Goal: Task Accomplishment & Management: Use online tool/utility

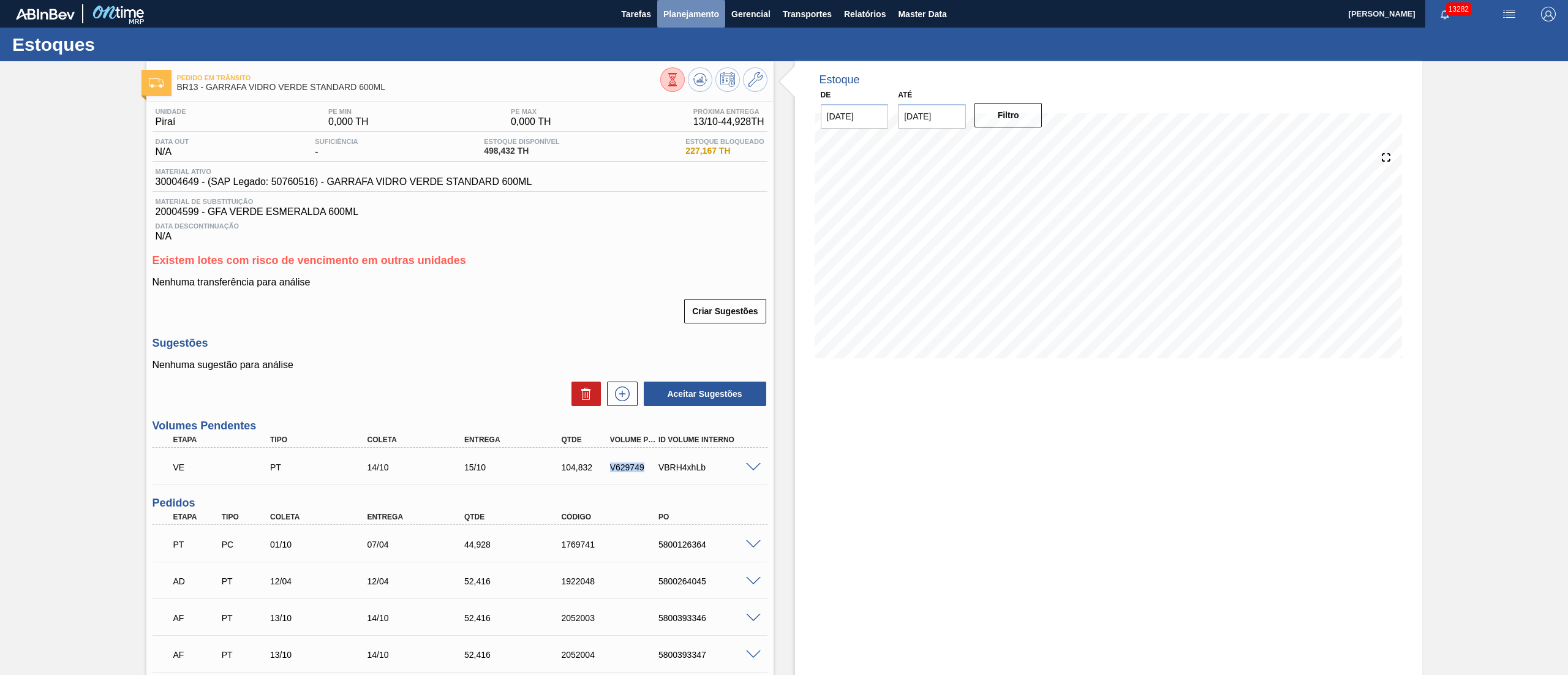
click at [697, 15] on span "Planejamento" at bounding box center [691, 14] width 56 height 15
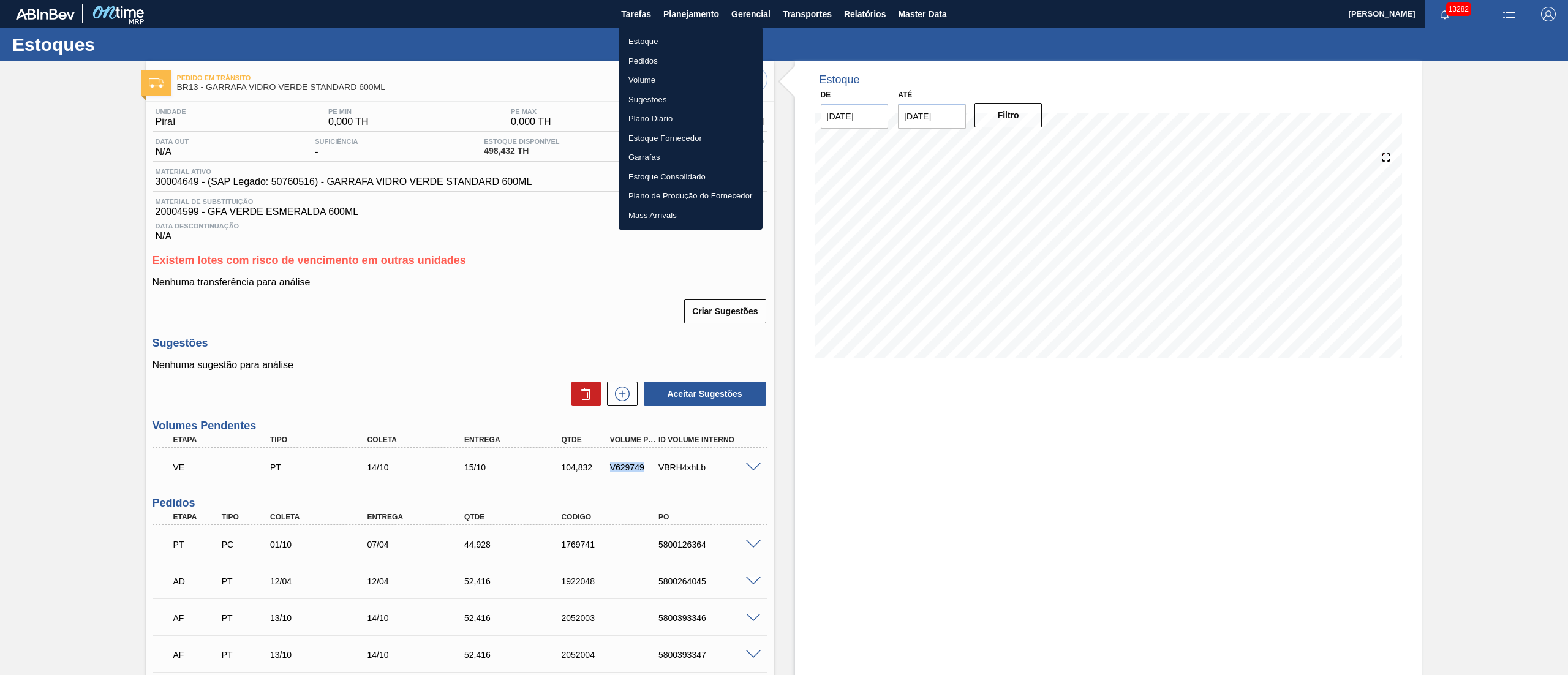
click at [648, 65] on li "Pedidos" at bounding box center [691, 61] width 144 height 19
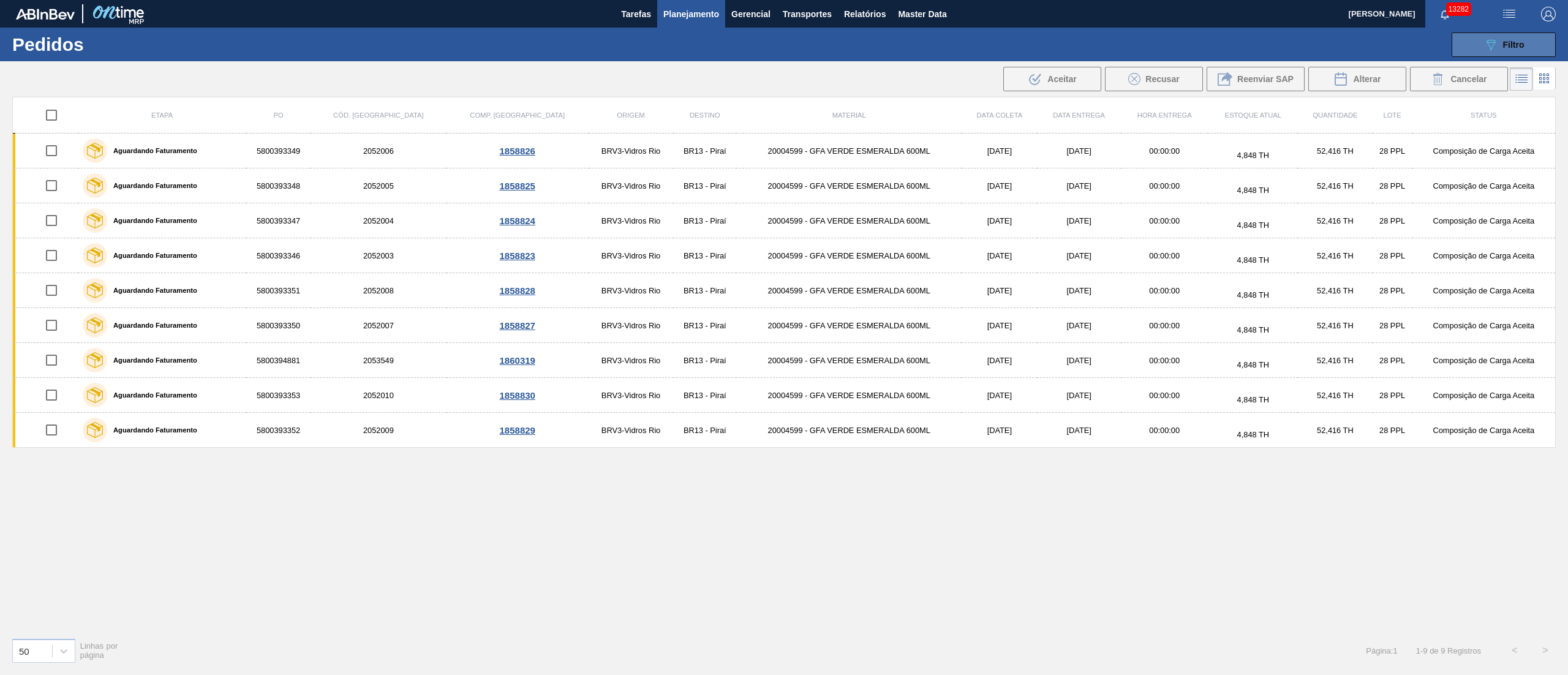
click at [1510, 42] on span "Filtro" at bounding box center [1514, 45] width 22 height 10
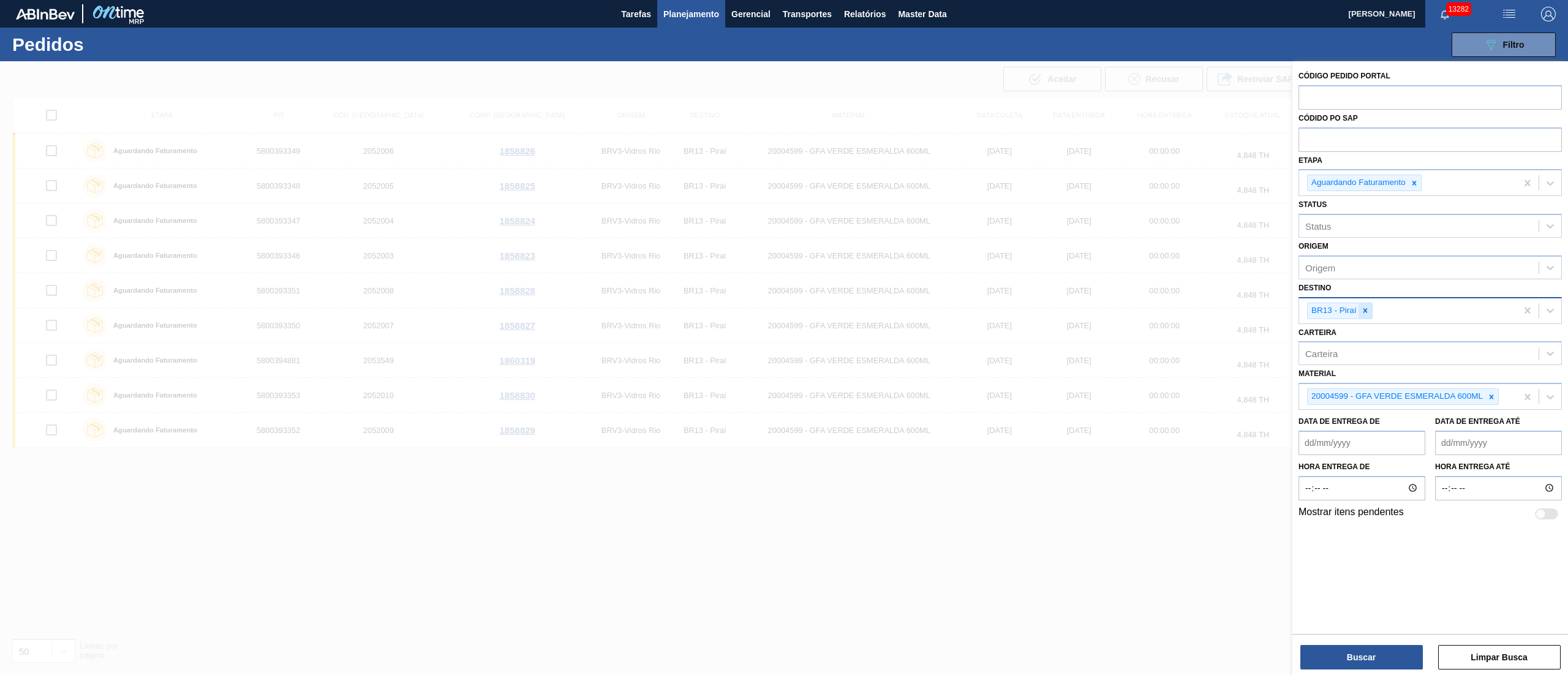
click at [1370, 317] on div at bounding box center [1365, 311] width 13 height 16
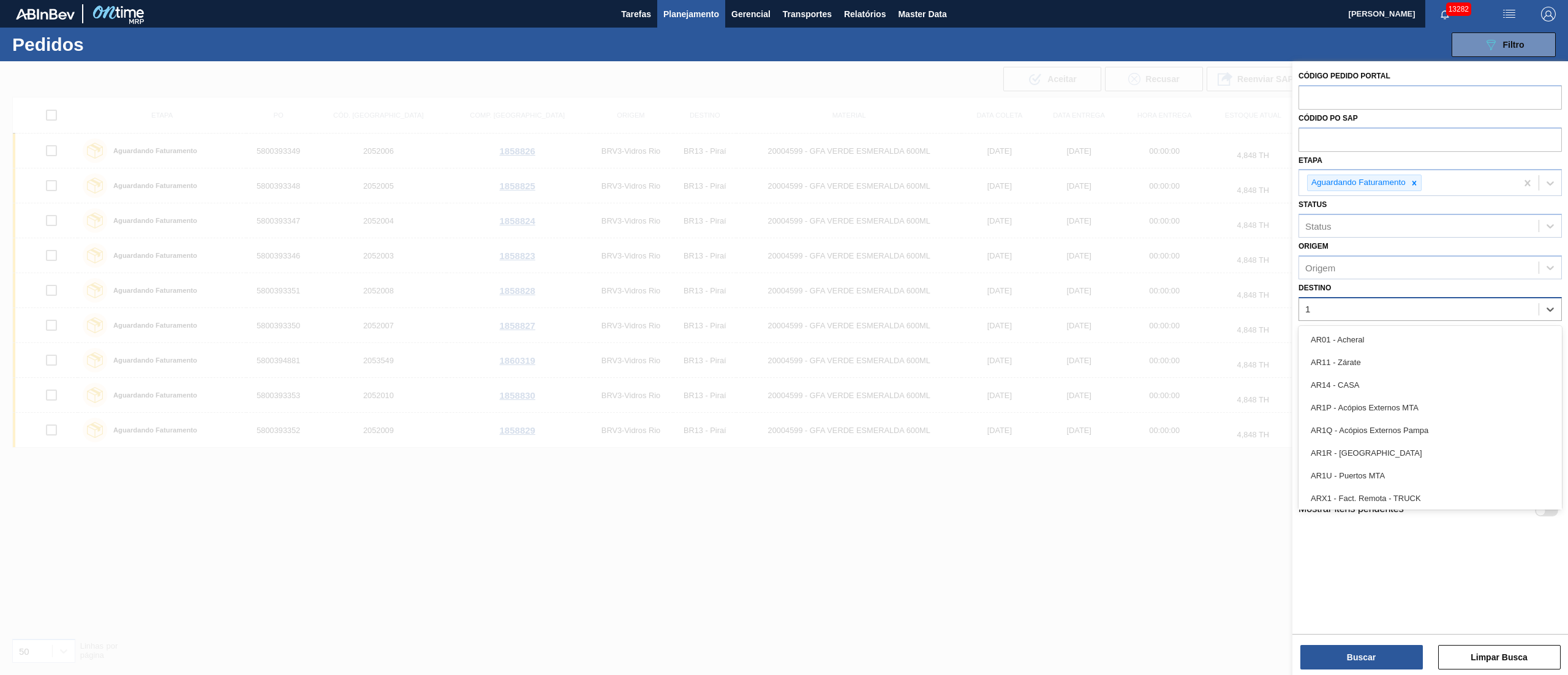
type input "19"
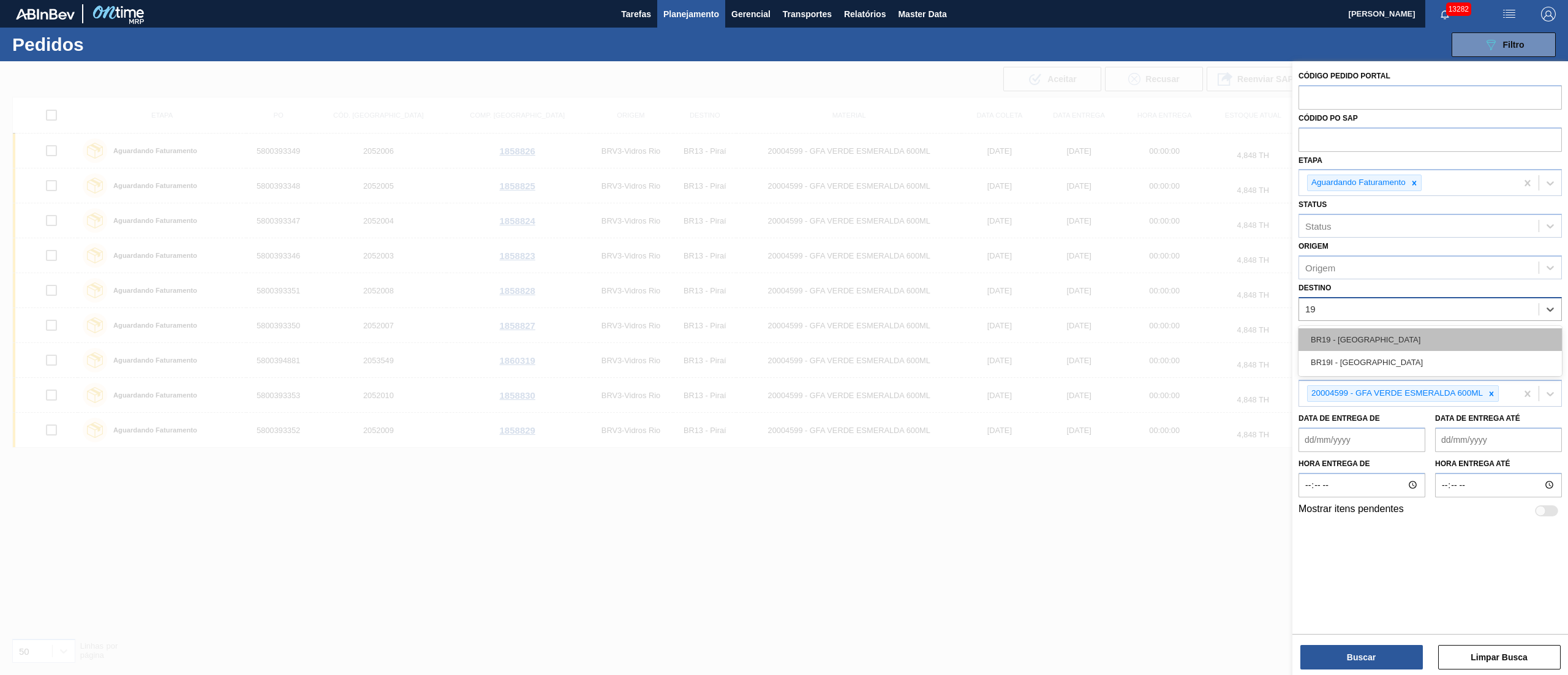
click at [1358, 333] on div "BR19 - [GEOGRAPHIC_DATA]" at bounding box center [1430, 340] width 263 height 22
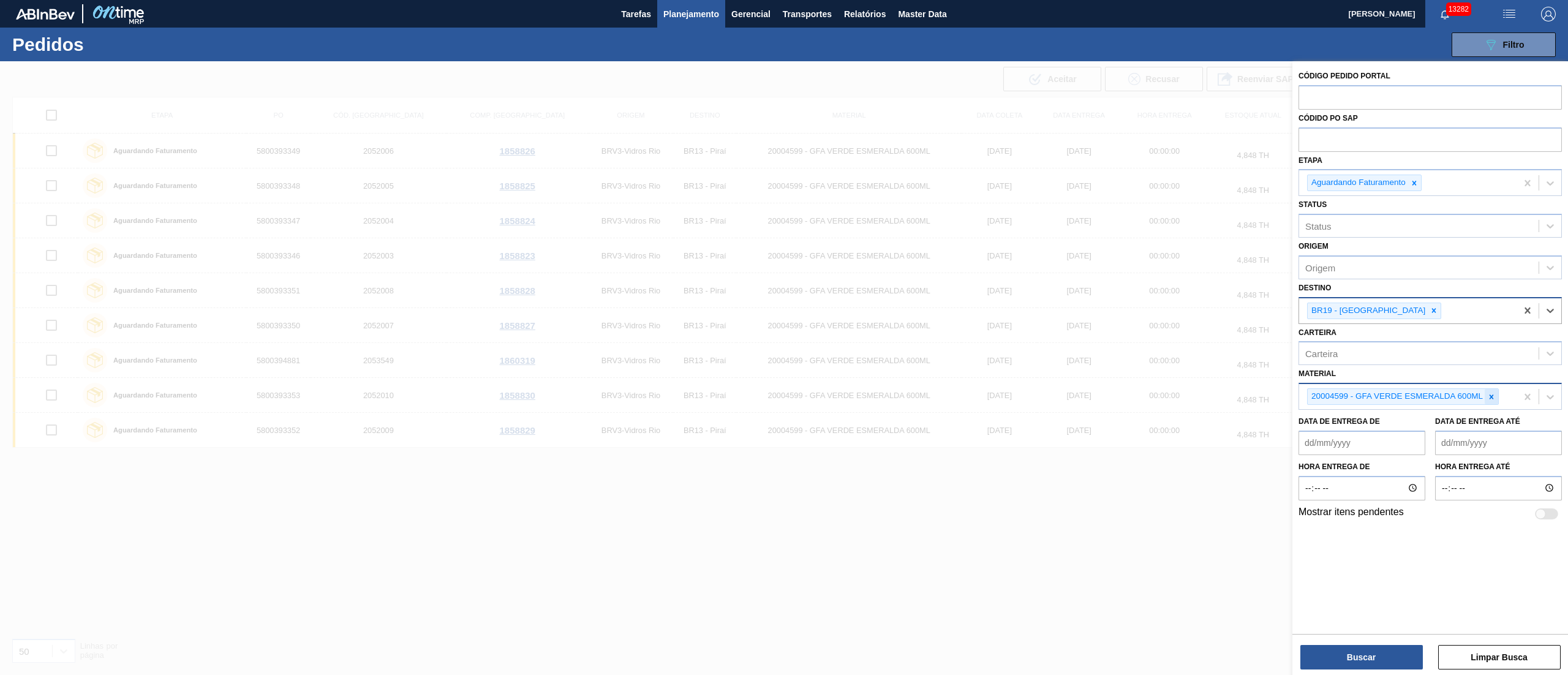
click at [1494, 395] on icon at bounding box center [1491, 397] width 9 height 9
type input "30002626"
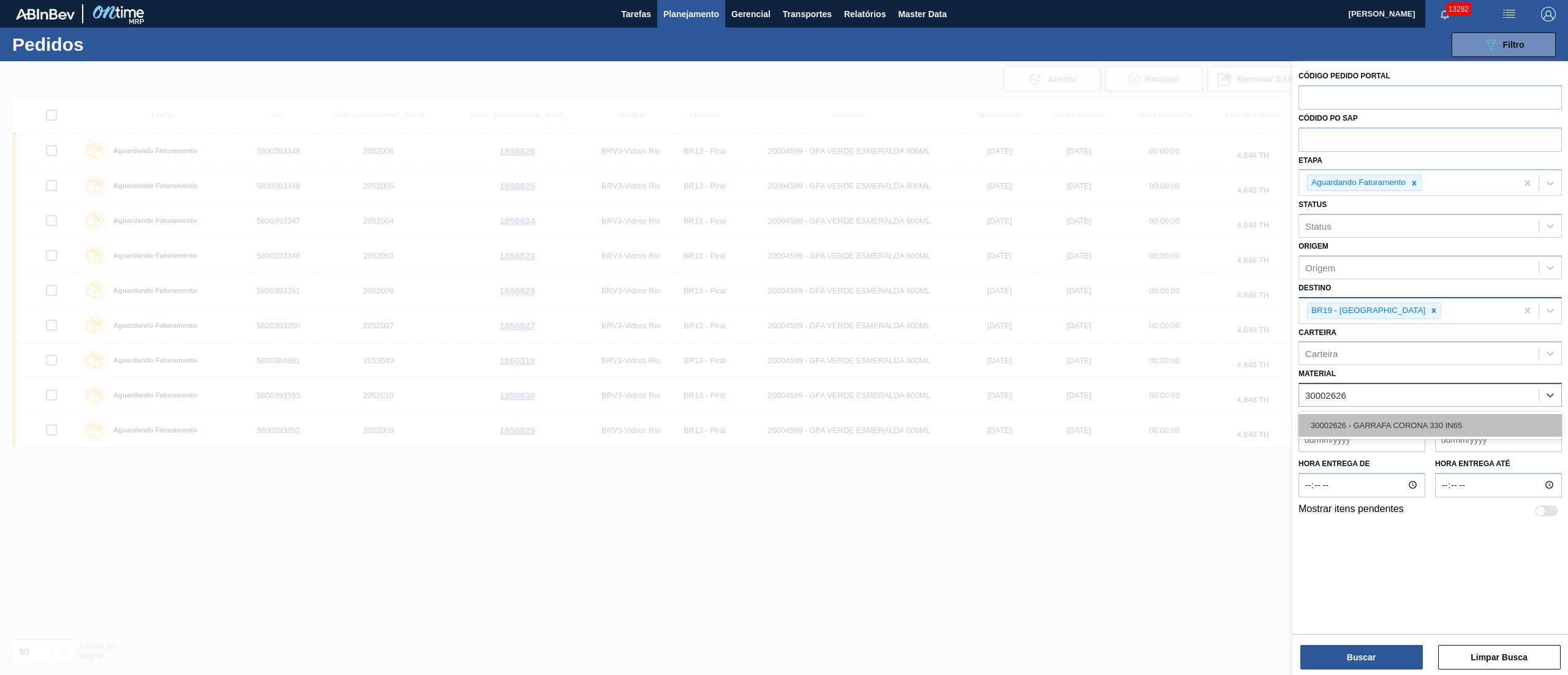
click at [1459, 416] on div "30002626 - GARRAFA CORONA 330 IN65" at bounding box center [1430, 425] width 263 height 22
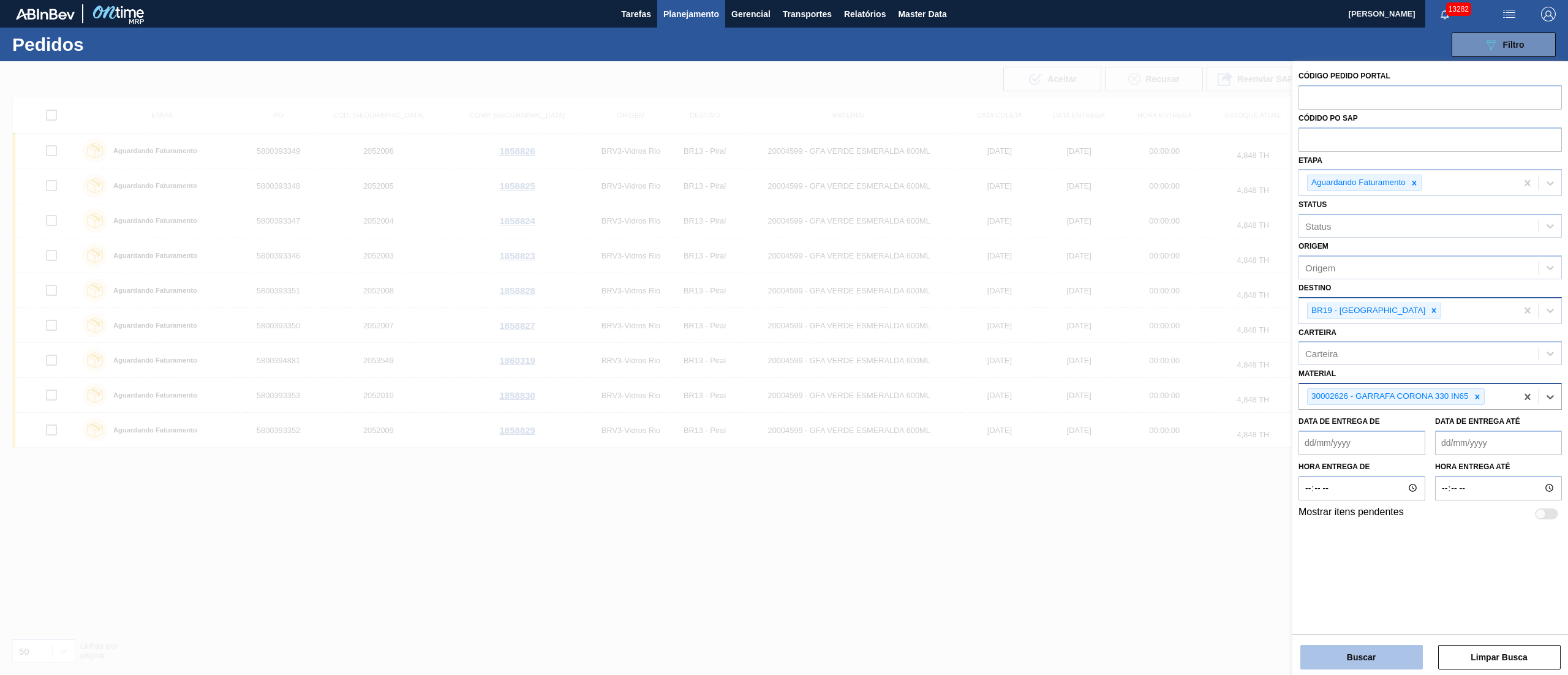
click at [1371, 660] on button "Buscar" at bounding box center [1361, 657] width 123 height 25
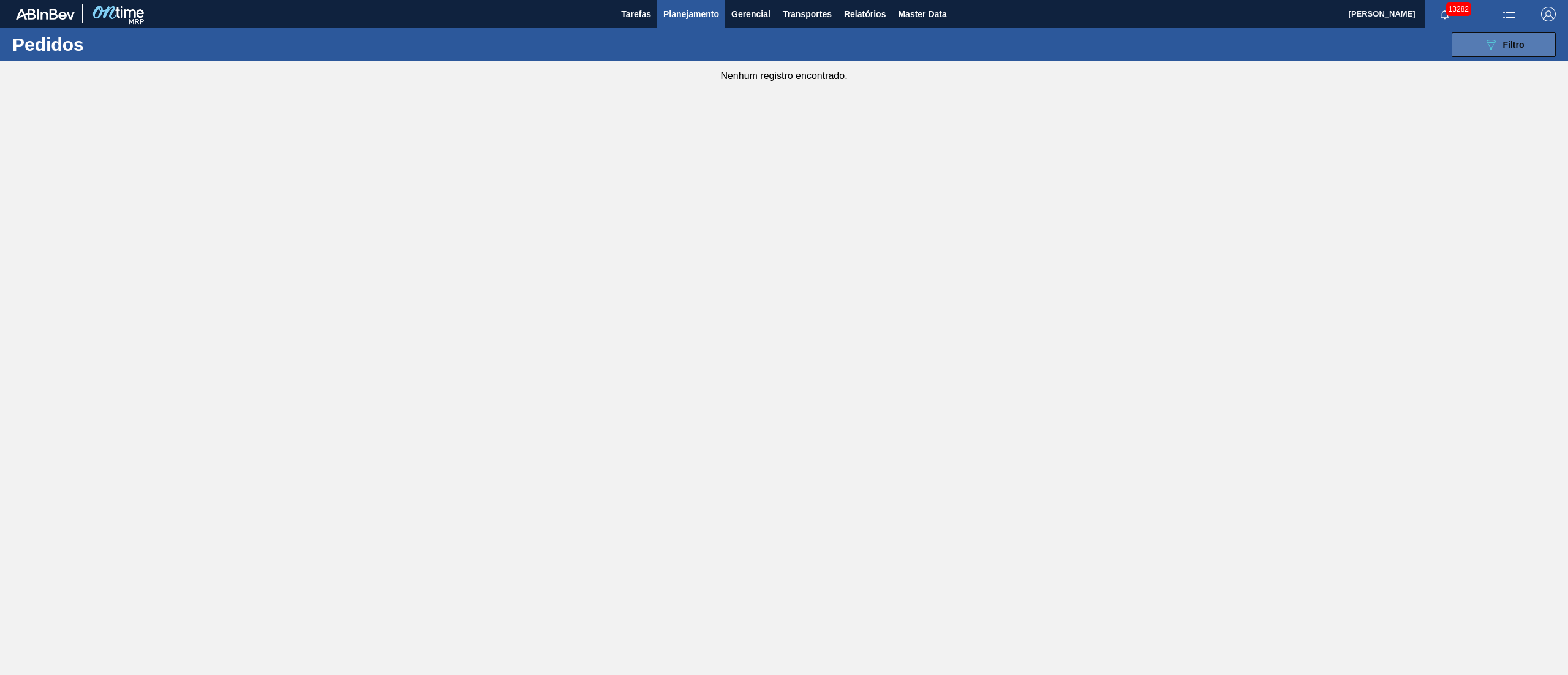
click at [1490, 49] on icon "089F7B8B-B2A5-4AFE-B5C0-19BA573D28AC" at bounding box center [1491, 45] width 15 height 15
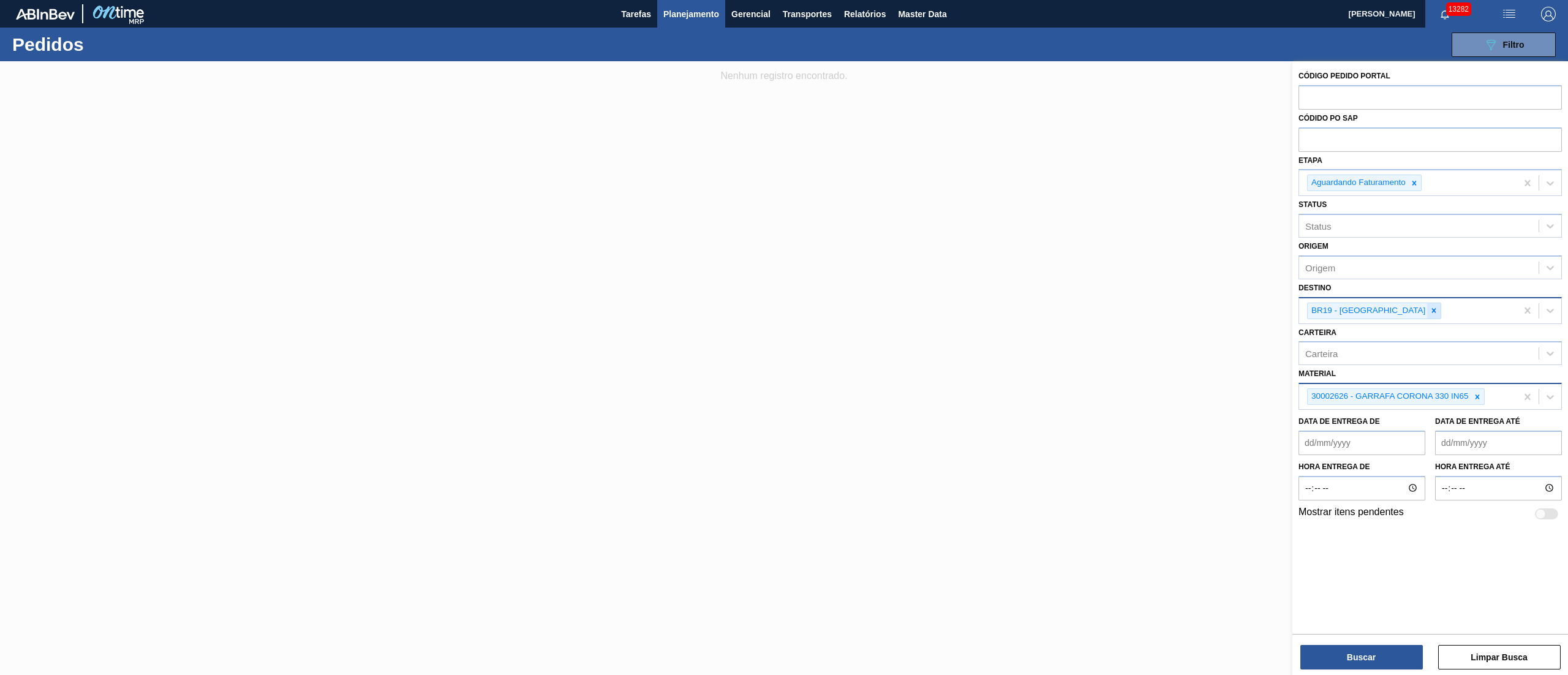
click at [1432, 309] on icon at bounding box center [1434, 310] width 4 height 4
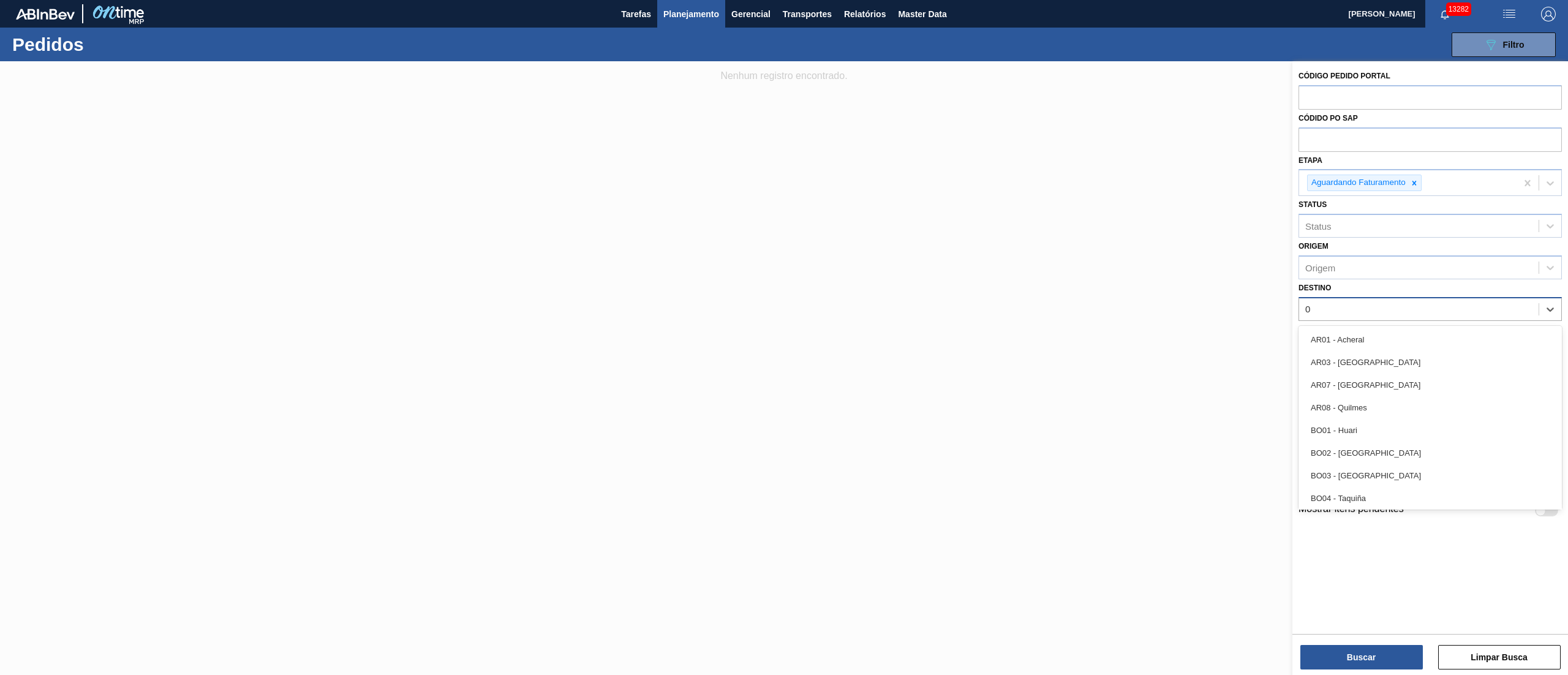
type input "03"
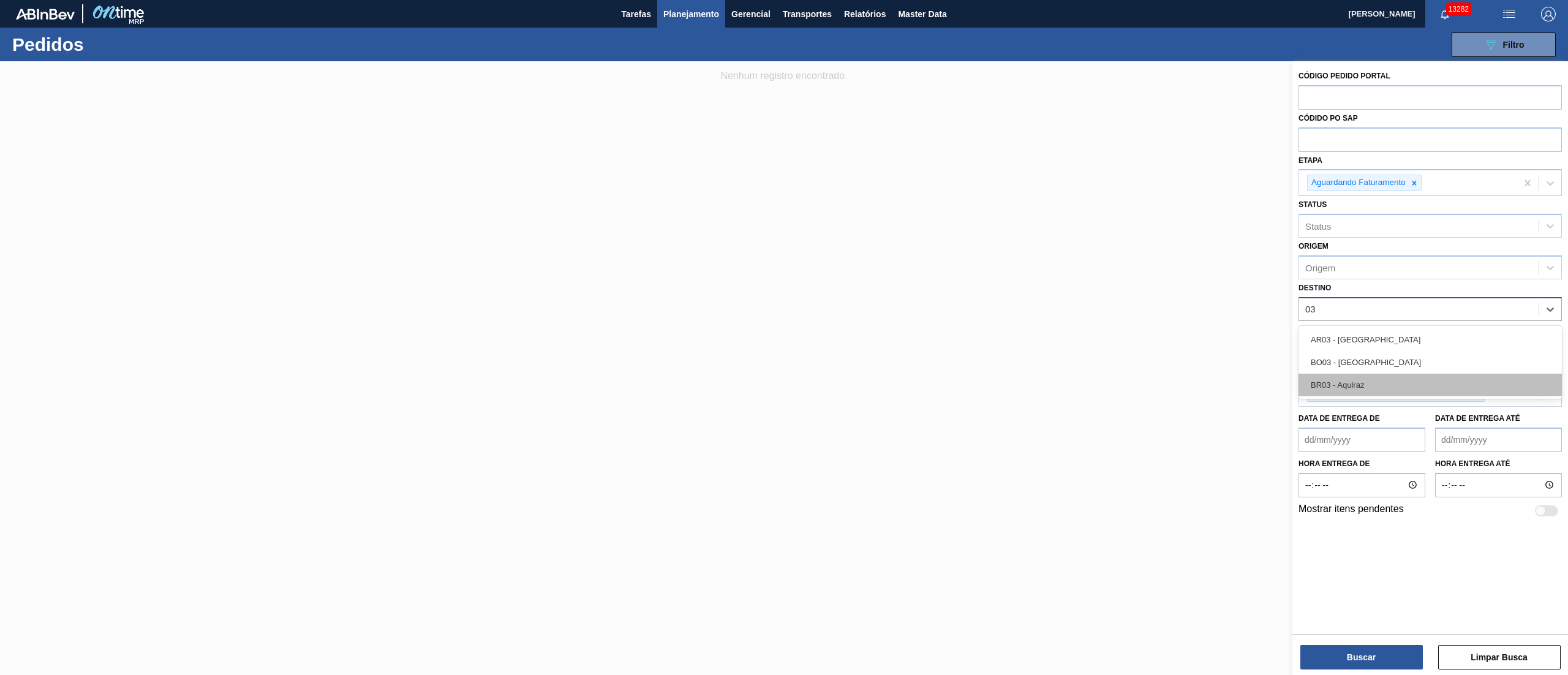
click at [1372, 381] on div "BR03 - Aquiraz" at bounding box center [1430, 385] width 263 height 22
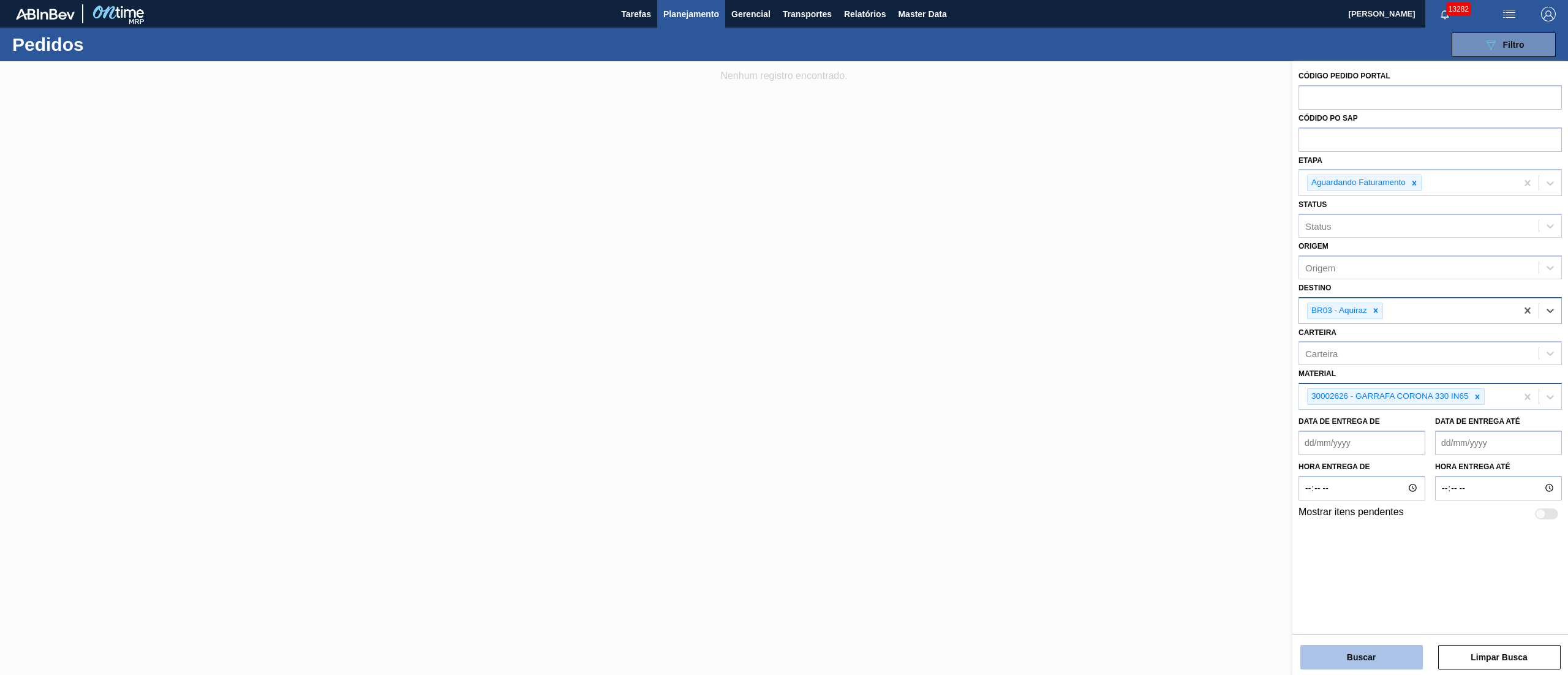
click at [1344, 662] on button "Buscar" at bounding box center [1361, 657] width 123 height 25
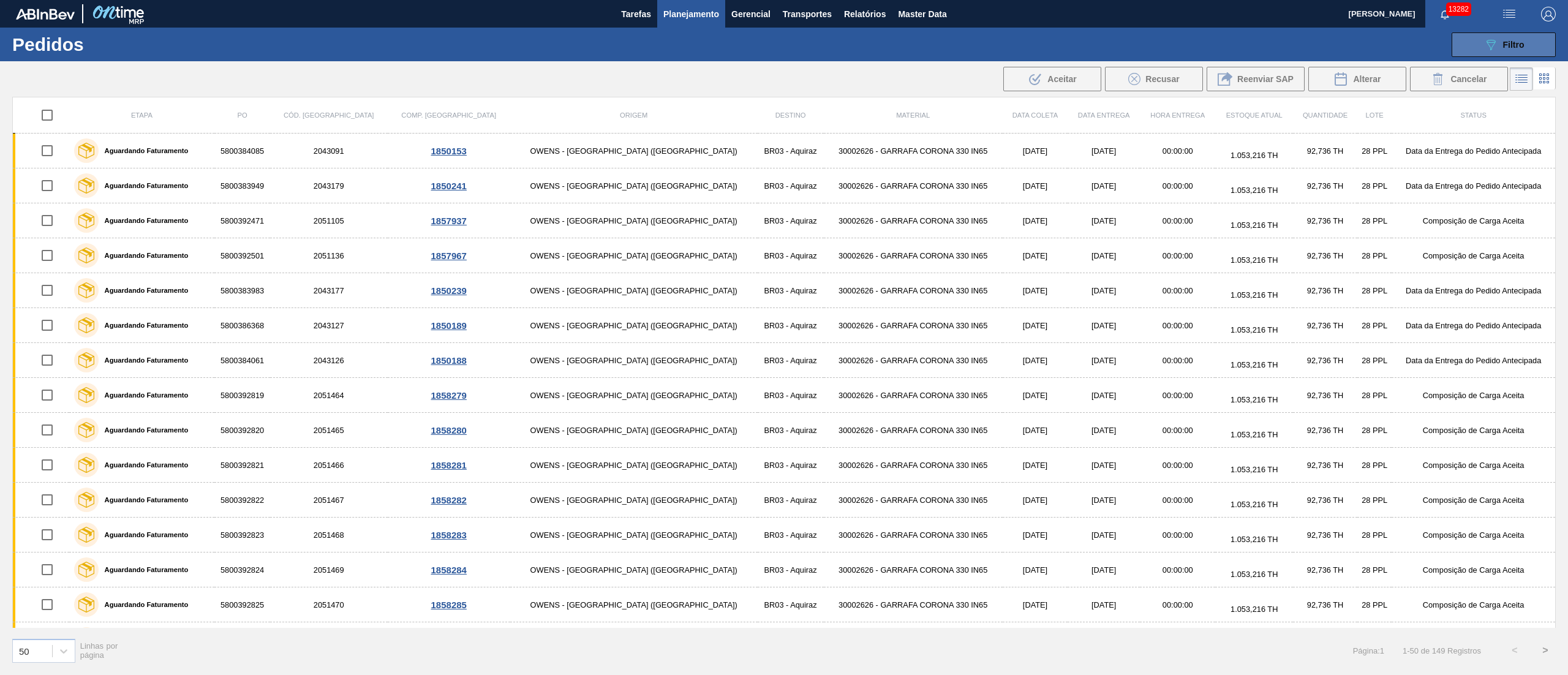
click at [1527, 44] on button "089F7B8B-B2A5-4AFE-B5C0-19BA573D28AC Filtro" at bounding box center [1504, 45] width 104 height 25
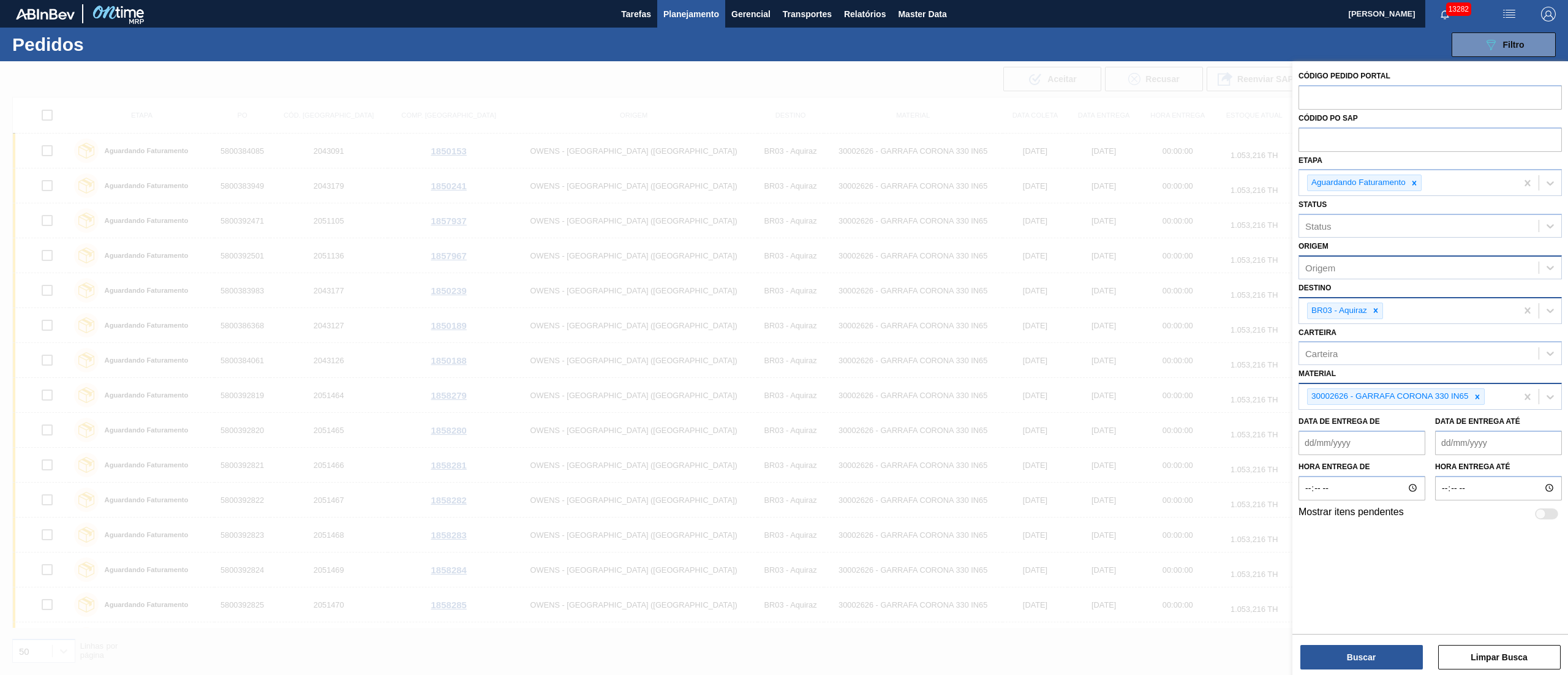
click at [1348, 266] on div "Origem" at bounding box center [1419, 268] width 239 height 18
click at [1344, 250] on div "Origem Origem" at bounding box center [1430, 259] width 263 height 42
click at [1339, 266] on div "Origem" at bounding box center [1419, 268] width 239 height 18
click at [1336, 233] on div "Status" at bounding box center [1419, 226] width 239 height 18
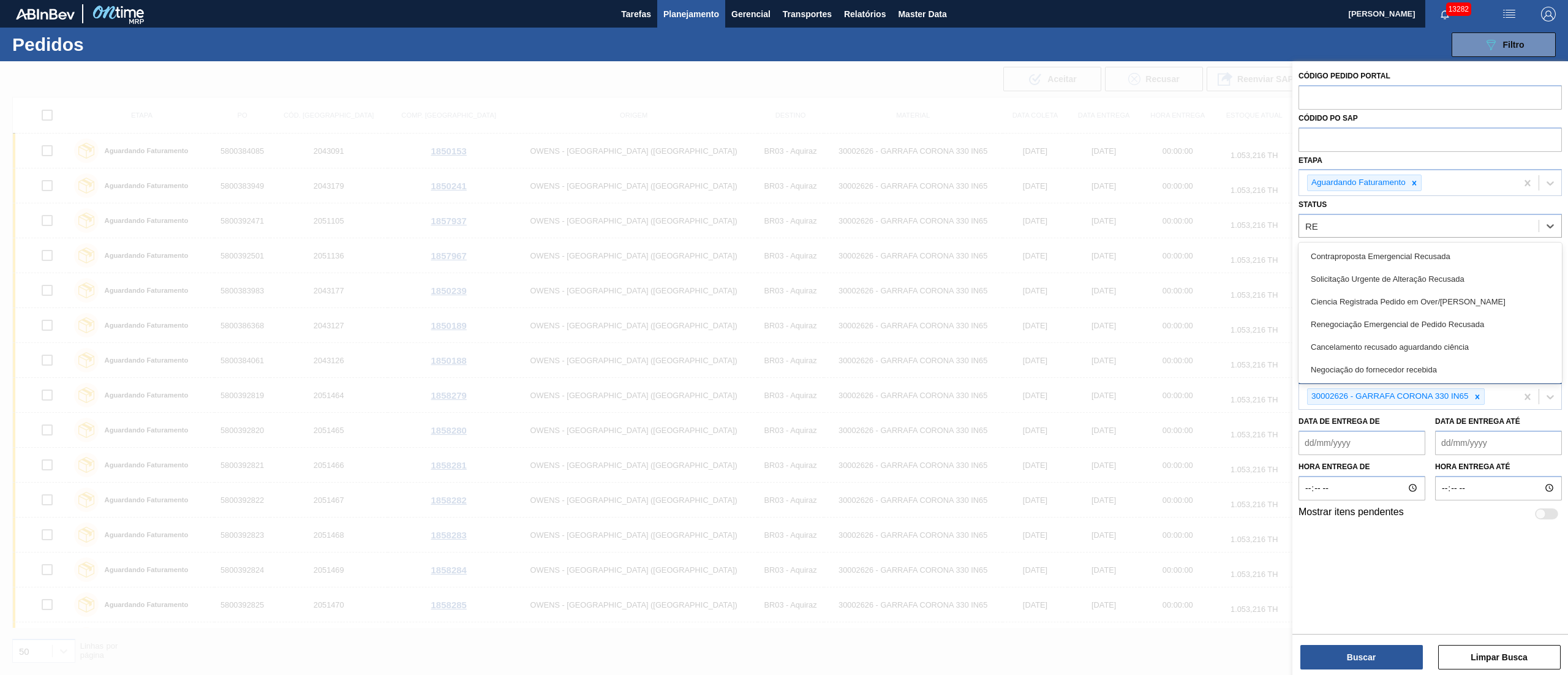
type input "R"
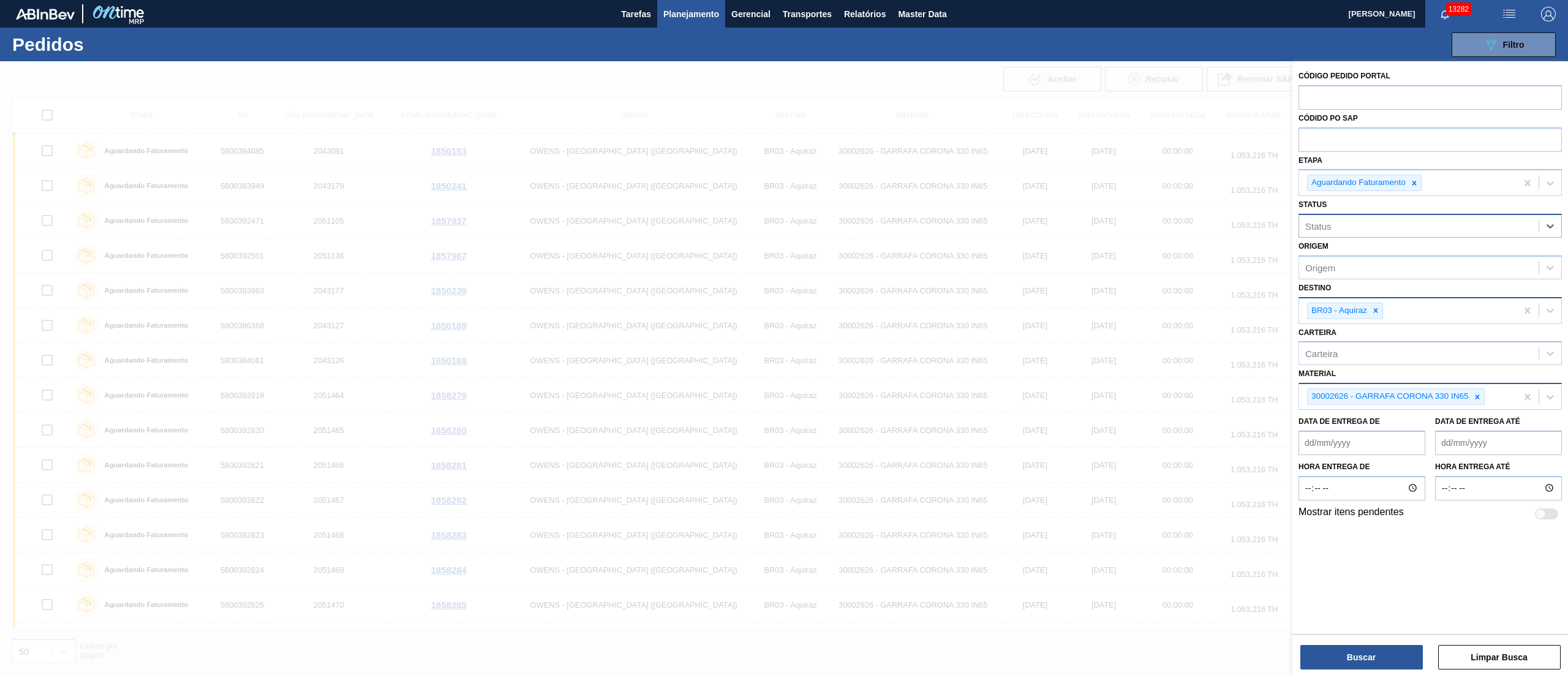
click at [1375, 235] on div "Status" at bounding box center [1430, 226] width 263 height 24
type input "OWENS"
click at [1390, 225] on div "OWENS" at bounding box center [1419, 226] width 239 height 18
click at [1386, 225] on div "Status" at bounding box center [1419, 226] width 239 height 18
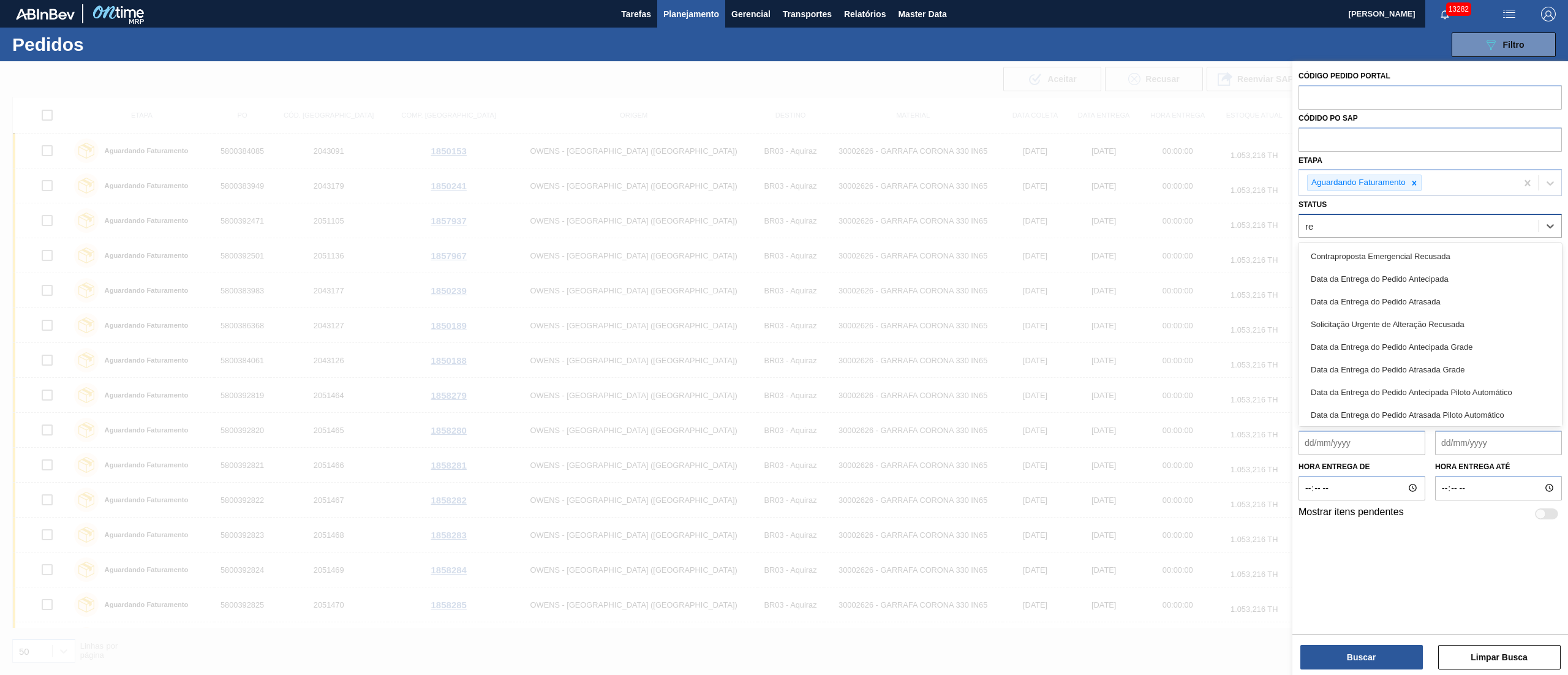
type input "r"
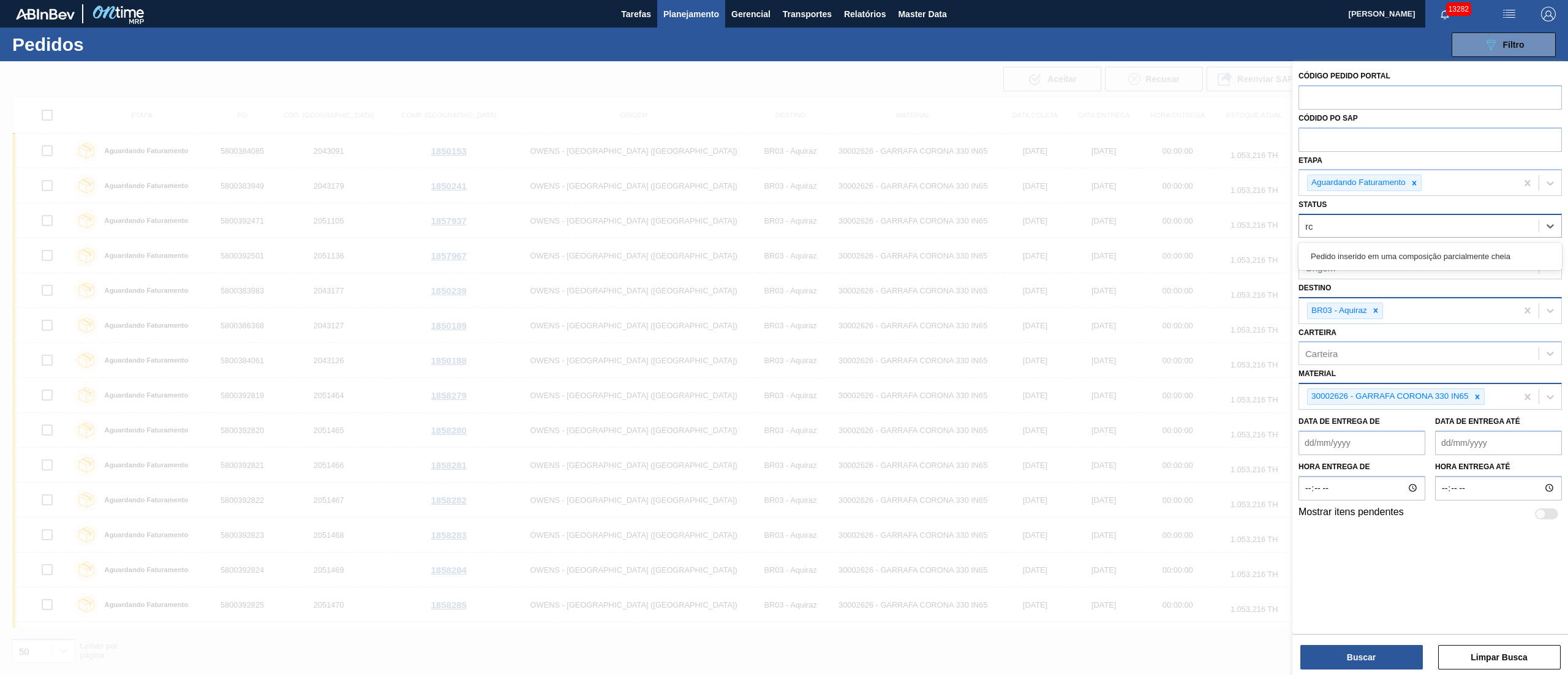
type input "r"
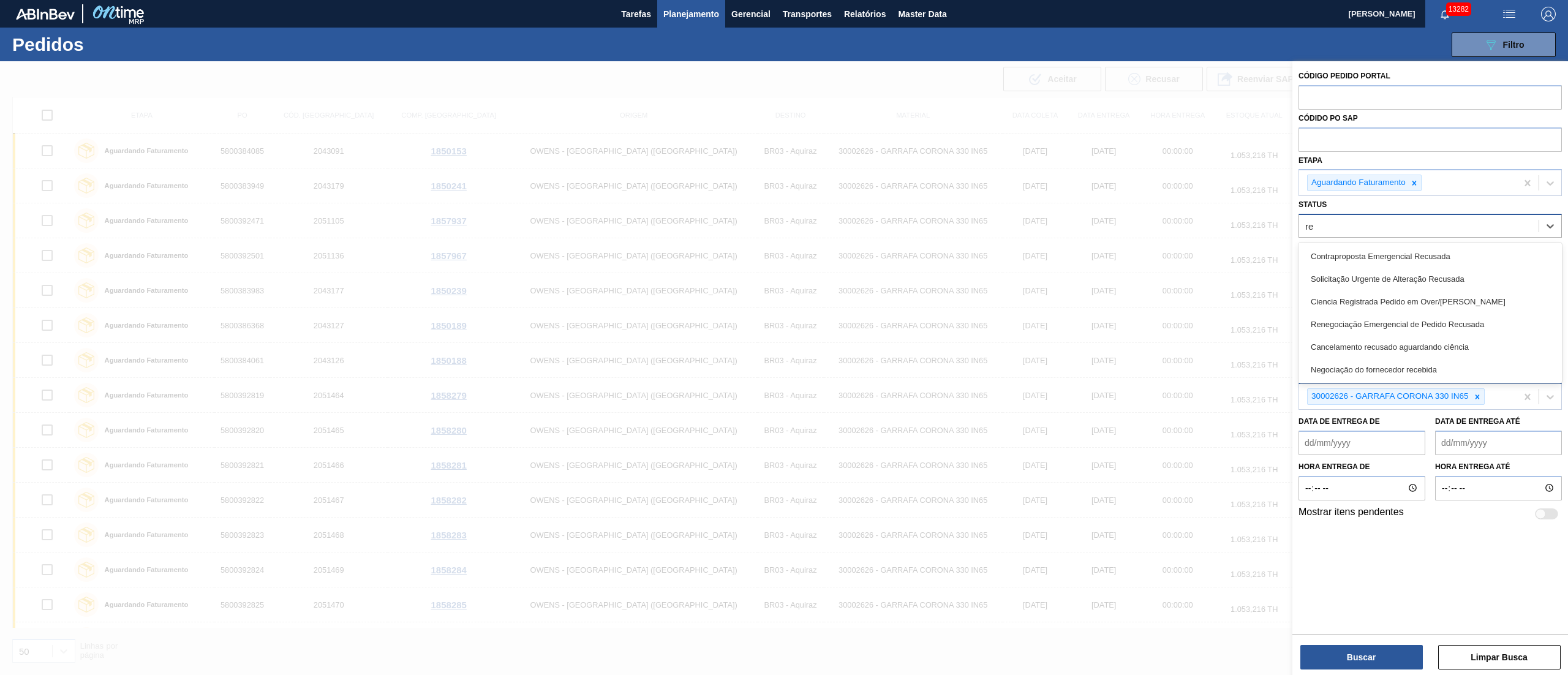
type input "r"
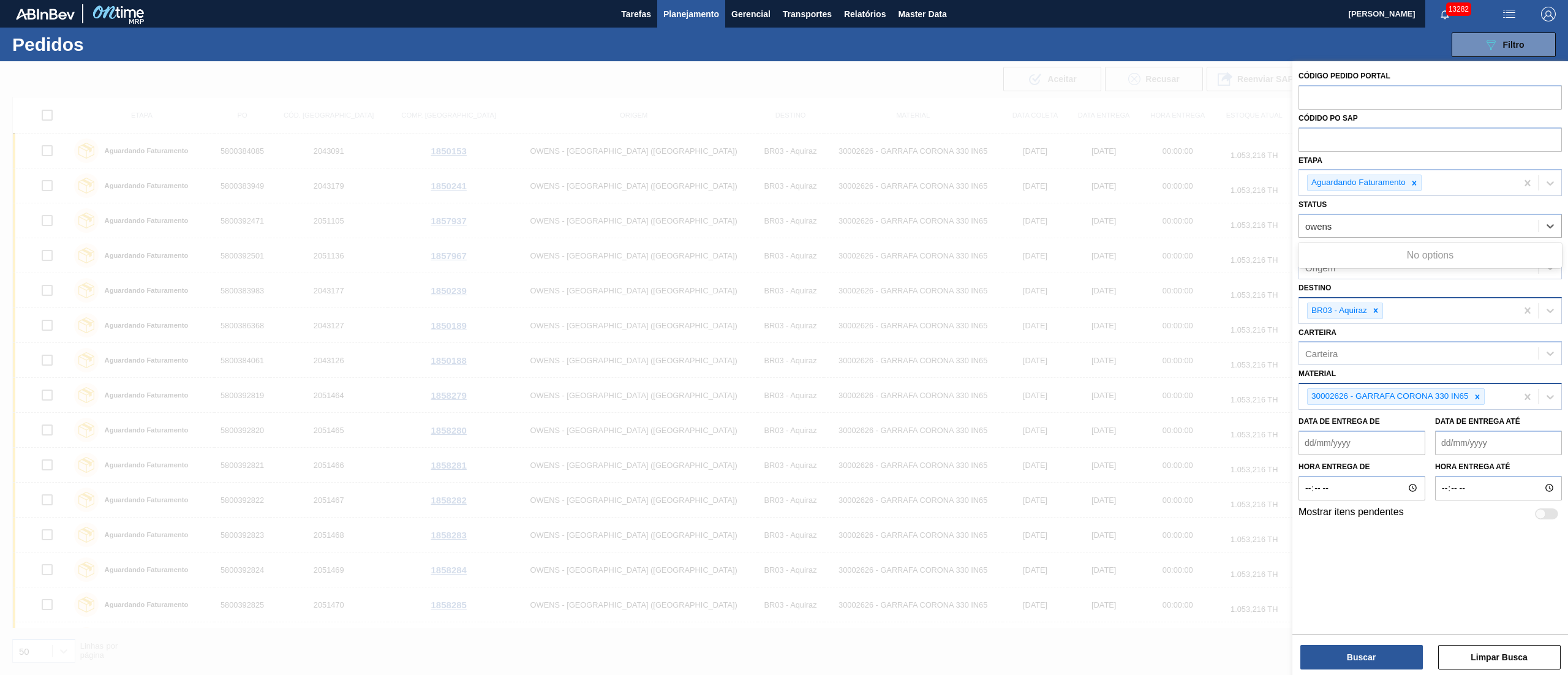
click at [1396, 248] on div "No options" at bounding box center [1430, 256] width 263 height 21
type input "o"
click at [1402, 205] on div "Status Status" at bounding box center [1430, 217] width 263 height 42
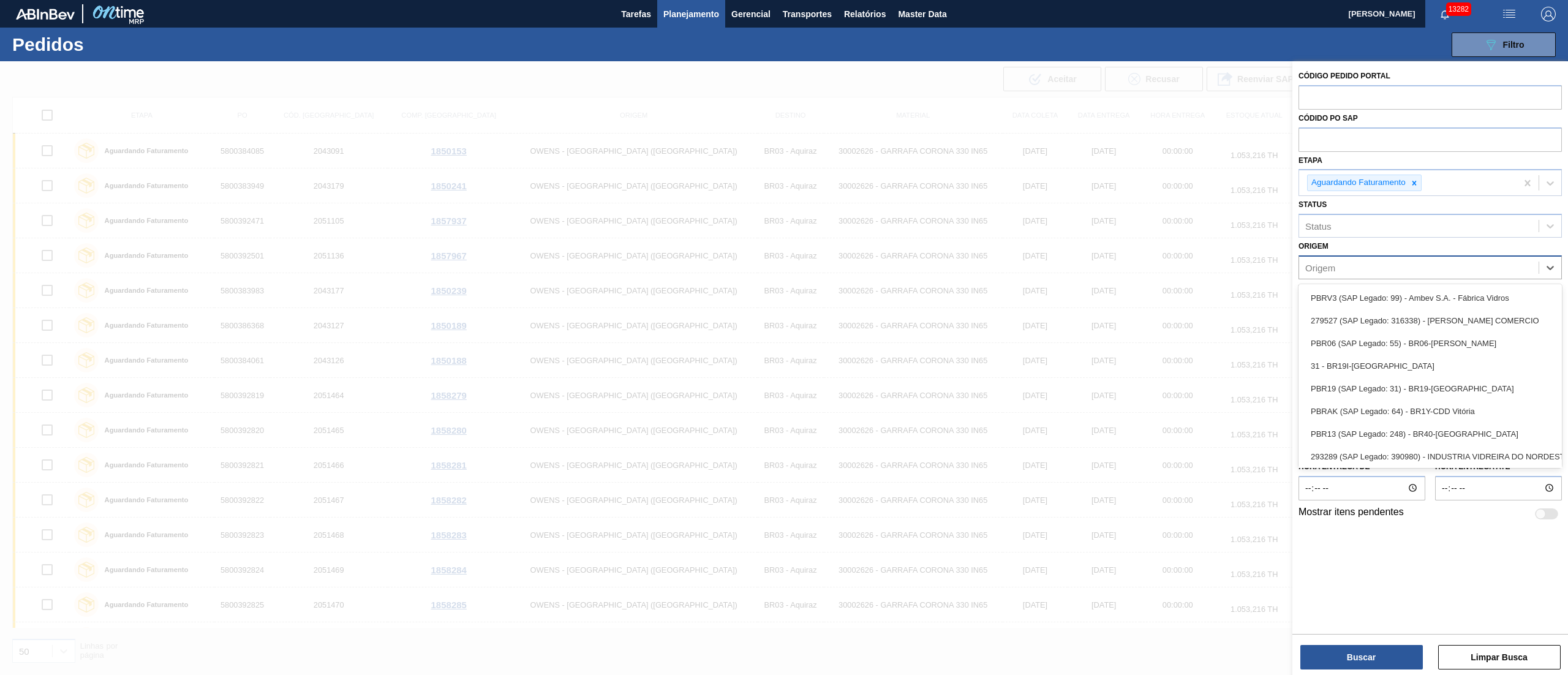
click at [1375, 266] on div "Origem" at bounding box center [1419, 268] width 239 height 18
type input "3030"
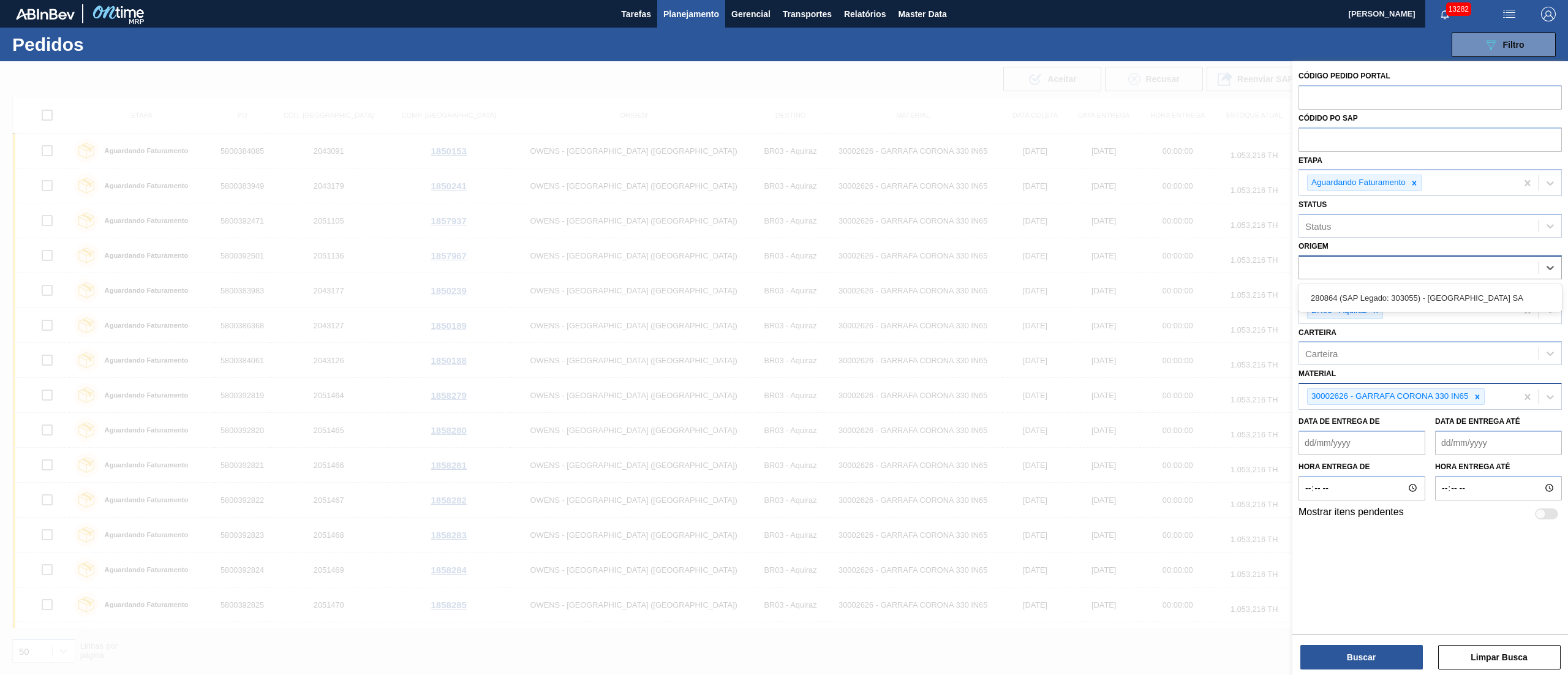
click at [1339, 266] on div "3030" at bounding box center [1419, 268] width 239 height 18
type input "3"
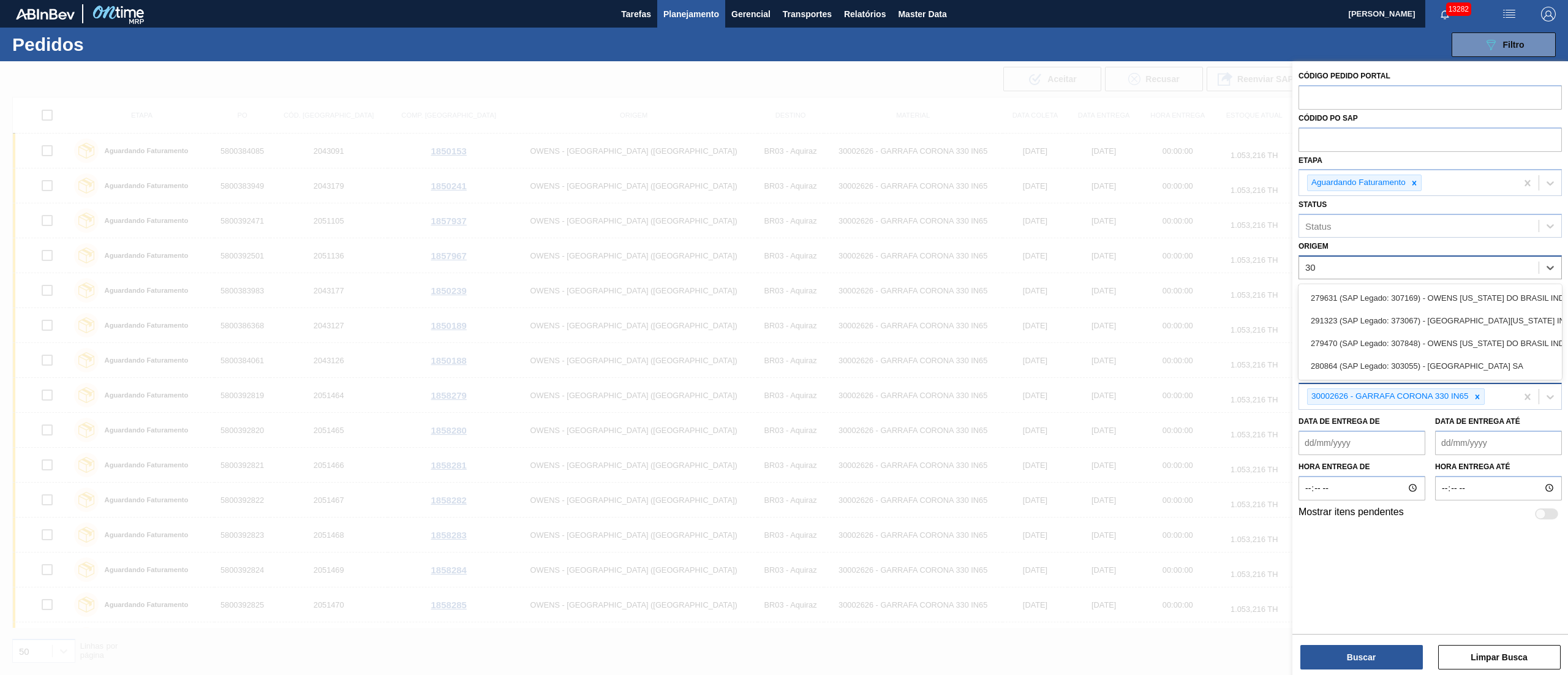
type input "3"
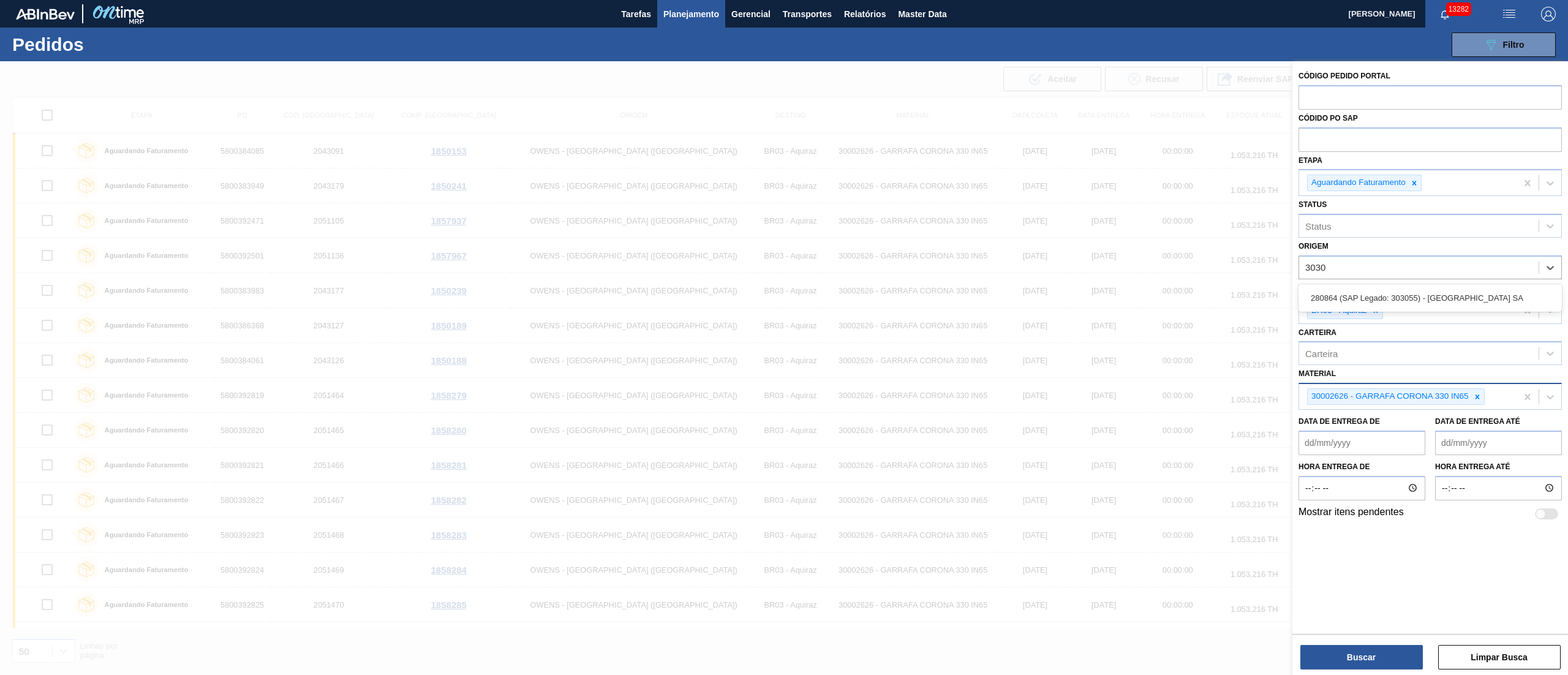
type input "3030"
click at [1514, 14] on img "button" at bounding box center [1509, 14] width 15 height 15
click at [1500, 46] on li "Upload de Volumes" at bounding box center [1505, 44] width 106 height 22
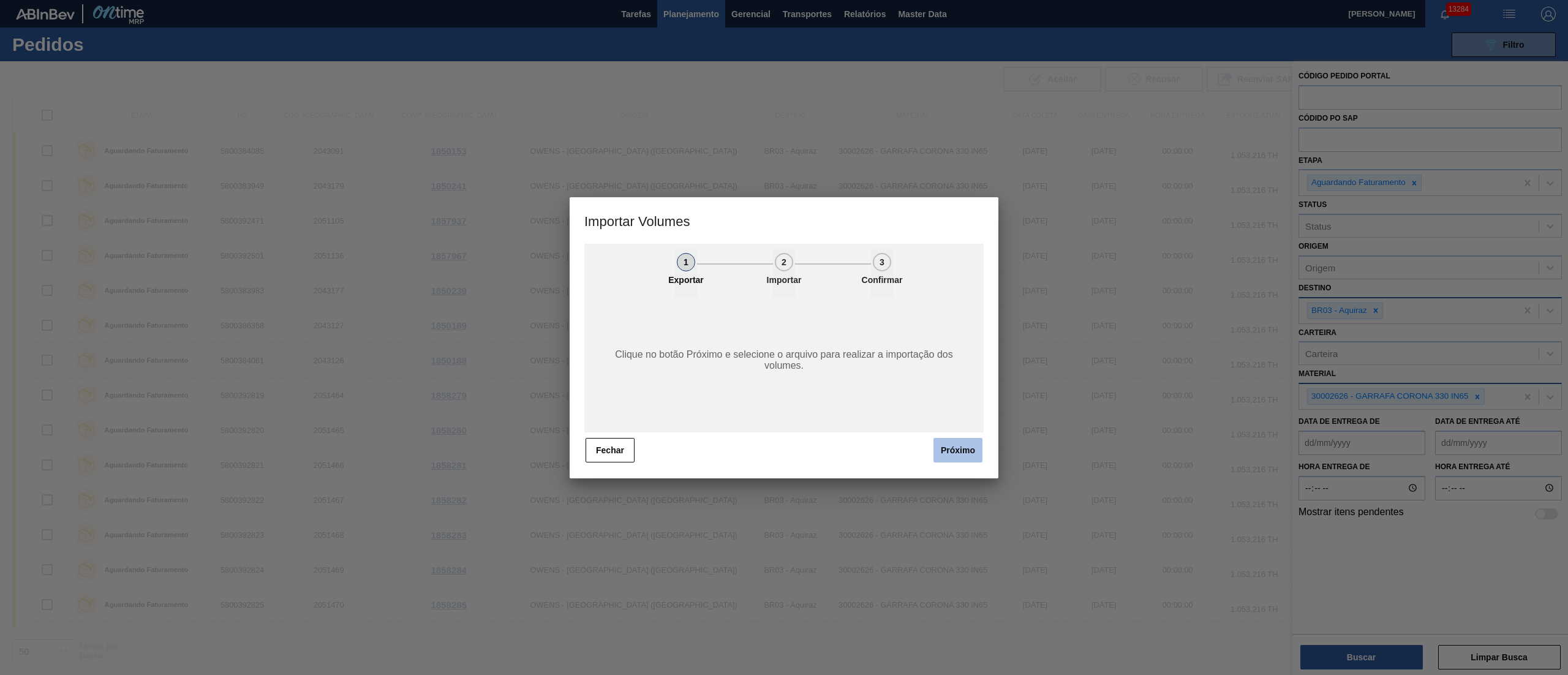
click at [959, 450] on button "Próximo" at bounding box center [958, 450] width 49 height 25
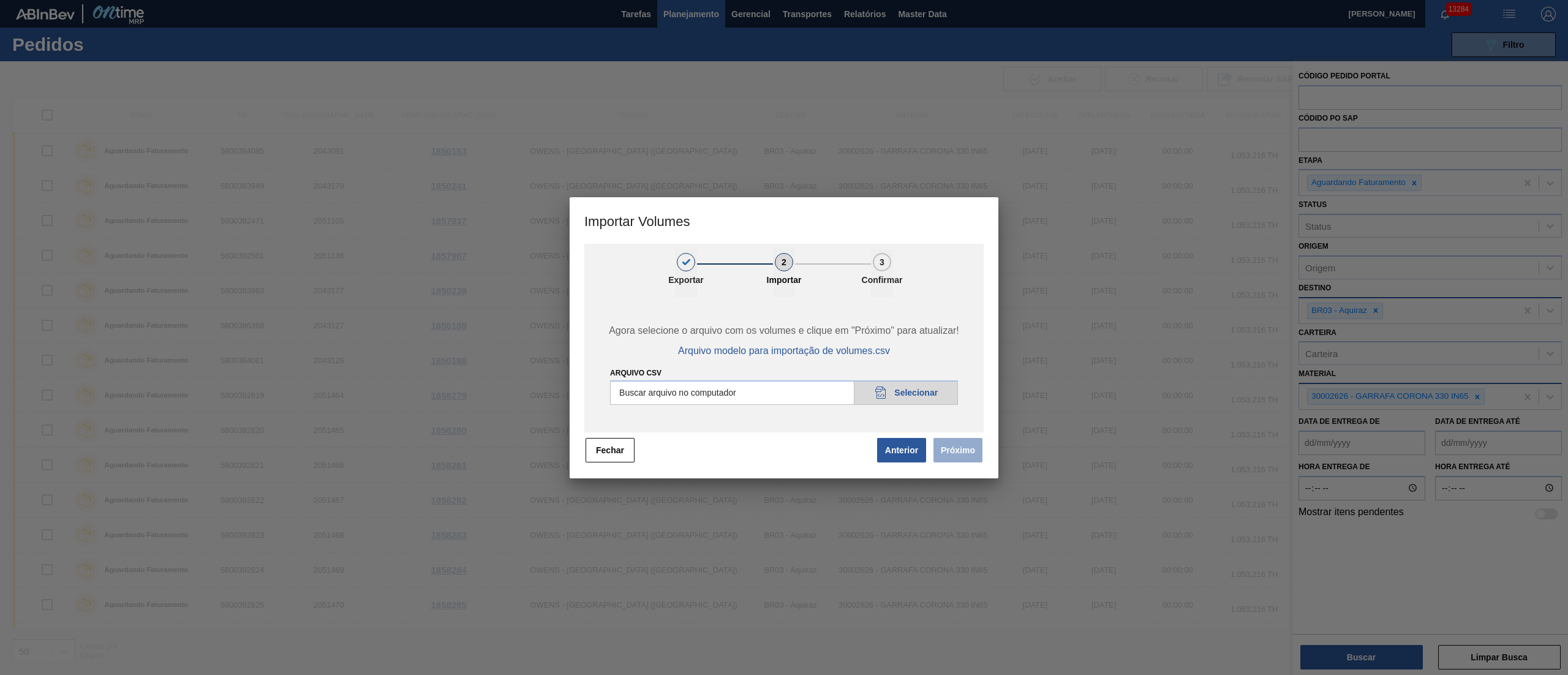
click at [913, 386] on input "Arquivo csv" at bounding box center [784, 393] width 348 height 25
type input "C:\fakepath\PedidoVolumeModeloImportacao (83).csv"
click at [949, 450] on button "Próximo" at bounding box center [958, 450] width 49 height 25
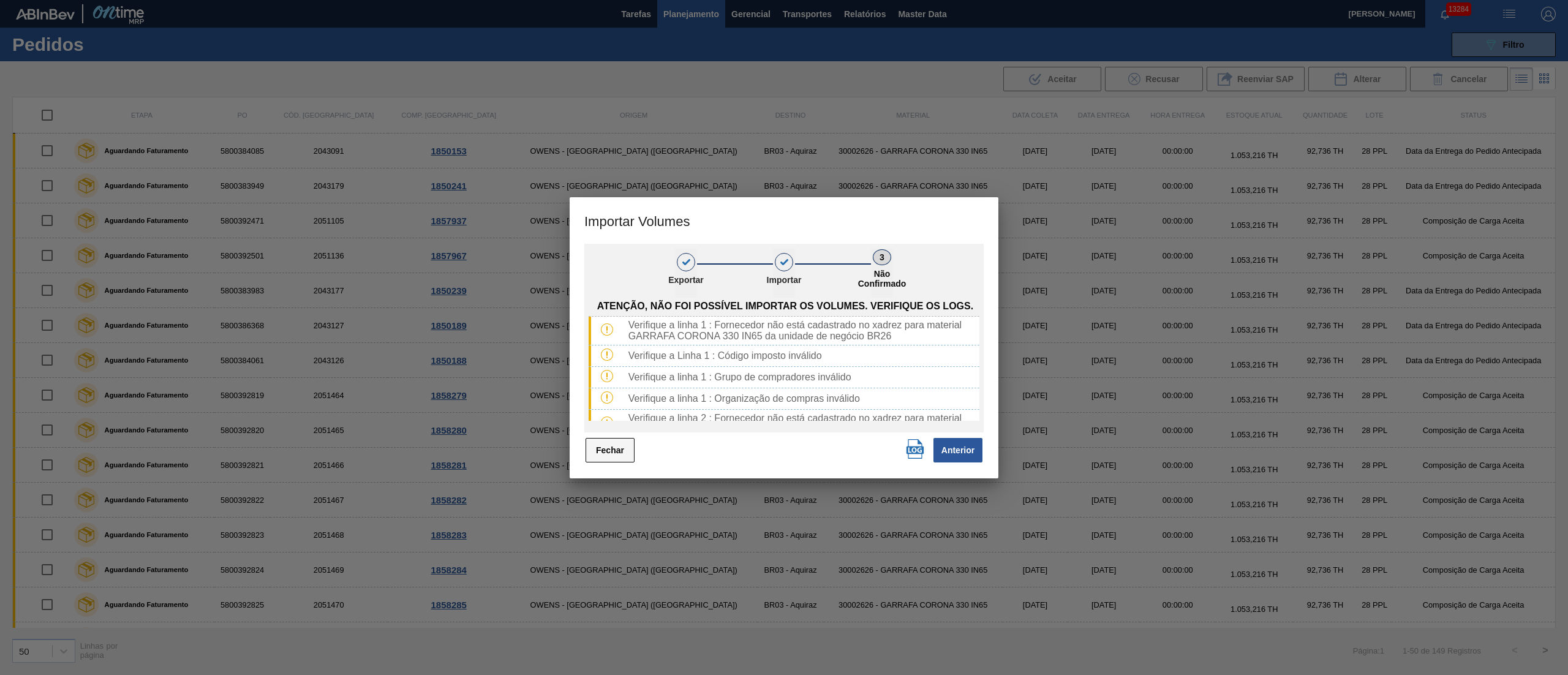
click at [604, 448] on button "Fechar" at bounding box center [610, 450] width 49 height 25
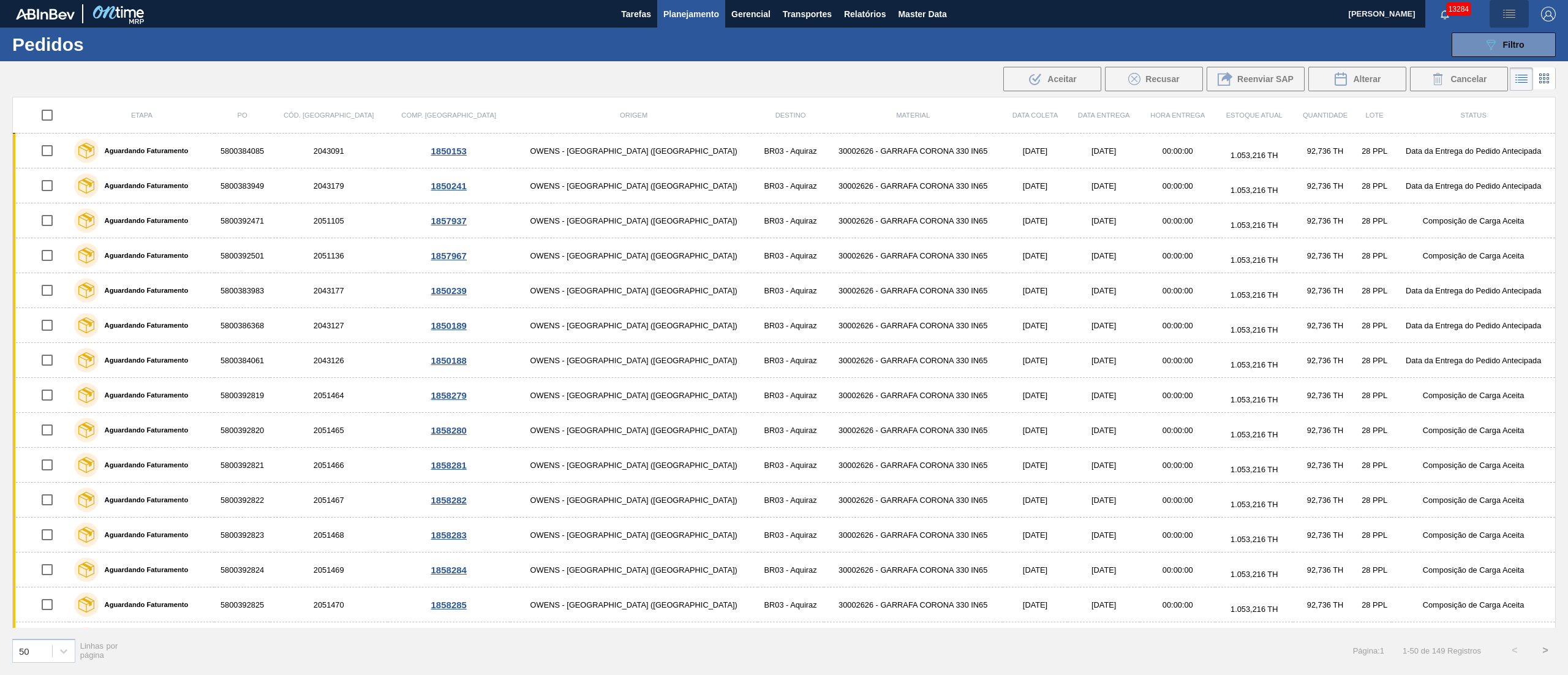
click at [1500, 11] on span "button" at bounding box center [1509, 14] width 30 height 15
click at [1482, 55] on ul "Upload de Volumes" at bounding box center [1505, 43] width 106 height 32
click at [1482, 46] on li "Upload de Volumes" at bounding box center [1505, 44] width 106 height 22
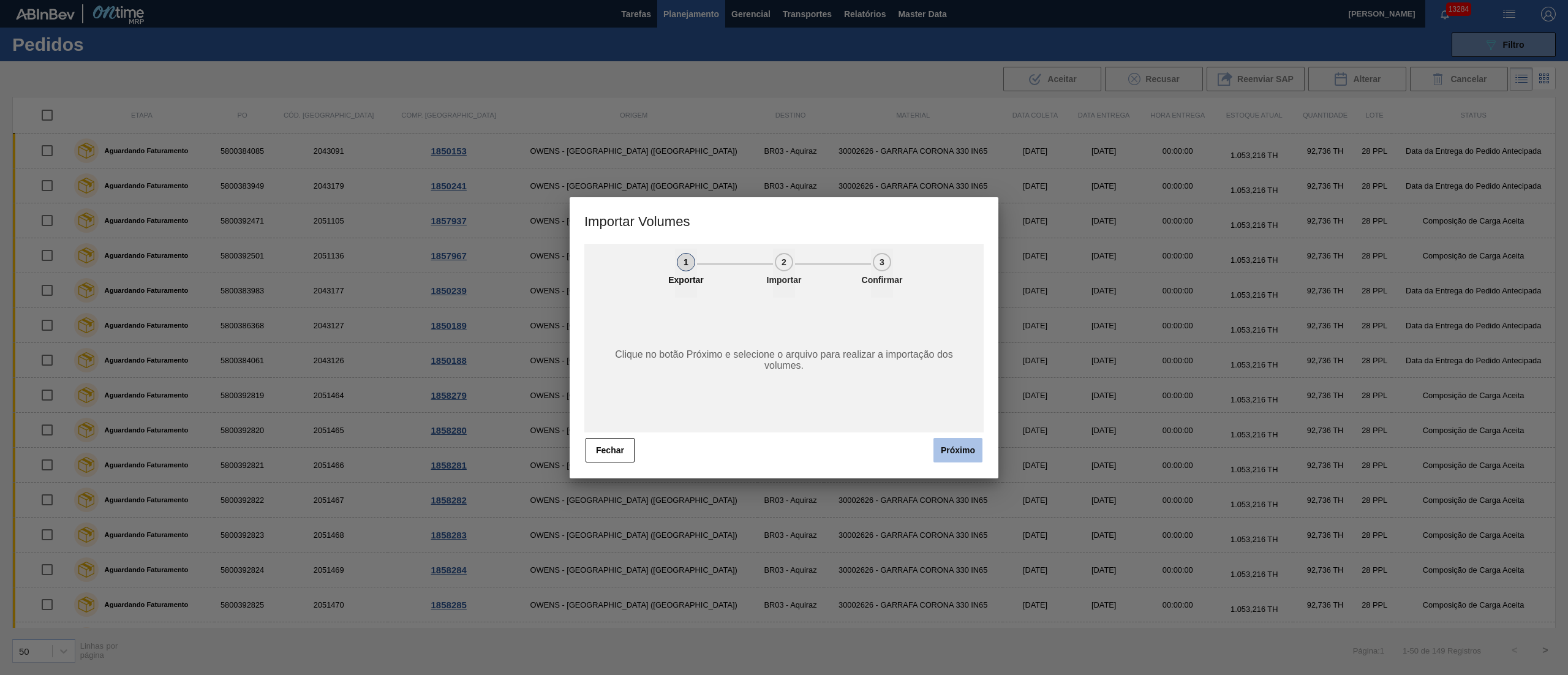
click at [961, 448] on button "Próximo" at bounding box center [958, 450] width 49 height 25
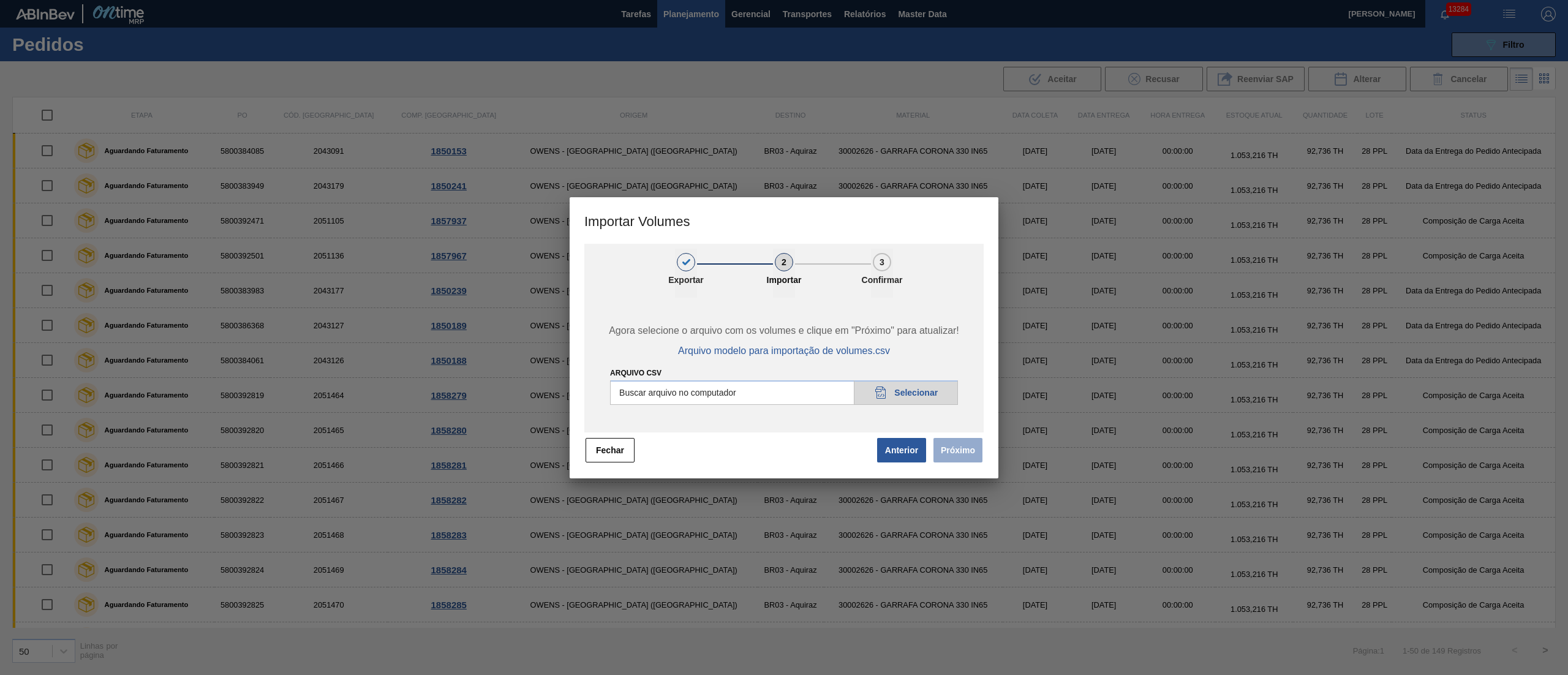
click at [923, 390] on input "Arquivo csv" at bounding box center [784, 393] width 348 height 25
type input "C:\fakepath\PedidoVolumeModeloImportacao (83).csv"
click at [946, 450] on button "Próximo" at bounding box center [958, 450] width 49 height 25
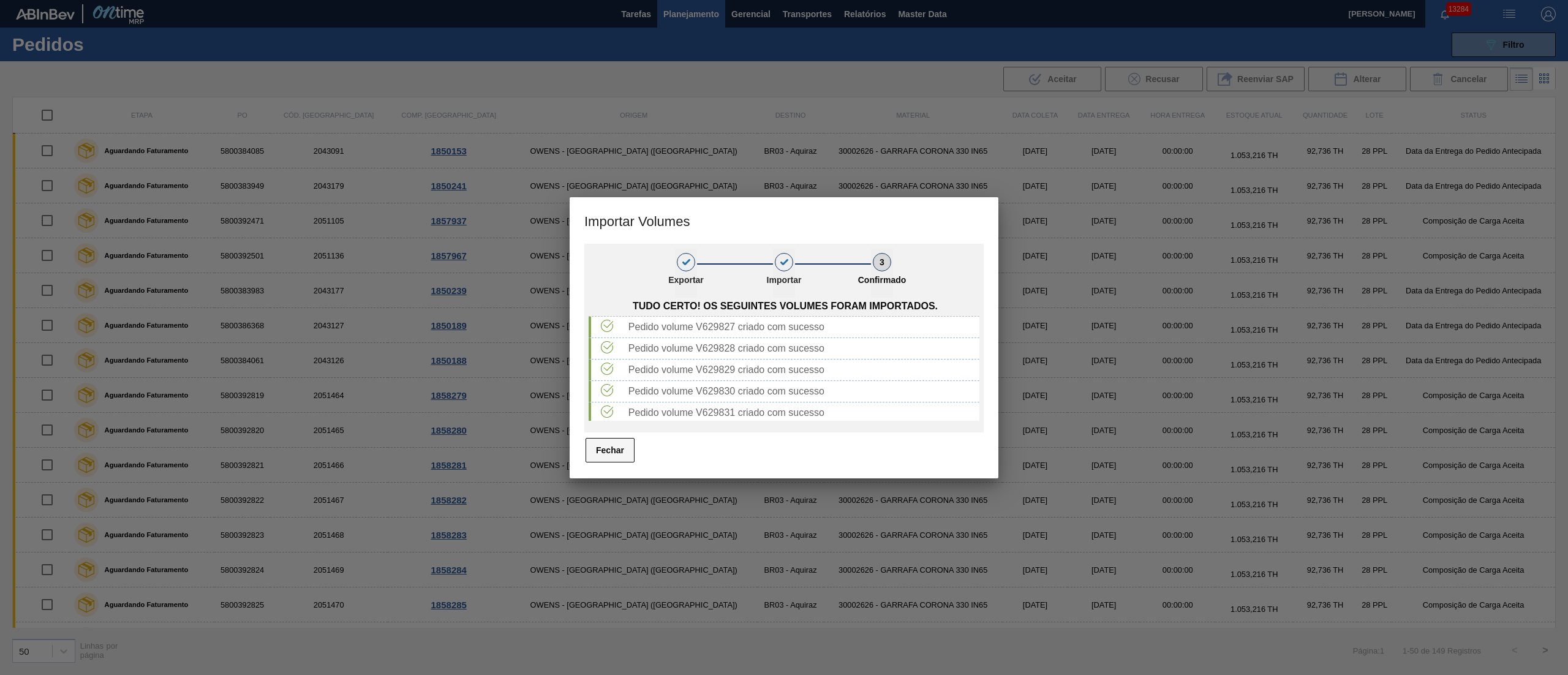
click at [625, 457] on button "Fechar" at bounding box center [610, 450] width 49 height 25
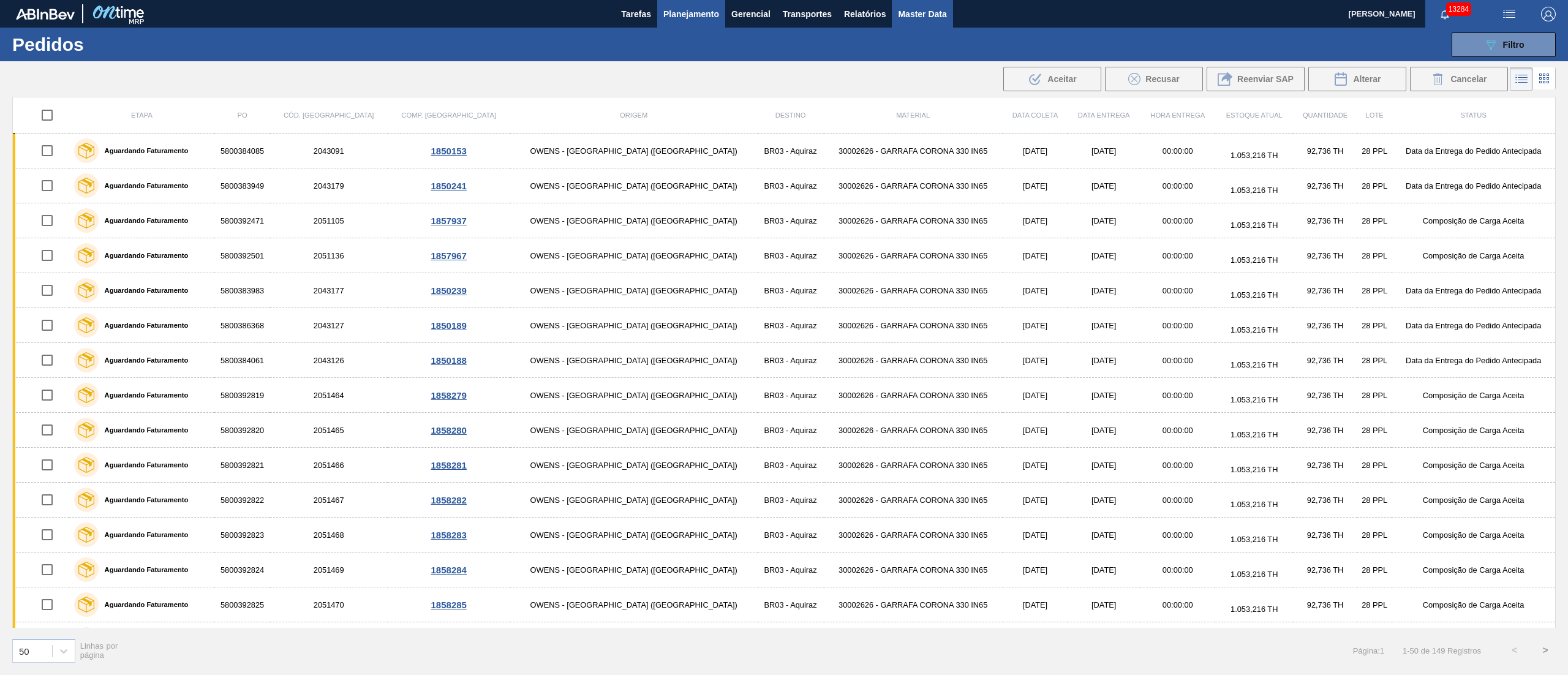
click at [892, 16] on button "Master Data" at bounding box center [923, 13] width 61 height 28
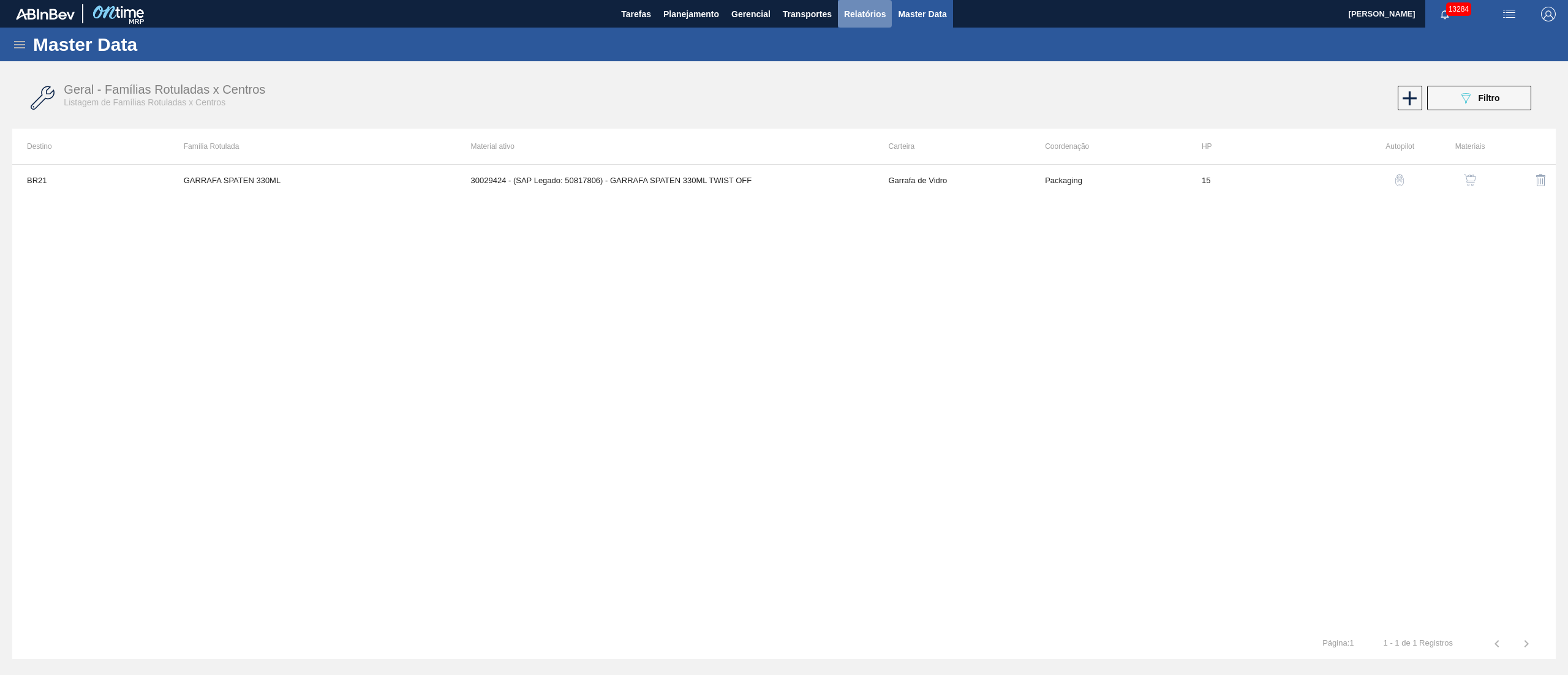
click at [862, 19] on span "Relatórios" at bounding box center [865, 14] width 42 height 15
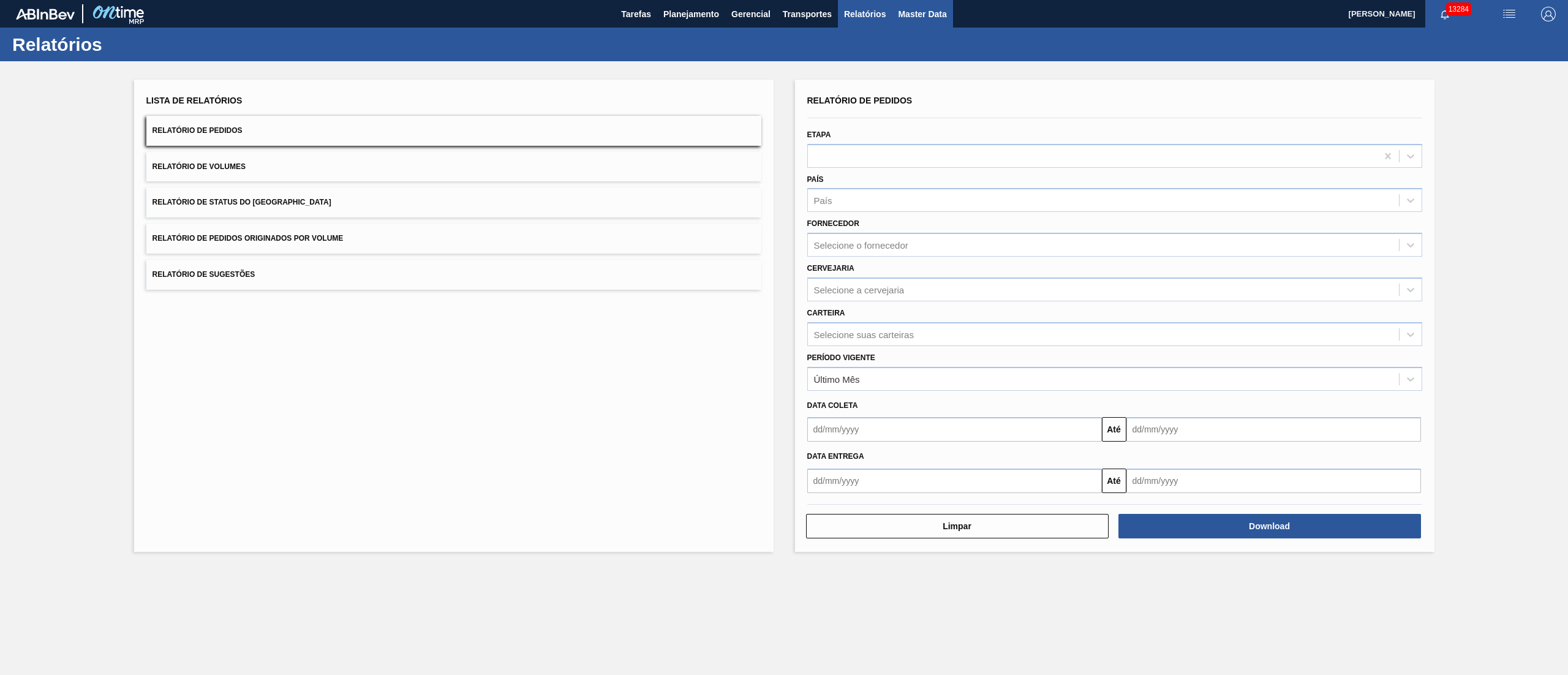
click at [912, 7] on span "Master Data" at bounding box center [922, 14] width 48 height 15
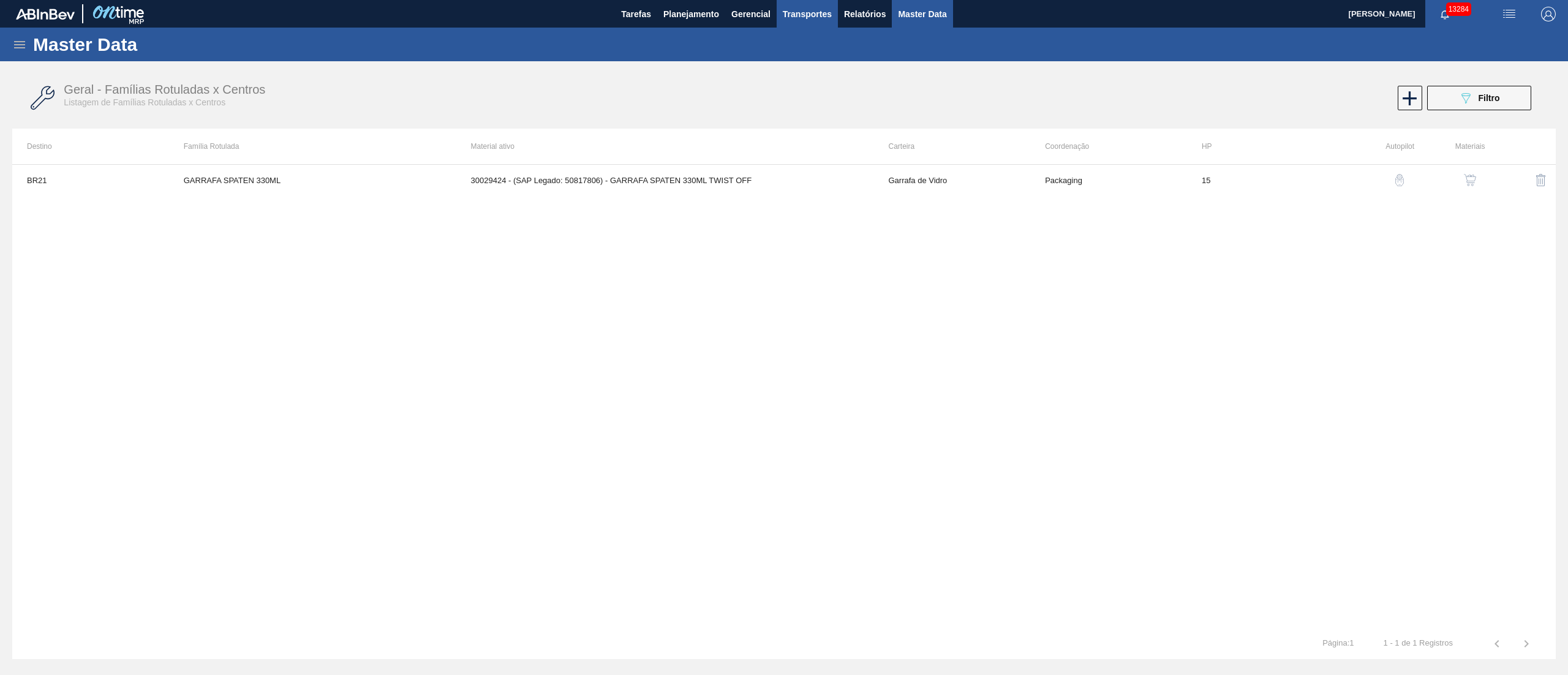
click at [805, 10] on span "Transportes" at bounding box center [807, 14] width 49 height 15
click at [796, 59] on li "Otimização de Carga" at bounding box center [807, 61] width 100 height 19
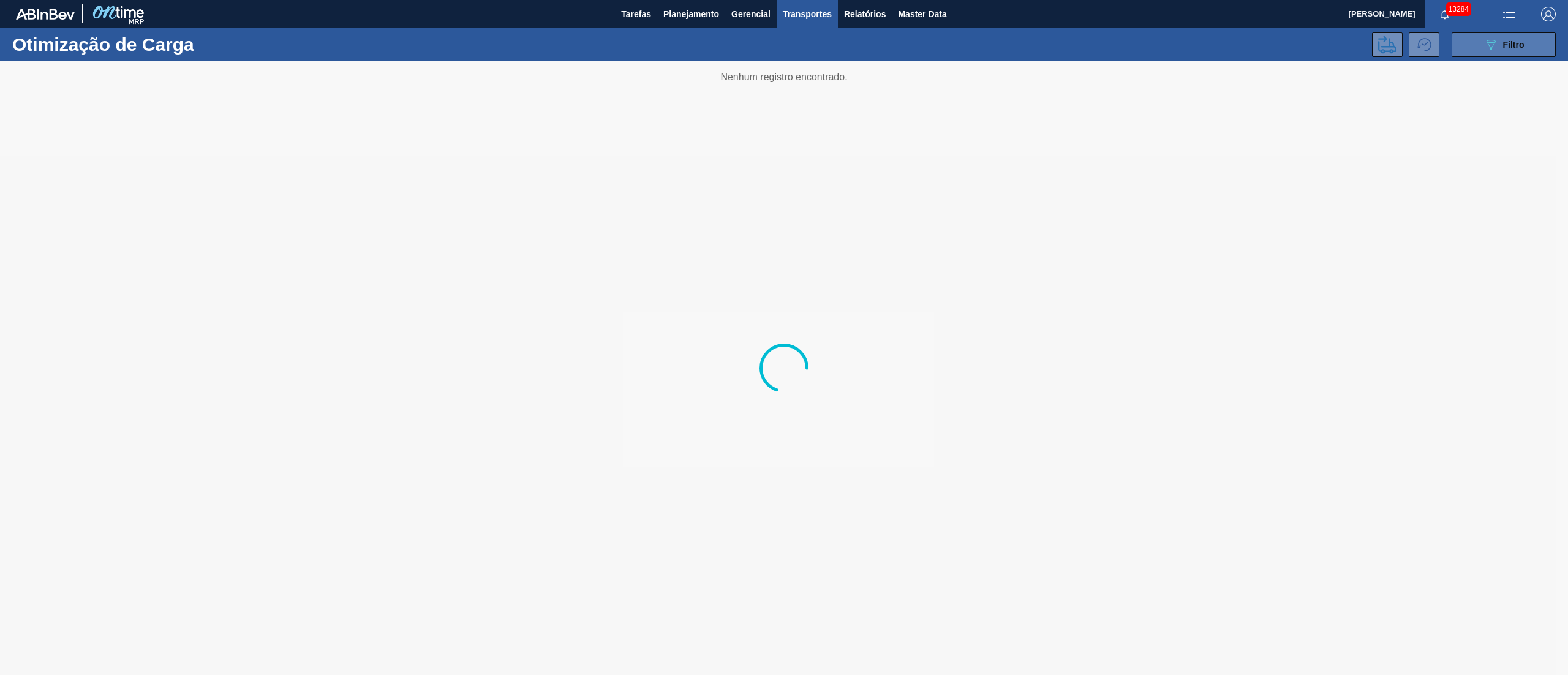
click at [1517, 37] on div "089F7B8B-B2A5-4AFE-B5C0-19BA573D28AC Filtro" at bounding box center [1503, 45] width 41 height 15
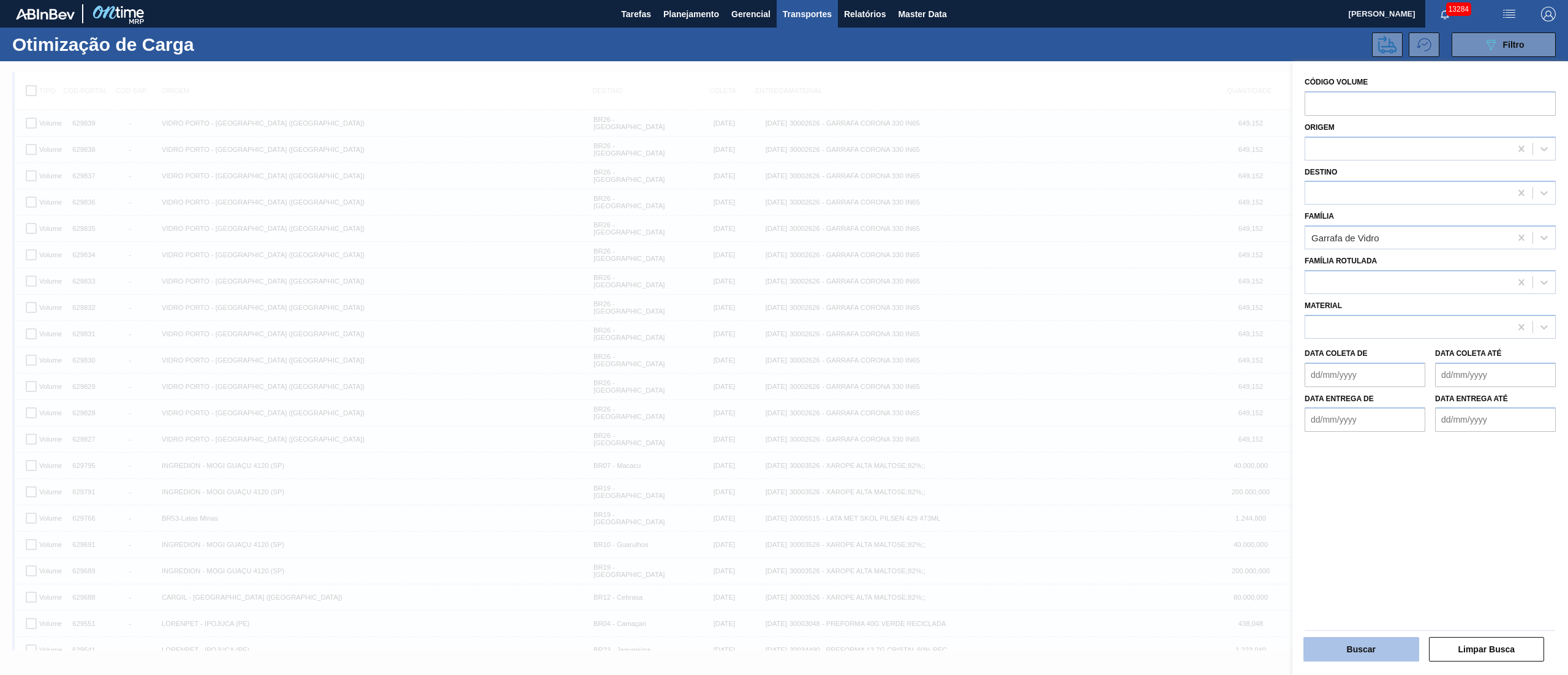
click at [1356, 653] on button "Buscar" at bounding box center [1361, 649] width 116 height 25
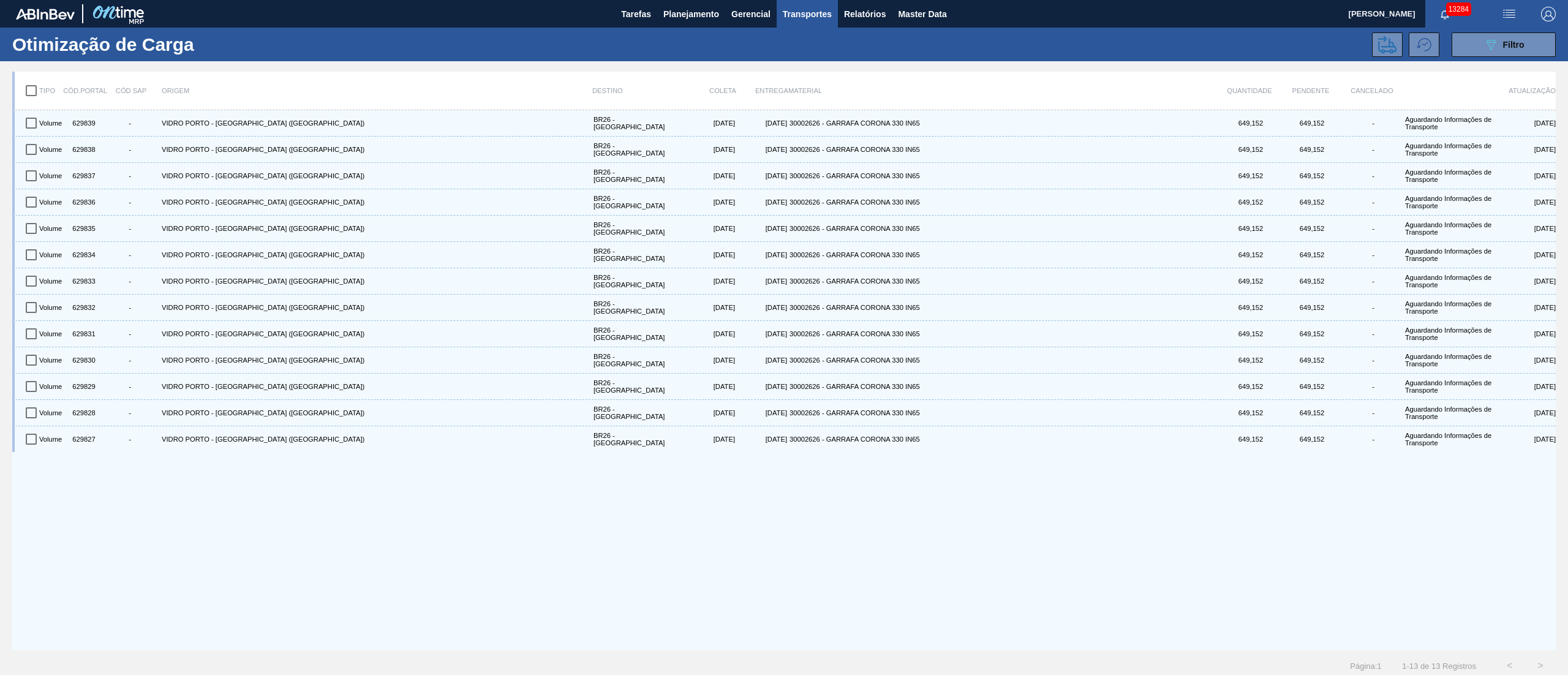
click at [28, 89] on input "checkbox" at bounding box center [31, 91] width 26 height 26
checkbox input "true"
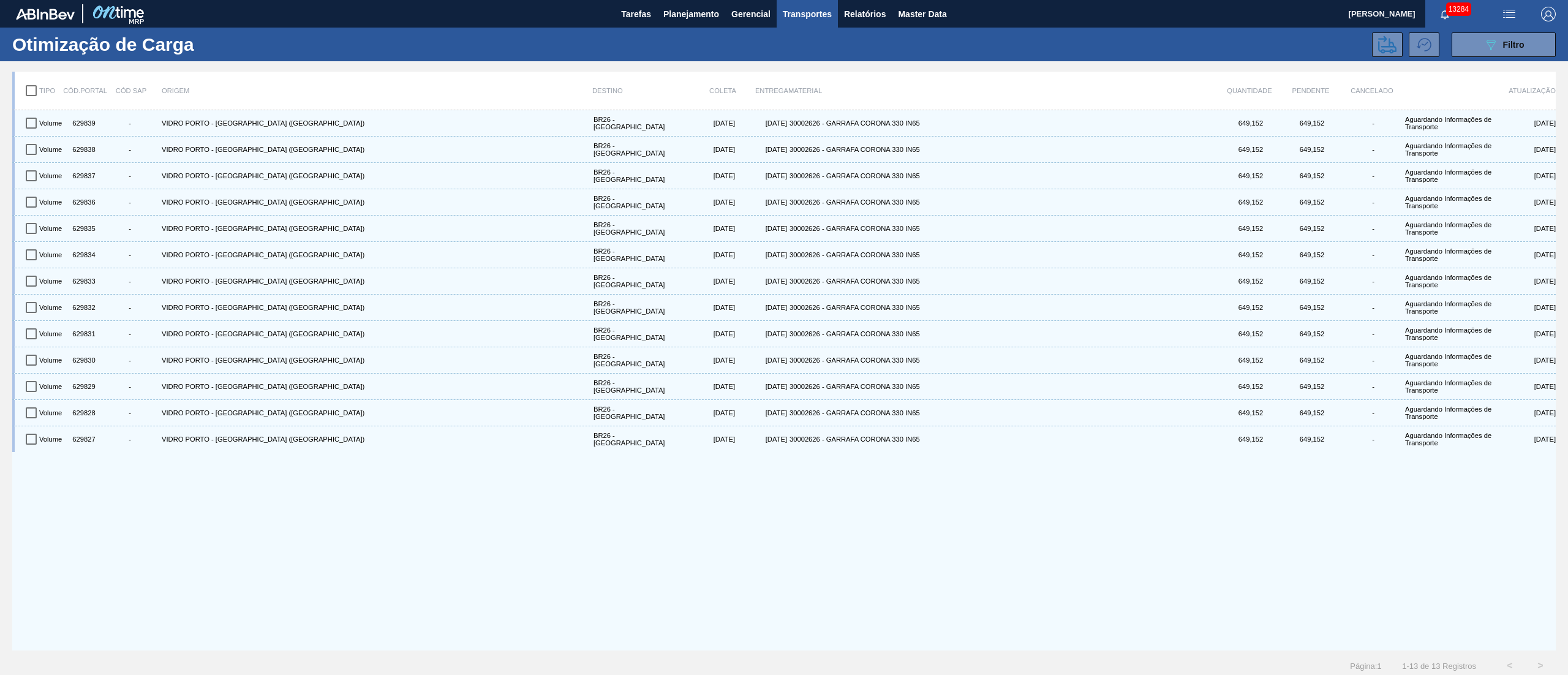
checkbox input "true"
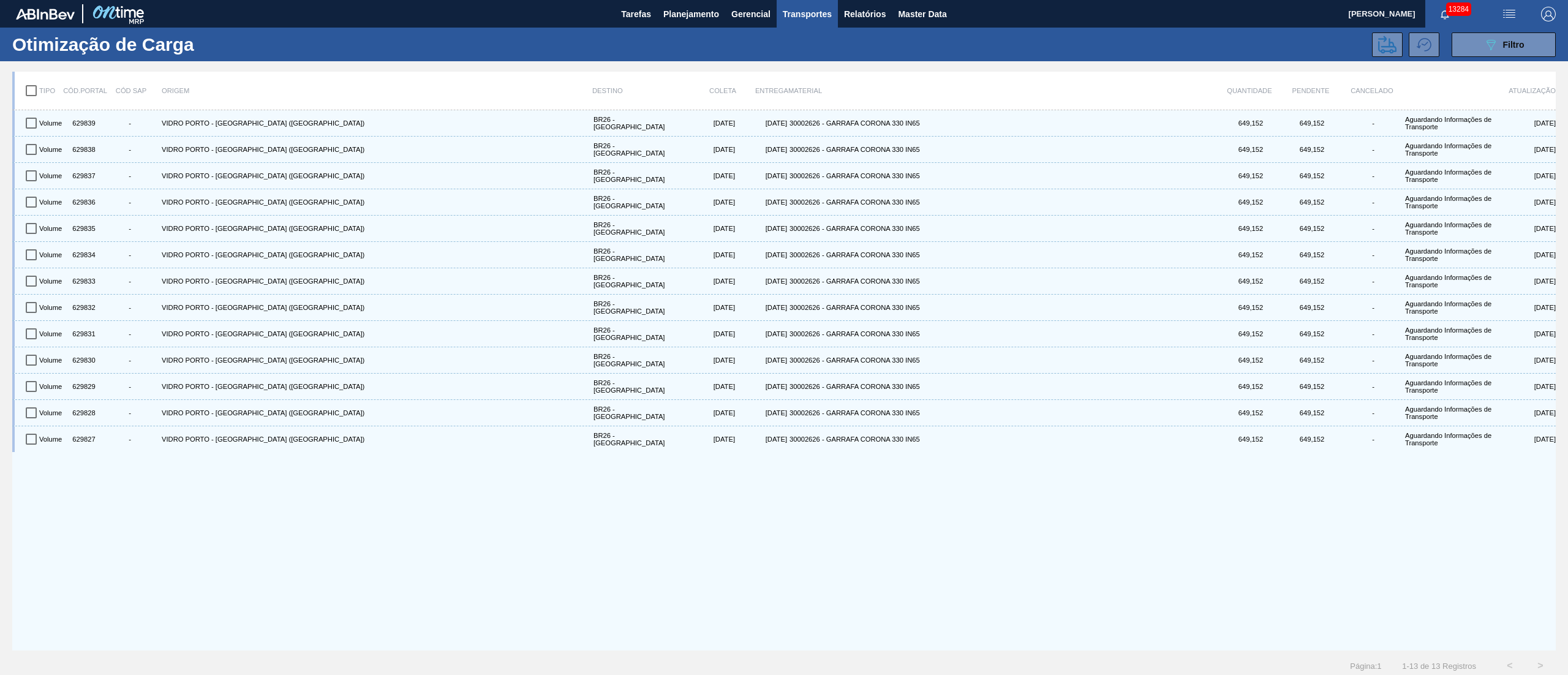
checkbox input "true"
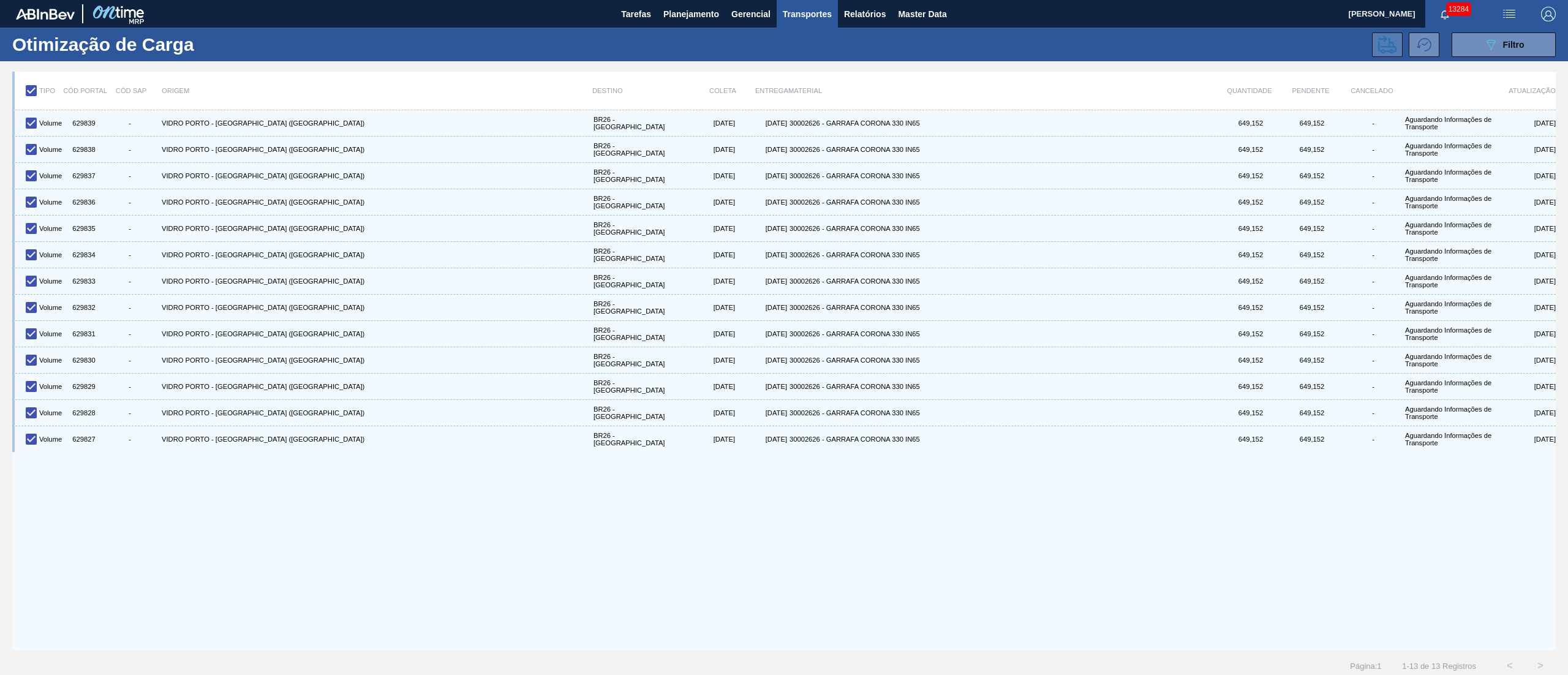
click at [1383, 54] on button at bounding box center [1387, 45] width 30 height 25
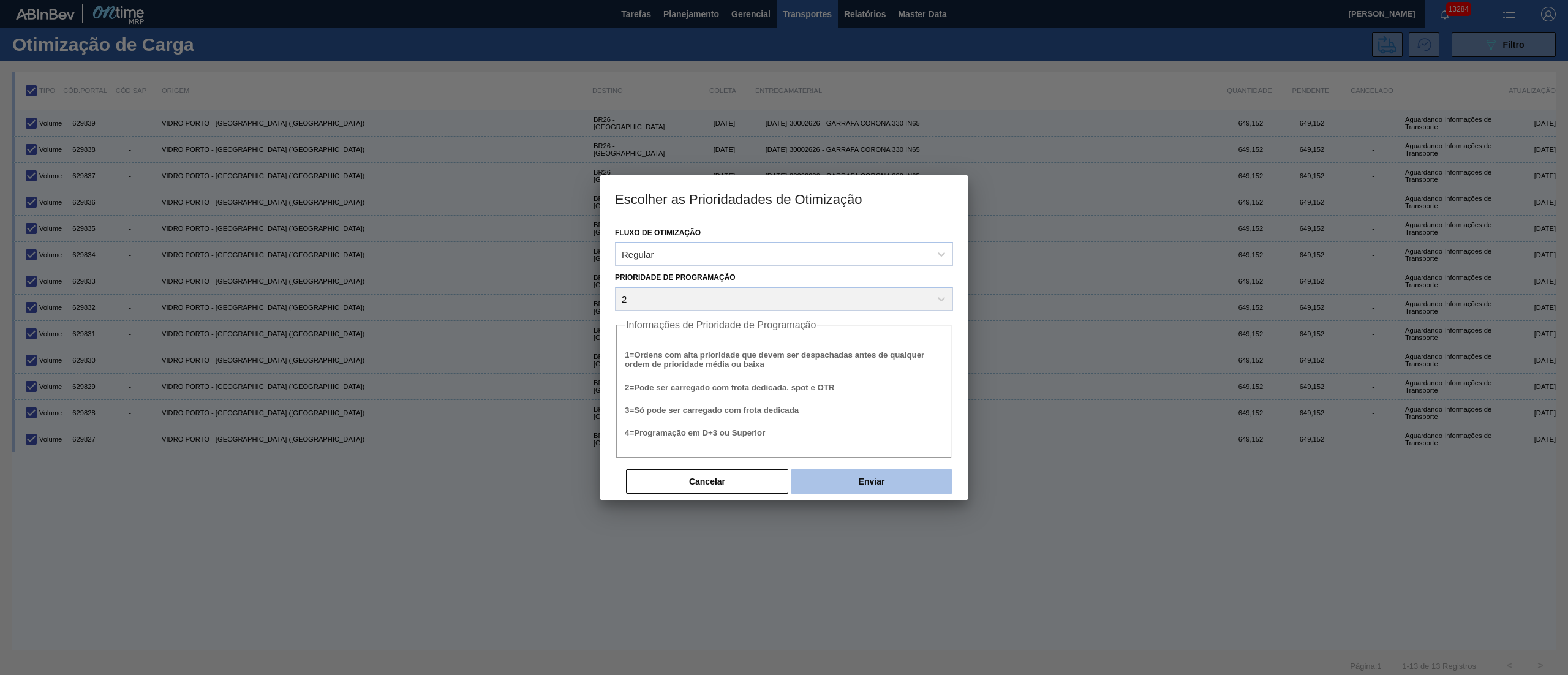
click at [892, 479] on button "Enviar" at bounding box center [872, 481] width 162 height 25
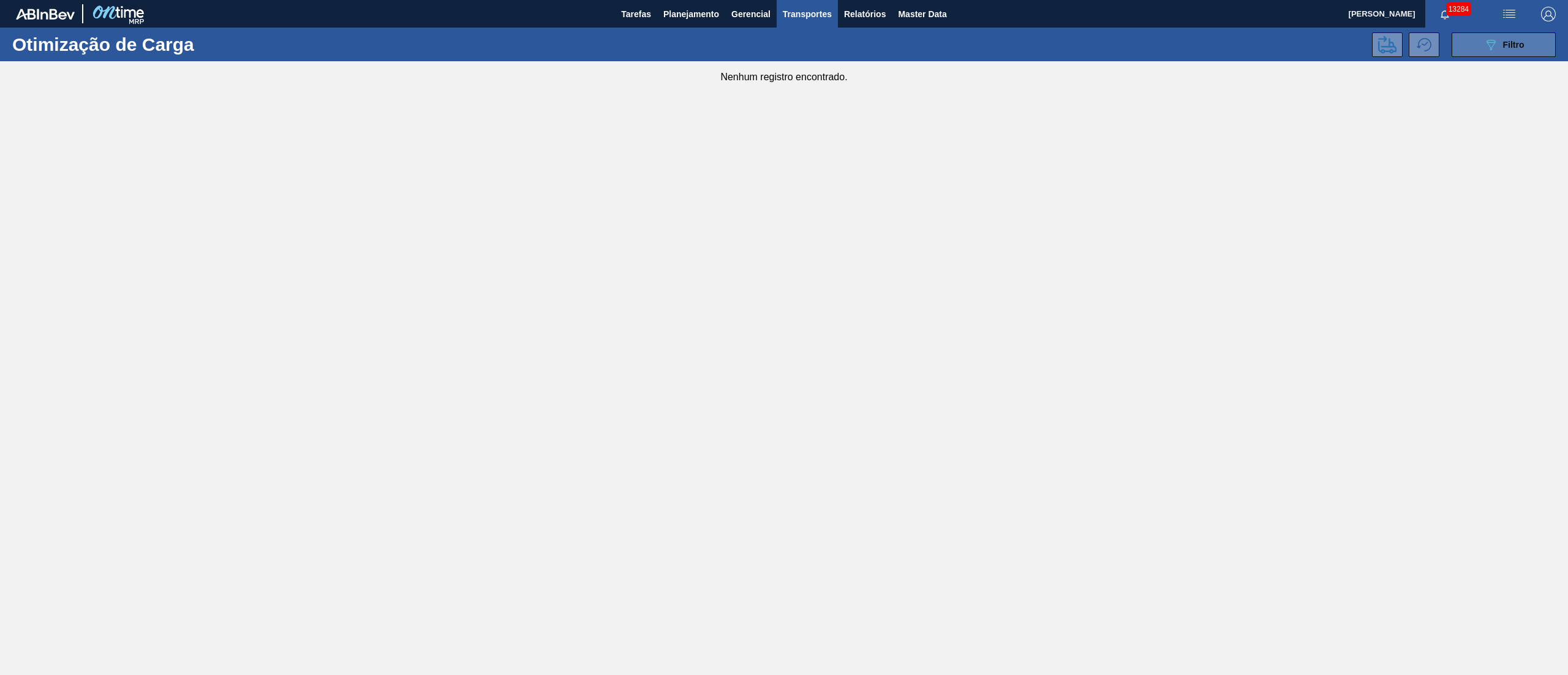
click at [1507, 38] on div "089F7B8B-B2A5-4AFE-B5C0-19BA573D28AC Filtro" at bounding box center [1503, 45] width 41 height 15
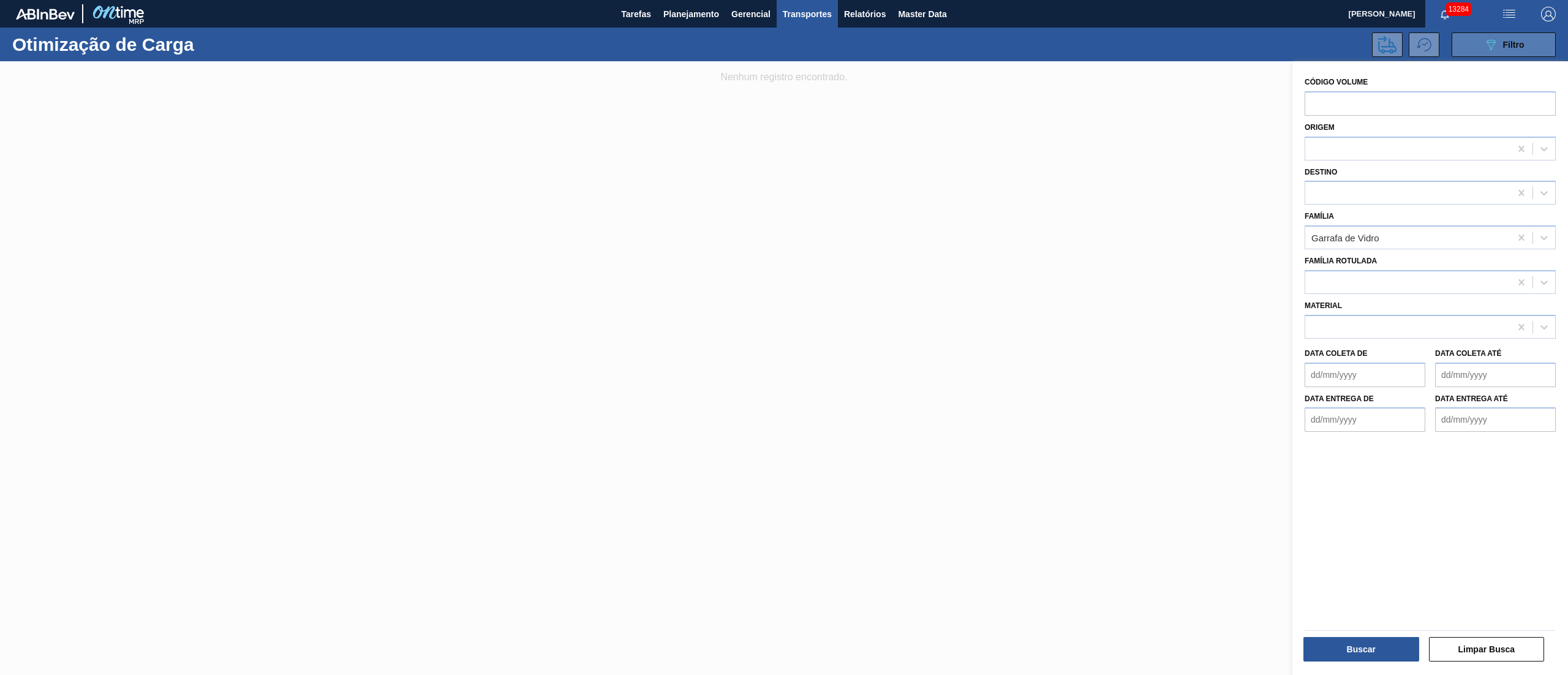
click at [1517, 40] on span "Filtro" at bounding box center [1514, 45] width 22 height 10
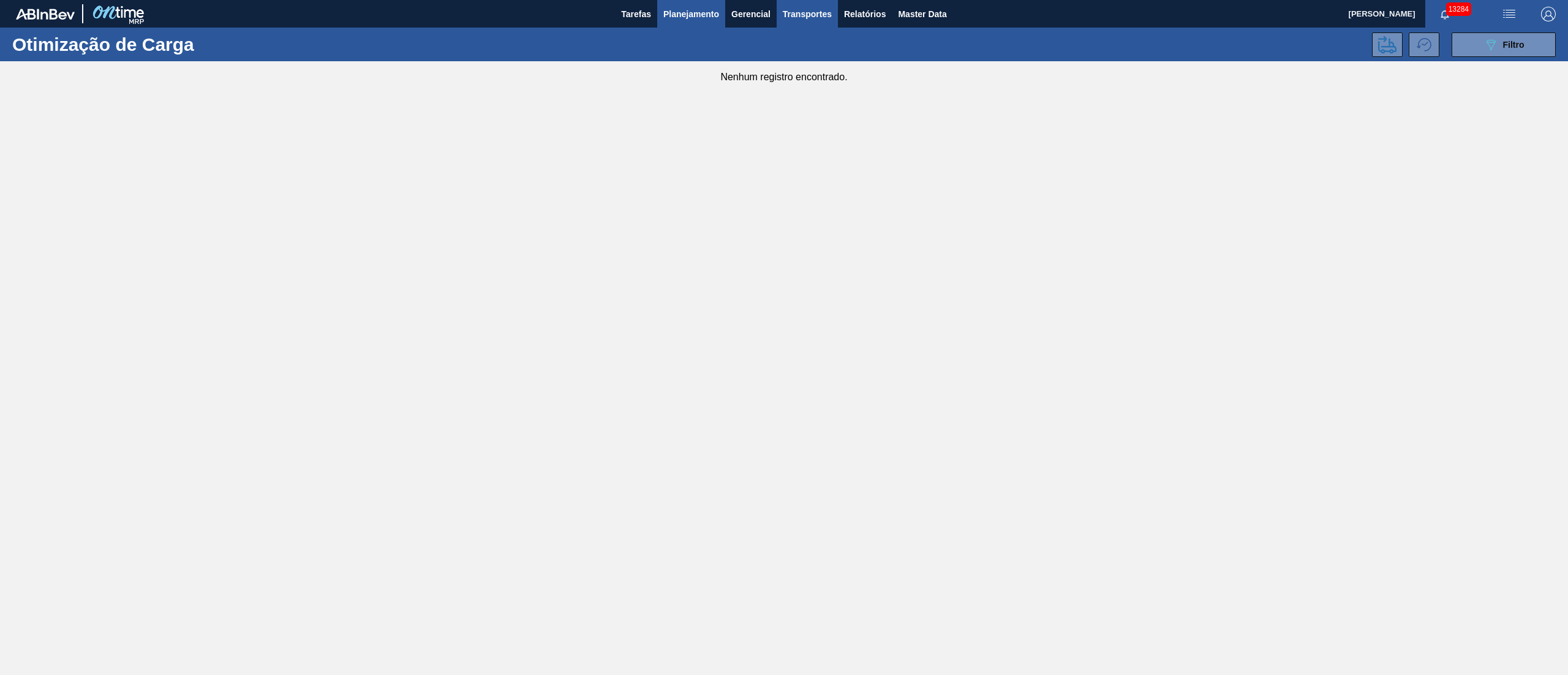
click at [704, 5] on button "Planejamento" at bounding box center [691, 13] width 68 height 28
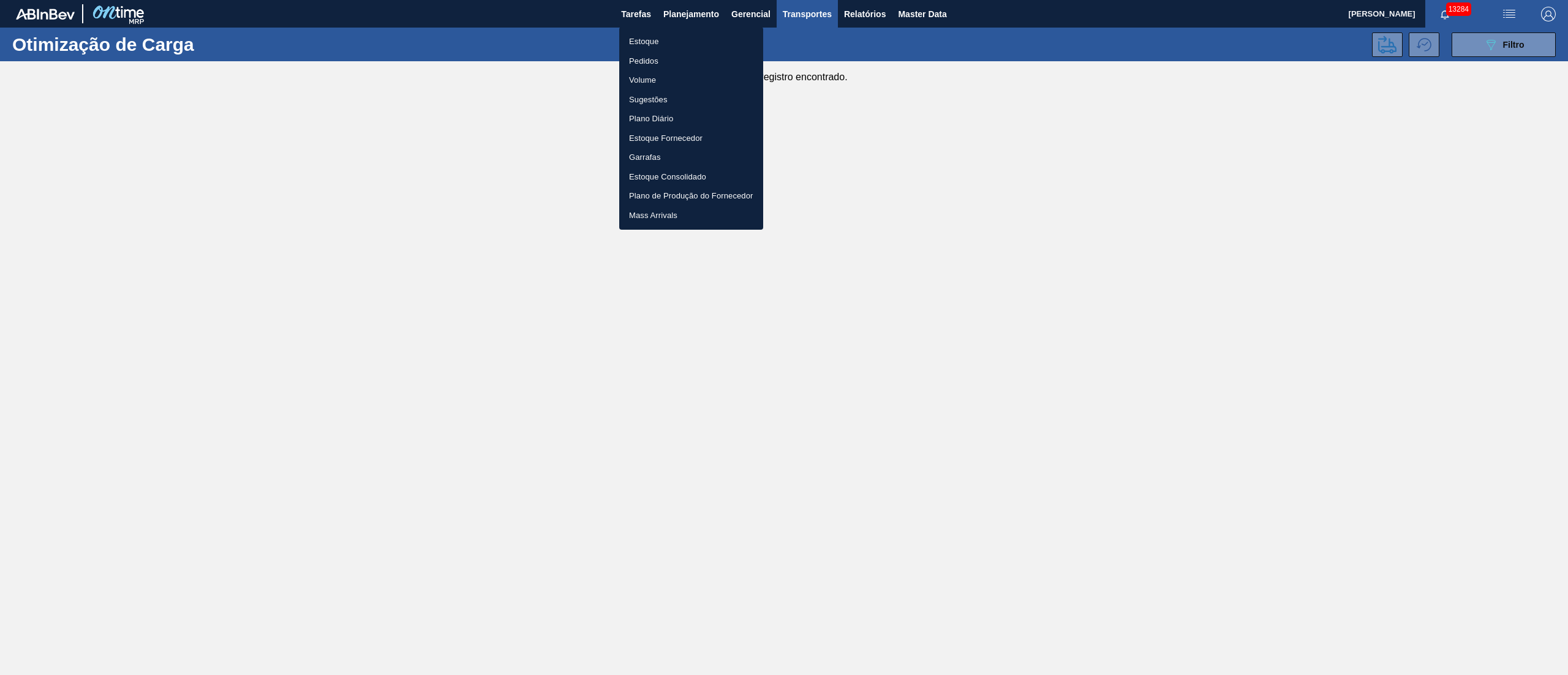
click at [654, 63] on li "Pedidos" at bounding box center [691, 61] width 144 height 19
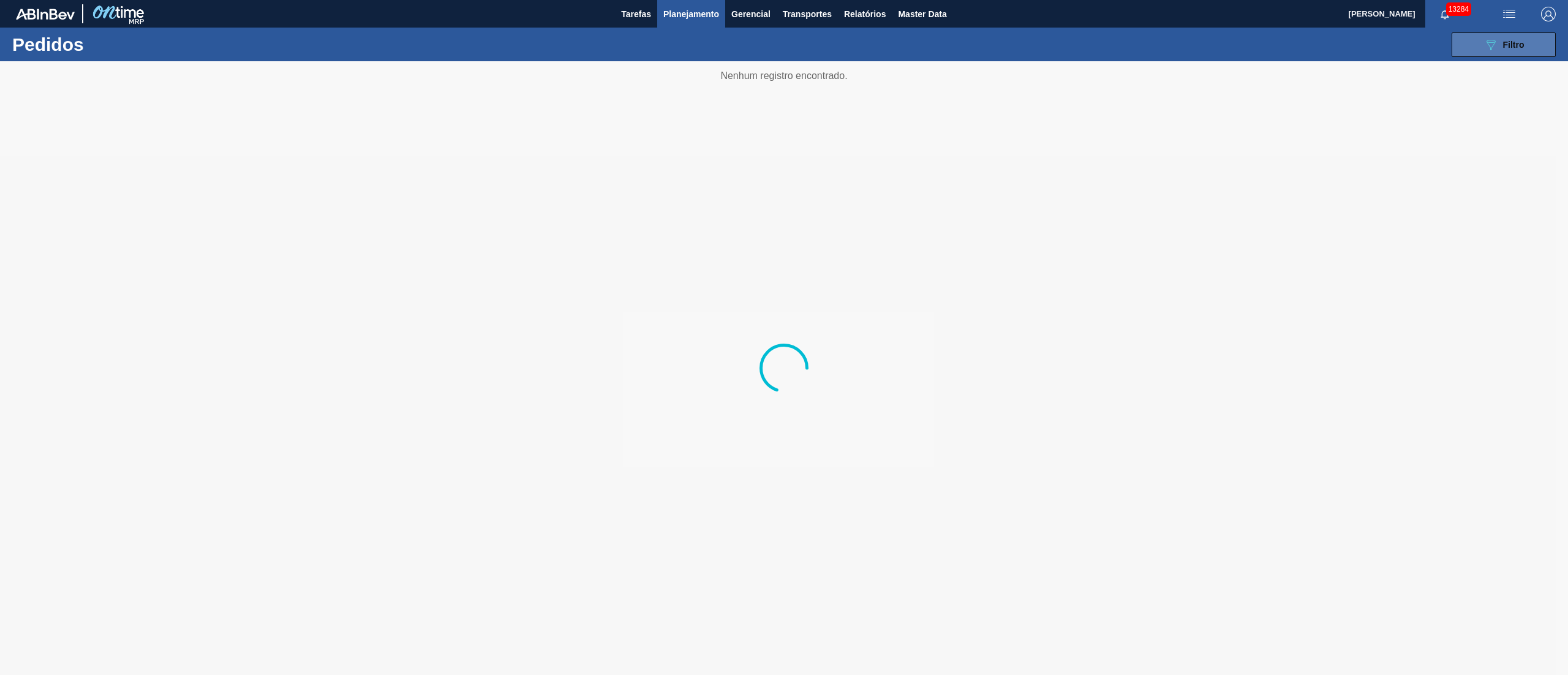
click at [1517, 34] on button "089F7B8B-B2A5-4AFE-B5C0-19BA573D28AC Filtro" at bounding box center [1504, 45] width 104 height 25
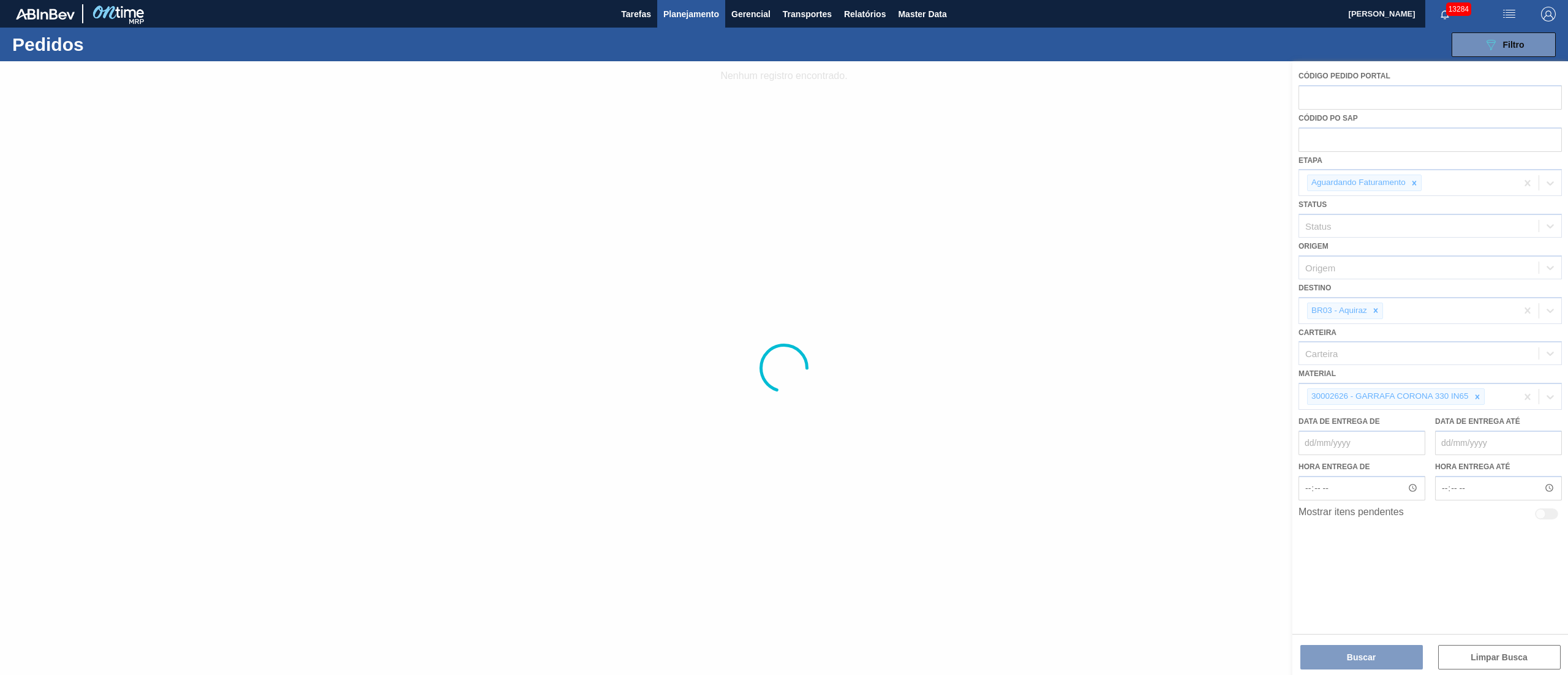
click at [1517, 19] on span "button" at bounding box center [1509, 14] width 30 height 15
click at [1483, 36] on li "Upload de Volumes" at bounding box center [1505, 44] width 106 height 22
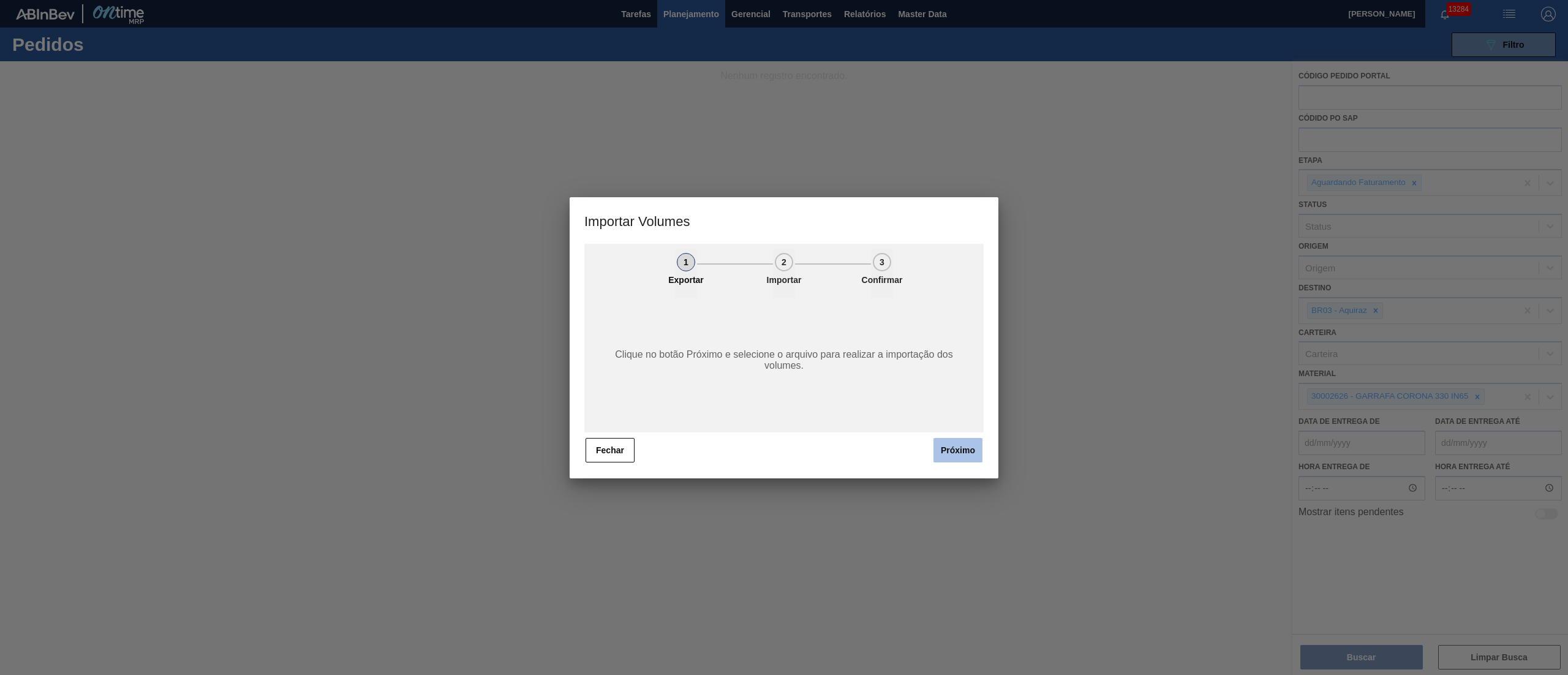
click at [958, 453] on button "Próximo" at bounding box center [958, 450] width 49 height 25
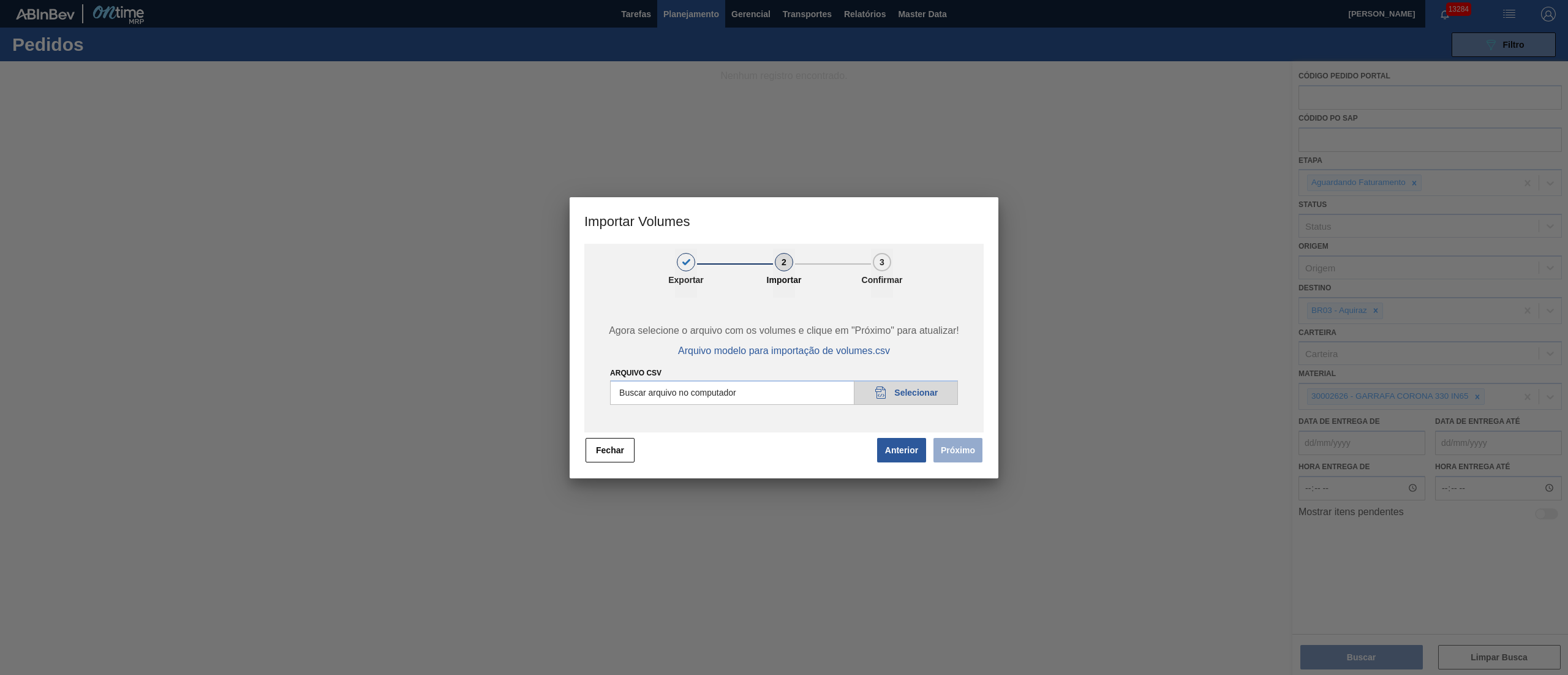
click at [917, 393] on input "Arquivo csv" at bounding box center [784, 393] width 348 height 25
type input "C:\fakepath\PedidoVolumeModeloImportacao (83).csv"
click at [953, 460] on button "Próximo" at bounding box center [958, 450] width 49 height 25
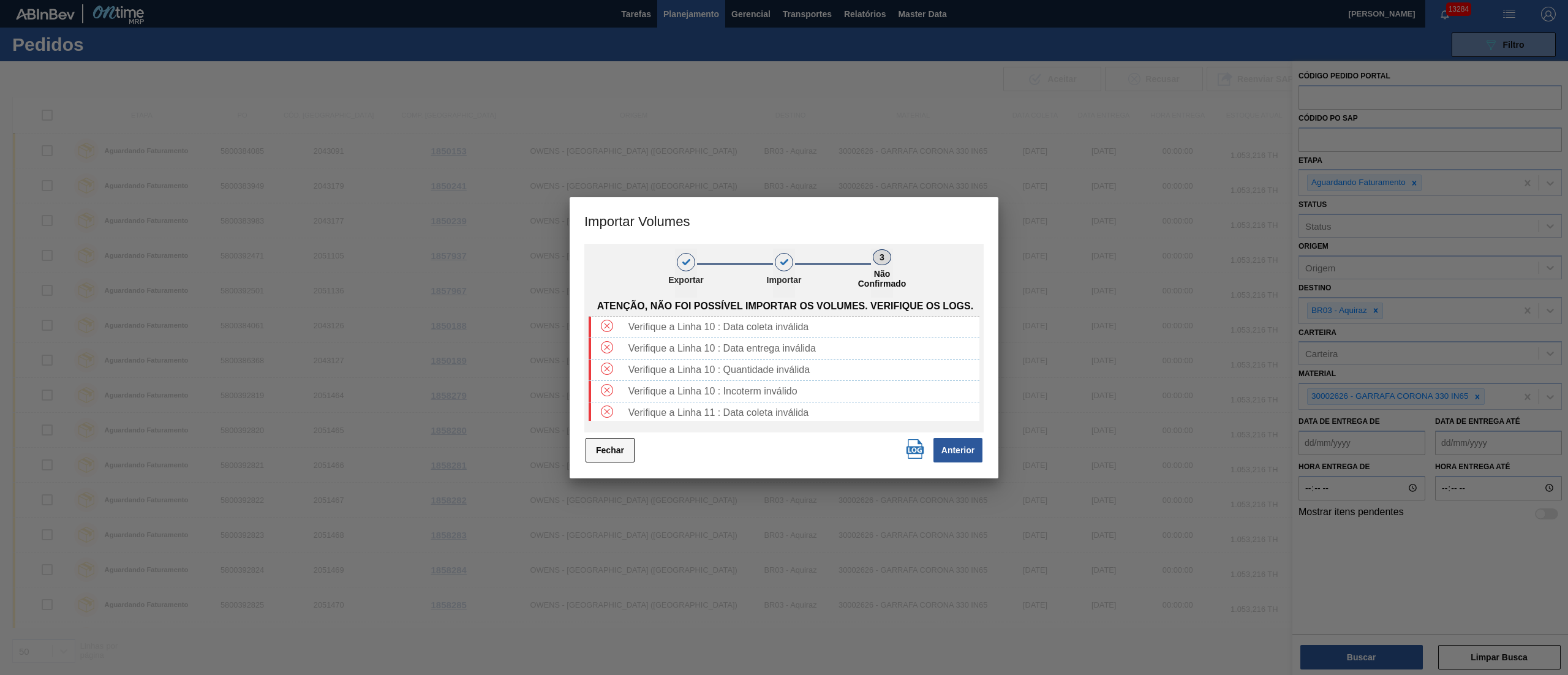
click at [616, 443] on button "Fechar" at bounding box center [610, 450] width 49 height 25
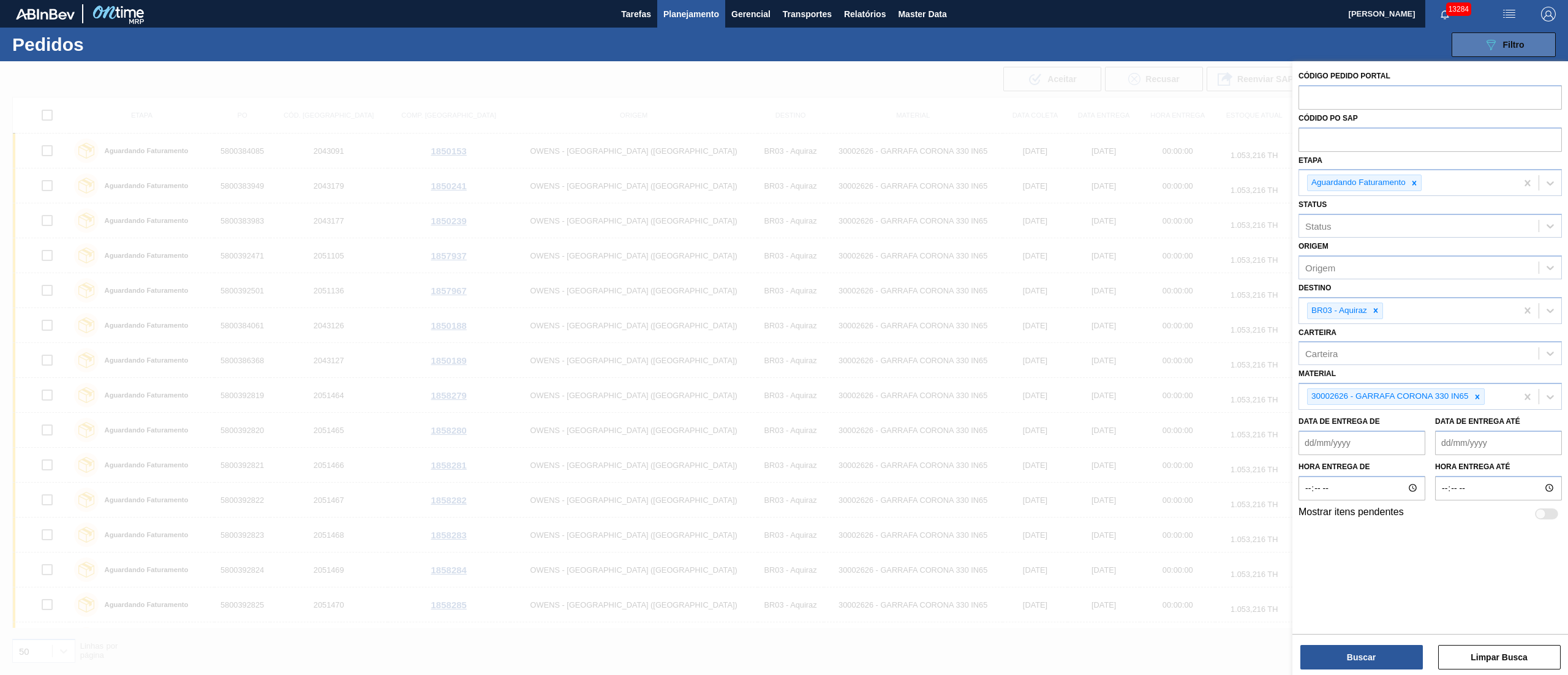
click at [1492, 48] on icon "089F7B8B-B2A5-4AFE-B5C0-19BA573D28AC" at bounding box center [1491, 45] width 15 height 15
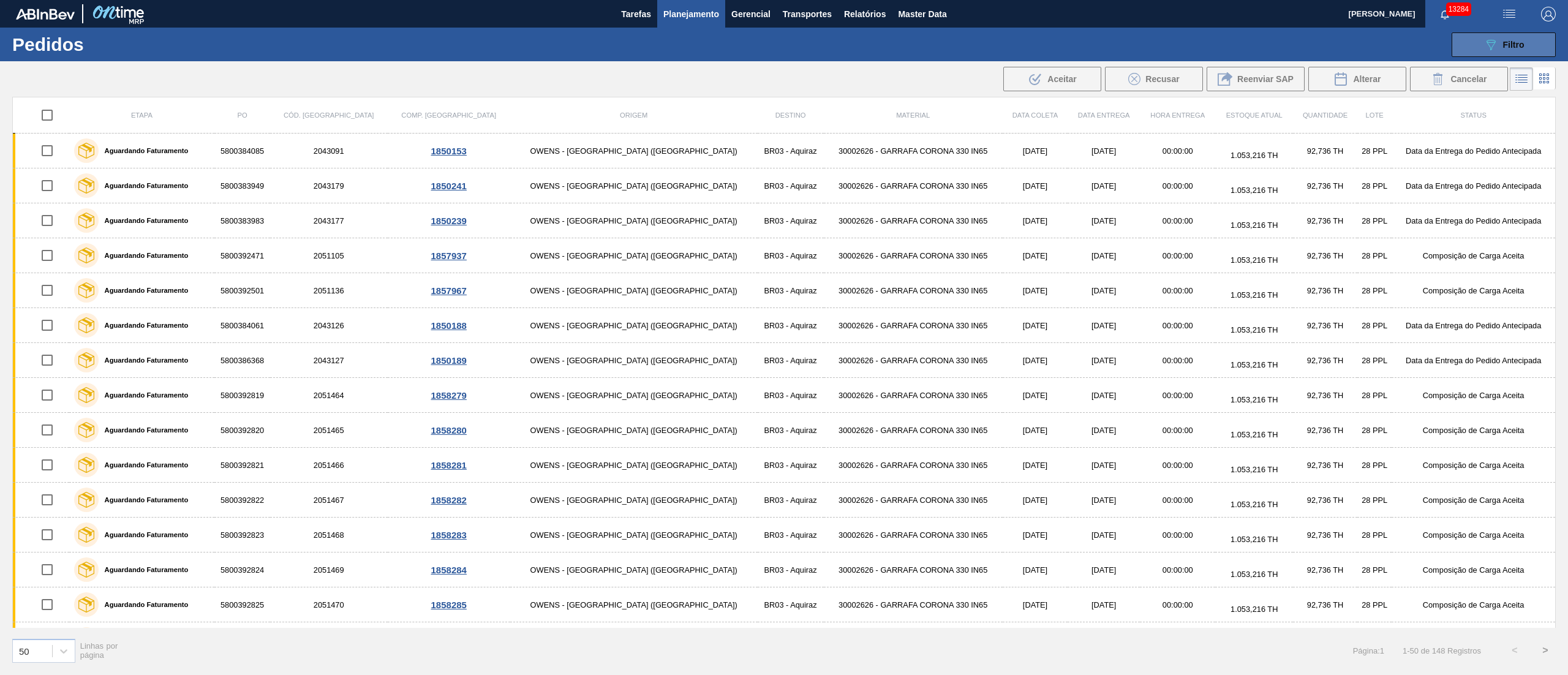
click at [1511, 40] on span "Filtro" at bounding box center [1514, 45] width 22 height 10
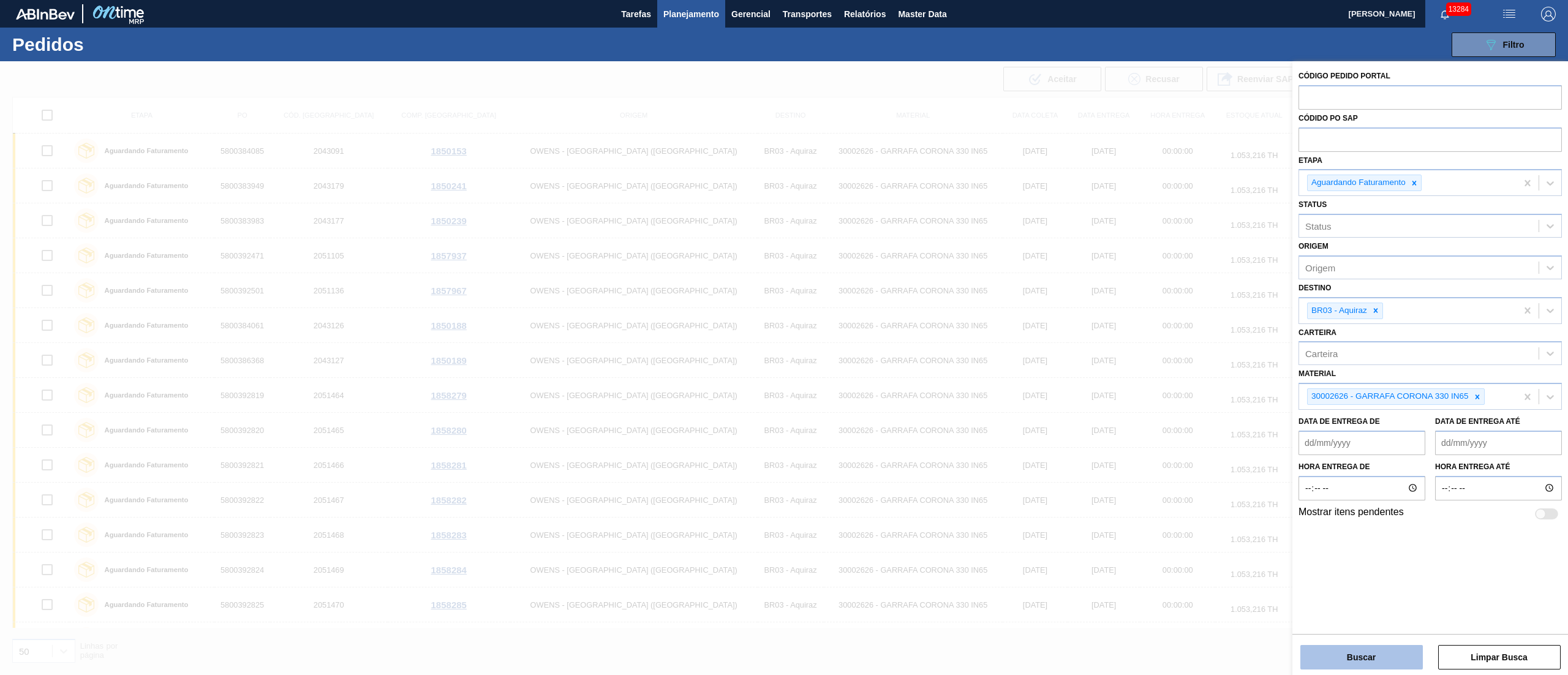
click at [1343, 668] on button "Buscar" at bounding box center [1361, 657] width 123 height 25
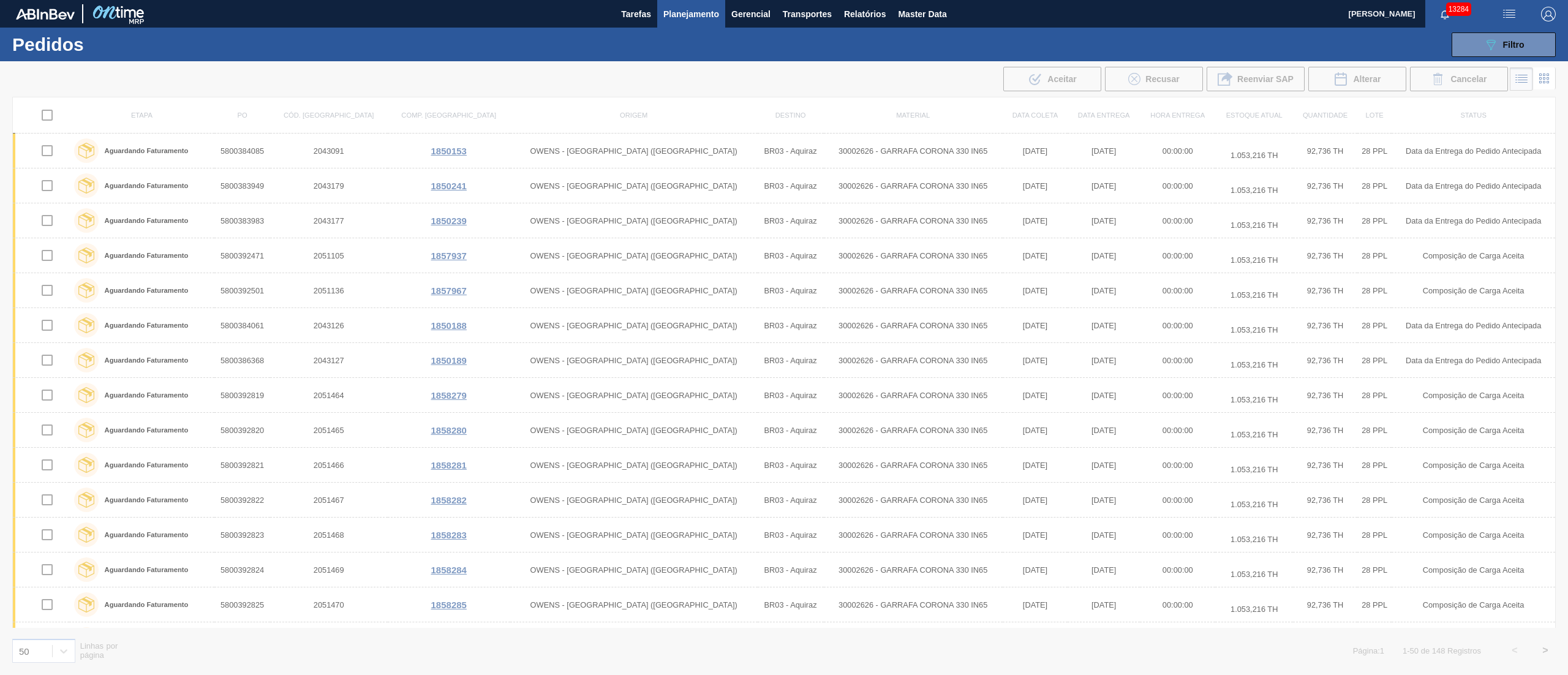
click at [1506, 7] on img "button" at bounding box center [1509, 14] width 15 height 15
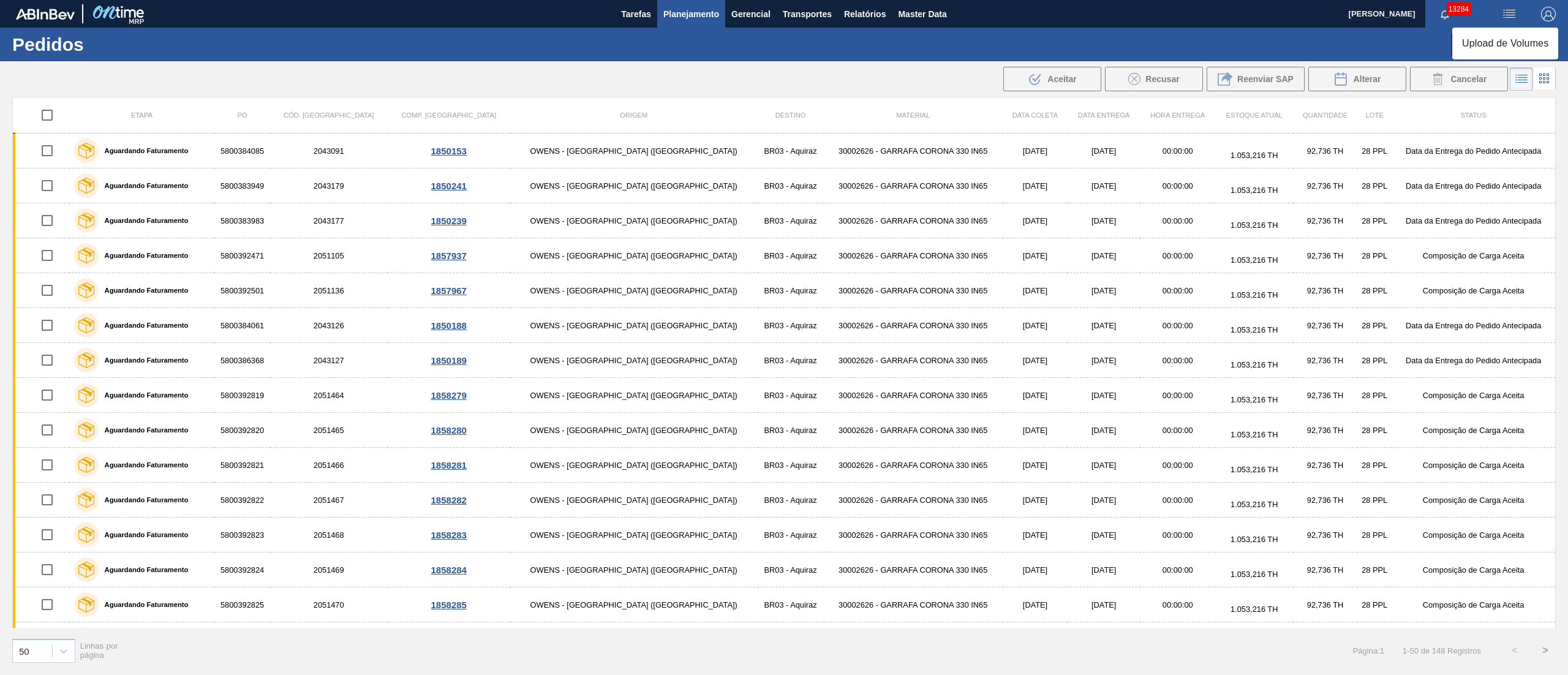
click at [1520, 46] on li "Upload de Volumes" at bounding box center [1505, 44] width 106 height 22
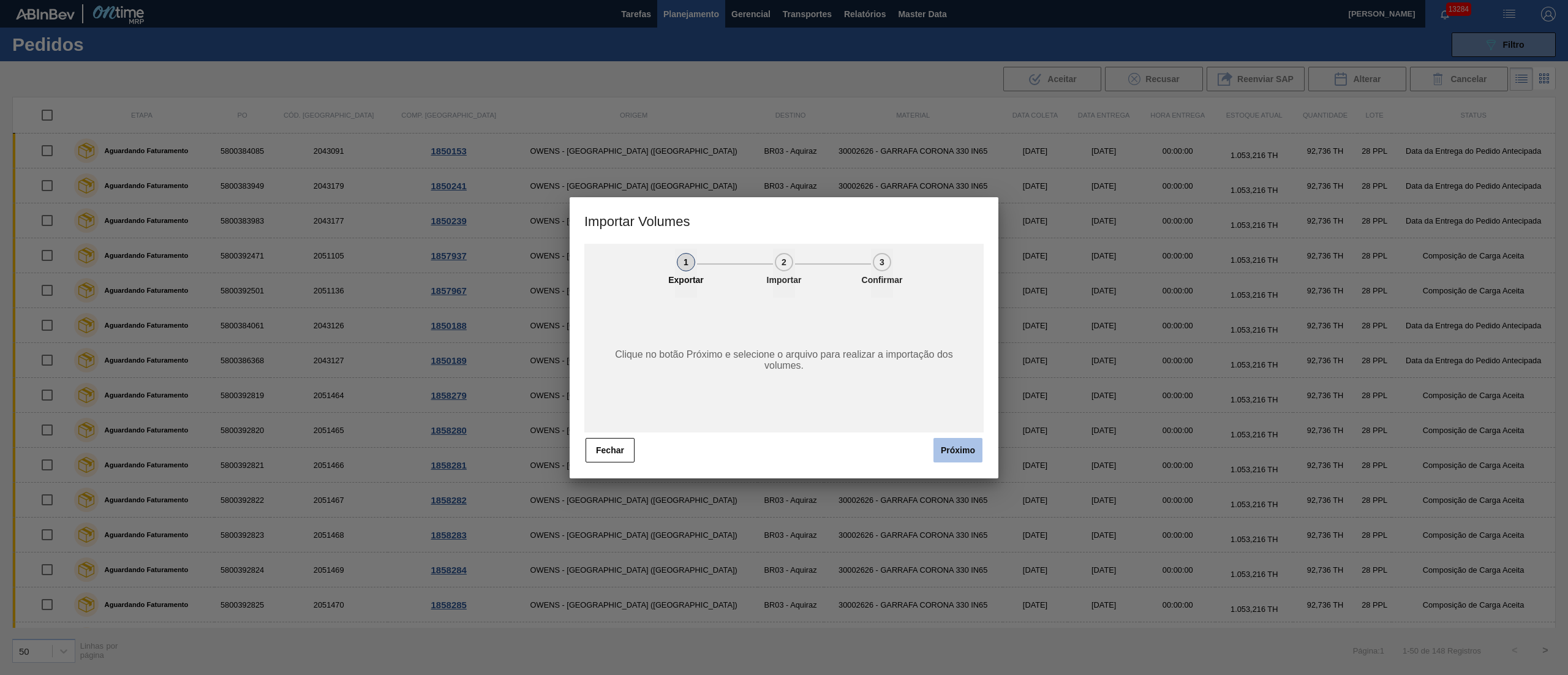
click at [956, 450] on button "Próximo" at bounding box center [958, 450] width 49 height 25
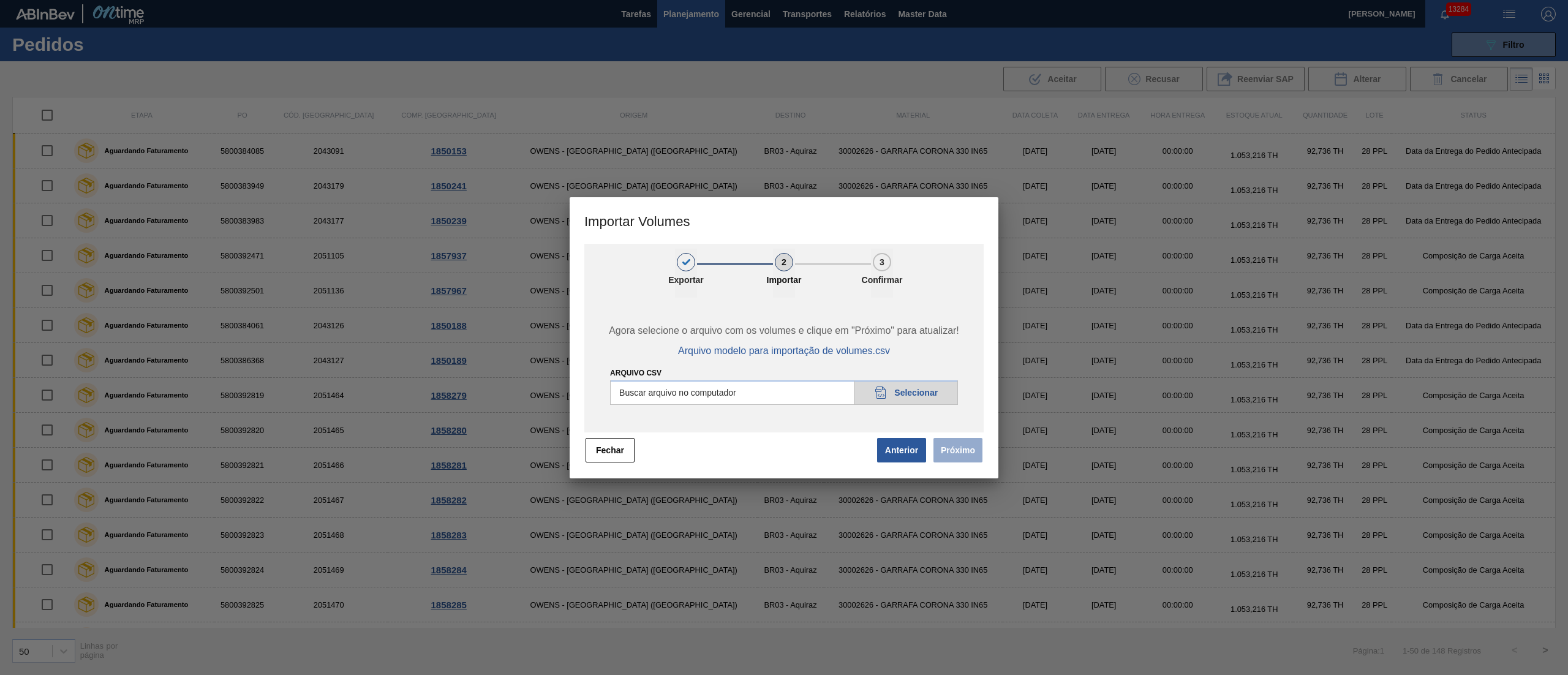
click at [910, 387] on input "Arquivo csv" at bounding box center [784, 393] width 348 height 25
type input "C:\fakepath\PedidoVolumeModeloImportacao (83).csv"
click at [942, 450] on button "Próximo" at bounding box center [958, 450] width 49 height 25
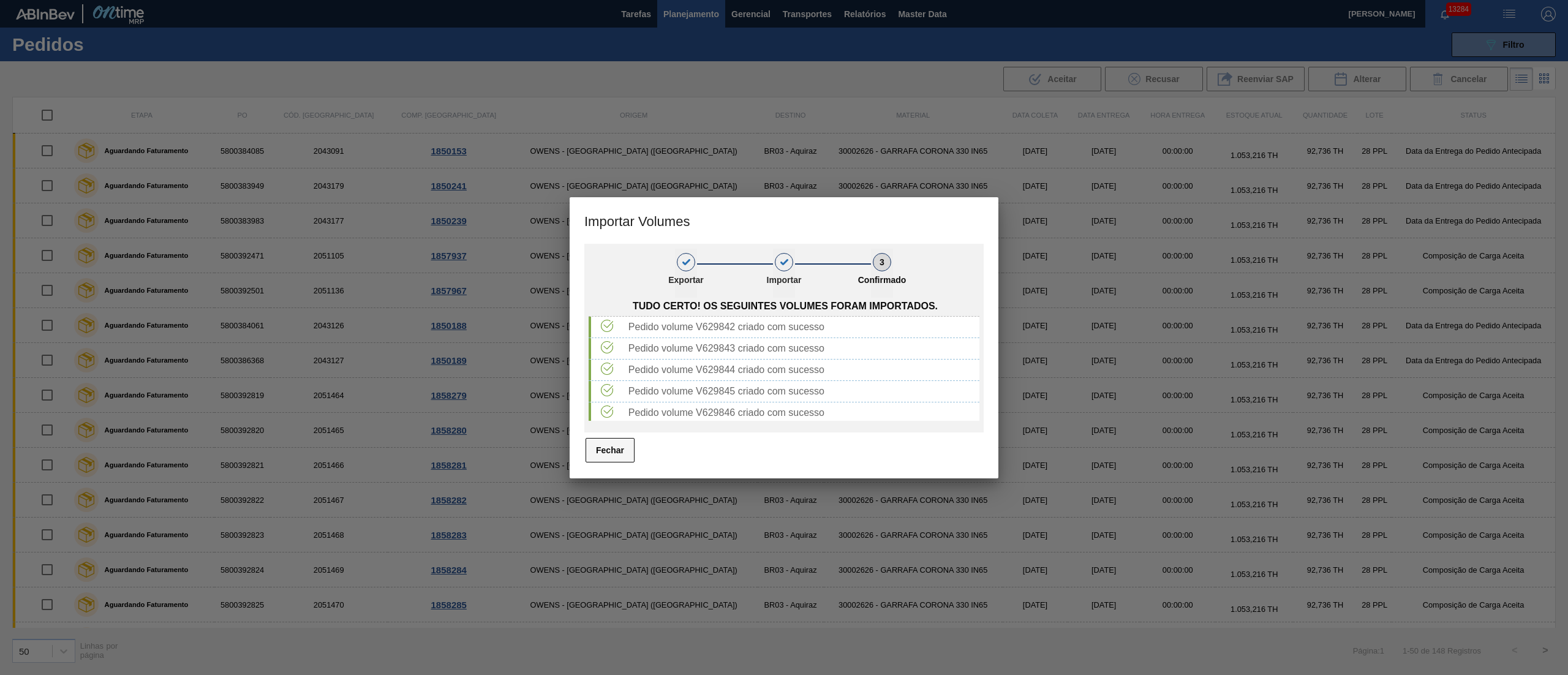
click at [615, 460] on button "Fechar" at bounding box center [610, 450] width 49 height 25
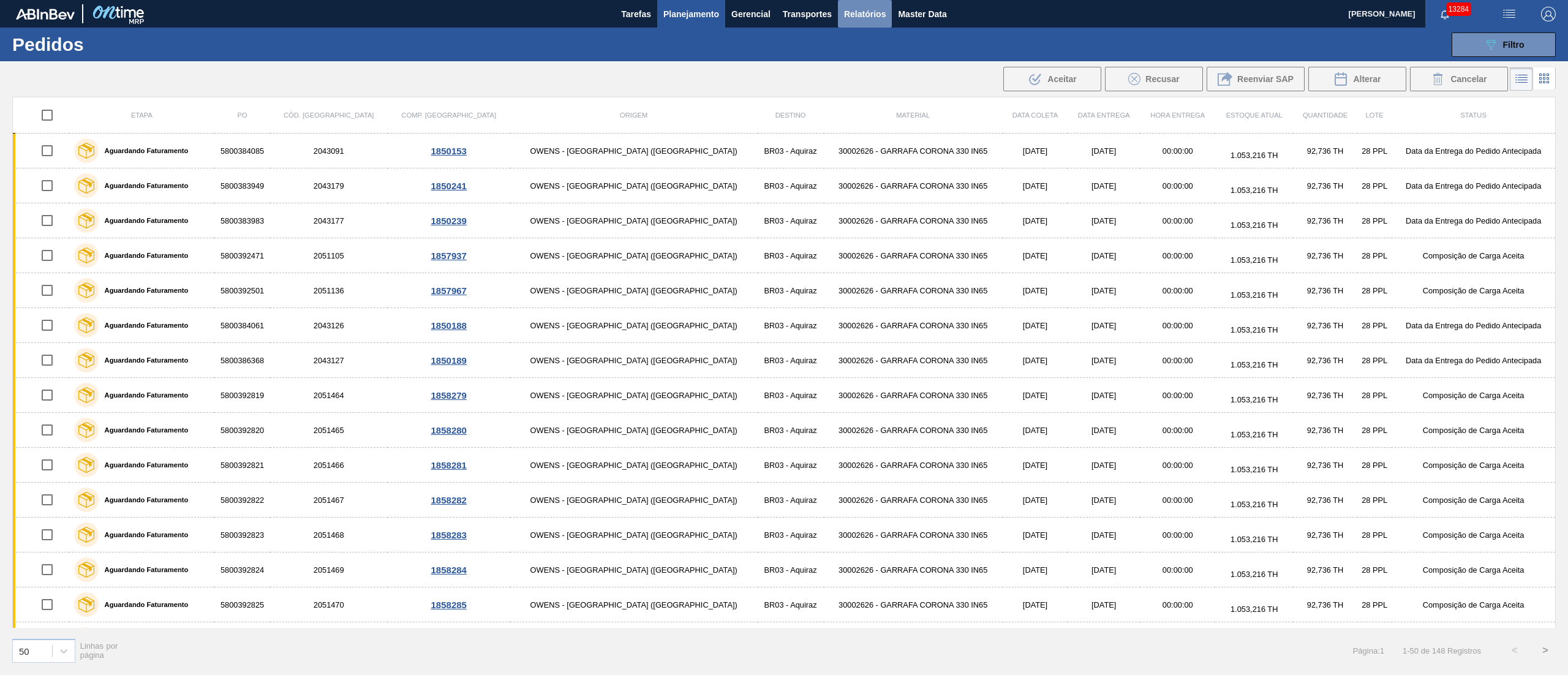
click at [851, 19] on span "Relatórios" at bounding box center [865, 14] width 42 height 15
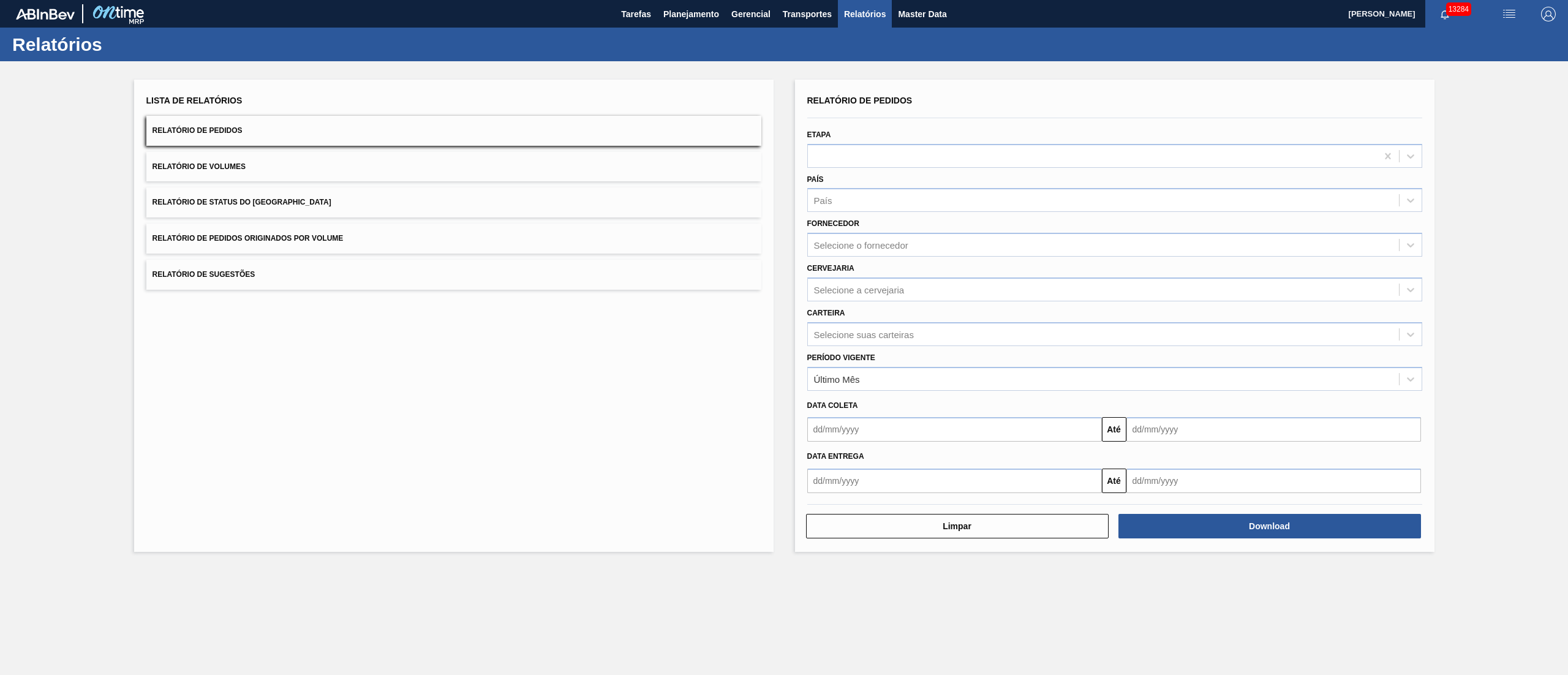
click at [329, 234] on span "Relatório de Pedidos Originados por Volume" at bounding box center [248, 239] width 191 height 9
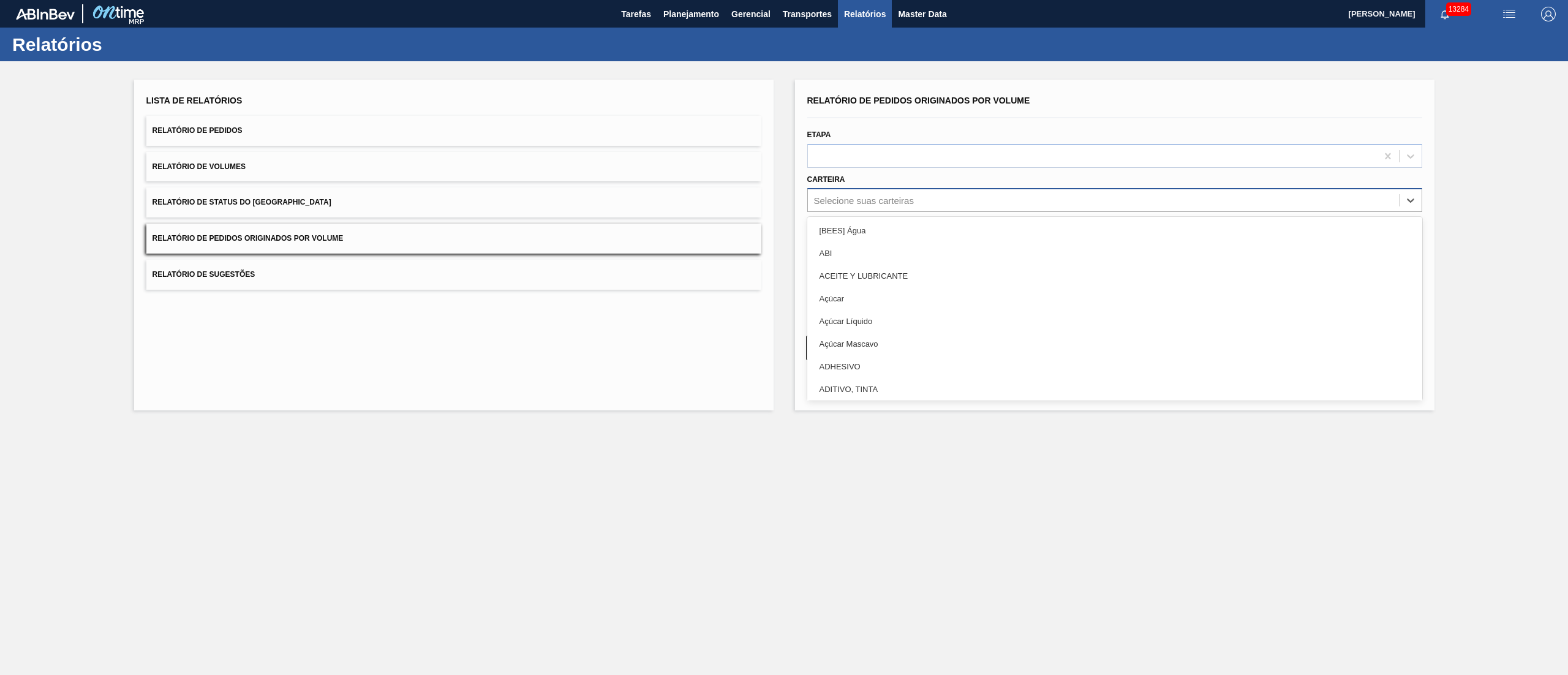
click at [885, 197] on div "Selecione suas carteiras" at bounding box center [864, 201] width 100 height 10
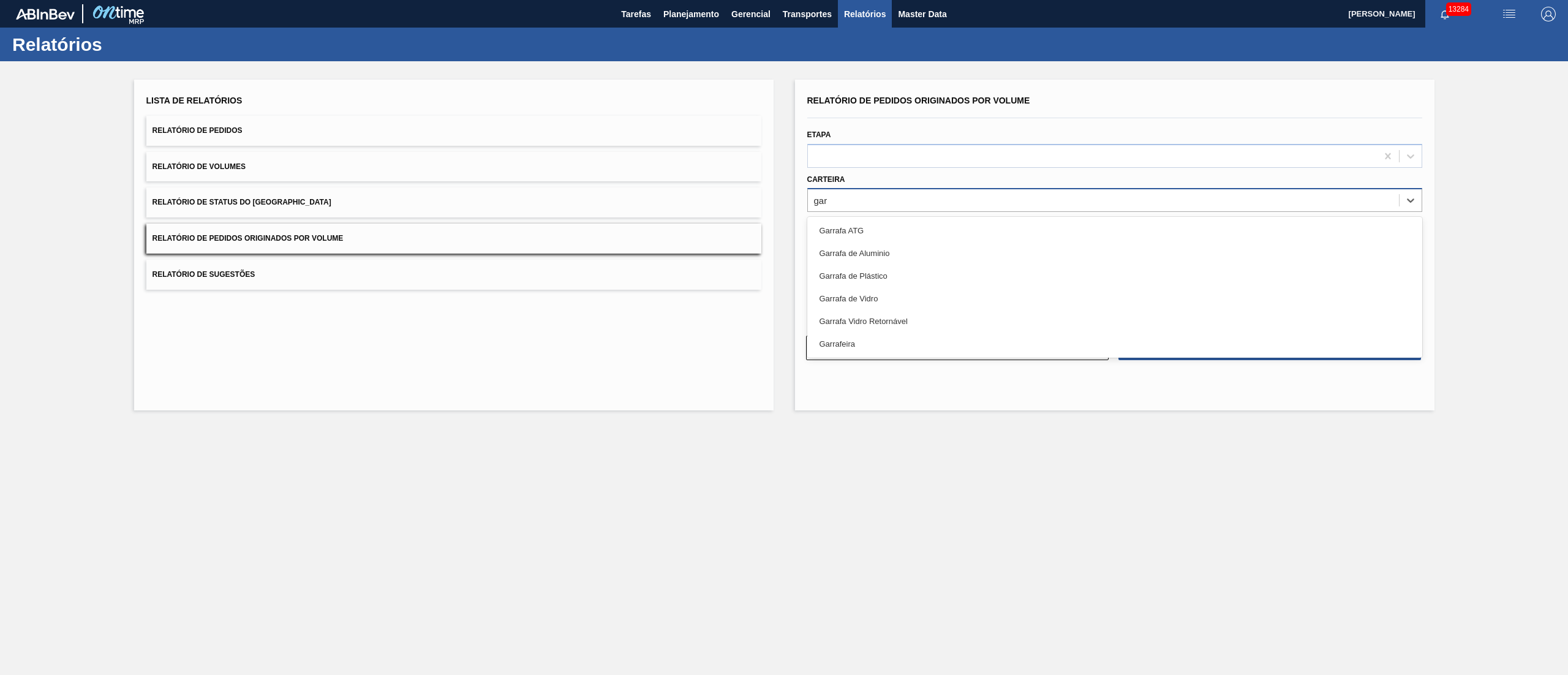
type input "garr"
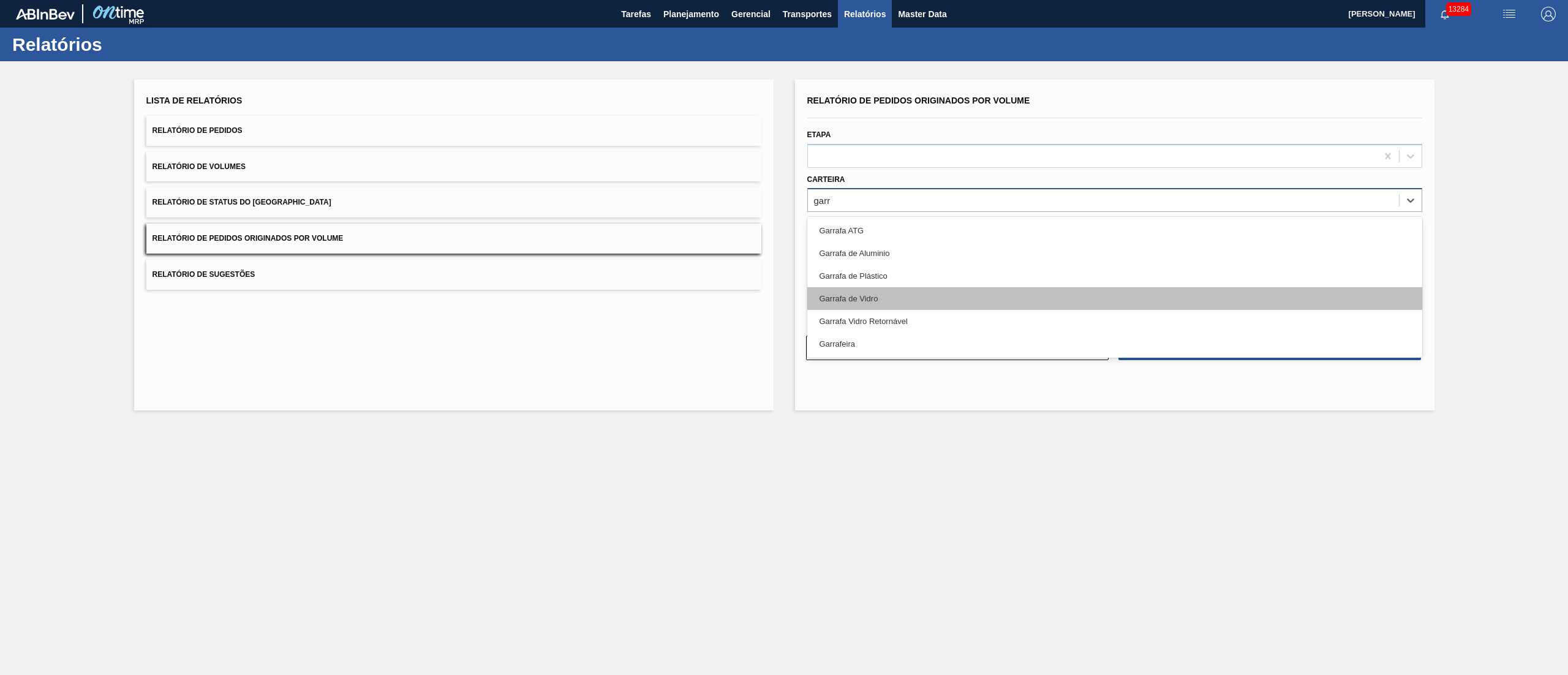
click at [865, 305] on div "Garrafa de Vidro" at bounding box center [1114, 298] width 615 height 22
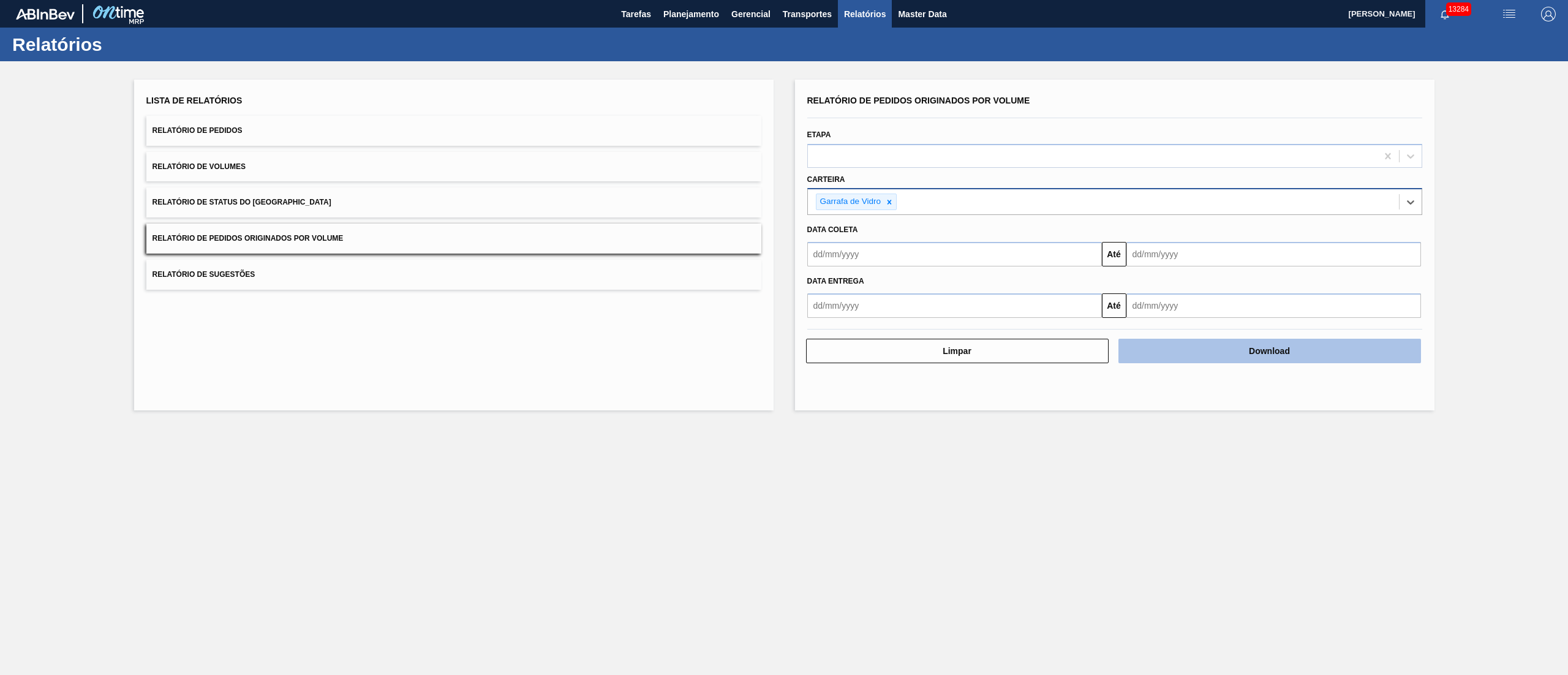
click at [1302, 353] on button "Download" at bounding box center [1269, 351] width 303 height 25
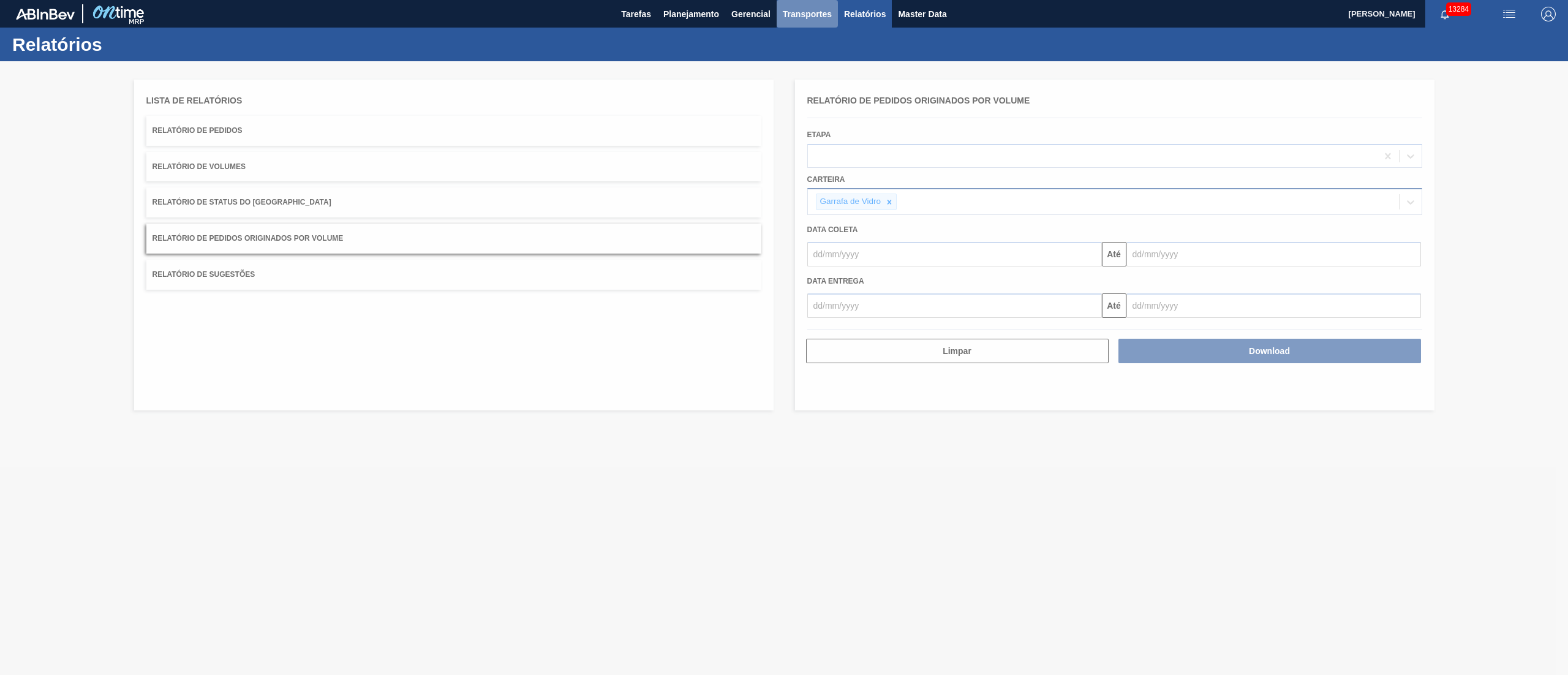
click at [797, 15] on span "Transportes" at bounding box center [807, 14] width 49 height 15
click at [789, 54] on li "Otimização de Carga" at bounding box center [807, 61] width 100 height 19
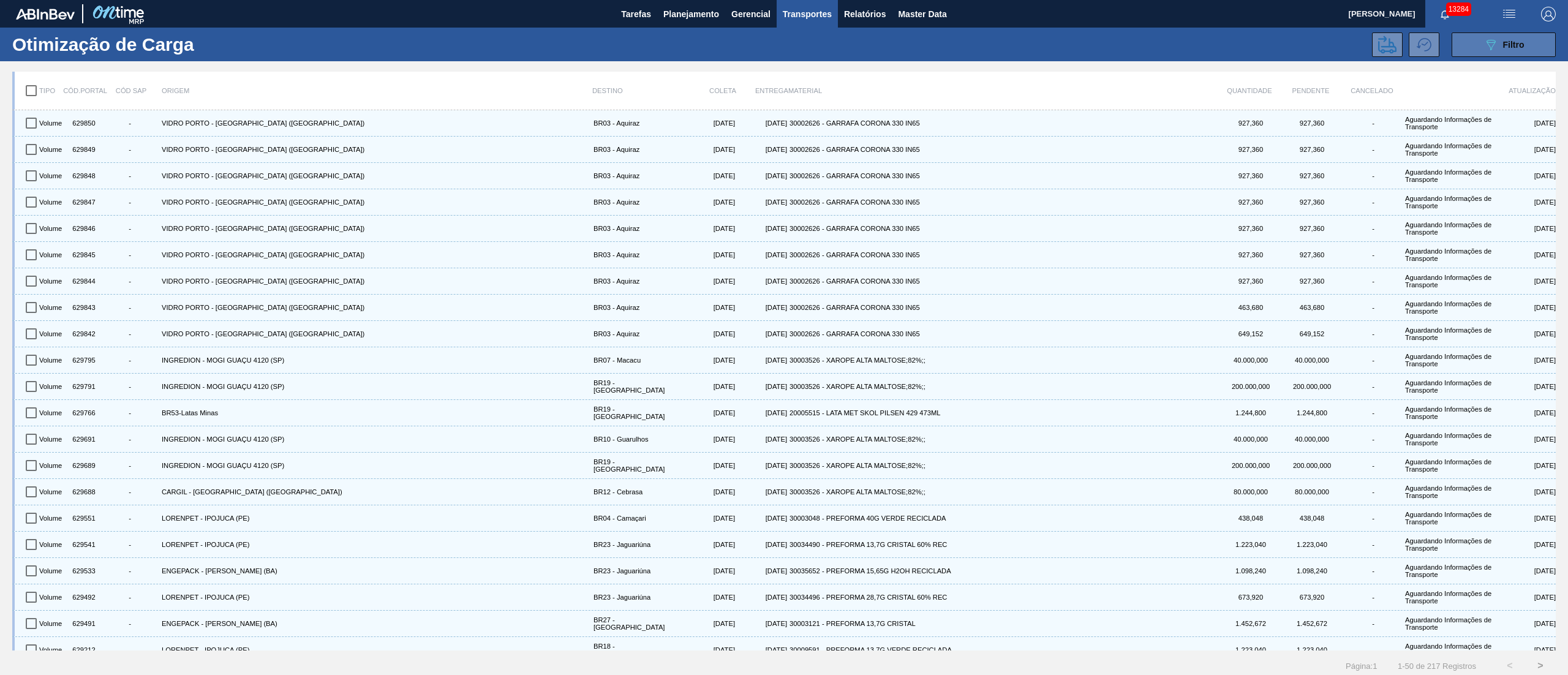
click at [1520, 40] on span "Filtro" at bounding box center [1514, 45] width 22 height 10
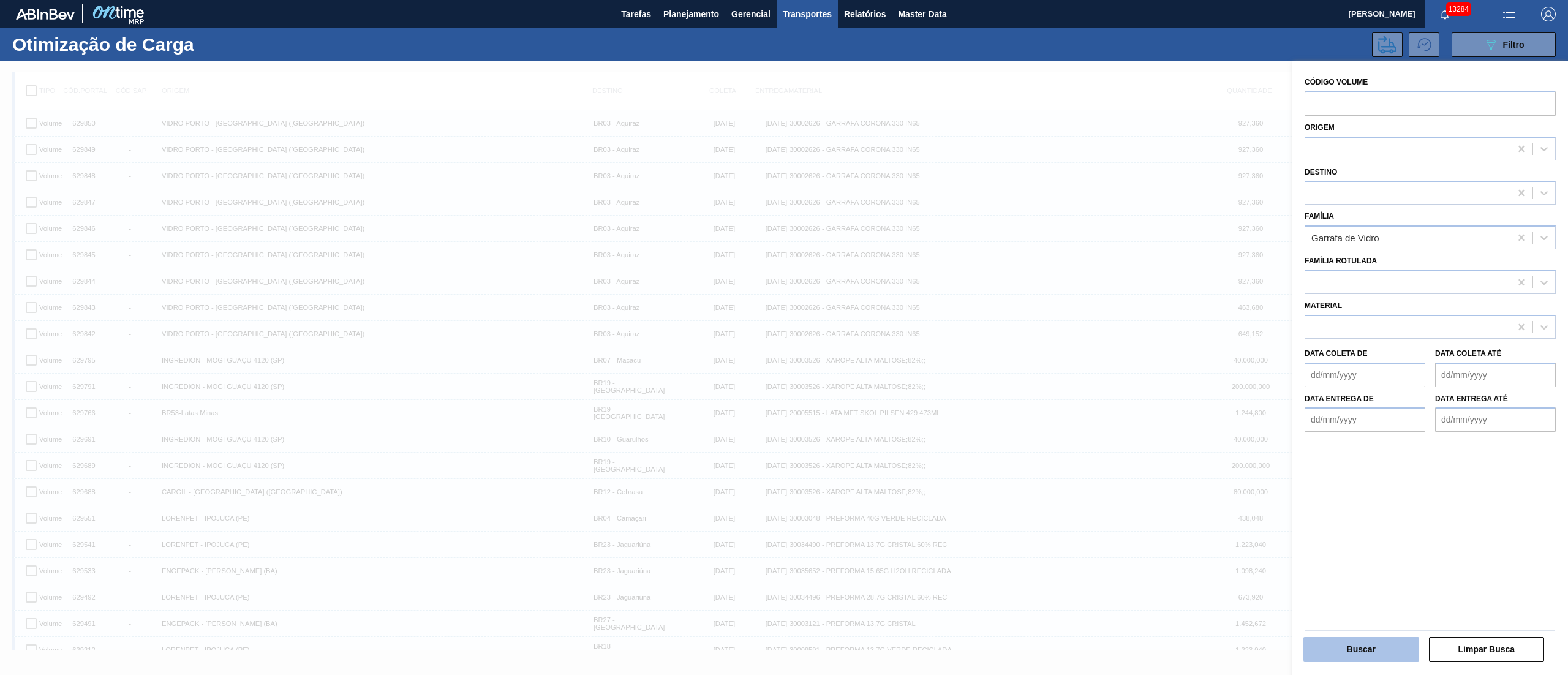
click at [1354, 653] on button "Buscar" at bounding box center [1361, 649] width 116 height 25
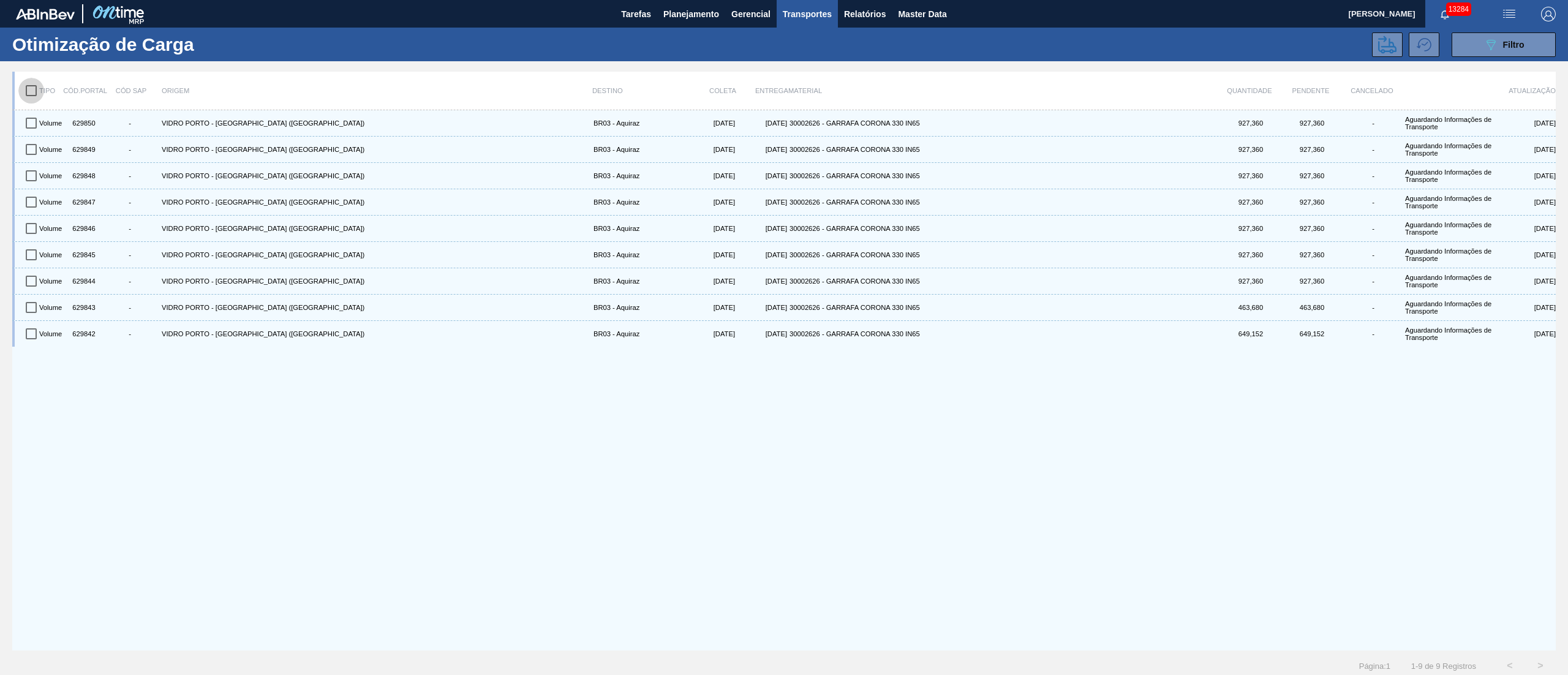
click at [36, 93] on input "checkbox" at bounding box center [31, 91] width 26 height 26
checkbox input "true"
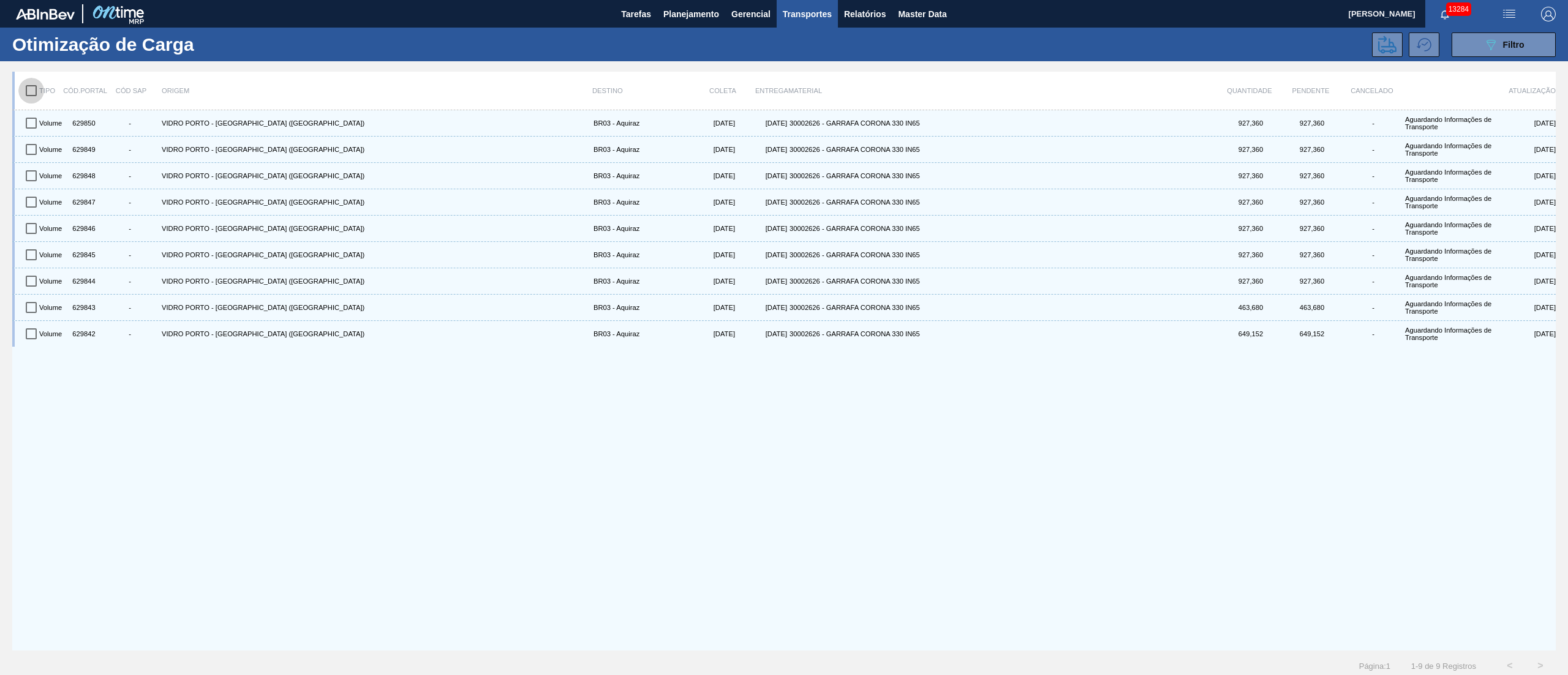
checkbox input "true"
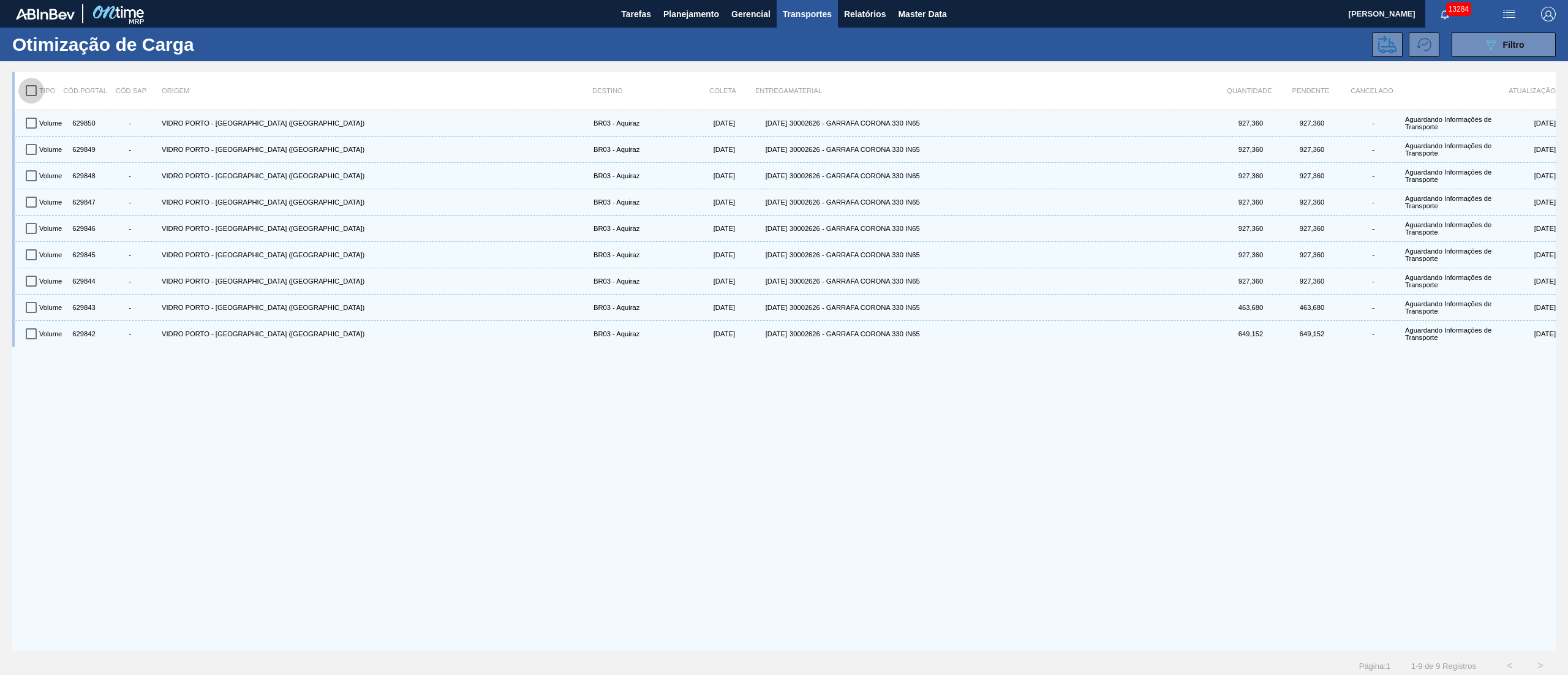
checkbox input "true"
click at [1388, 43] on icon at bounding box center [1387, 45] width 19 height 18
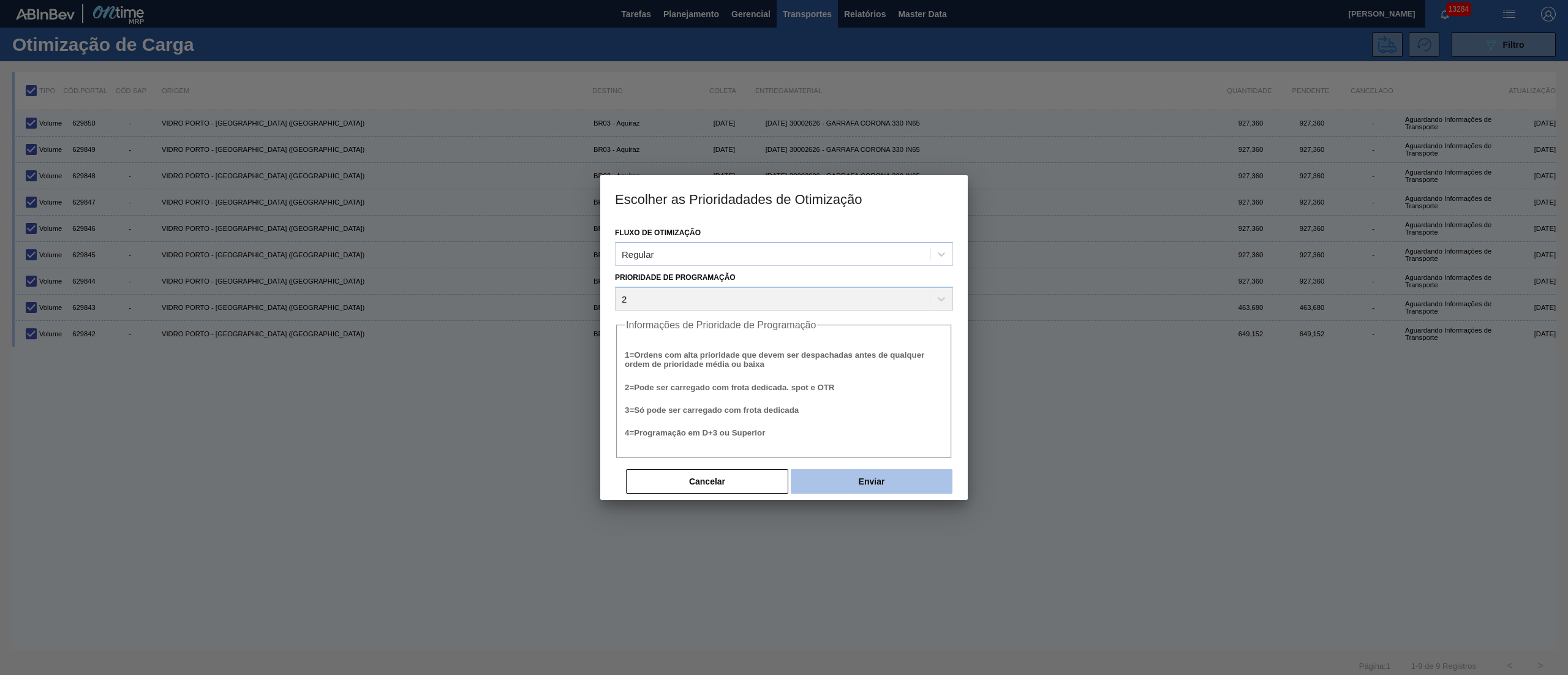
click at [875, 471] on button "Enviar" at bounding box center [872, 481] width 162 height 25
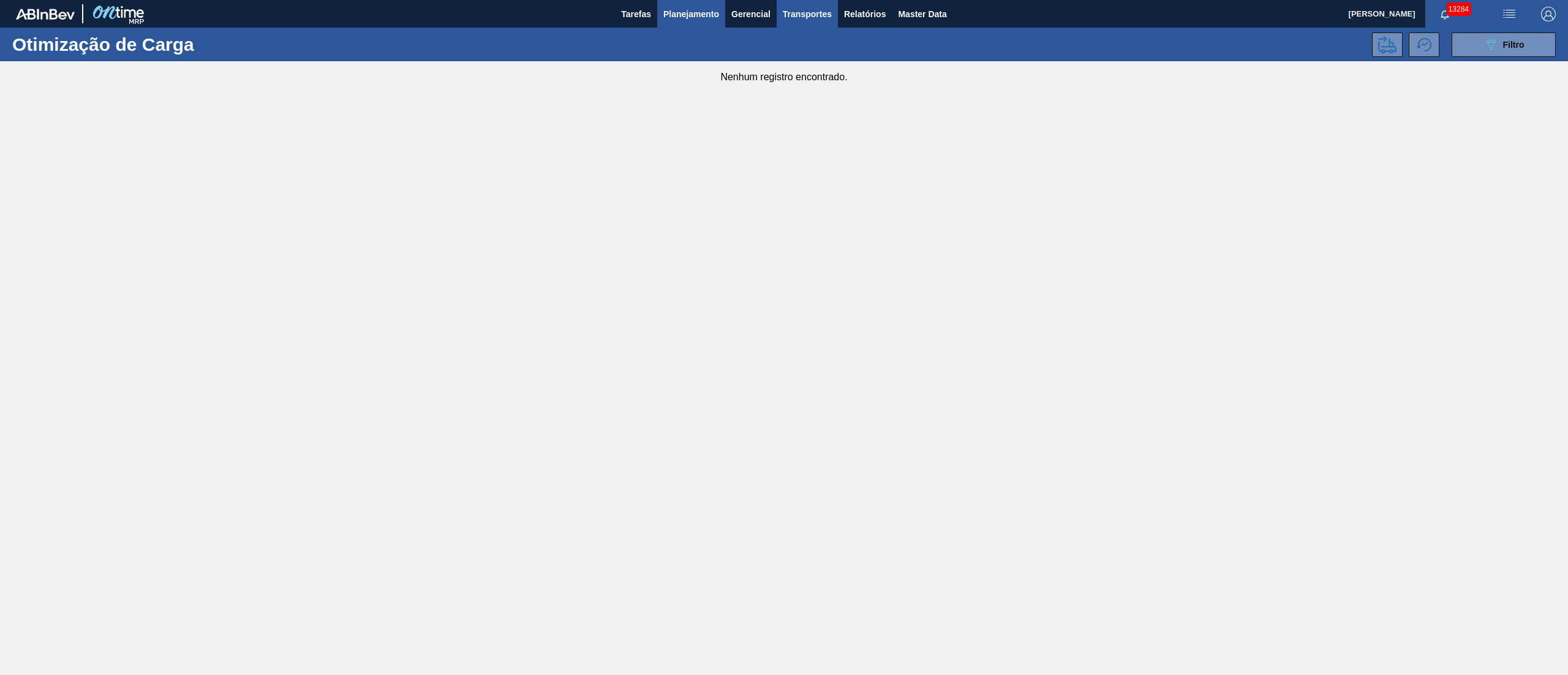
click at [701, 16] on span "Planejamento" at bounding box center [691, 14] width 56 height 15
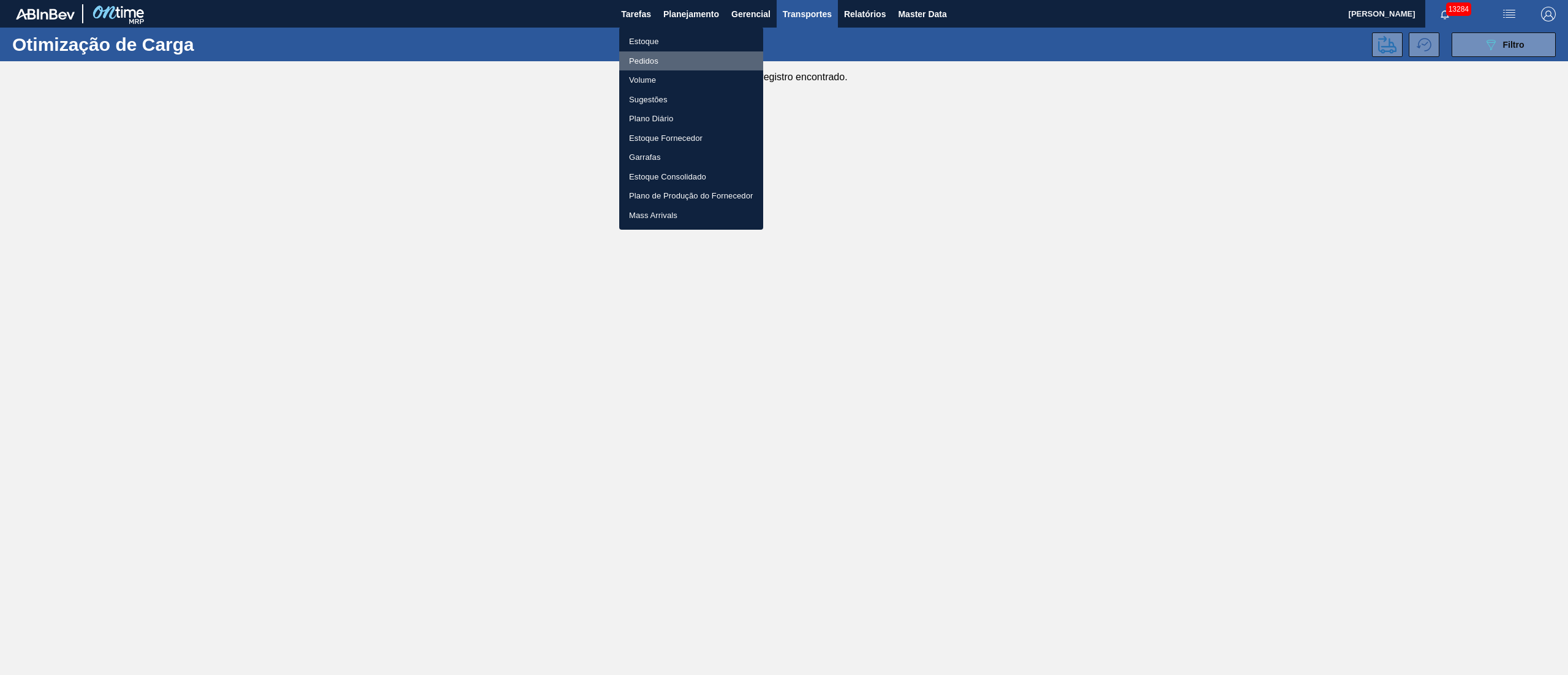
click at [638, 62] on li "Pedidos" at bounding box center [691, 61] width 144 height 19
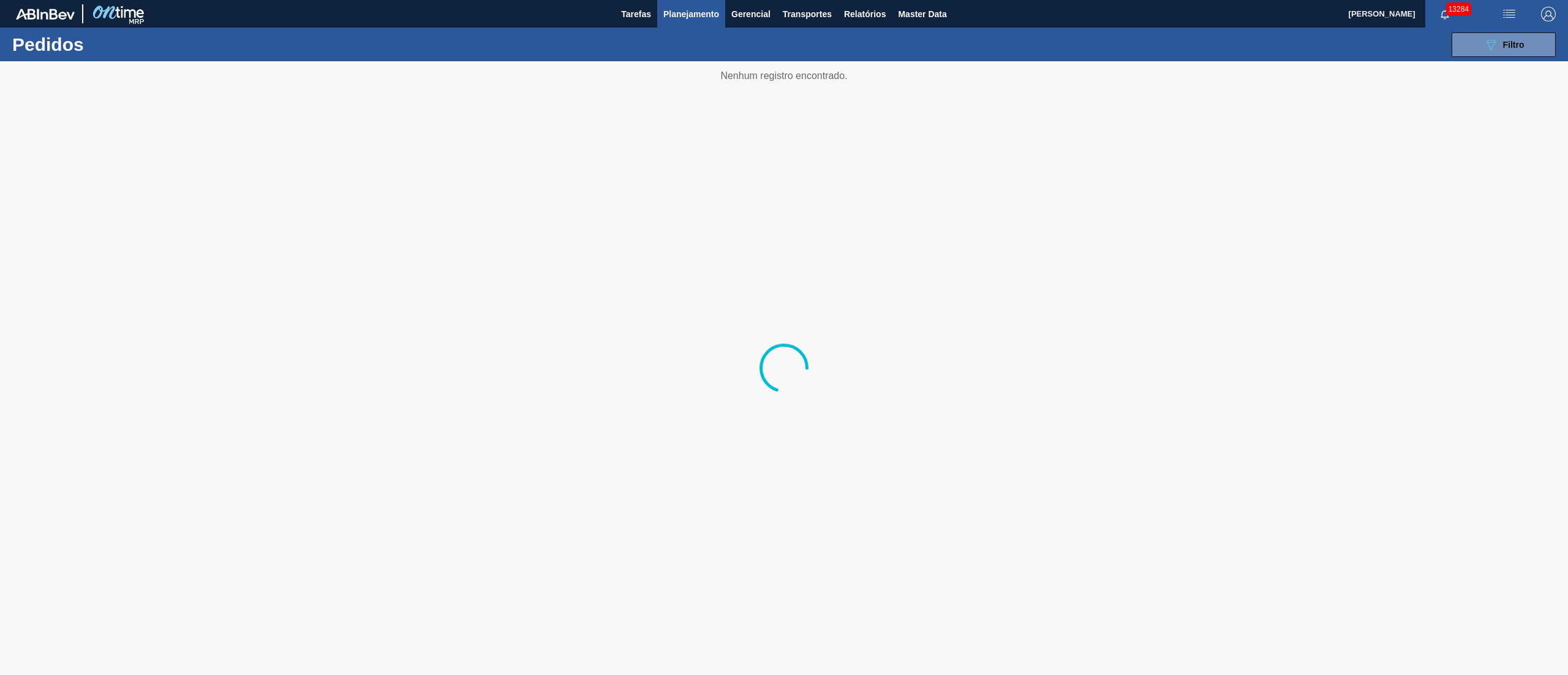
click at [704, 11] on span "Planejamento" at bounding box center [691, 14] width 56 height 15
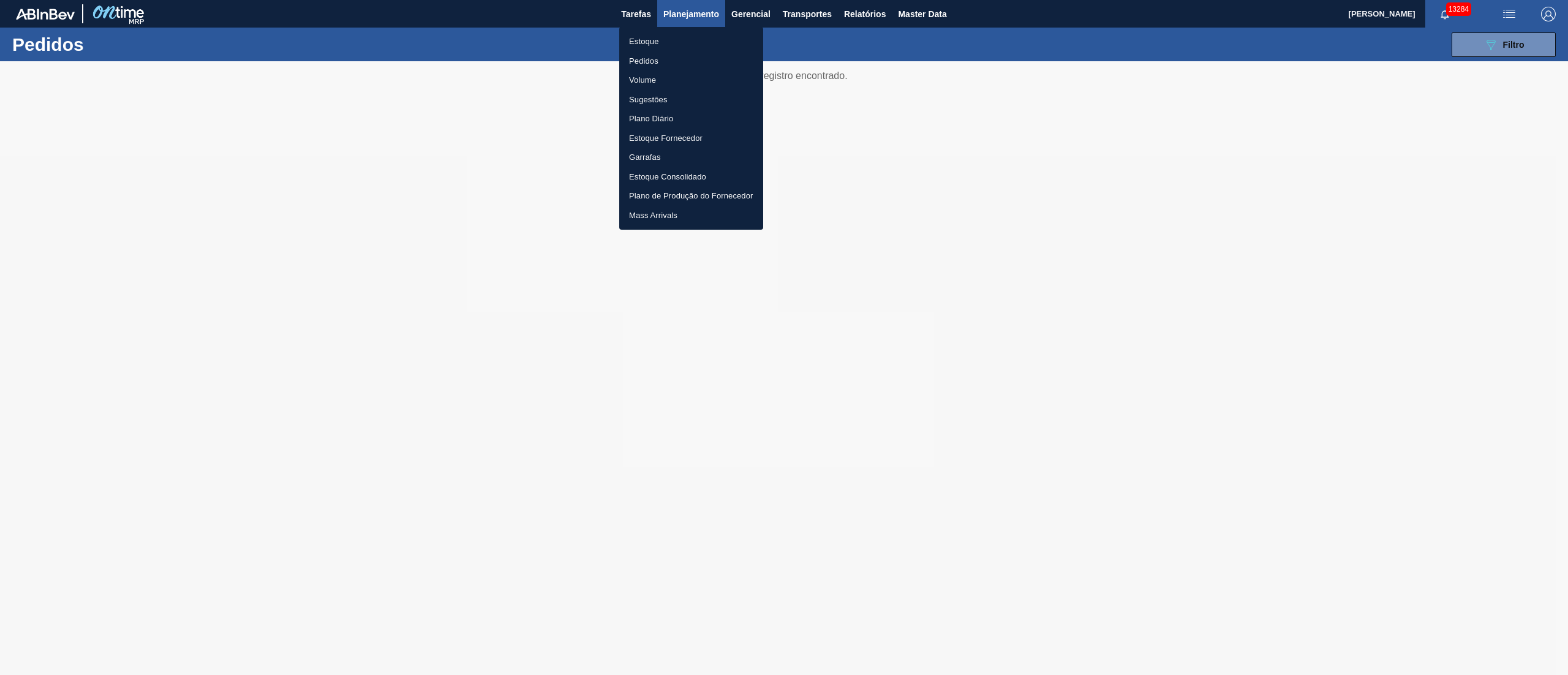
click at [638, 61] on li "Pedidos" at bounding box center [691, 61] width 144 height 19
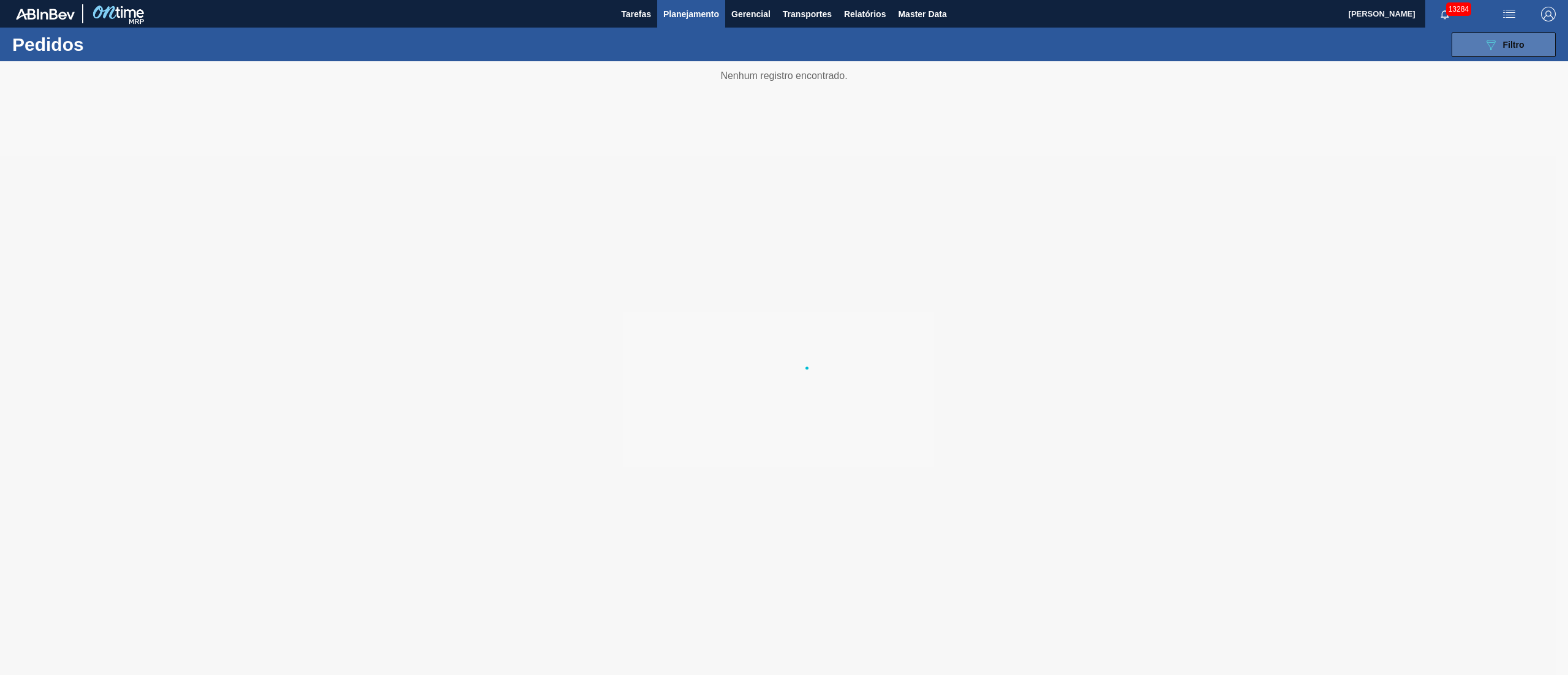
click at [1505, 40] on span "Filtro" at bounding box center [1514, 45] width 22 height 10
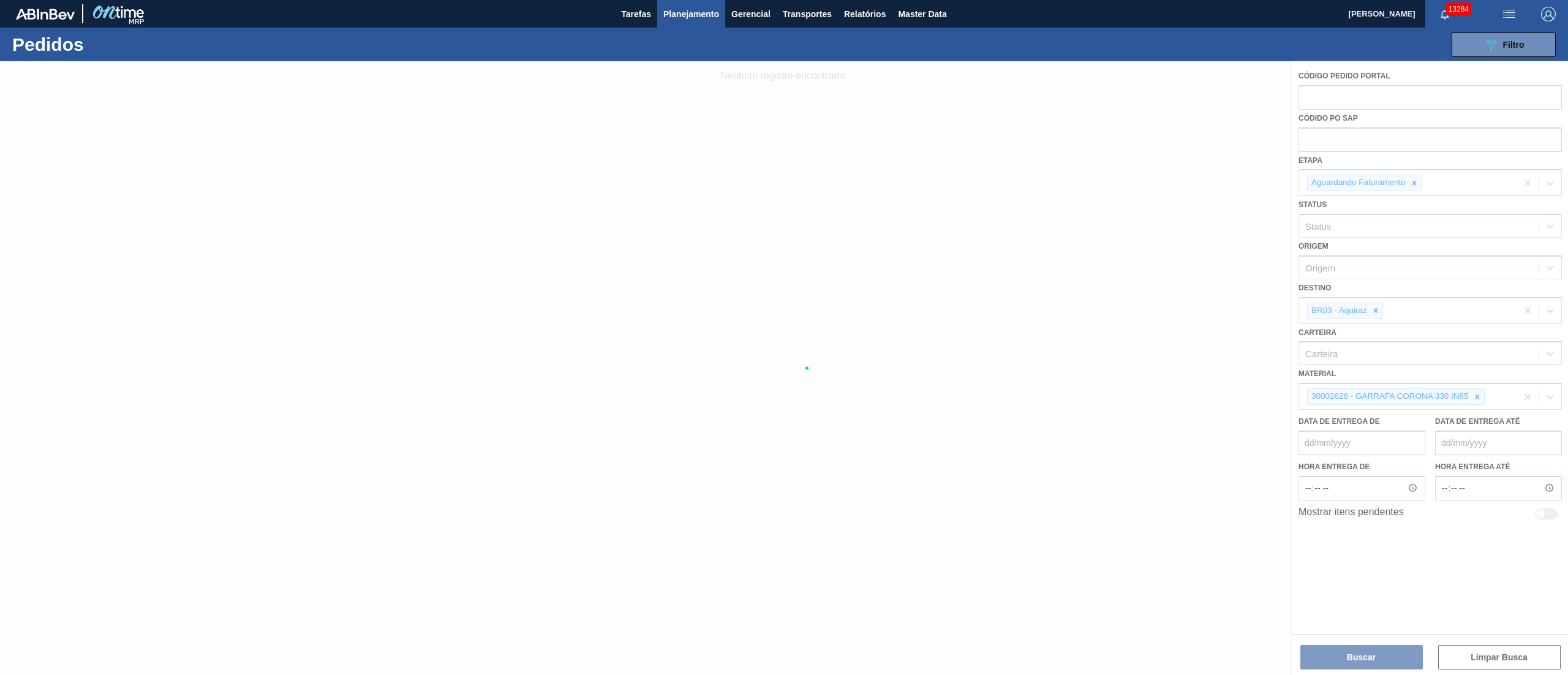
click at [1371, 303] on div at bounding box center [784, 368] width 1568 height 614
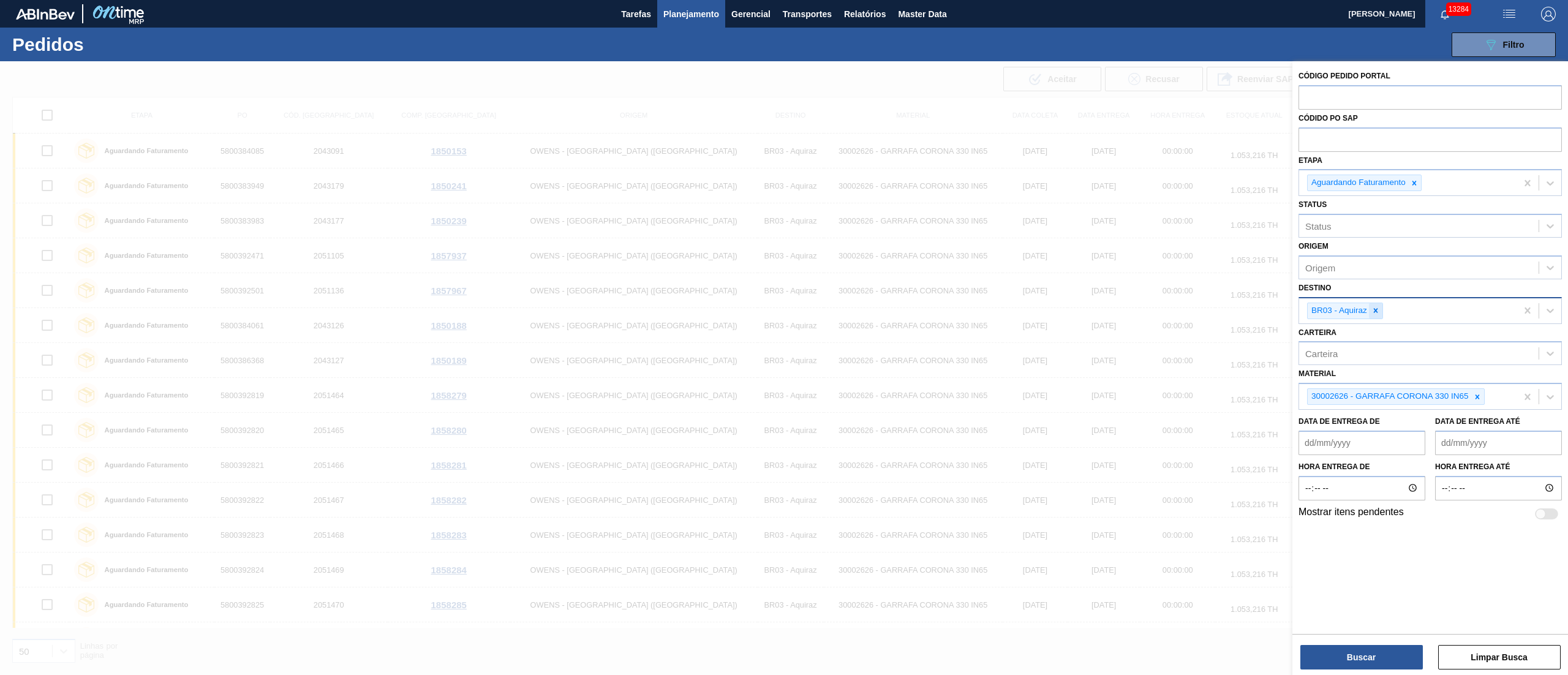
click at [1380, 309] on icon at bounding box center [1376, 311] width 9 height 9
type input "16"
click at [1350, 355] on div "Carteira" at bounding box center [1419, 351] width 239 height 18
click at [1358, 314] on div "Unidade de Negócio" at bounding box center [1419, 309] width 239 height 18
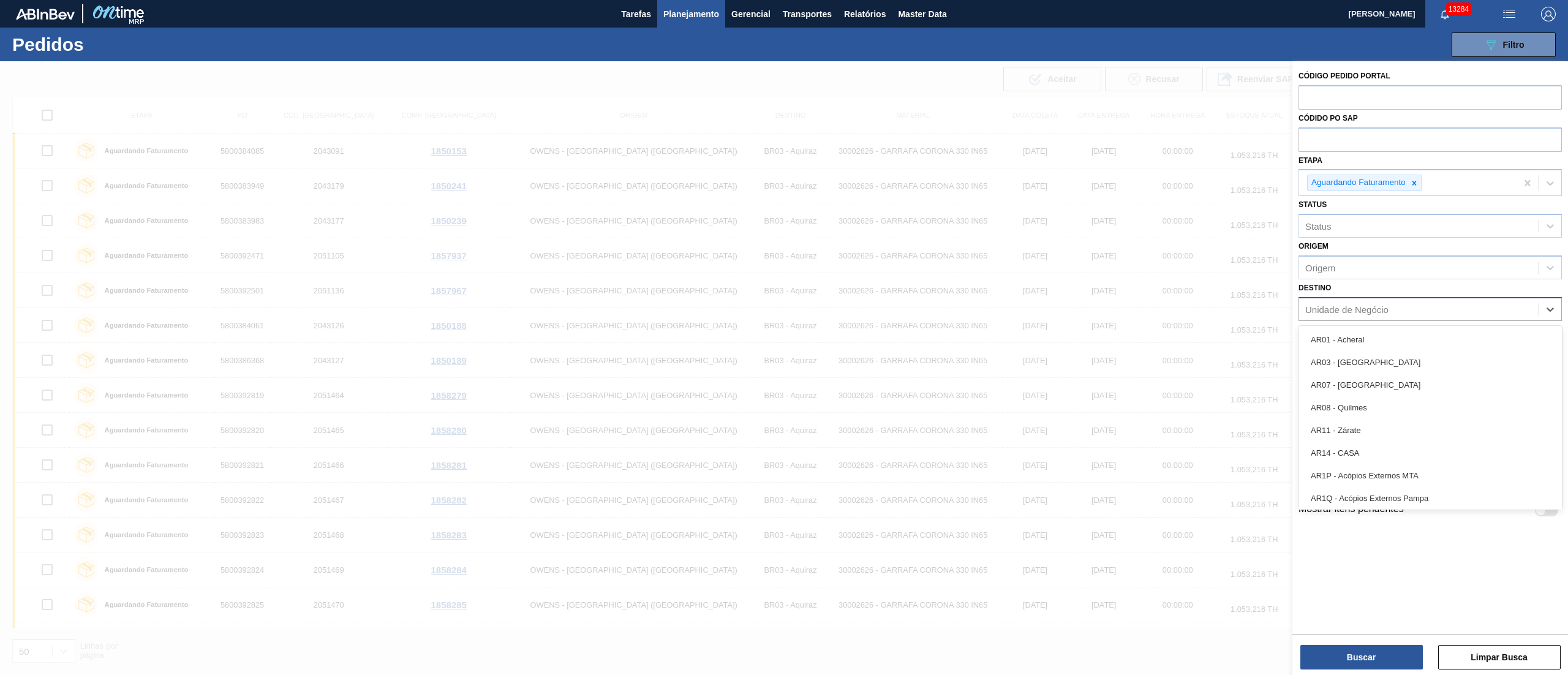
type input "16"
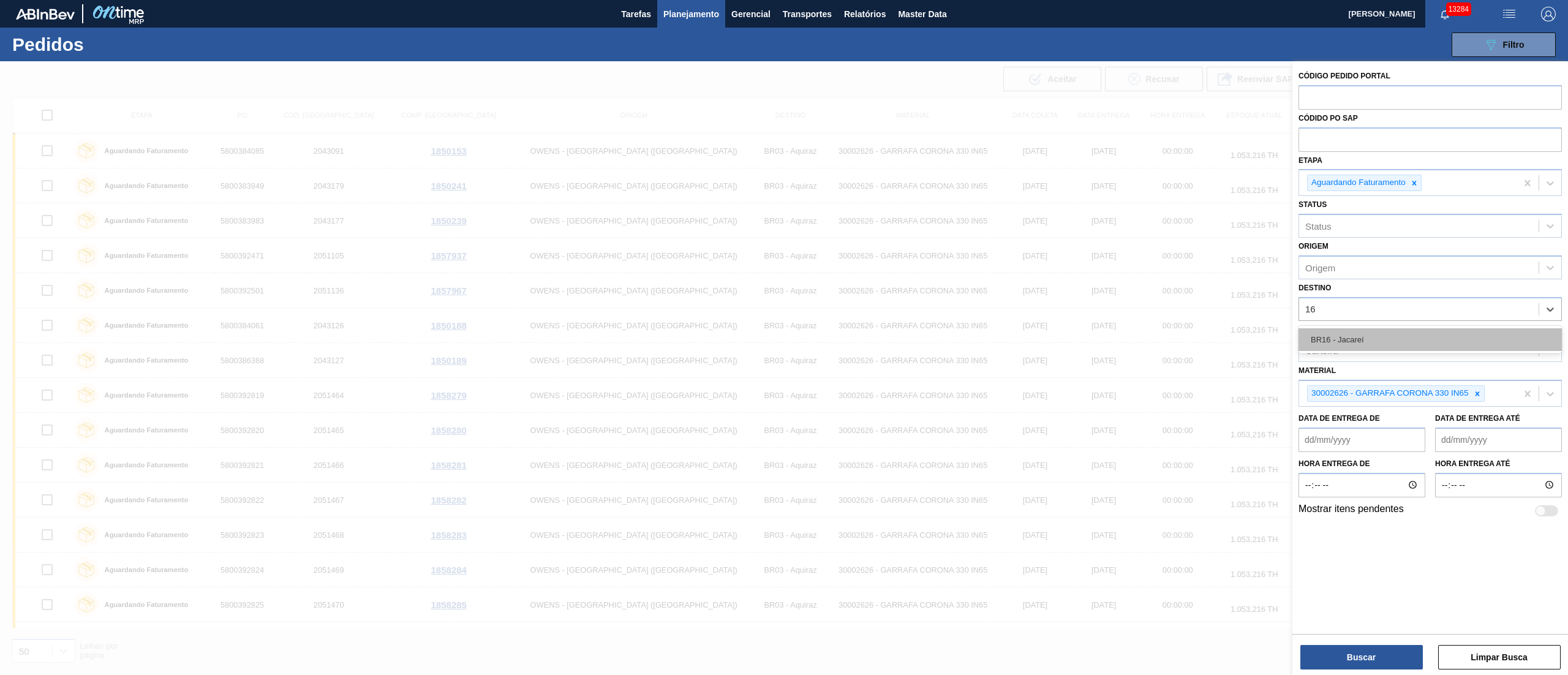
click at [1349, 338] on div "BR16 - Jacareí" at bounding box center [1430, 340] width 263 height 22
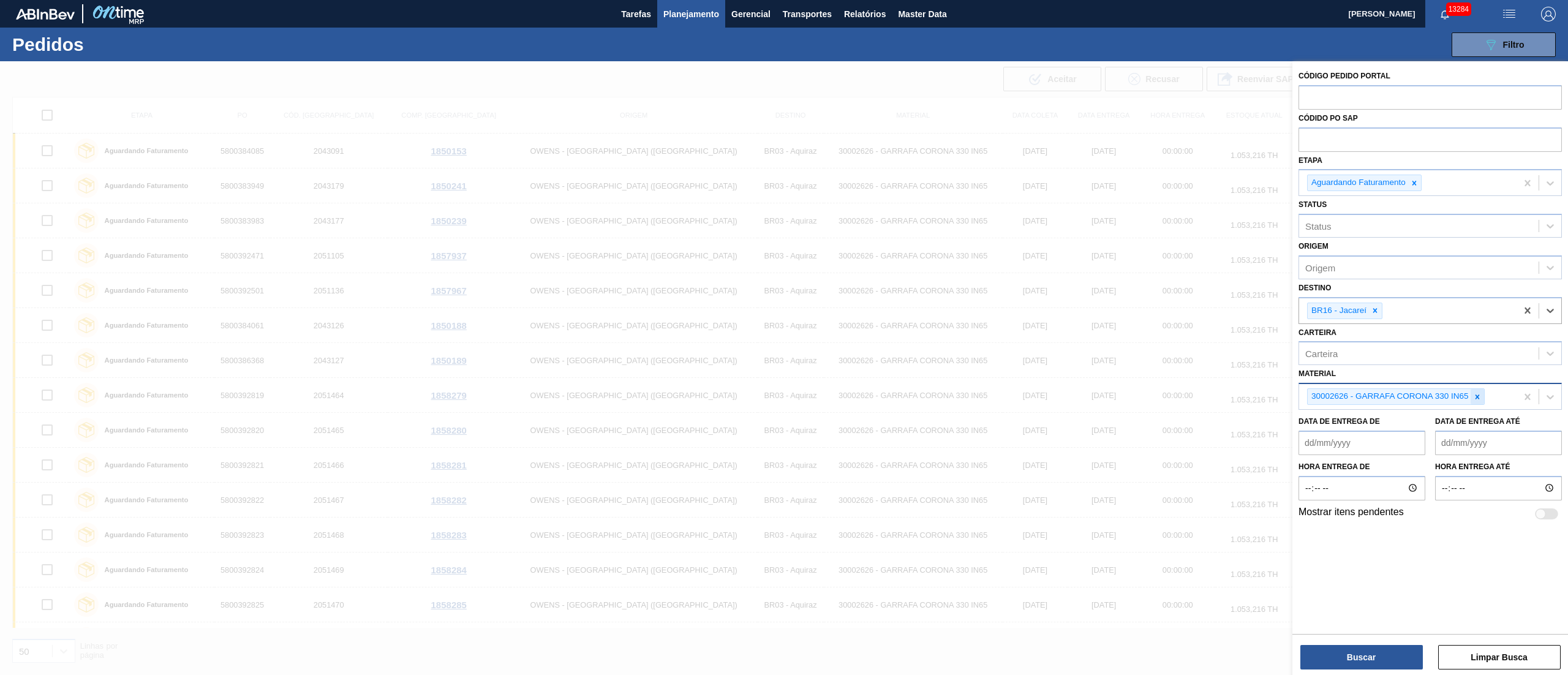
click at [1477, 398] on icon at bounding box center [1477, 397] width 9 height 9
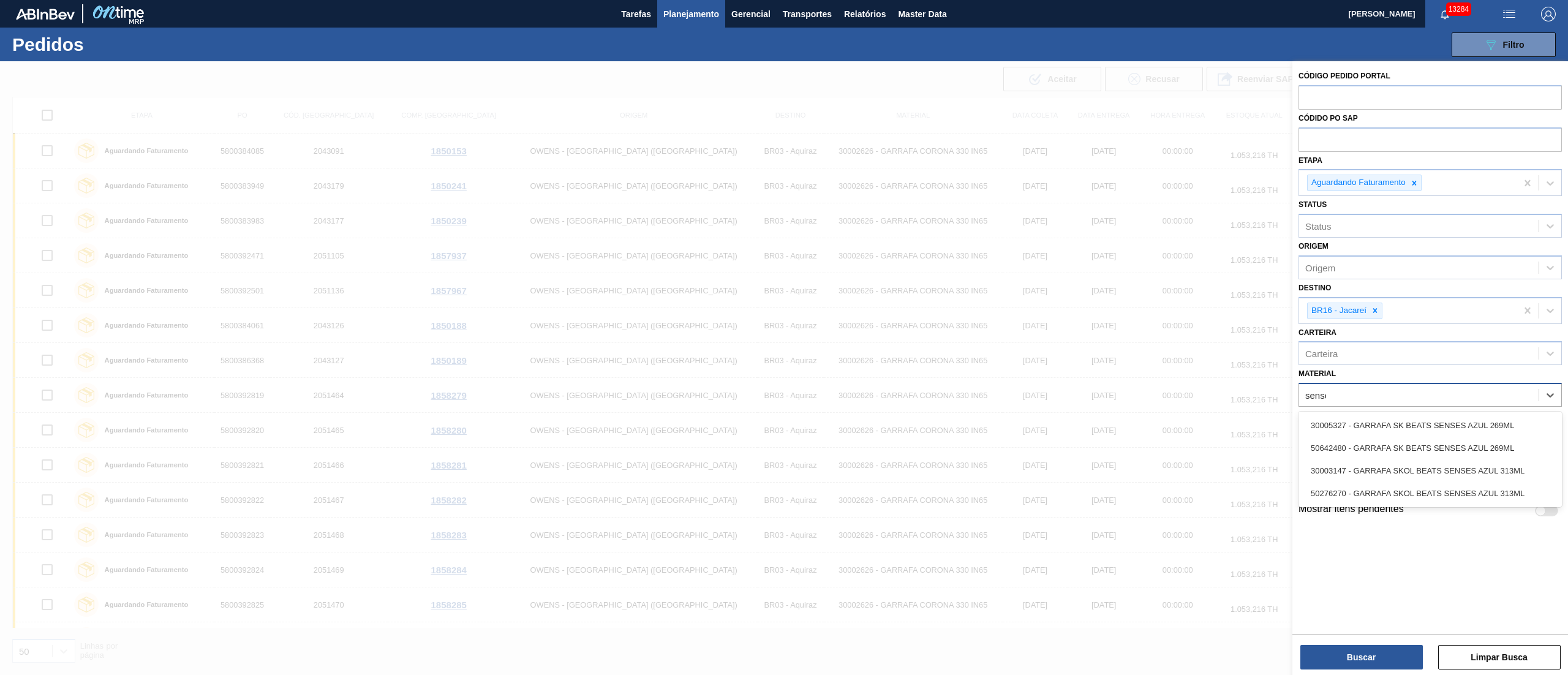
type input "senses"
click at [1426, 433] on div "30005327 - GARRAFA SK BEATS SENSES AZUL 269ML" at bounding box center [1430, 425] width 263 height 22
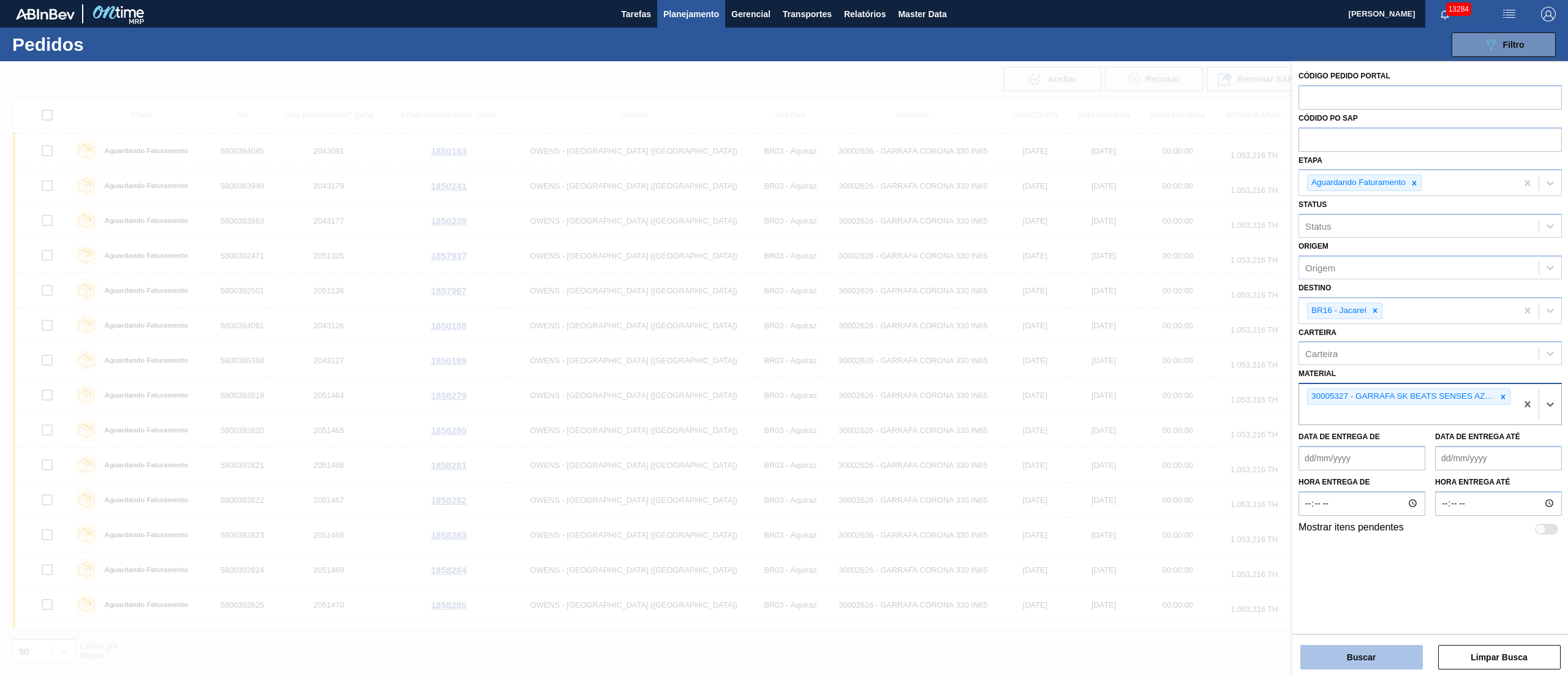
click at [1371, 648] on button "Buscar" at bounding box center [1361, 657] width 123 height 25
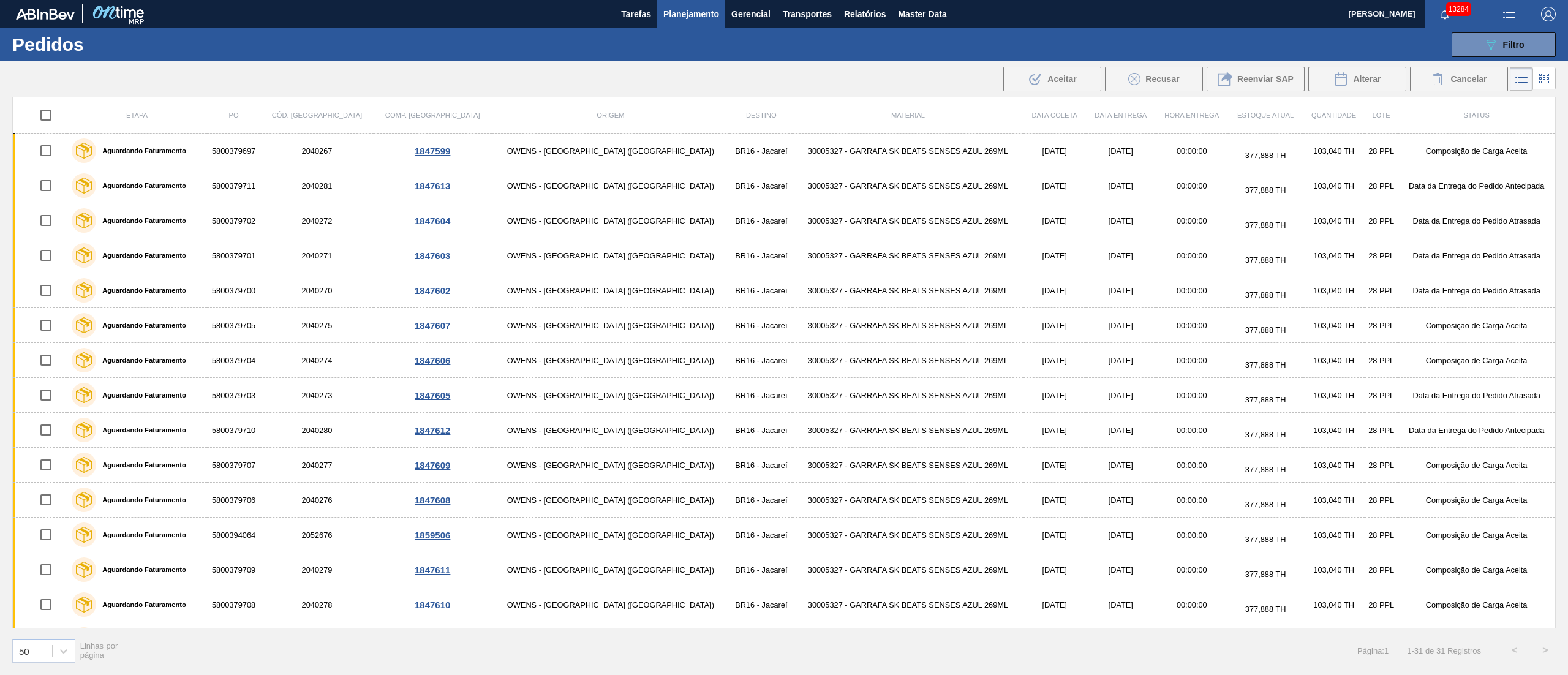
click at [456, 72] on div ".b{fill:var(--color-action-default)} Aceitar Recusar Reenviar SAP Alterar Cance…" at bounding box center [784, 80] width 1568 height 30
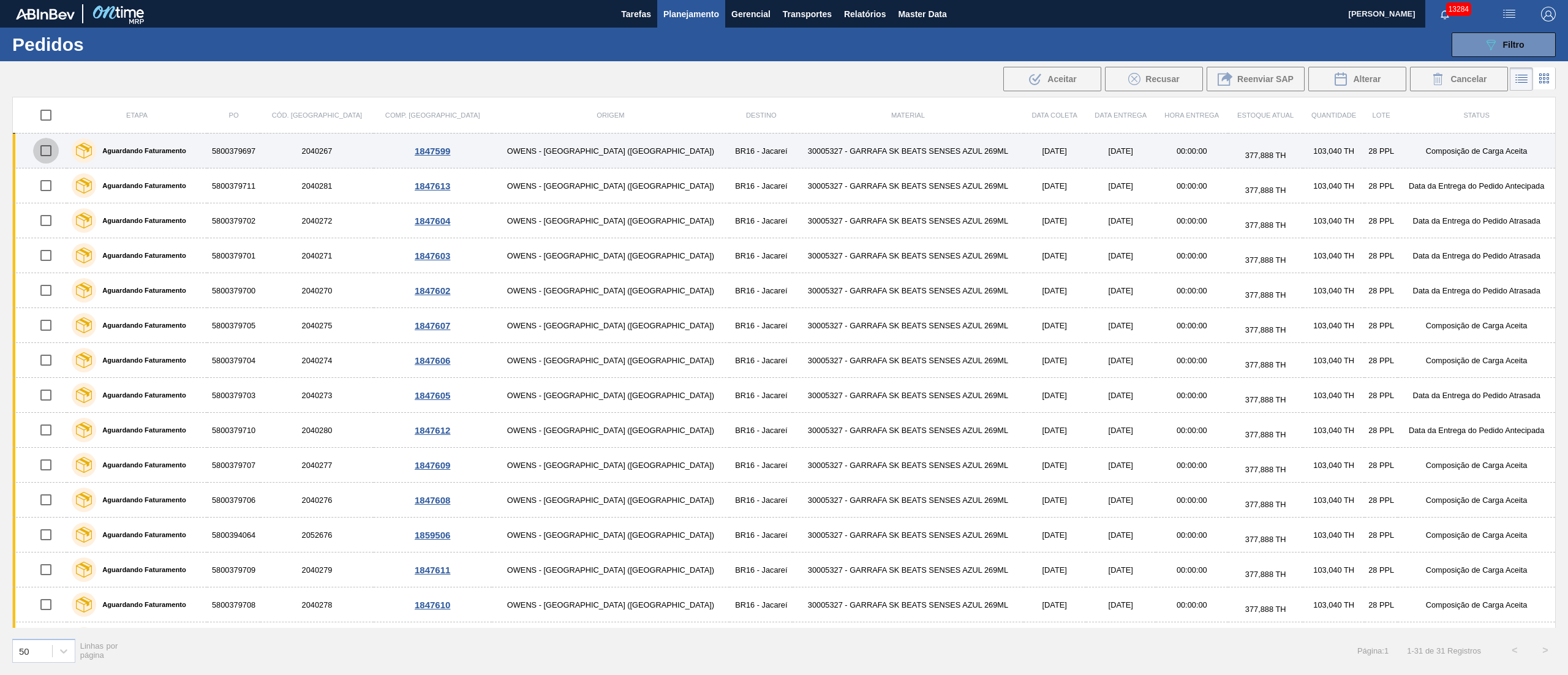
click at [47, 149] on input "checkbox" at bounding box center [45, 150] width 26 height 26
checkbox input "true"
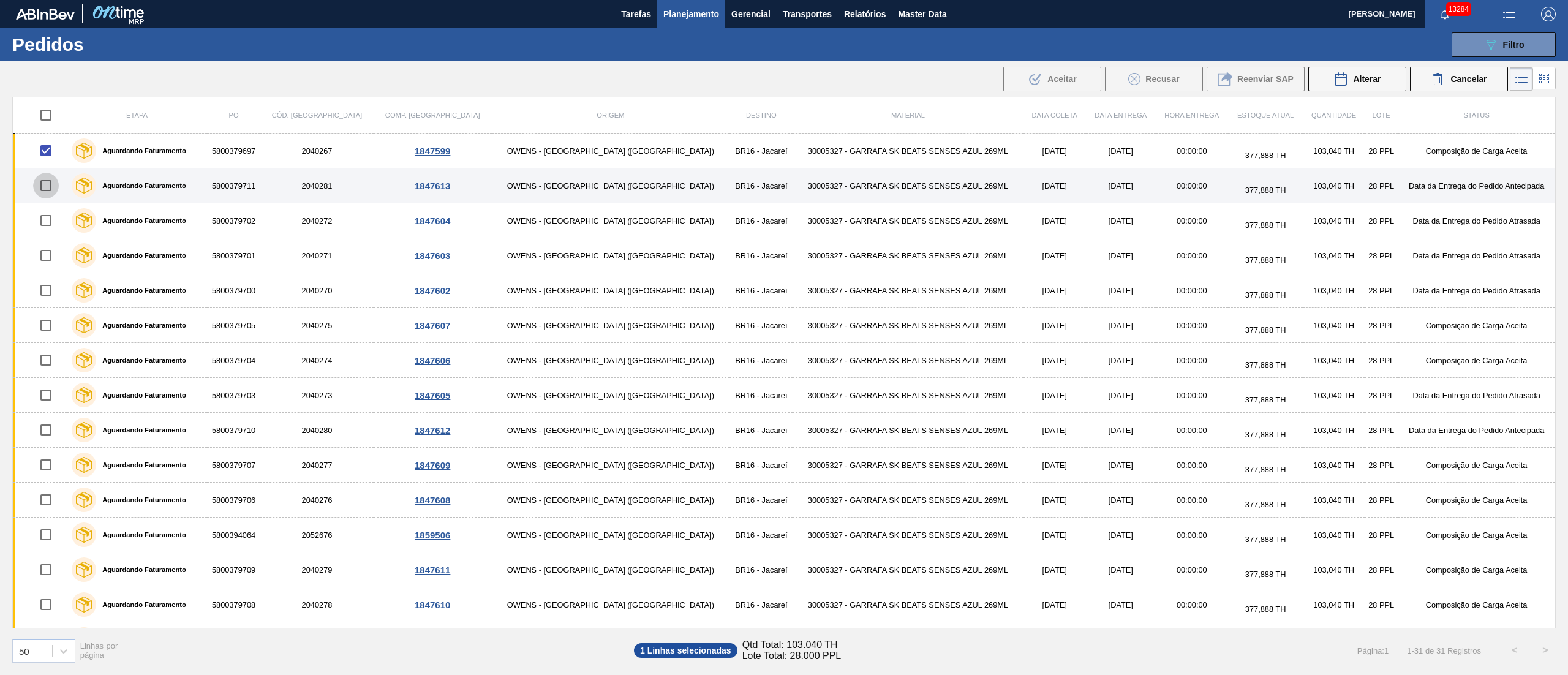
click at [44, 189] on input "checkbox" at bounding box center [45, 185] width 26 height 26
click at [47, 186] on input "checkbox" at bounding box center [45, 185] width 26 height 26
checkbox input "false"
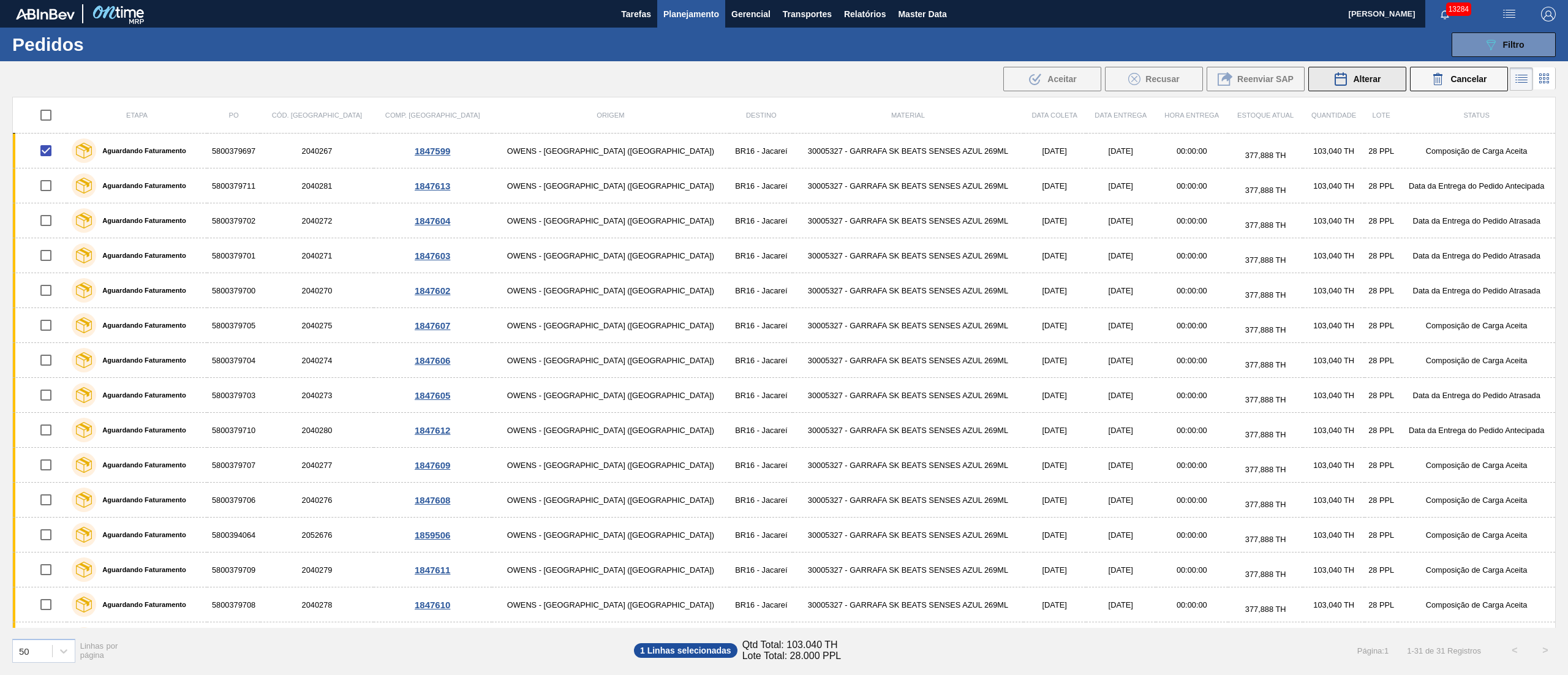
click at [1363, 80] on span "Alterar" at bounding box center [1367, 79] width 28 height 10
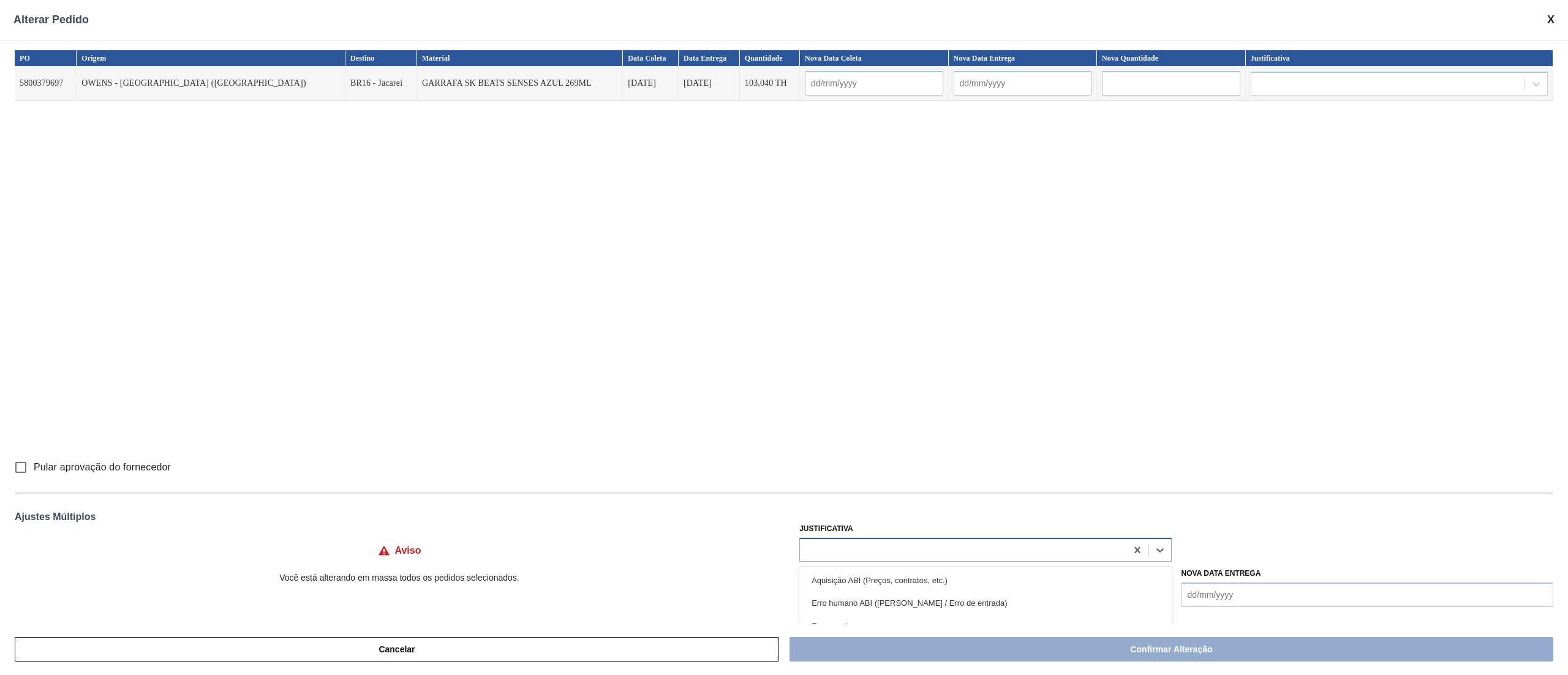
click at [815, 555] on div at bounding box center [963, 549] width 326 height 18
type input "ou"
click at [823, 583] on div "Outro" at bounding box center [985, 580] width 372 height 22
click at [22, 463] on input "Pular aprovação do fornecedor" at bounding box center [21, 467] width 26 height 26
checkbox input "true"
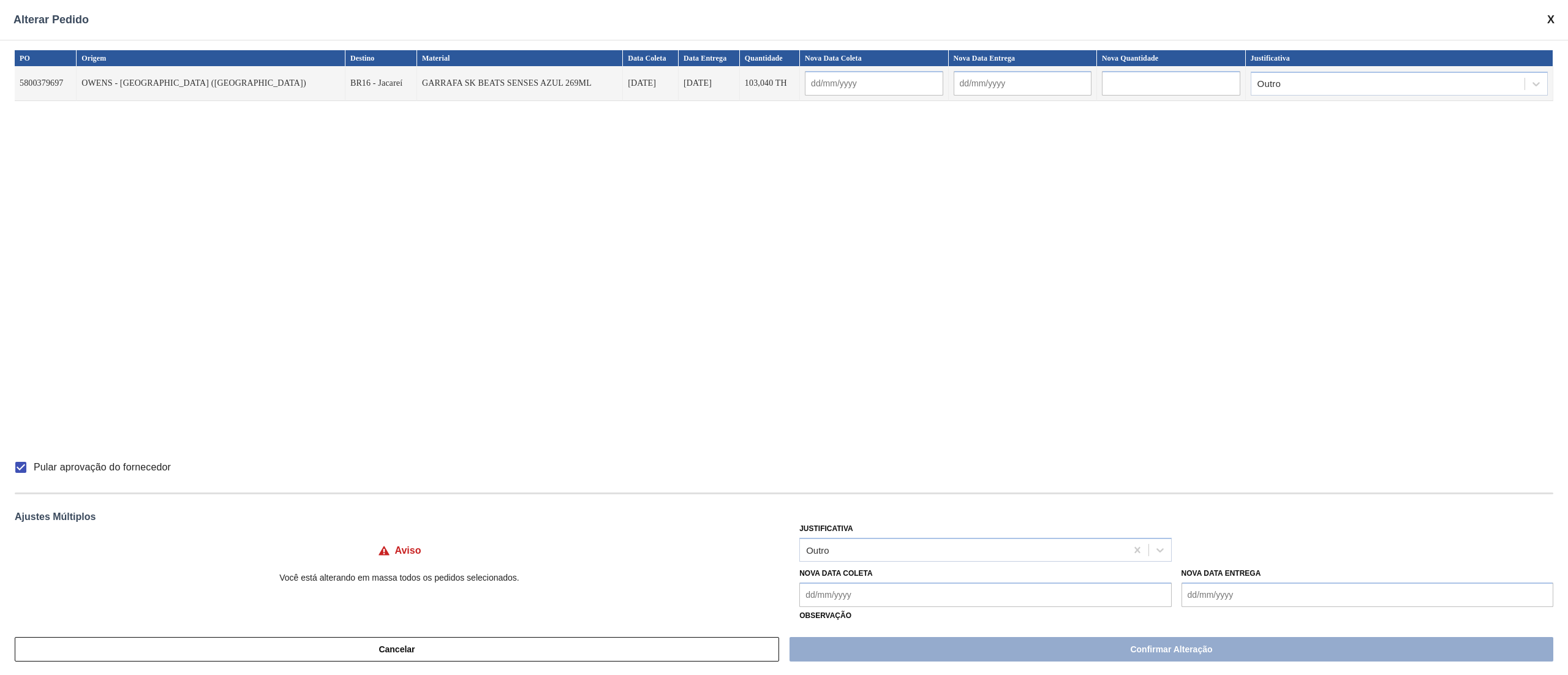
click at [855, 600] on Coleta "Nova Data Coleta" at bounding box center [985, 595] width 372 height 25
click at [848, 520] on div "14" at bounding box center [854, 519] width 16 height 16
type Coleta "[DATE]"
type input "[DATE]"
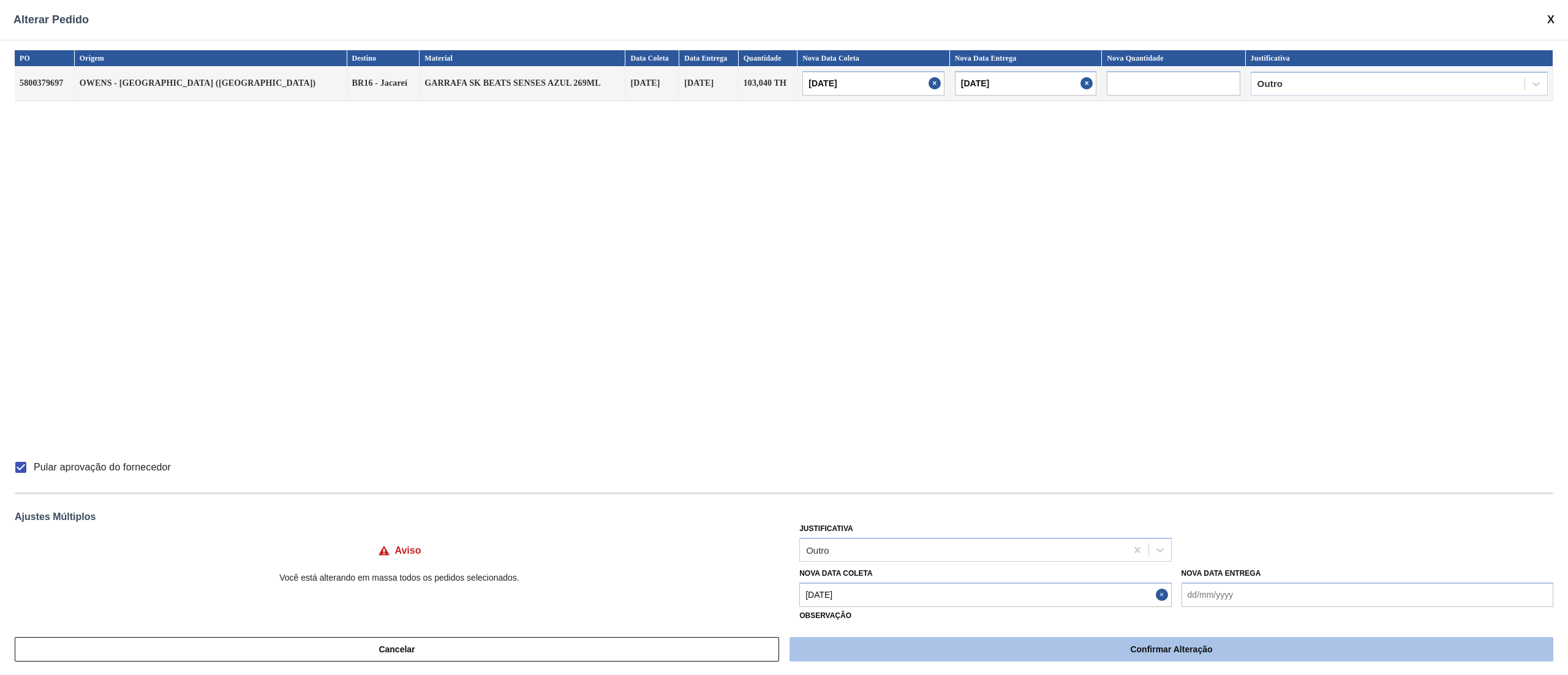
click at [1035, 649] on button "Confirmar Alteração" at bounding box center [1171, 649] width 764 height 25
checkbox input "false"
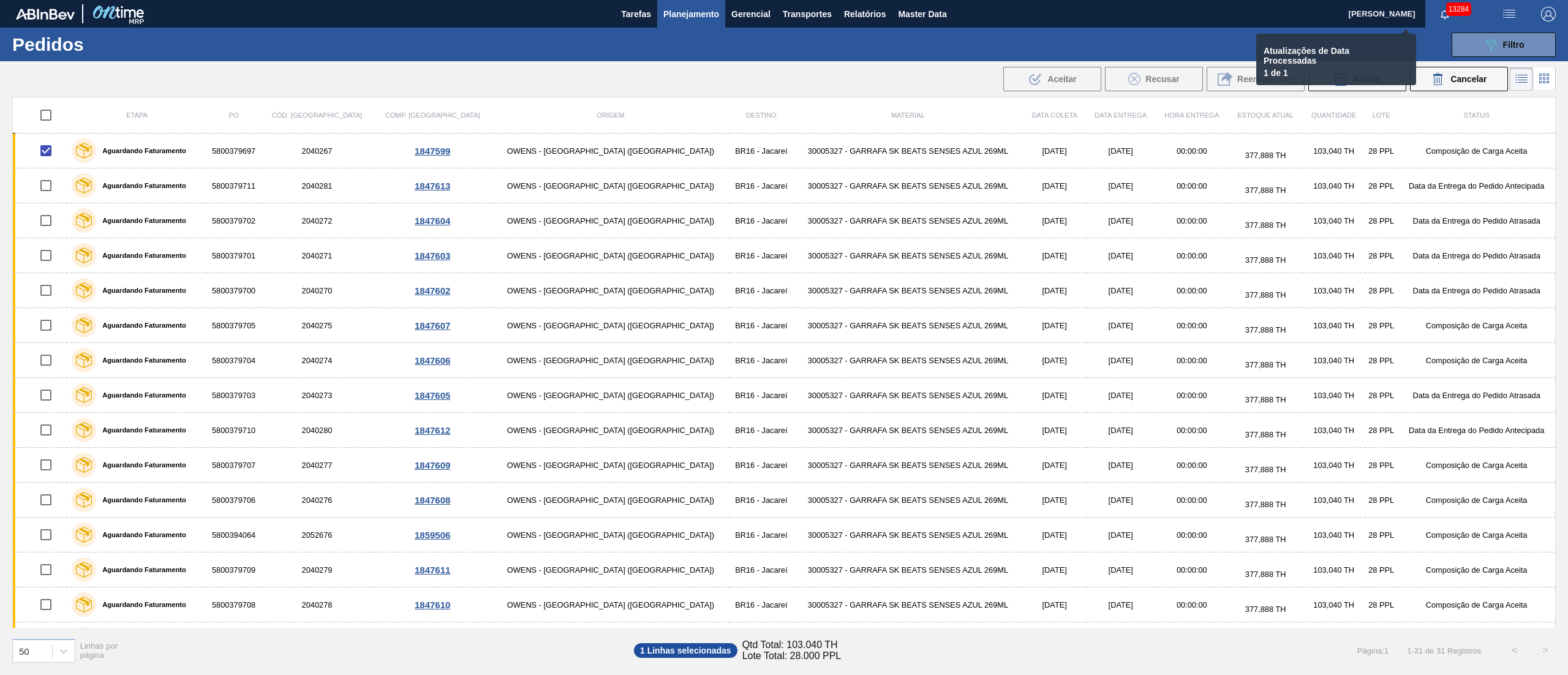
checkbox input "false"
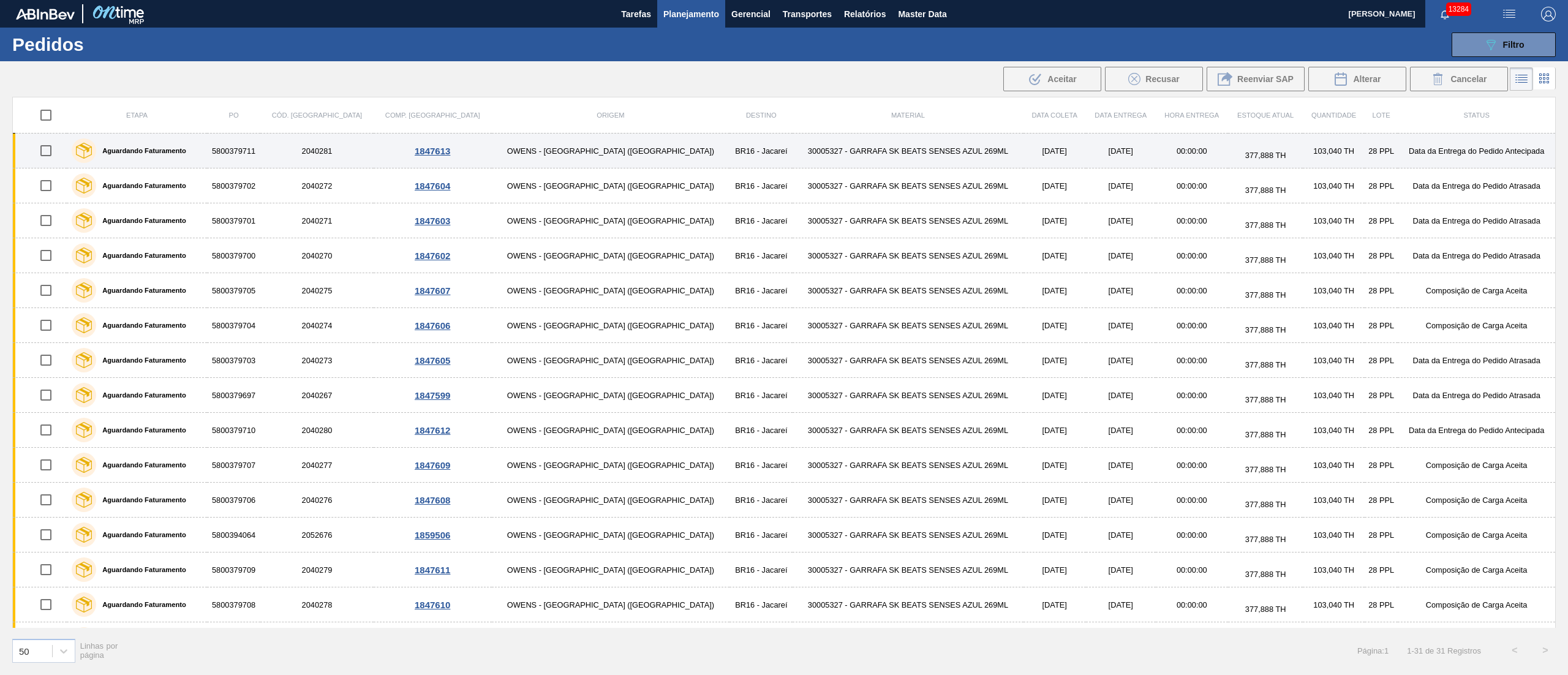
click at [53, 152] on input "checkbox" at bounding box center [45, 150] width 26 height 26
checkbox input "true"
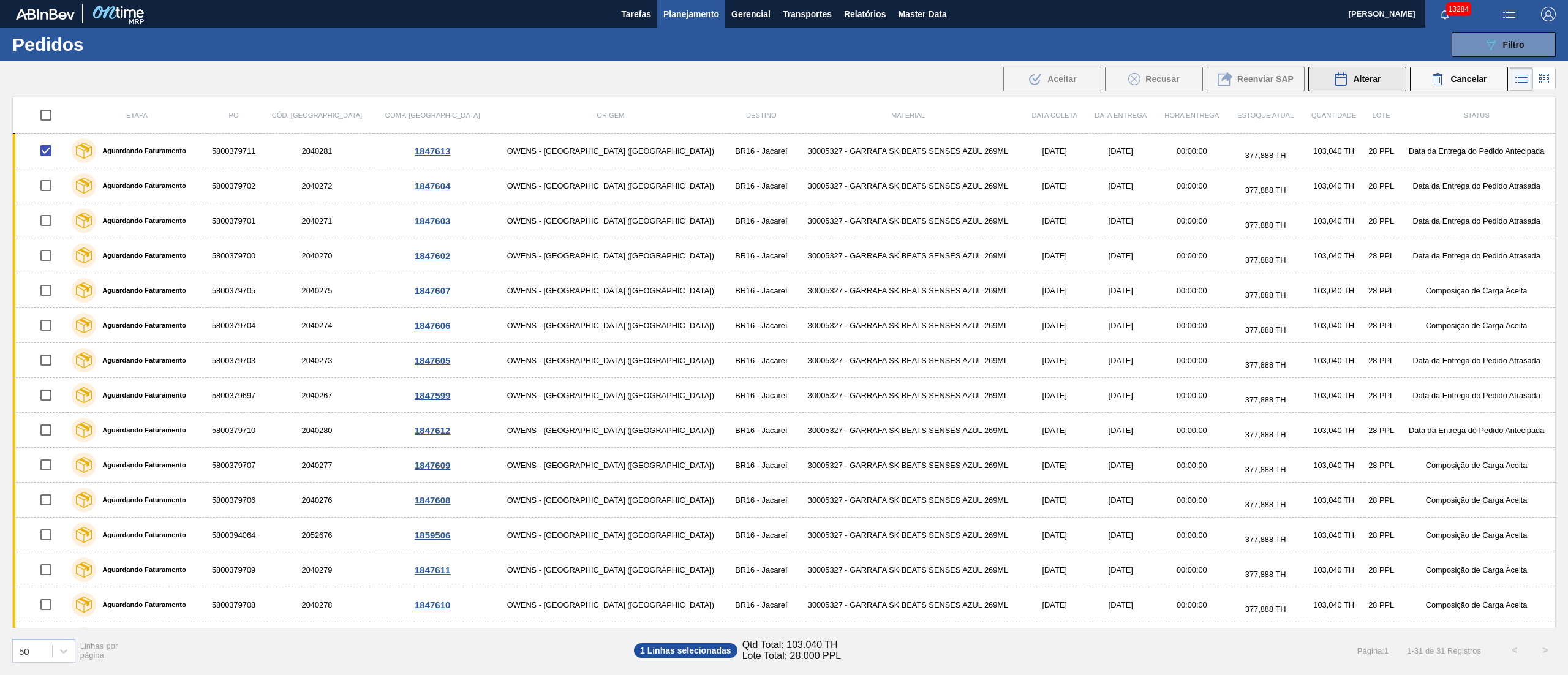
click at [1380, 82] on button "Alterar" at bounding box center [1358, 79] width 98 height 25
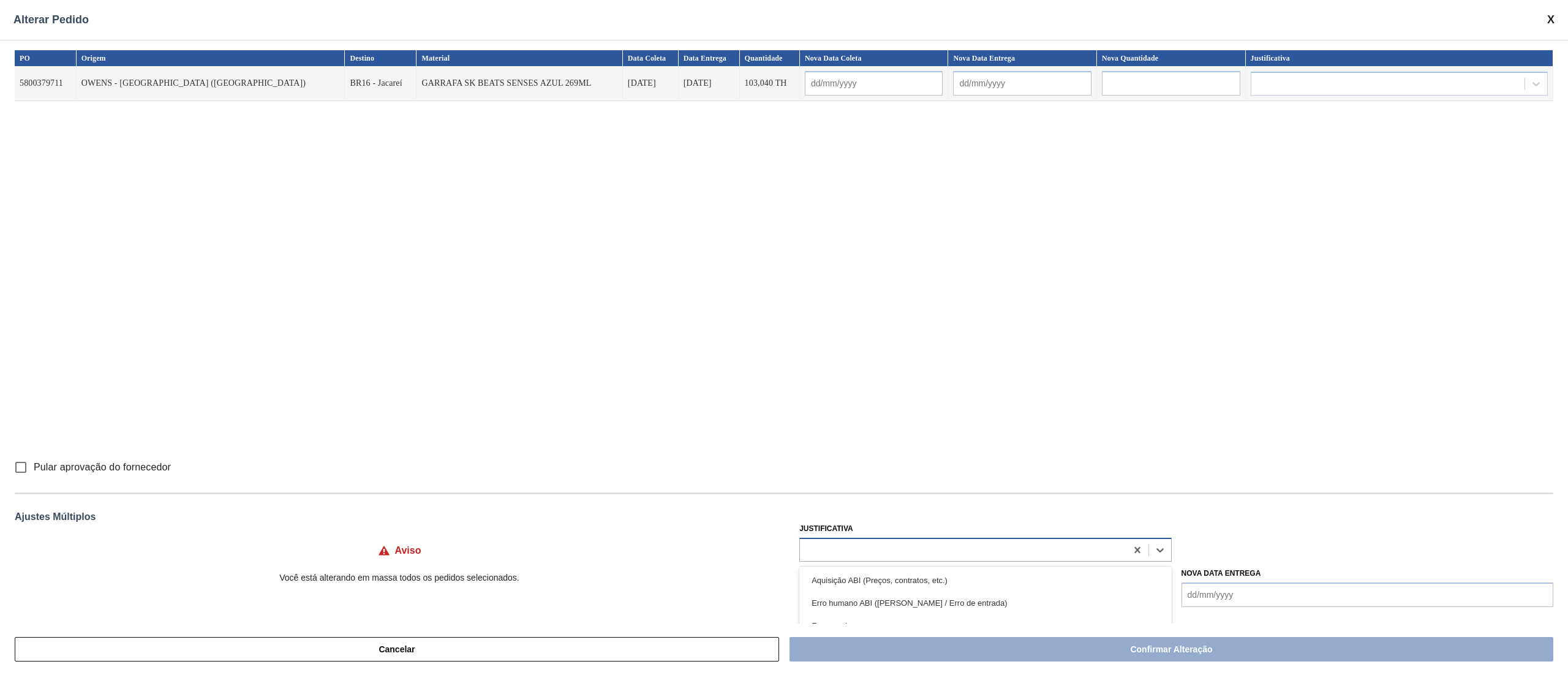
click at [926, 546] on div at bounding box center [963, 549] width 326 height 18
type input "u"
type input "ou"
click at [832, 587] on div "Outro" at bounding box center [985, 580] width 372 height 22
click at [25, 468] on input "Pular aprovação do fornecedor" at bounding box center [21, 467] width 26 height 26
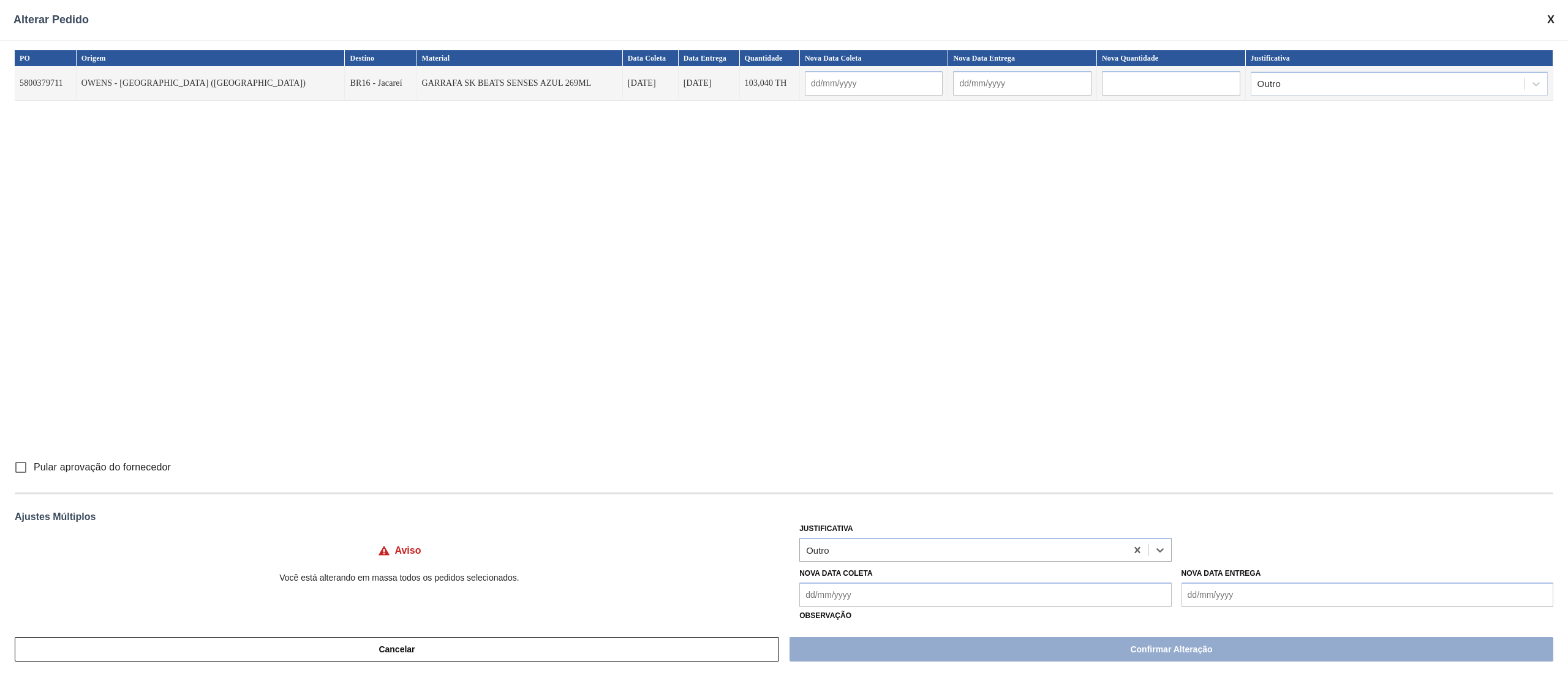
checkbox input "true"
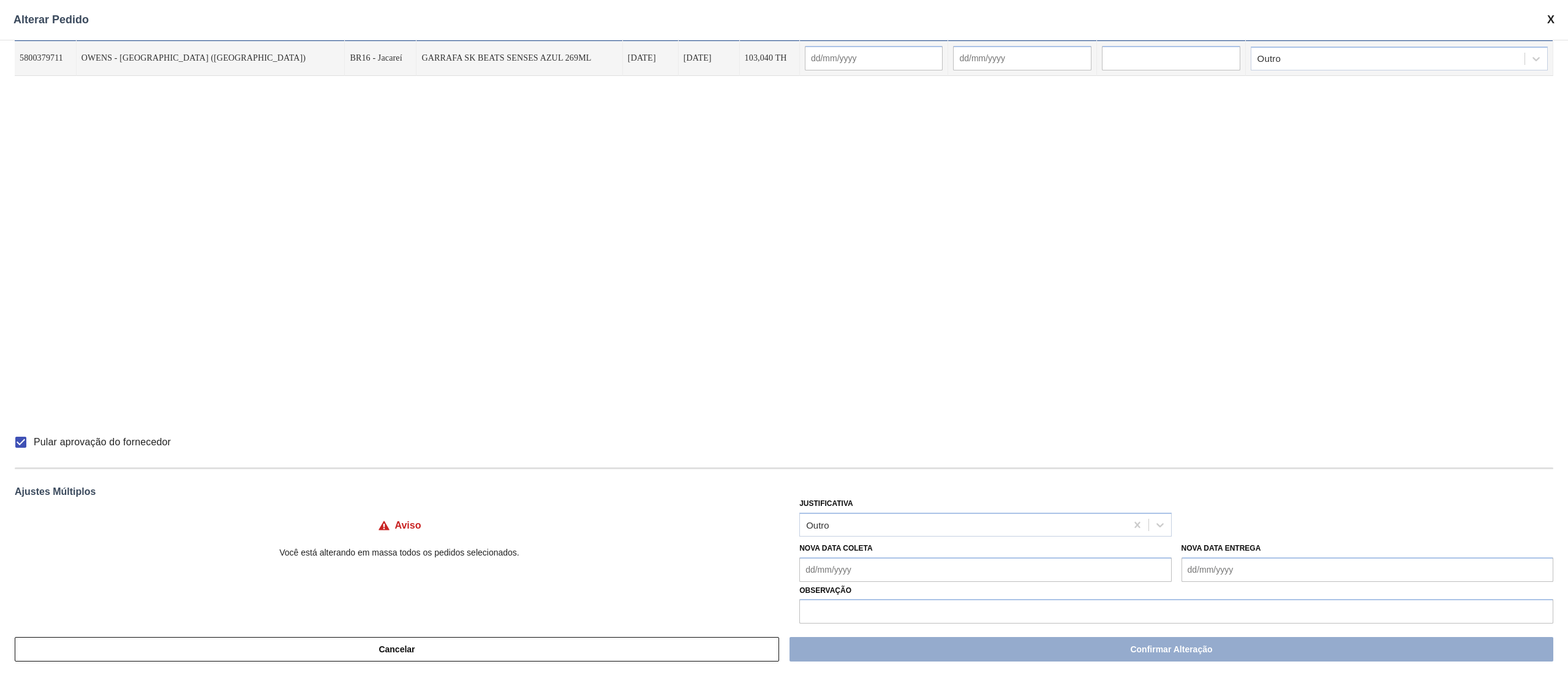
scroll to position [40, 0]
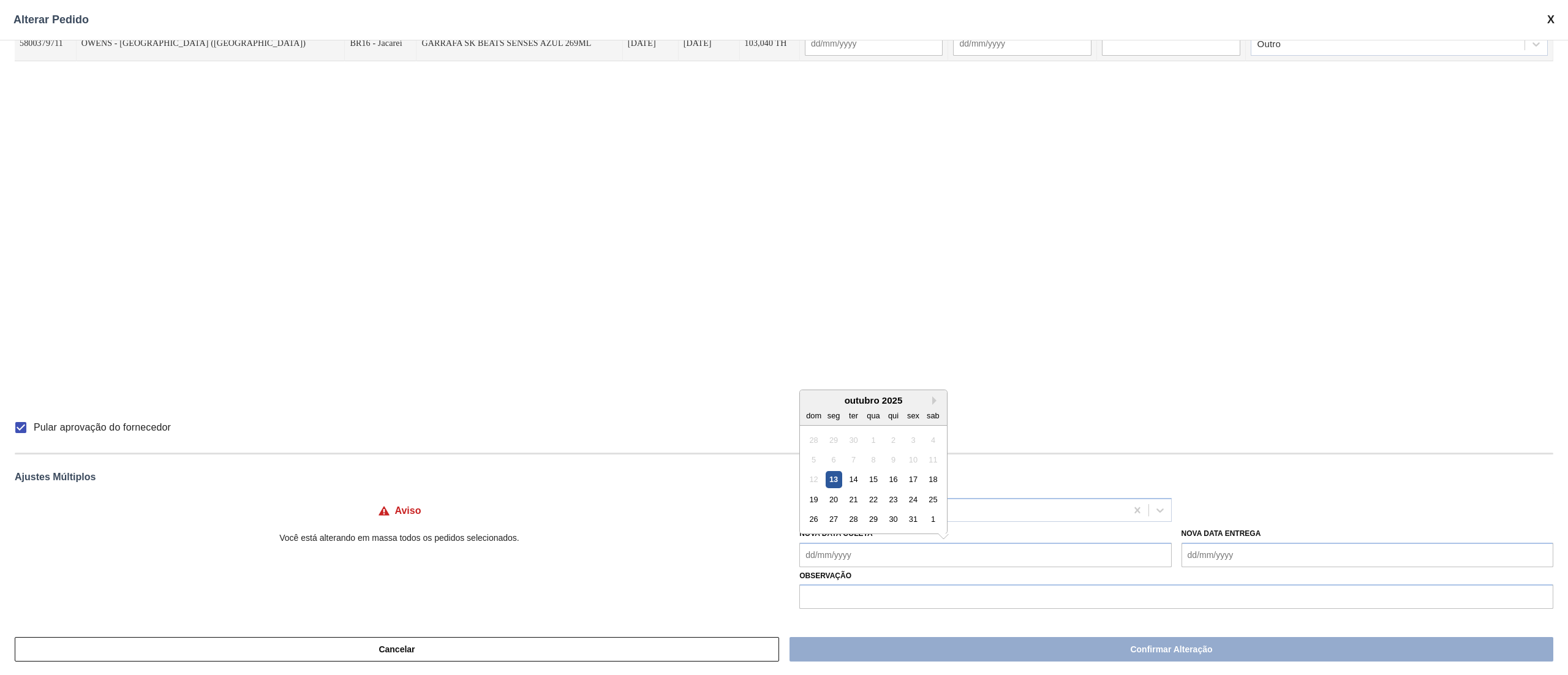
click at [827, 555] on Coleta "Nova Data Coleta" at bounding box center [985, 555] width 372 height 25
click at [877, 479] on div "15" at bounding box center [874, 479] width 16 height 16
type Coleta "[DATE]"
type input "[DATE]"
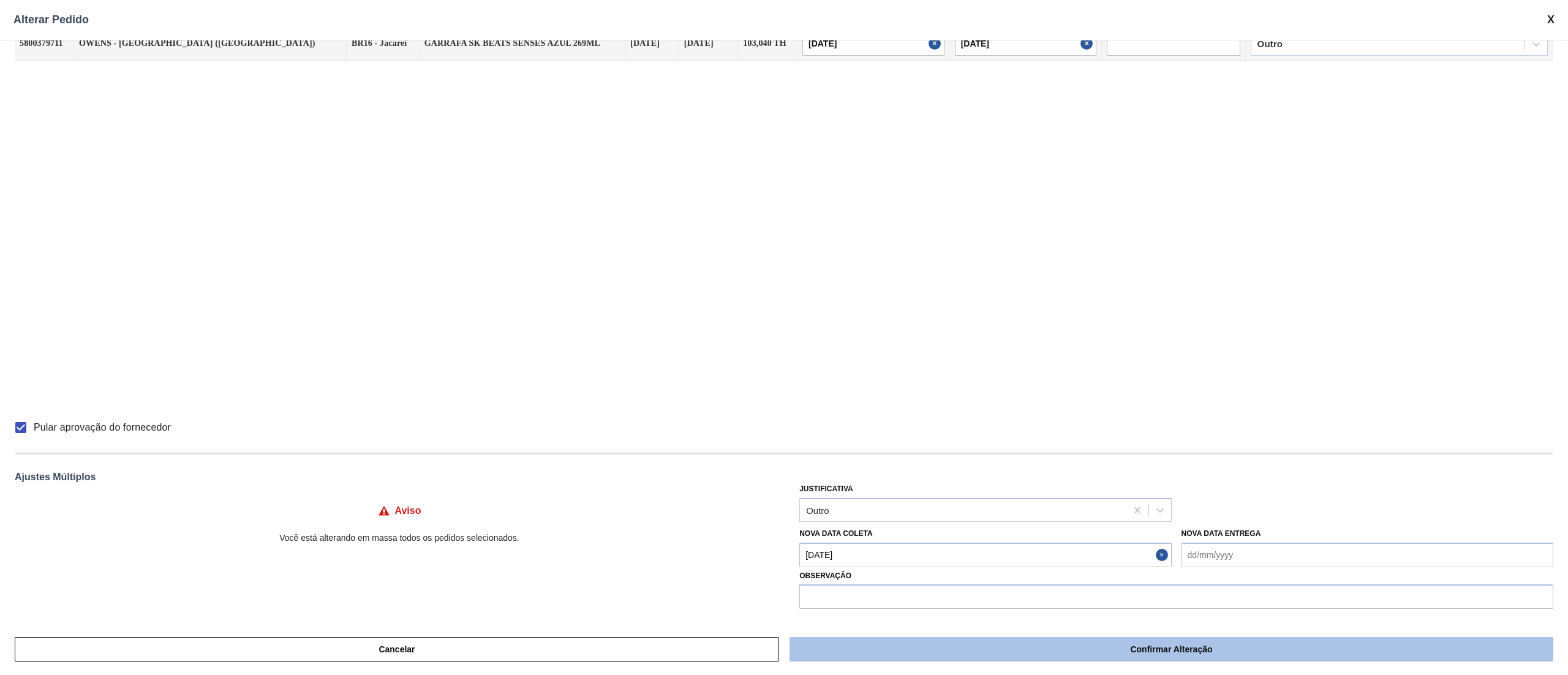
click at [923, 653] on button "Confirmar Alteração" at bounding box center [1171, 649] width 764 height 25
checkbox input "false"
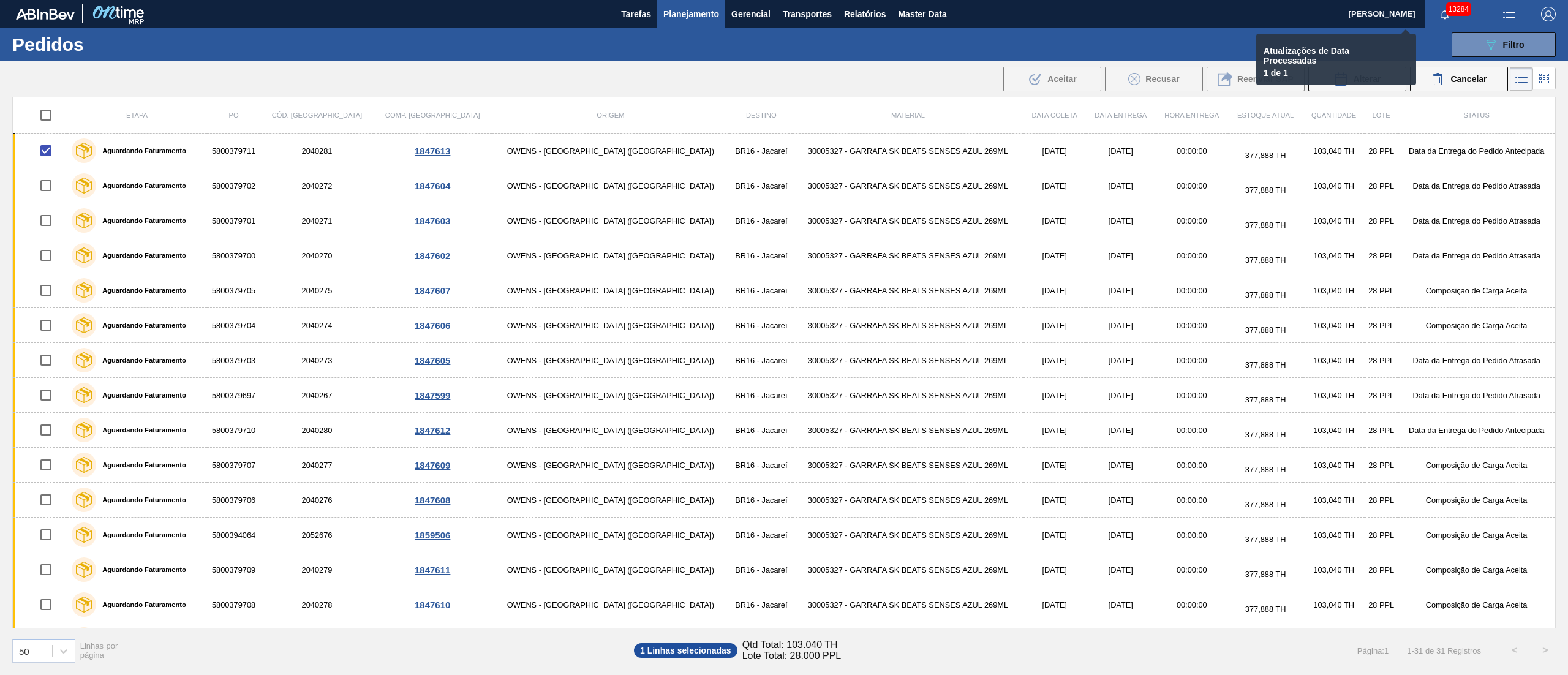
checkbox input "false"
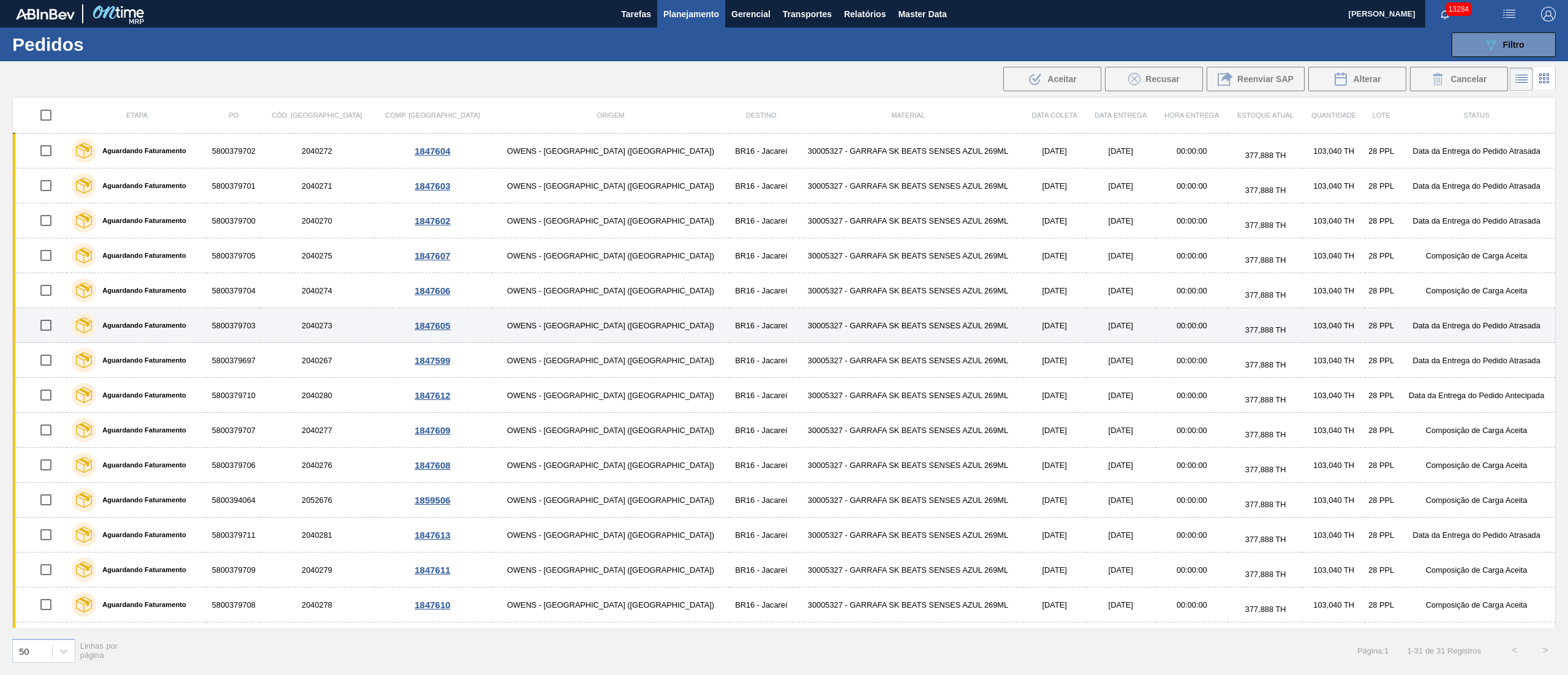
scroll to position [123, 0]
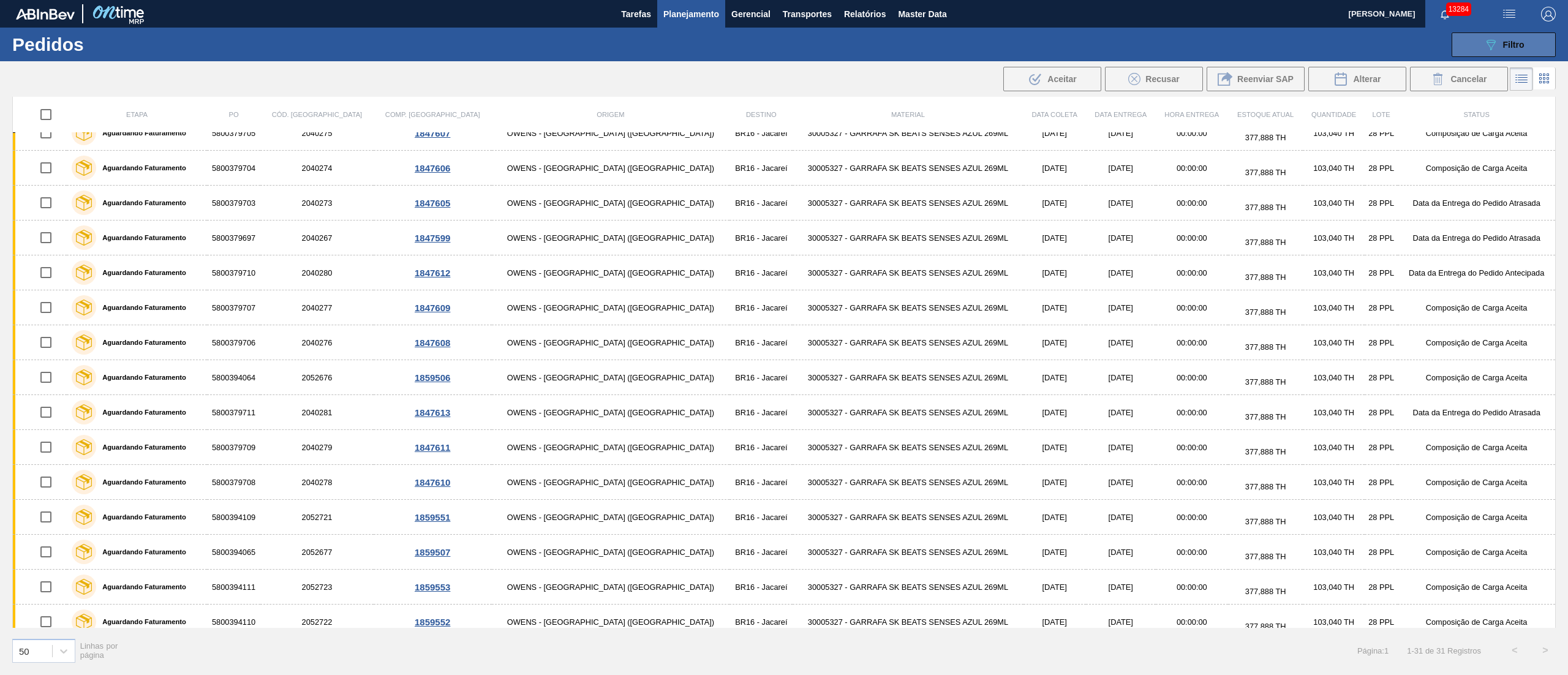
click at [1530, 40] on button "089F7B8B-B2A5-4AFE-B5C0-19BA573D28AC Filtro" at bounding box center [1504, 45] width 104 height 25
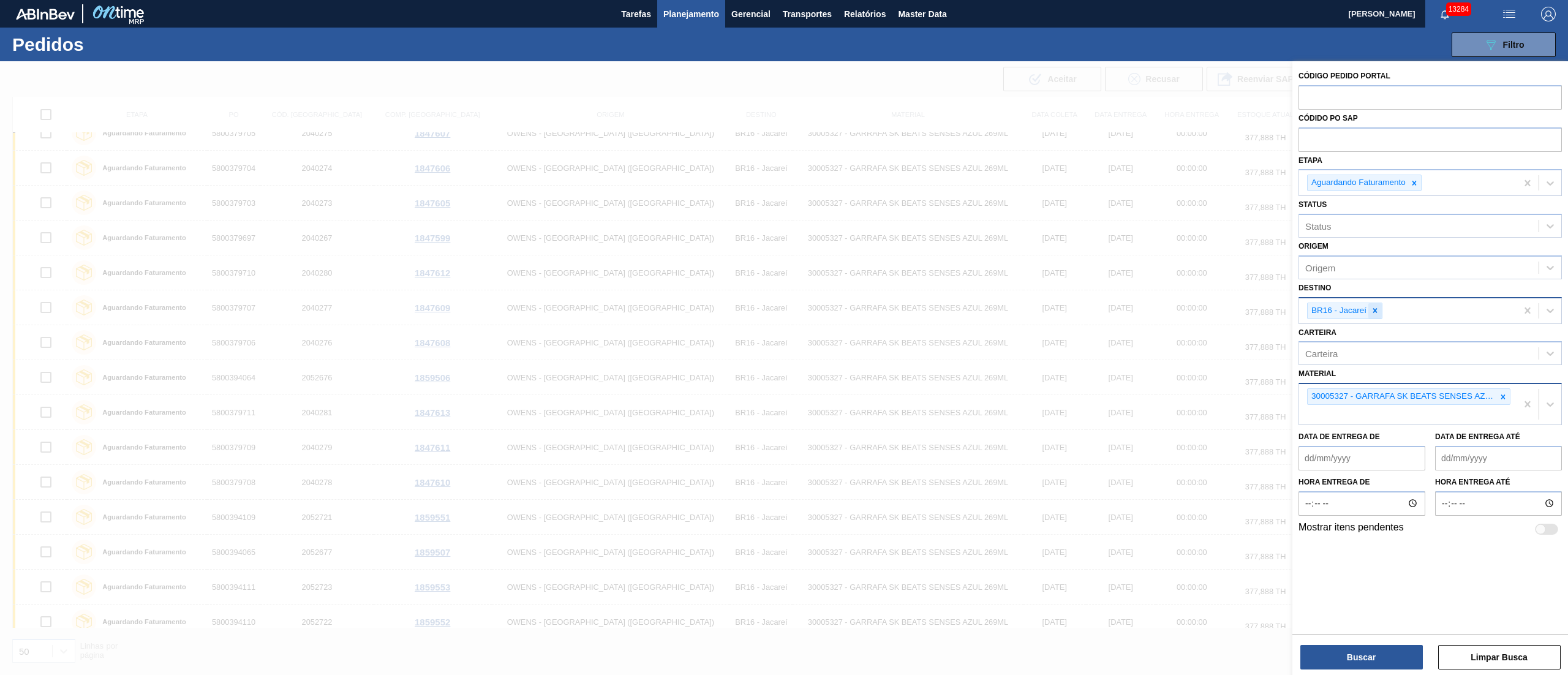
click at [1377, 310] on icon at bounding box center [1375, 311] width 9 height 9
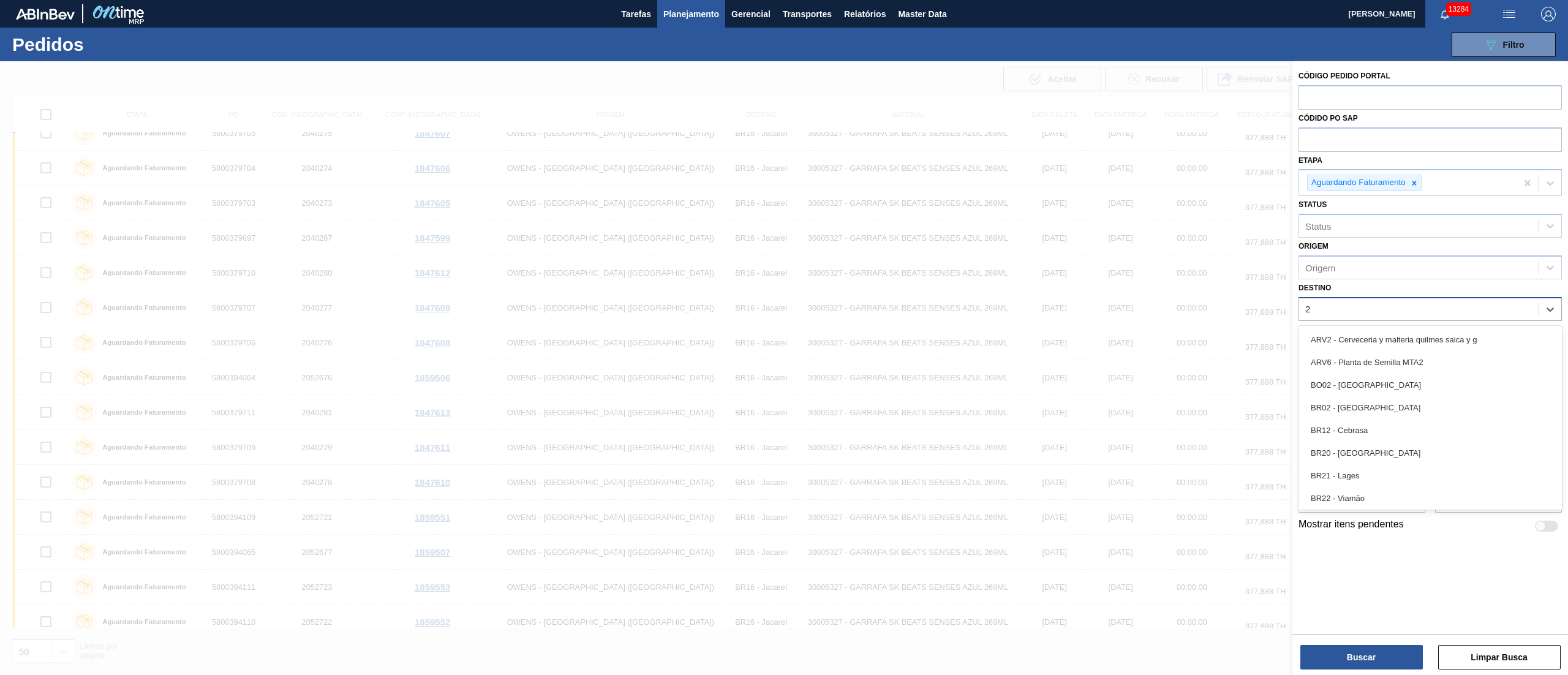
type input "26"
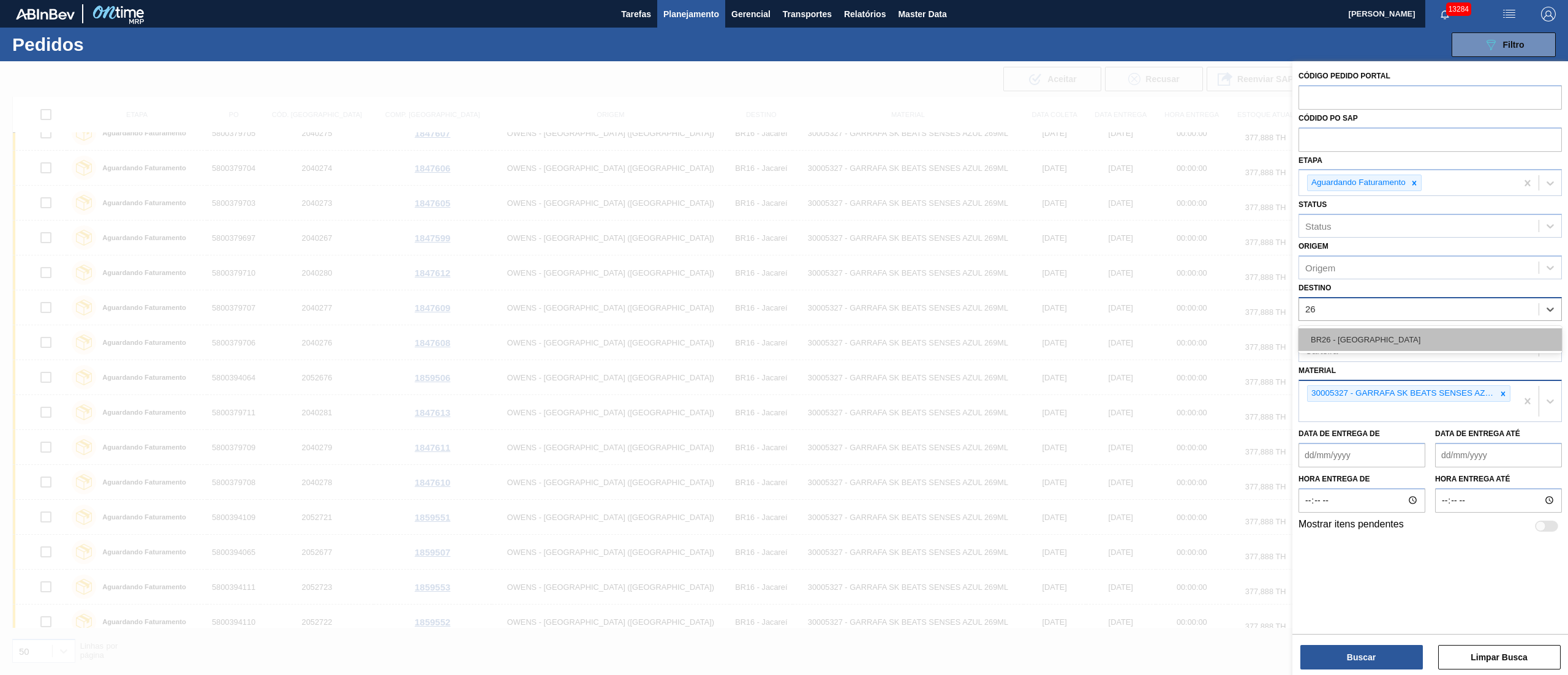
click at [1373, 329] on div "BR26 - [GEOGRAPHIC_DATA]" at bounding box center [1430, 340] width 263 height 22
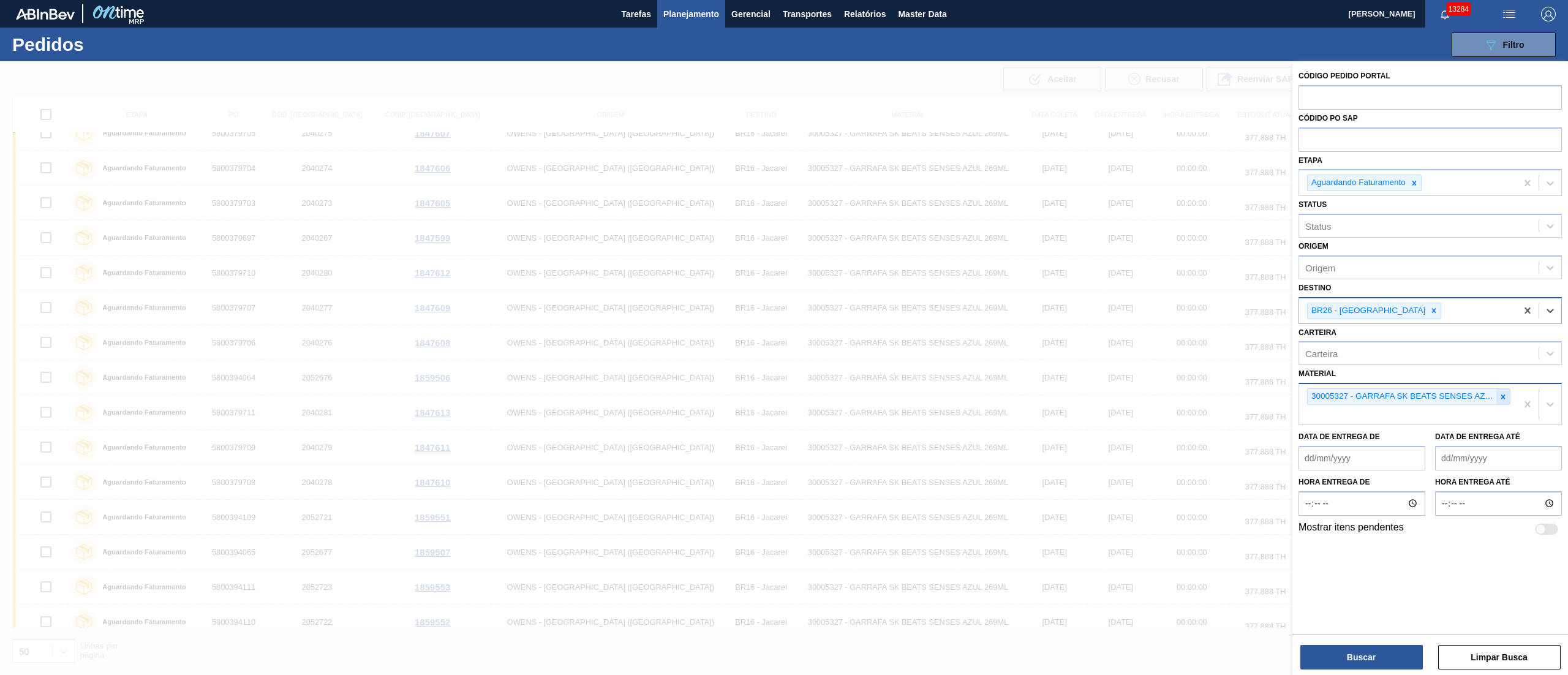
click at [1508, 395] on div at bounding box center [1503, 396] width 13 height 16
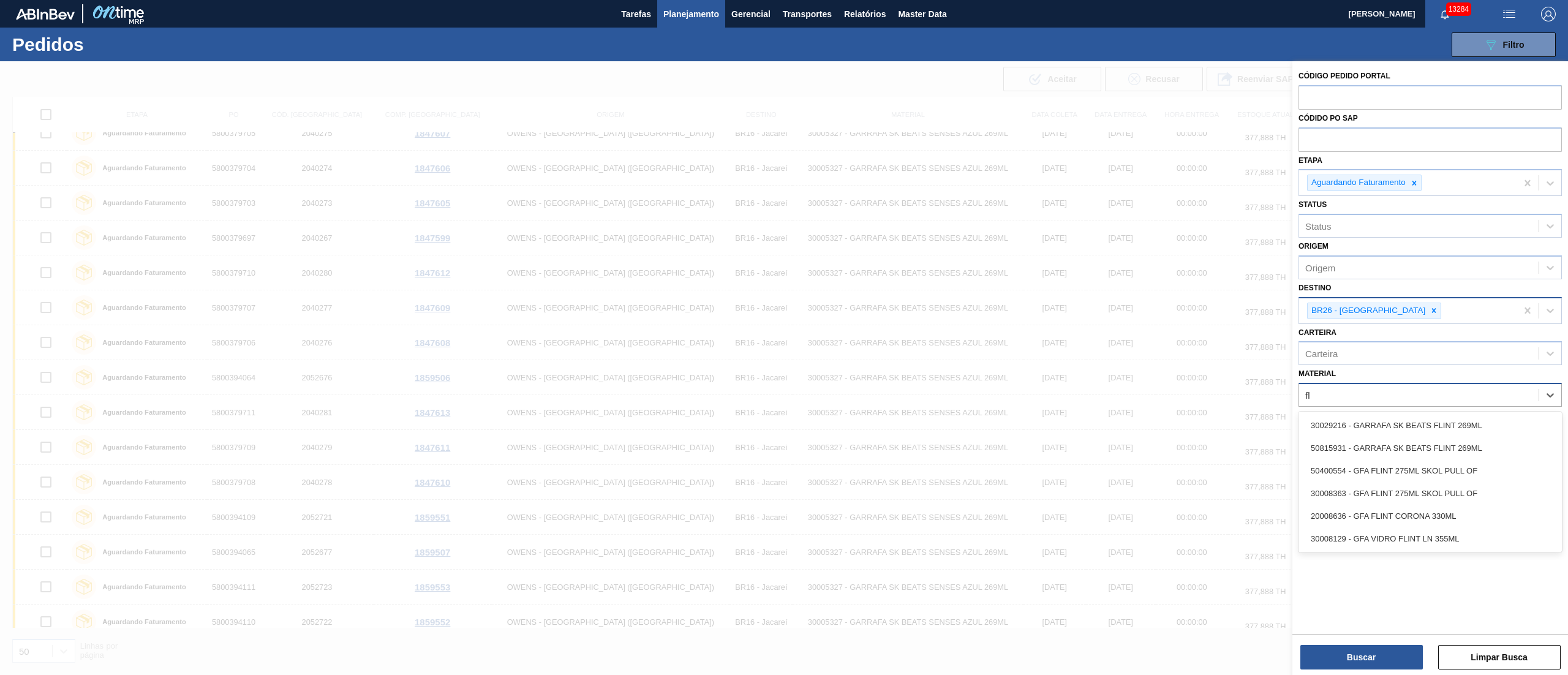
type input "f"
type input "30002626"
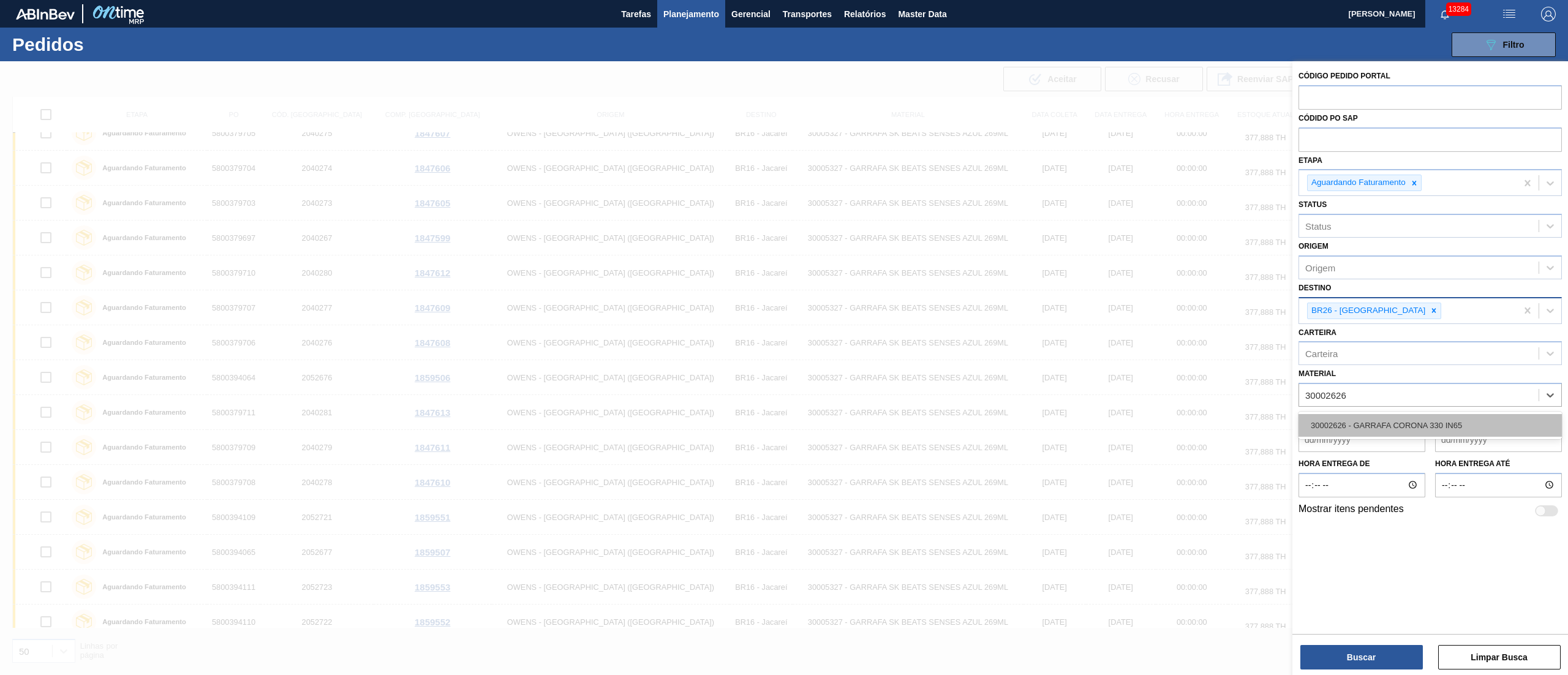
click at [1367, 430] on div "30002626 - GARRAFA CORONA 330 IN65" at bounding box center [1430, 425] width 263 height 22
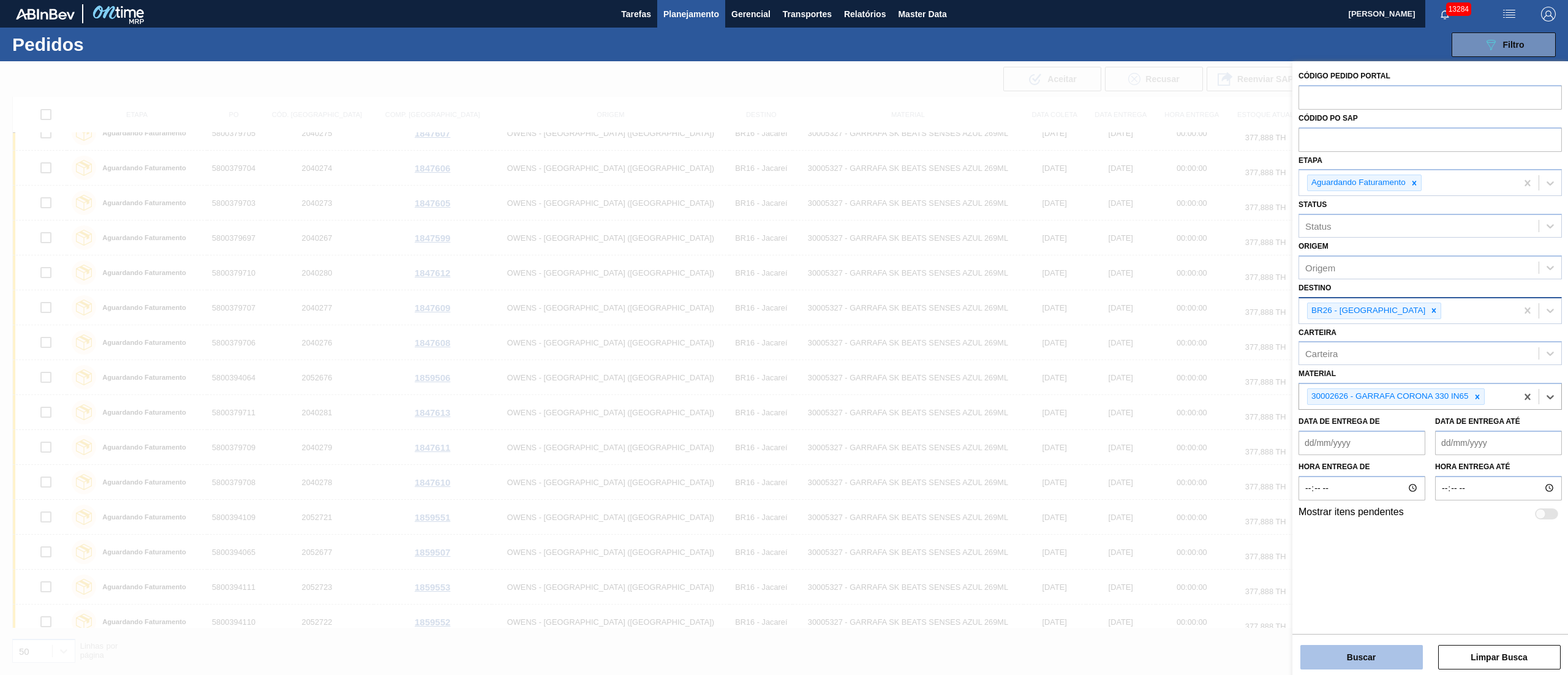
click at [1367, 659] on button "Buscar" at bounding box center [1361, 657] width 123 height 25
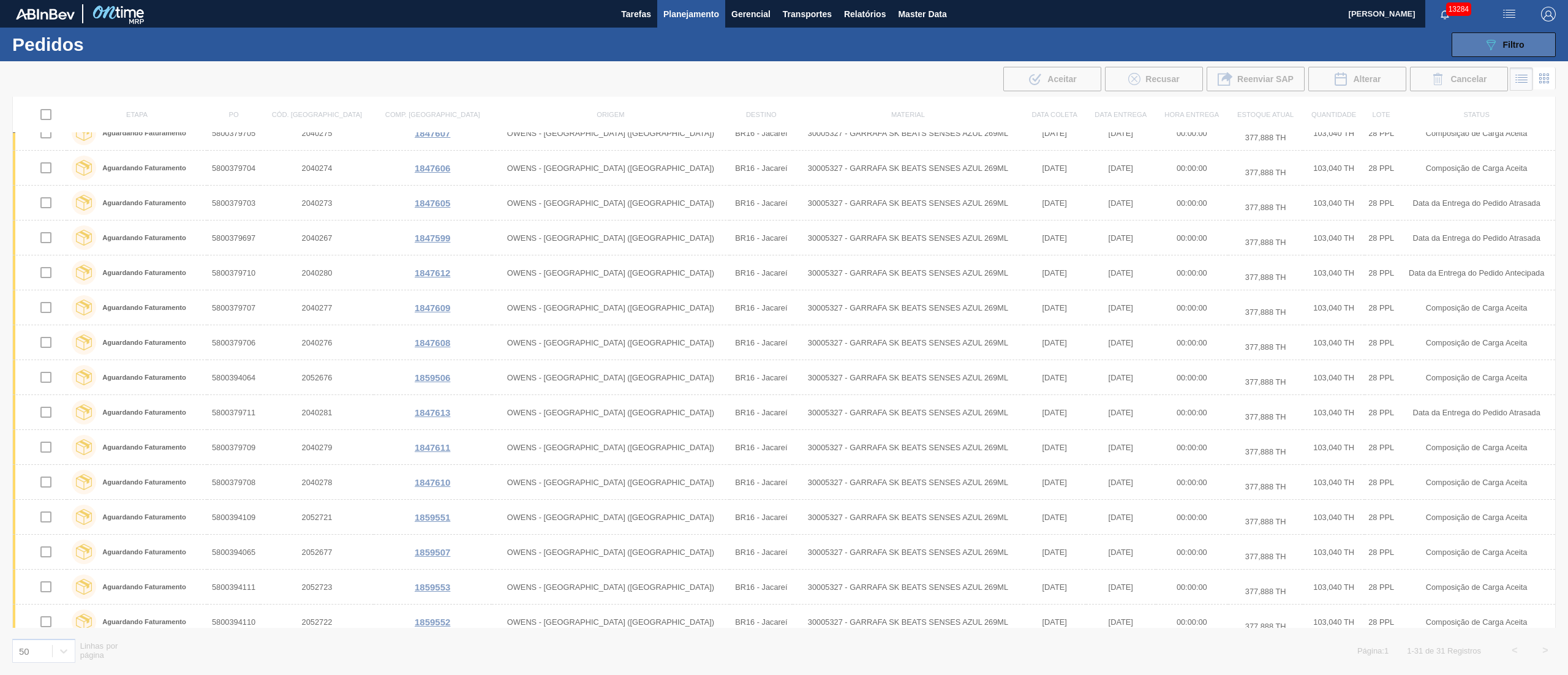
click at [1494, 47] on icon "089F7B8B-B2A5-4AFE-B5C0-19BA573D28AC" at bounding box center [1491, 45] width 15 height 15
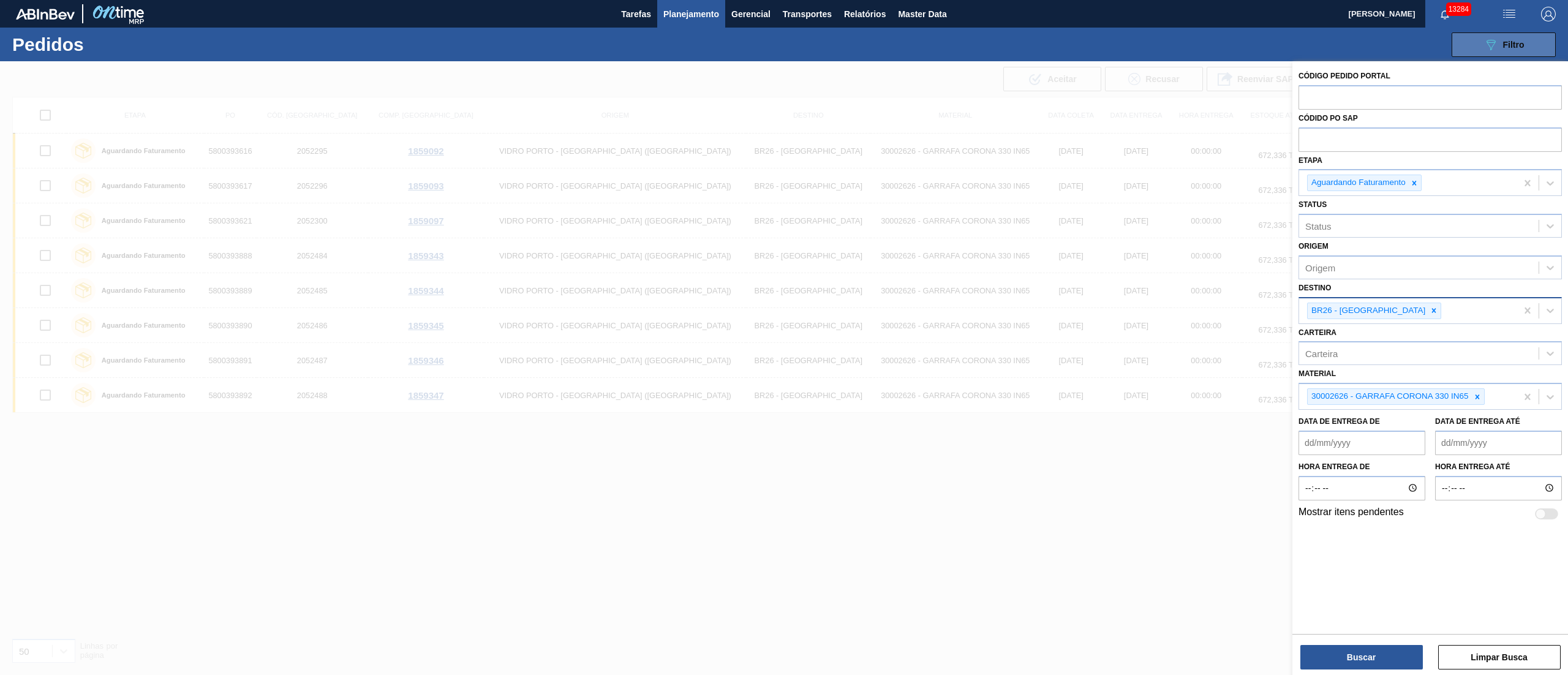
scroll to position [0, 0]
click at [1494, 47] on icon "089F7B8B-B2A5-4AFE-B5C0-19BA573D28AC" at bounding box center [1491, 45] width 15 height 15
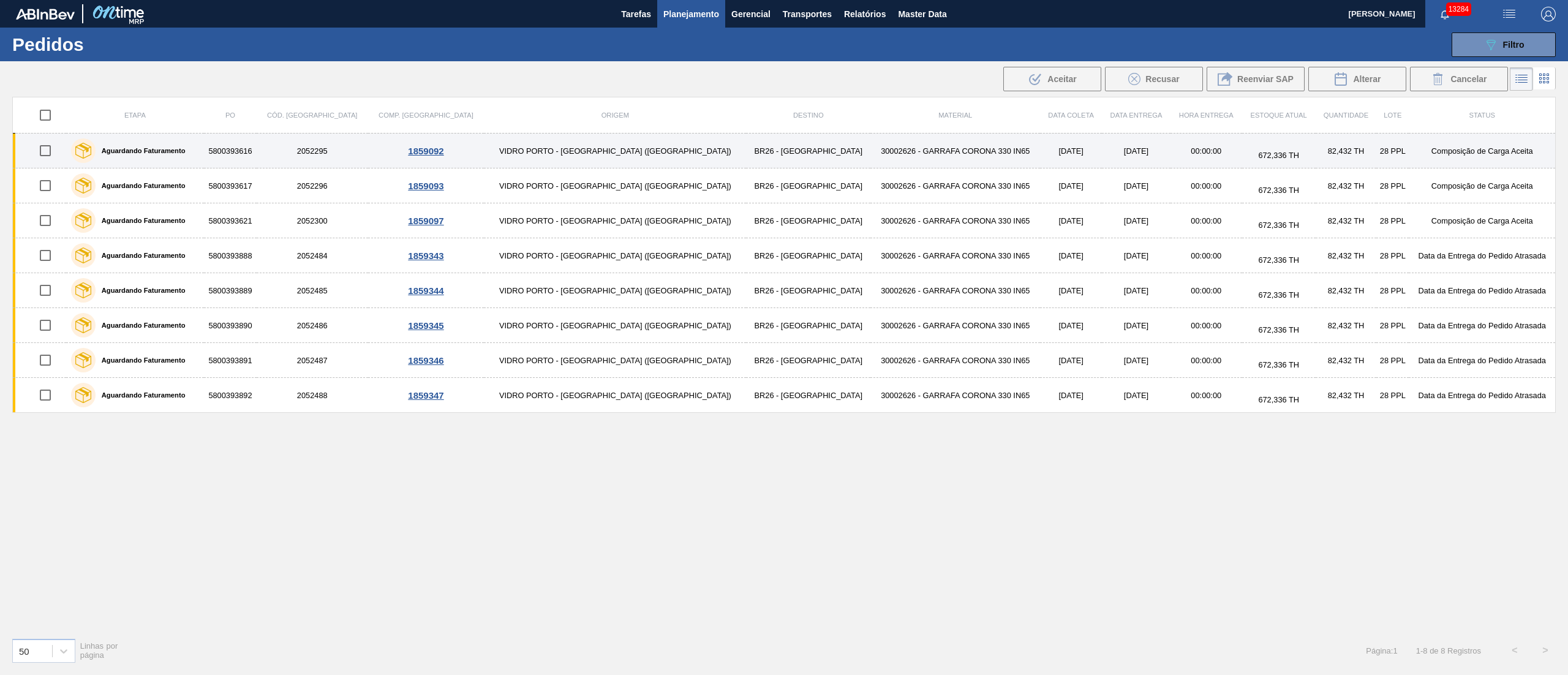
click at [44, 158] on input "checkbox" at bounding box center [45, 150] width 26 height 26
checkbox input "true"
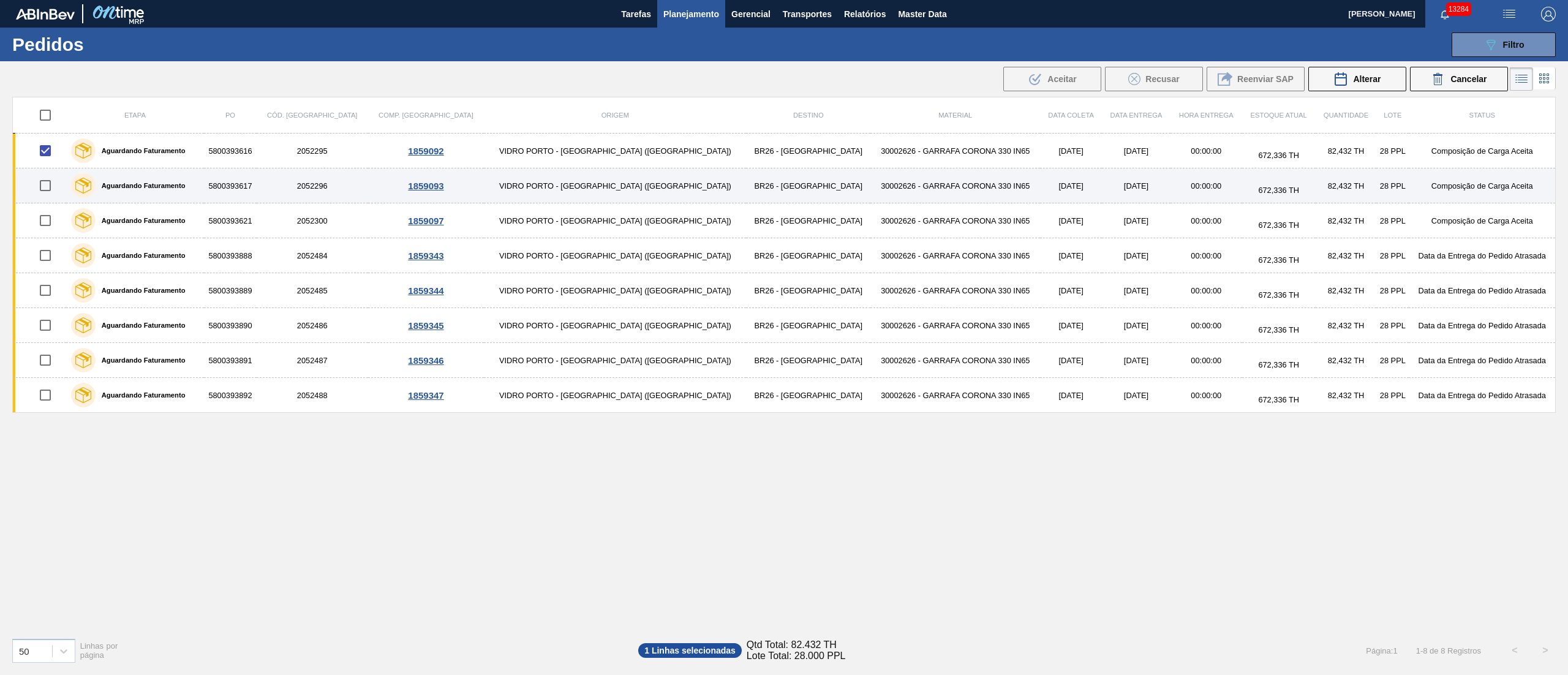
click at [44, 183] on input "checkbox" at bounding box center [45, 185] width 26 height 26
checkbox input "true"
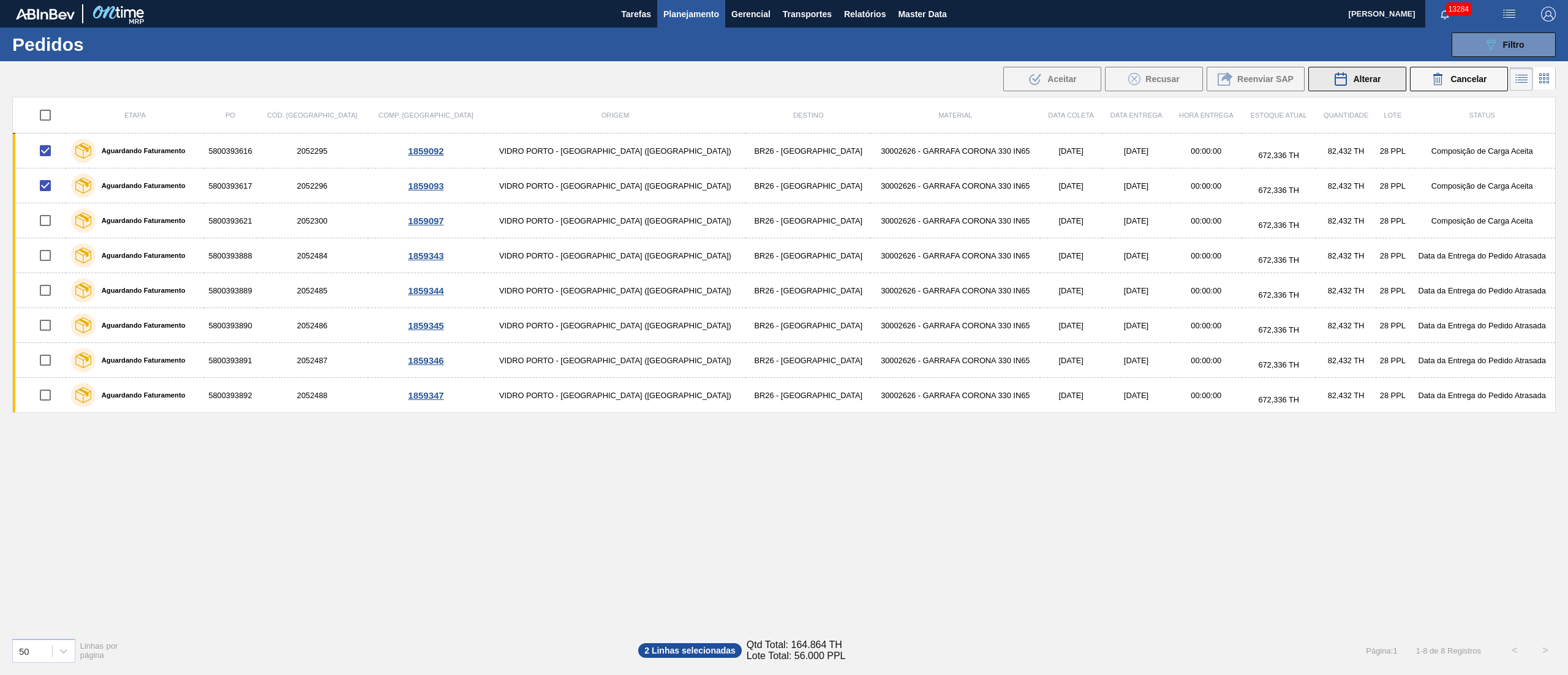
click at [1369, 88] on button "Alterar" at bounding box center [1358, 79] width 98 height 25
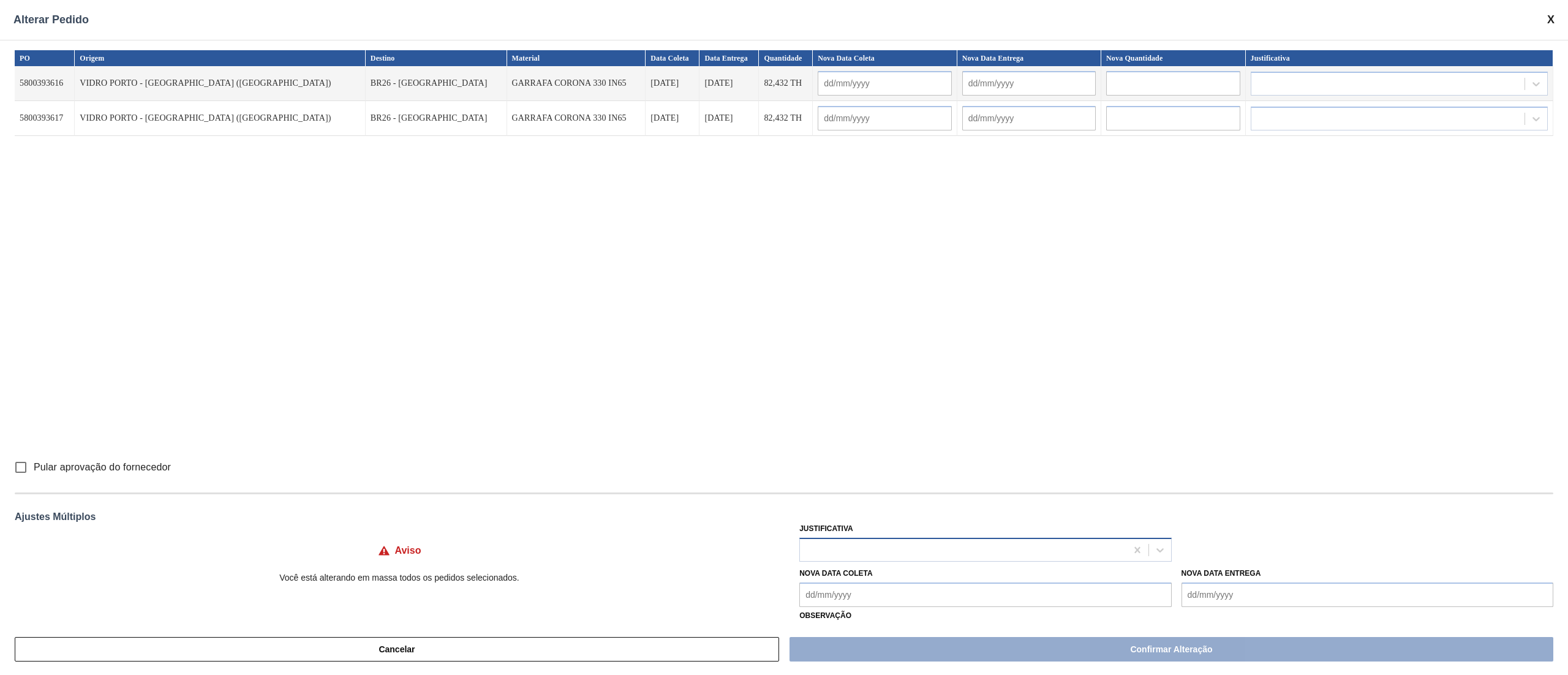
click at [871, 548] on div at bounding box center [963, 549] width 326 height 18
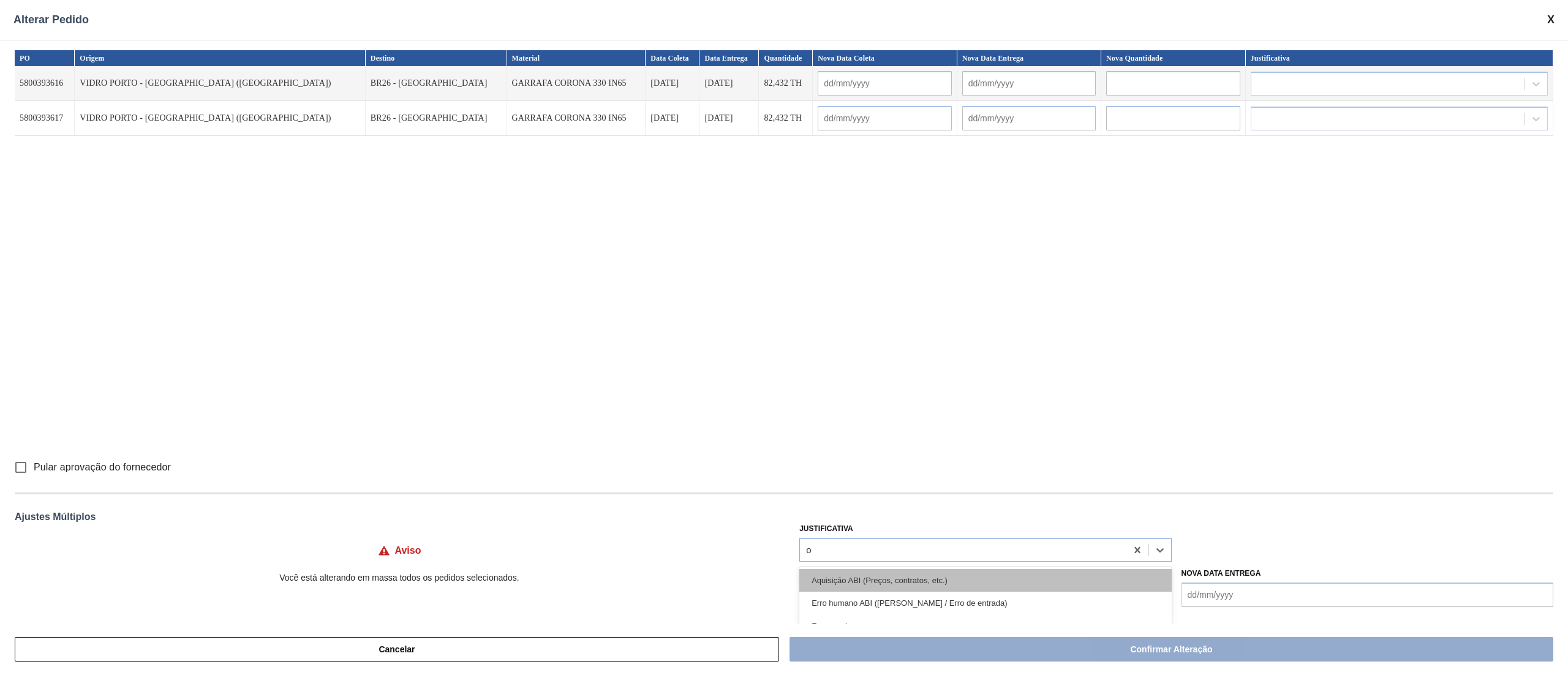
type input "ou"
click at [830, 575] on div "Outro" at bounding box center [985, 580] width 372 height 22
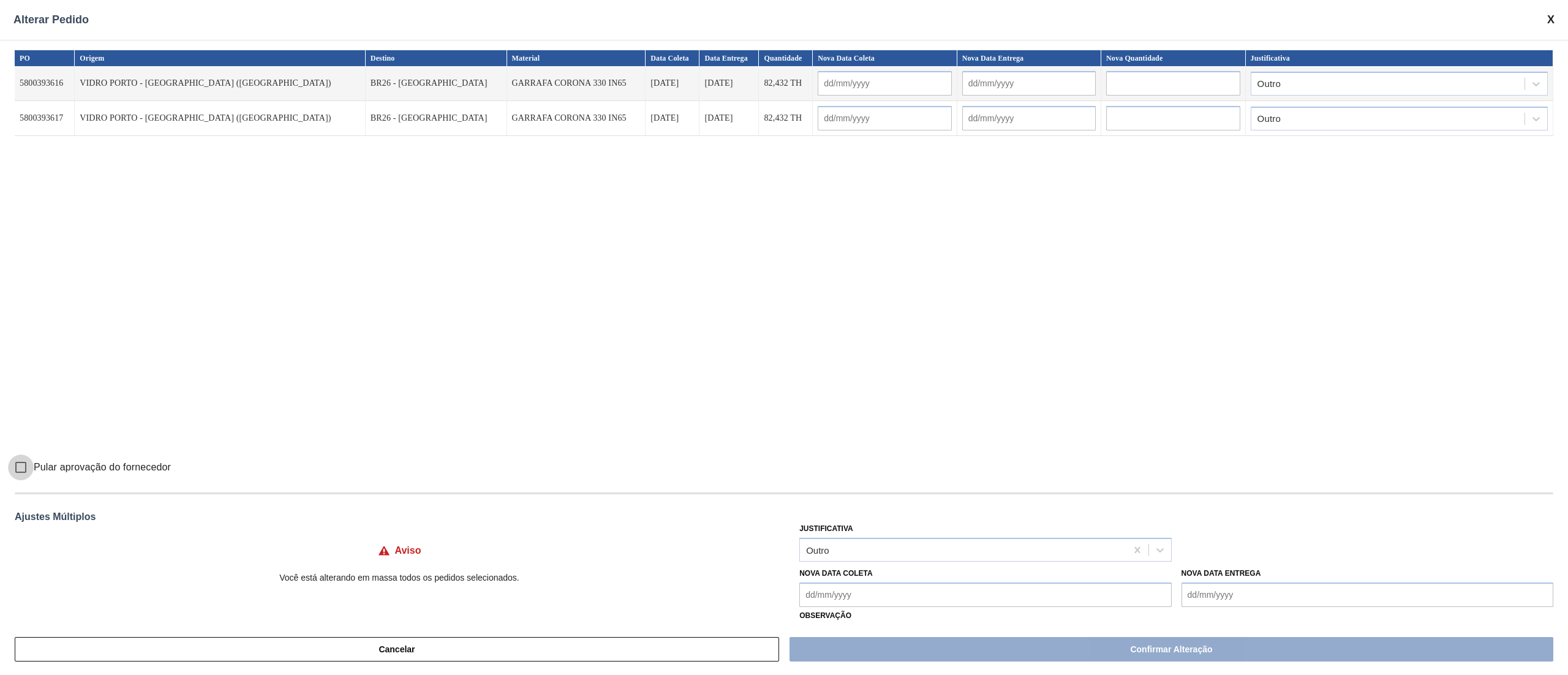
click at [26, 471] on input "Pular aprovação do fornecedor" at bounding box center [21, 467] width 26 height 26
checkbox input "true"
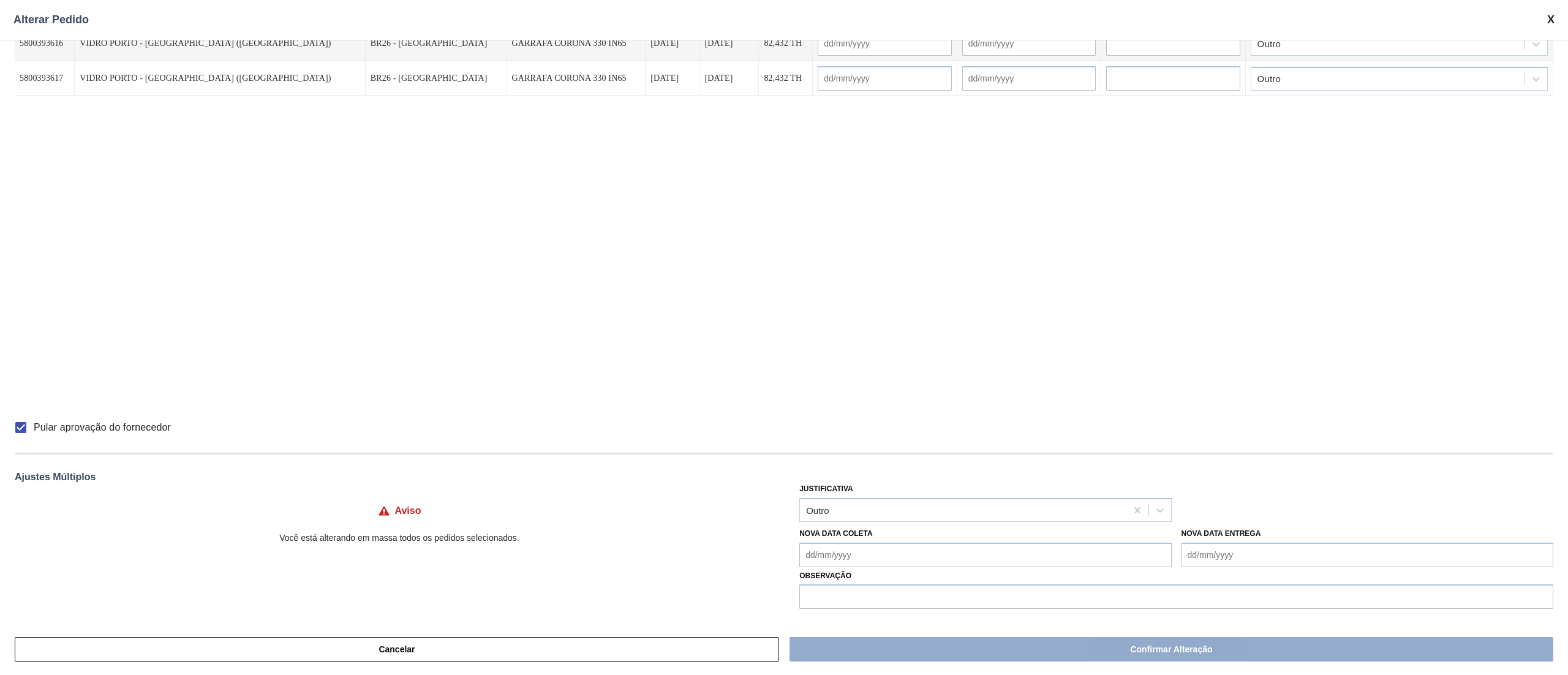
click at [920, 652] on div "Cancelar Confirmar Alteração" at bounding box center [784, 649] width 1568 height 51
click at [832, 567] on Coleta "Nova Data Coleta" at bounding box center [985, 555] width 372 height 25
click at [854, 482] on div "14" at bounding box center [854, 479] width 16 height 16
type Coleta "[DATE]"
type input "[DATE]"
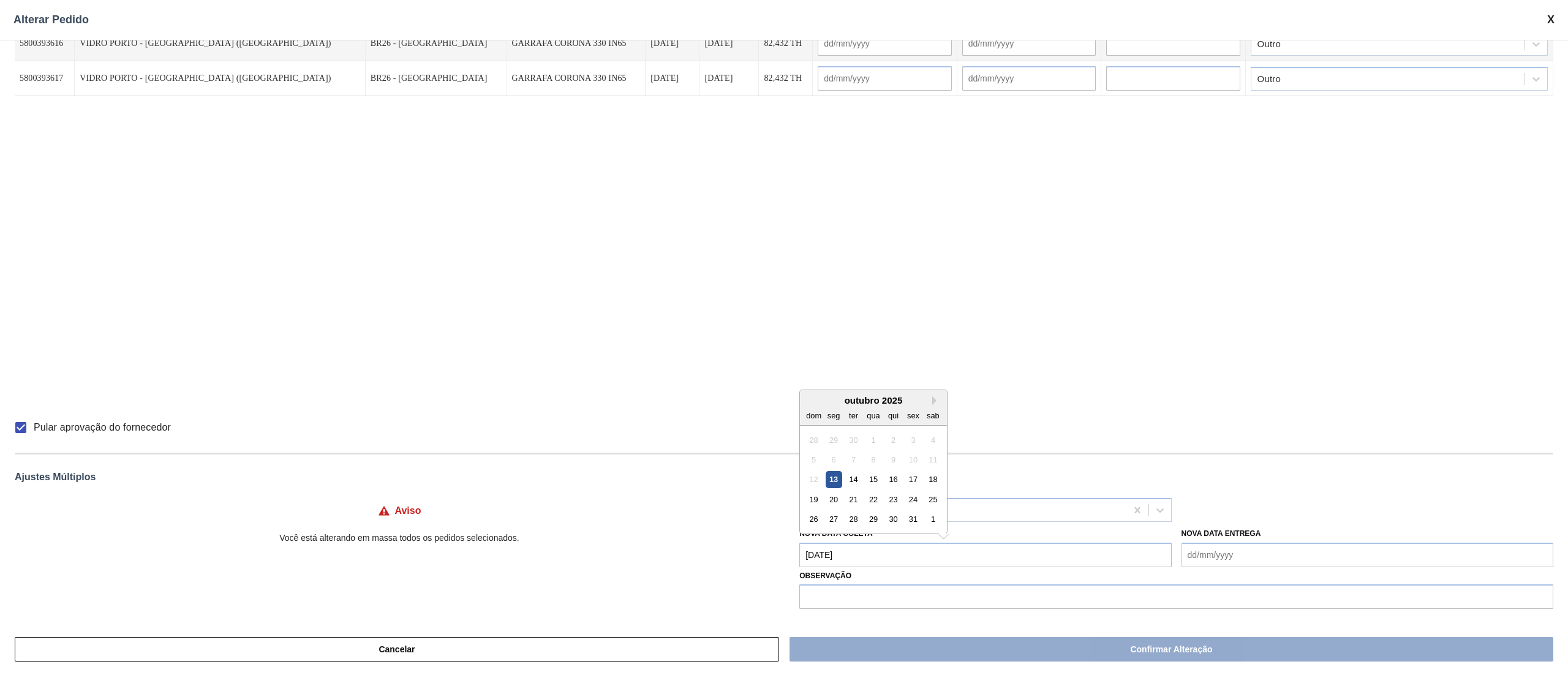
type input "[DATE]"
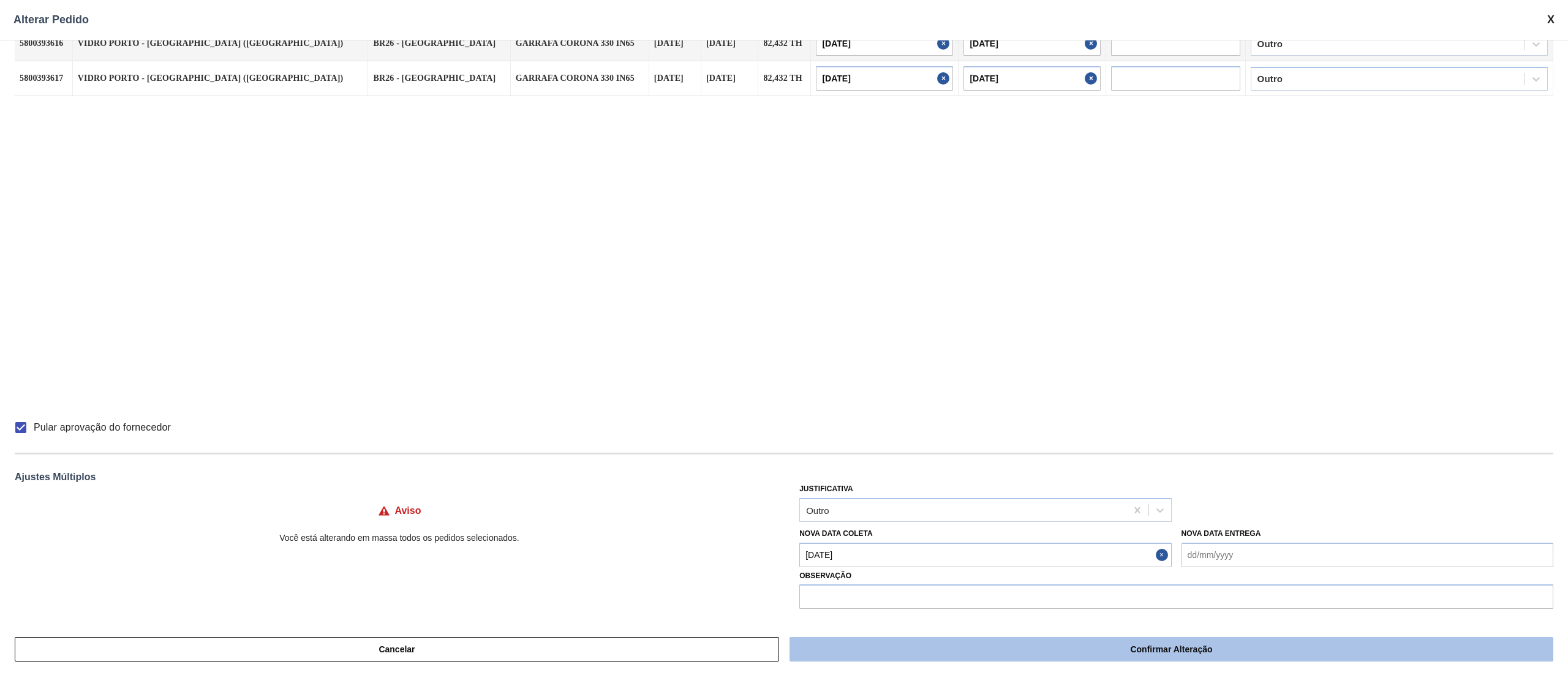
click at [907, 653] on button "Confirmar Alteração" at bounding box center [1171, 649] width 764 height 25
checkbox input "false"
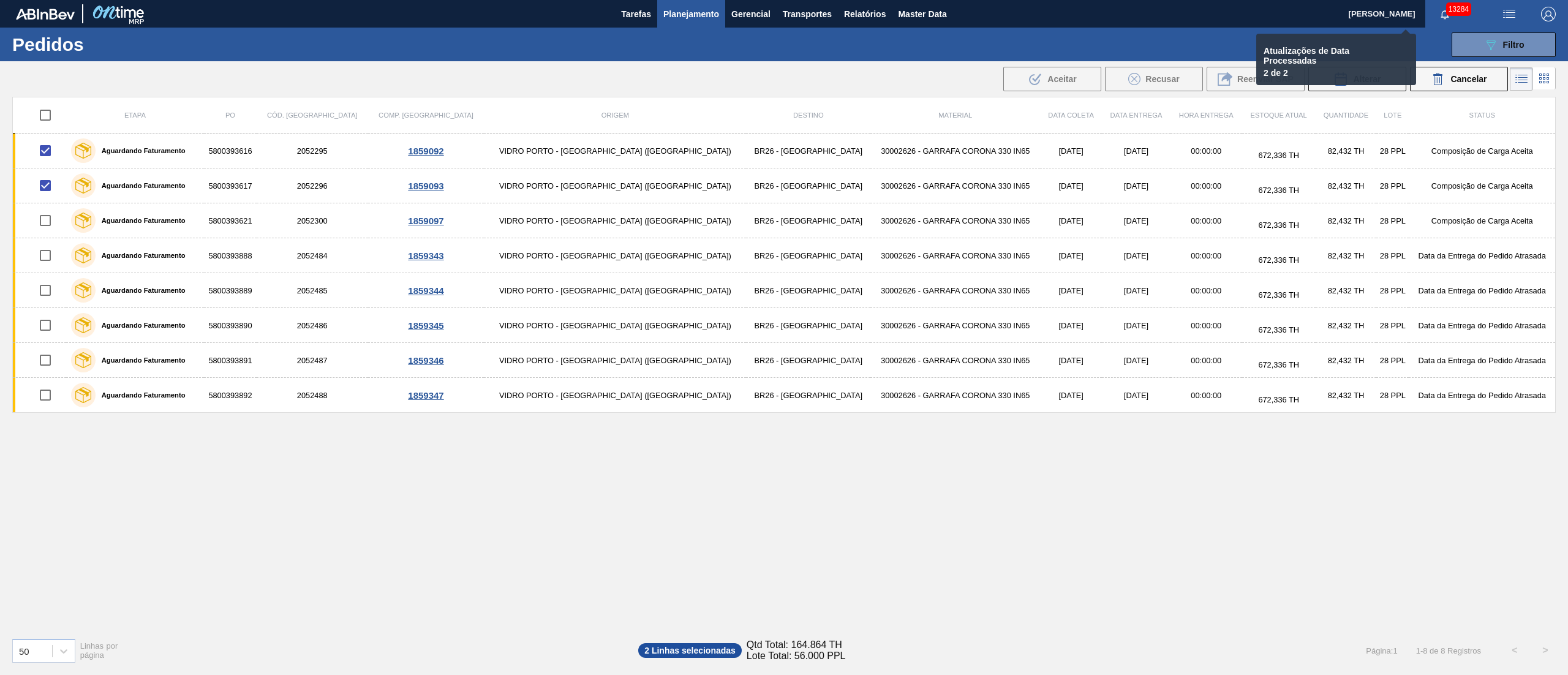
checkbox input "false"
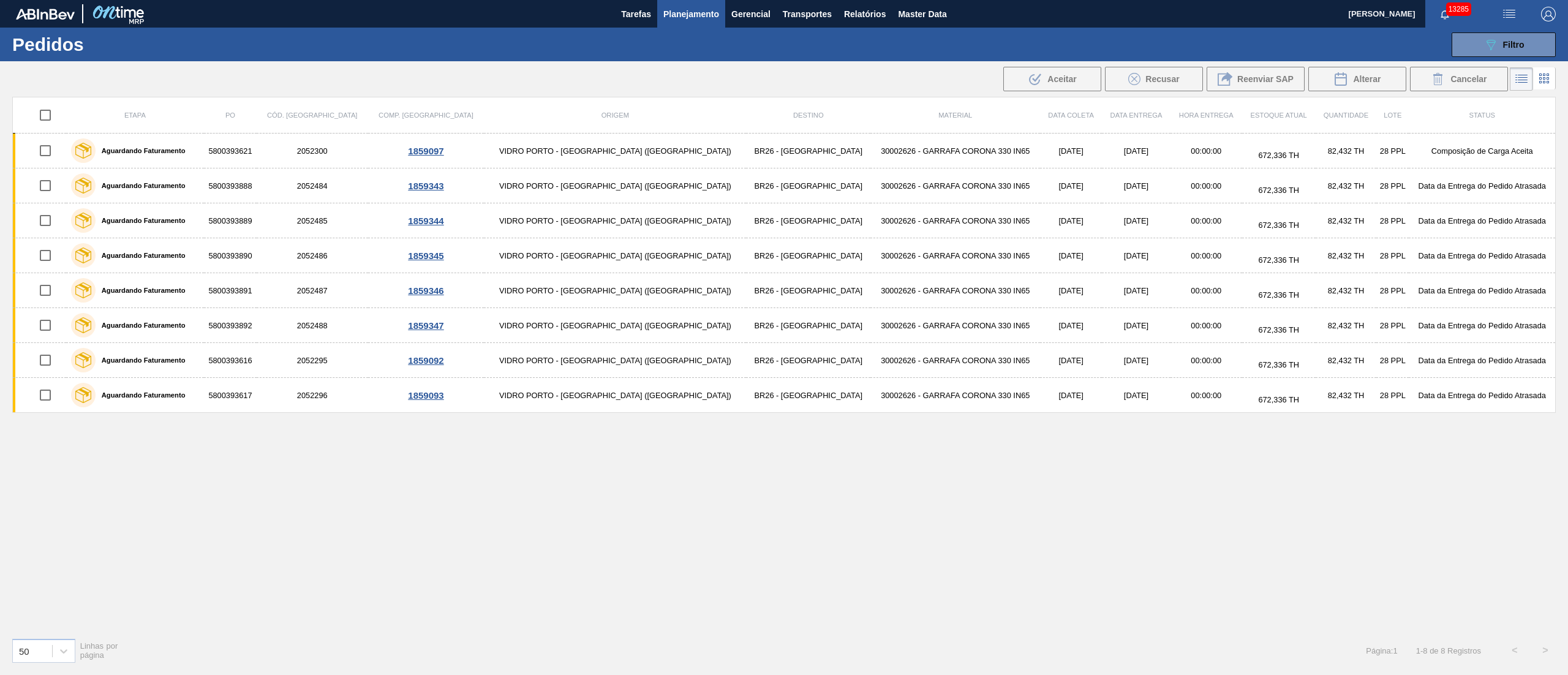
click at [687, 9] on span "Planejamento" at bounding box center [691, 14] width 56 height 15
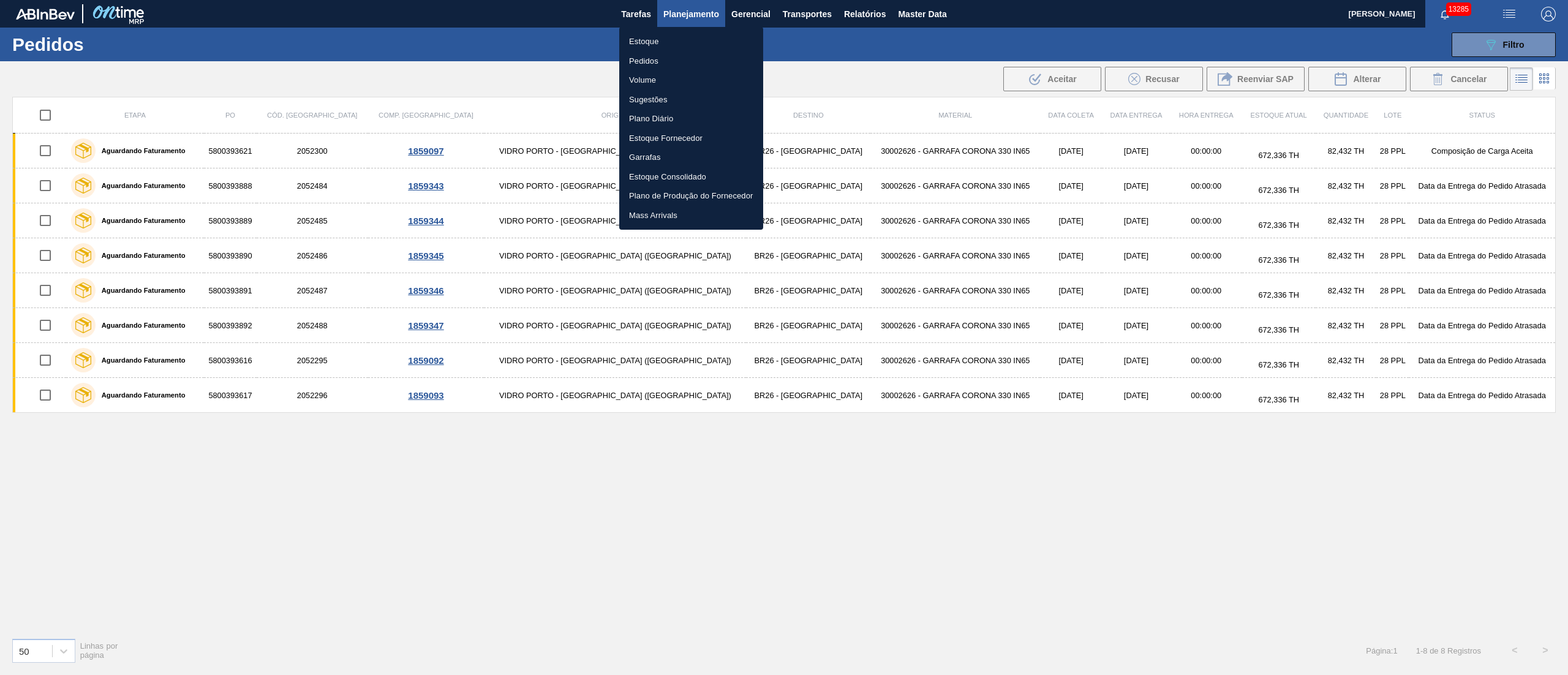
click at [645, 62] on li "Pedidos" at bounding box center [691, 61] width 144 height 19
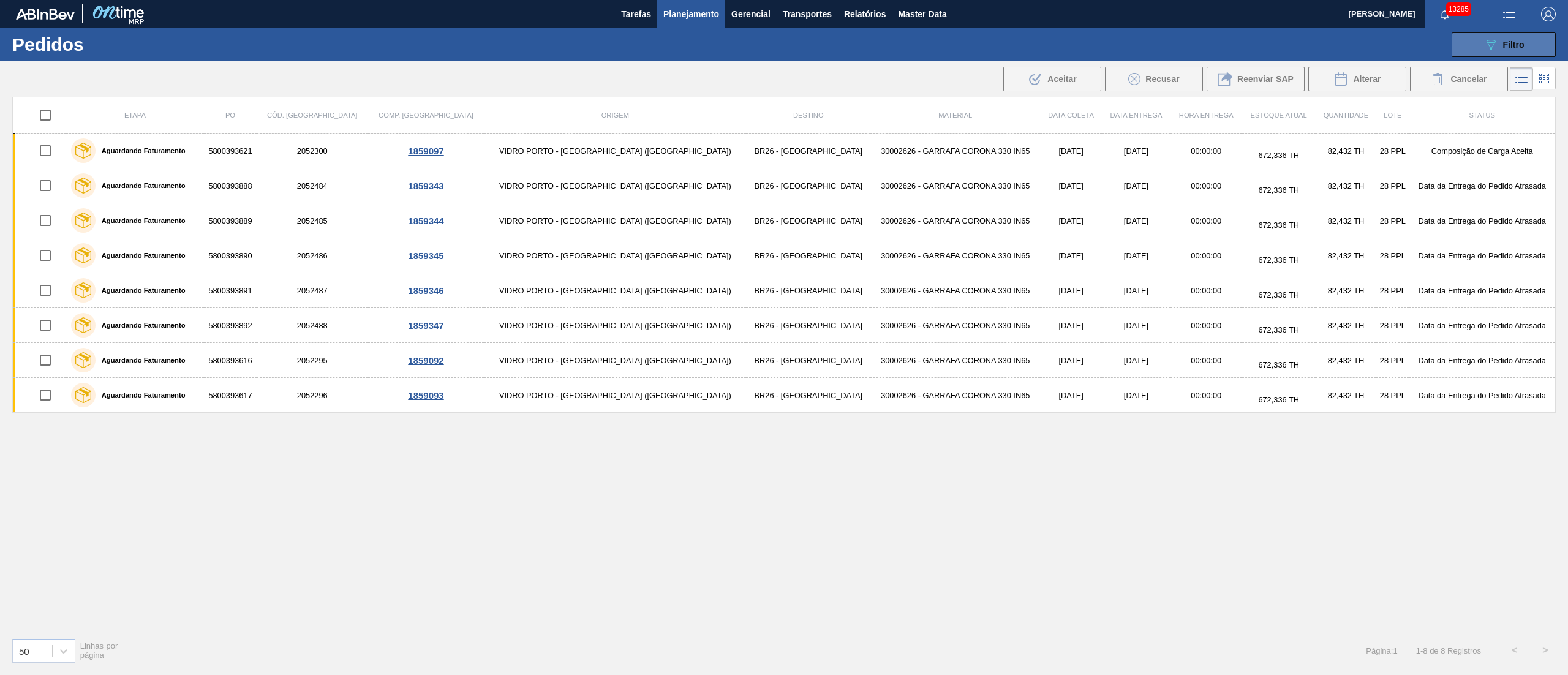
click at [1477, 36] on button "089F7B8B-B2A5-4AFE-B5C0-19BA573D28AC Filtro" at bounding box center [1504, 45] width 104 height 25
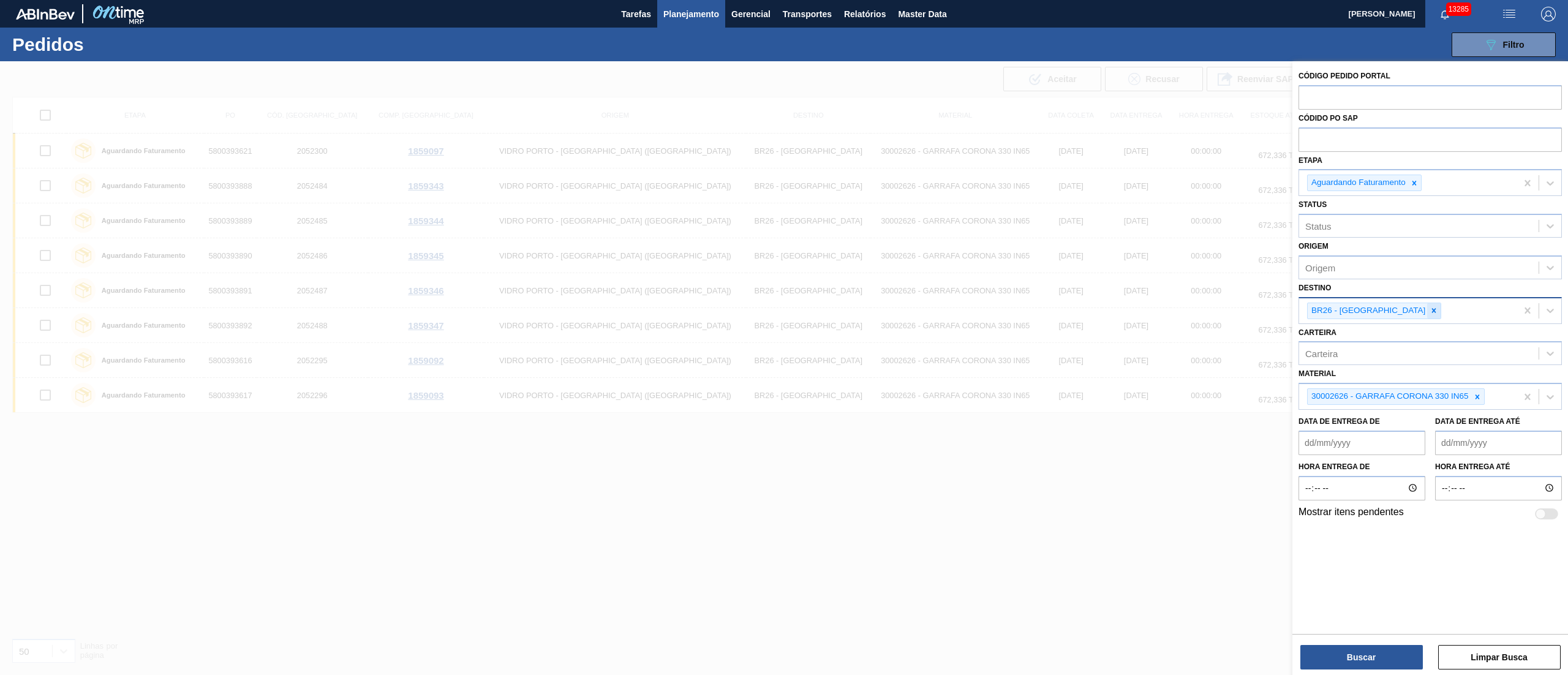
click at [1430, 309] on icon at bounding box center [1434, 311] width 9 height 9
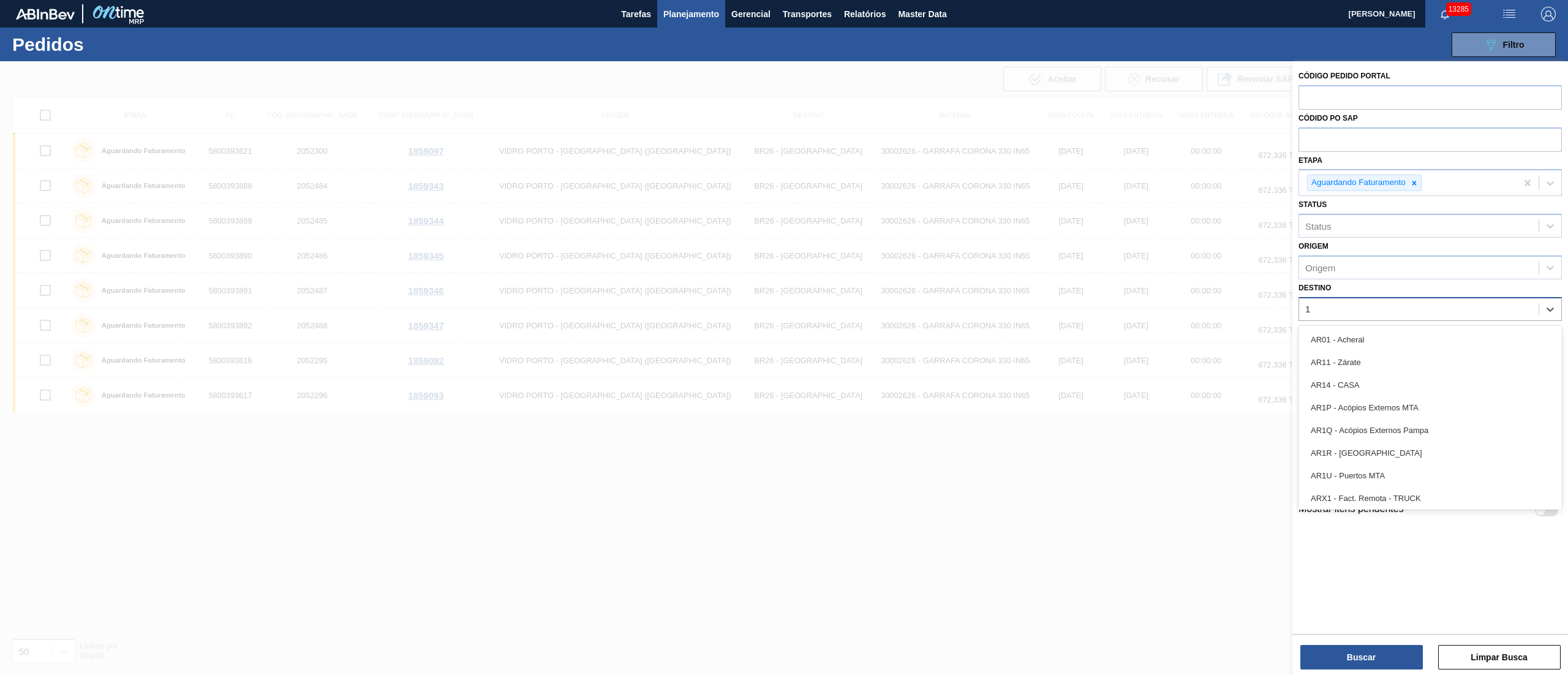
type input "16"
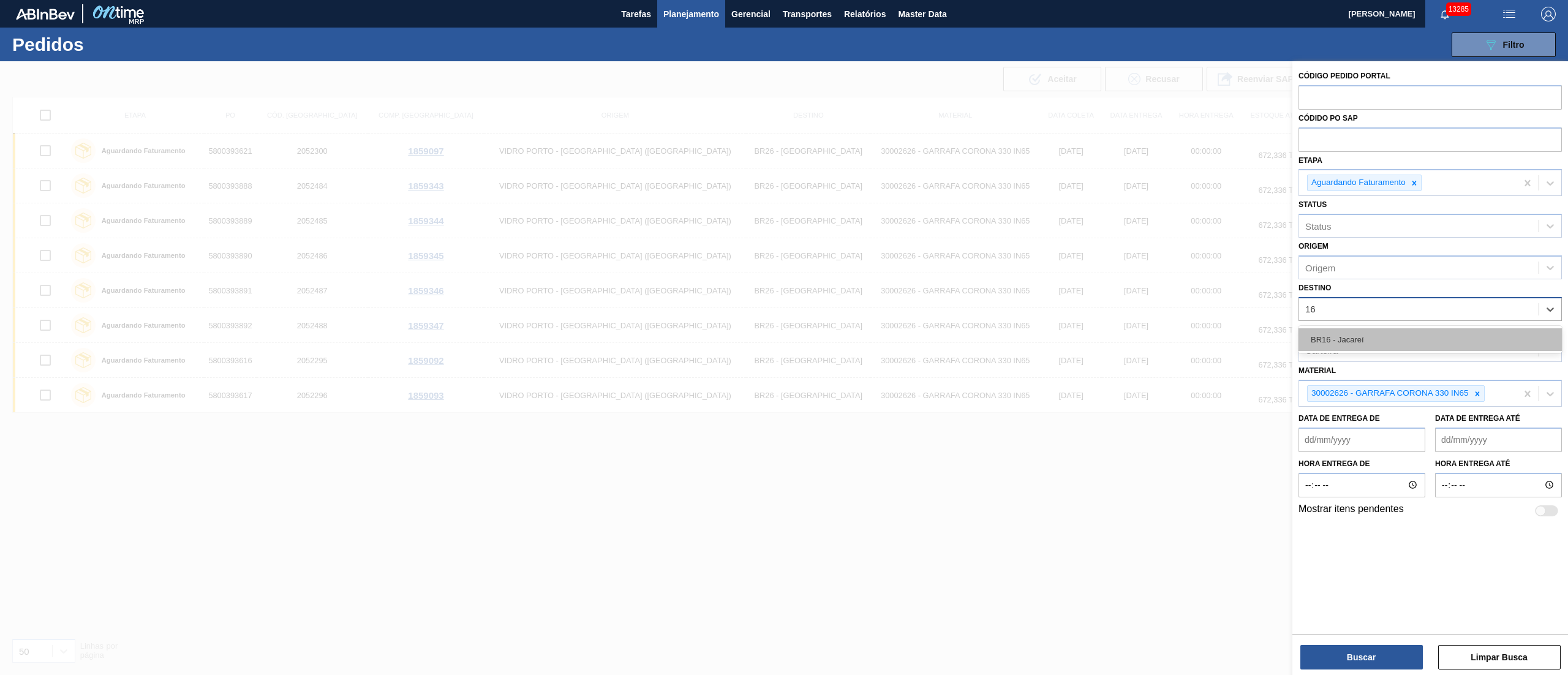
click at [1369, 338] on div "BR16 - Jacareí" at bounding box center [1430, 340] width 263 height 22
click at [1507, 10] on img "button" at bounding box center [1509, 14] width 15 height 15
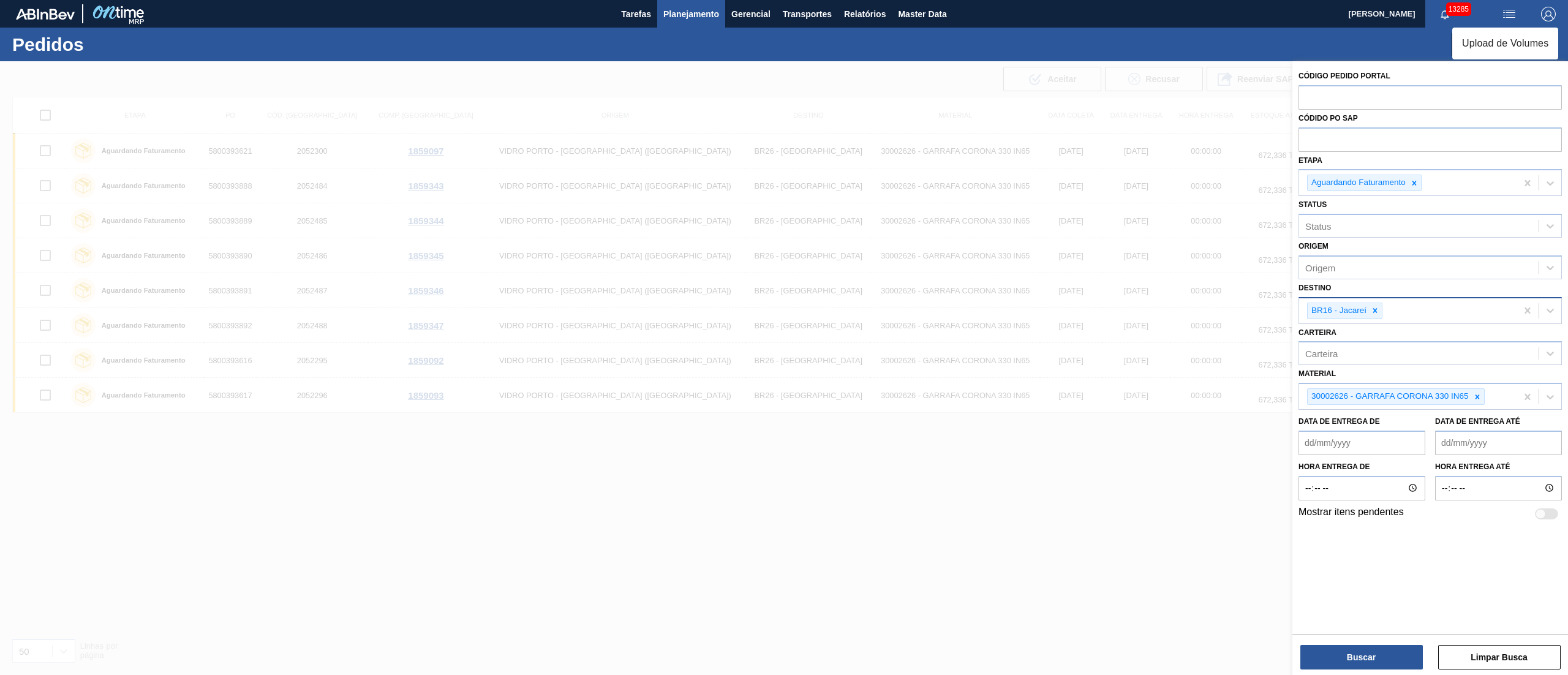
click at [1524, 31] on ul "Upload de Volumes" at bounding box center [1505, 43] width 106 height 32
click at [1529, 47] on li "Upload de Volumes" at bounding box center [1505, 44] width 106 height 22
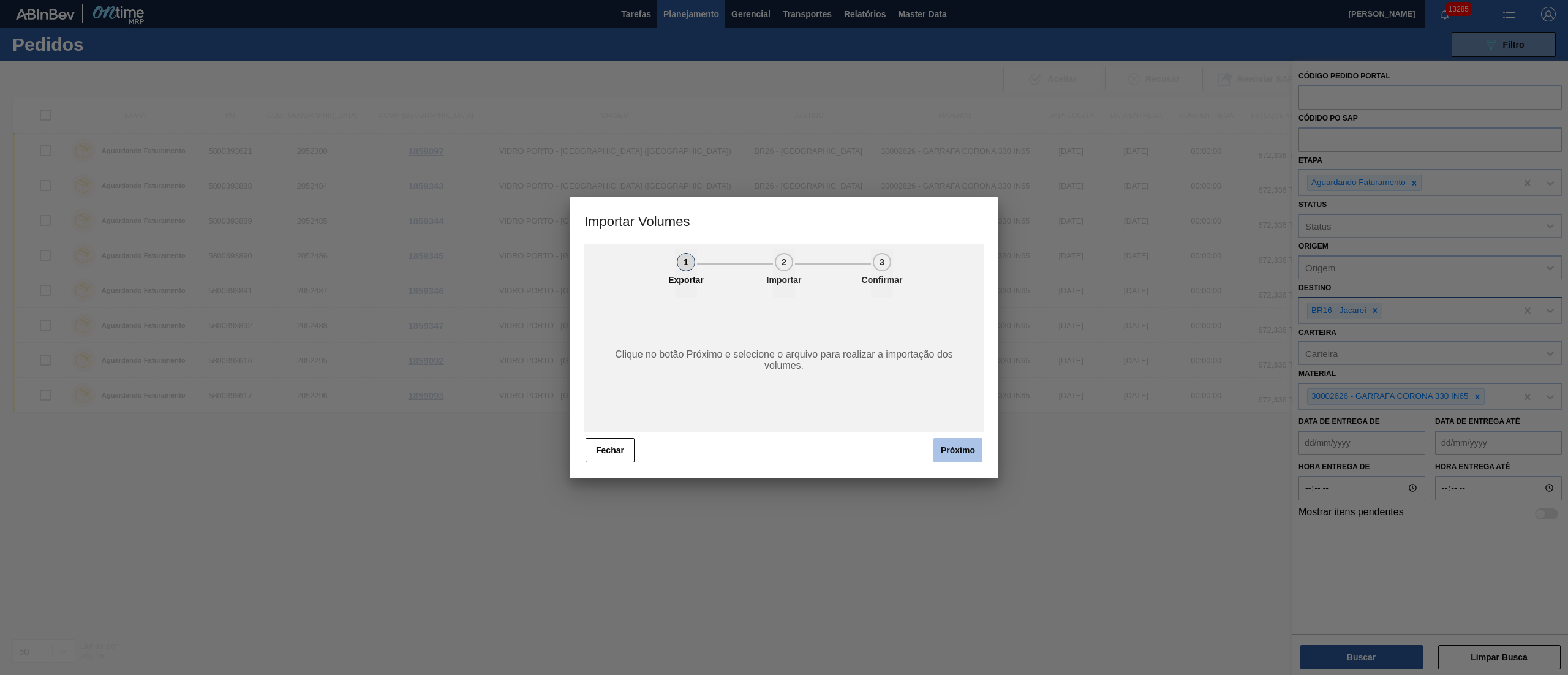
click at [958, 462] on button "Próximo" at bounding box center [958, 450] width 49 height 25
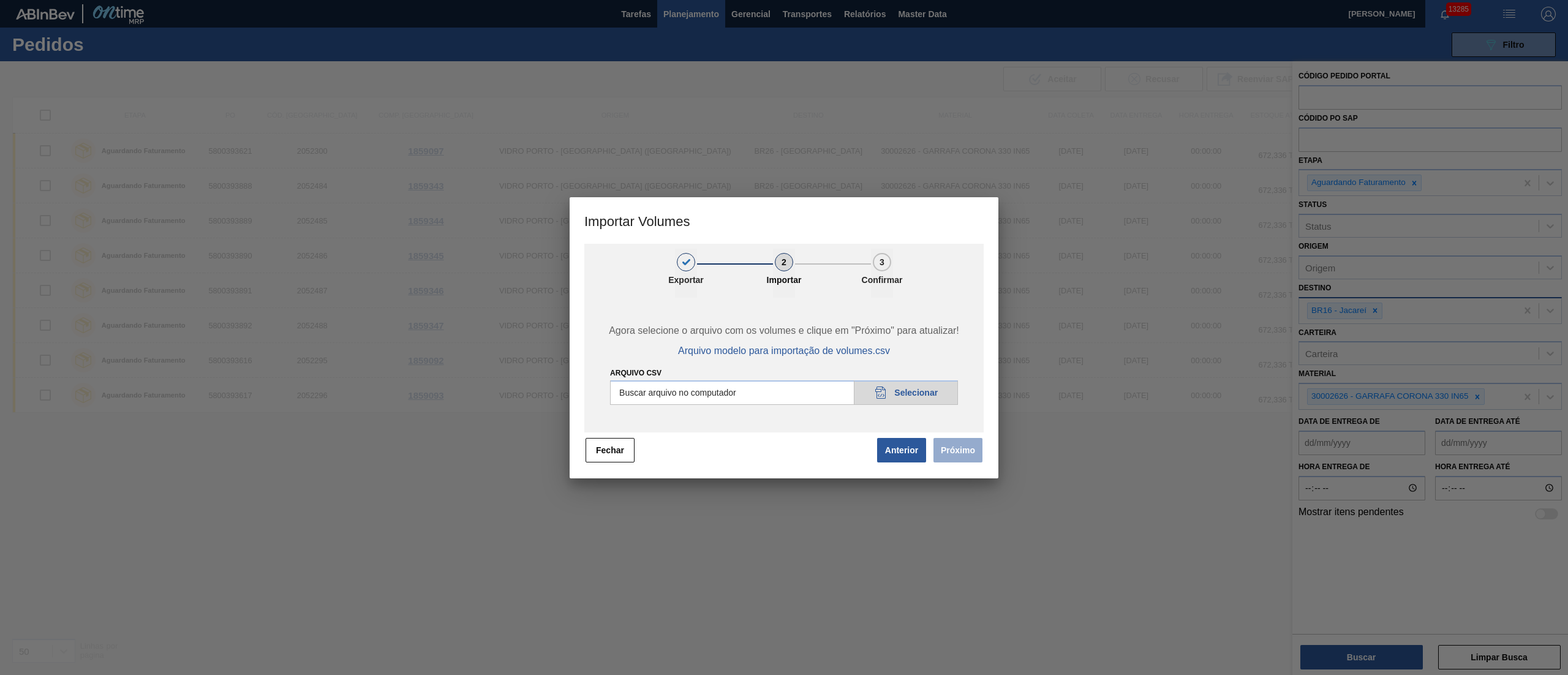
click at [908, 381] on input "Arquivo csv" at bounding box center [784, 393] width 348 height 25
type input "C:\fakepath\PedidoVolumeModeloImportacao (81).csv"
click at [949, 453] on button "Próximo" at bounding box center [958, 450] width 49 height 25
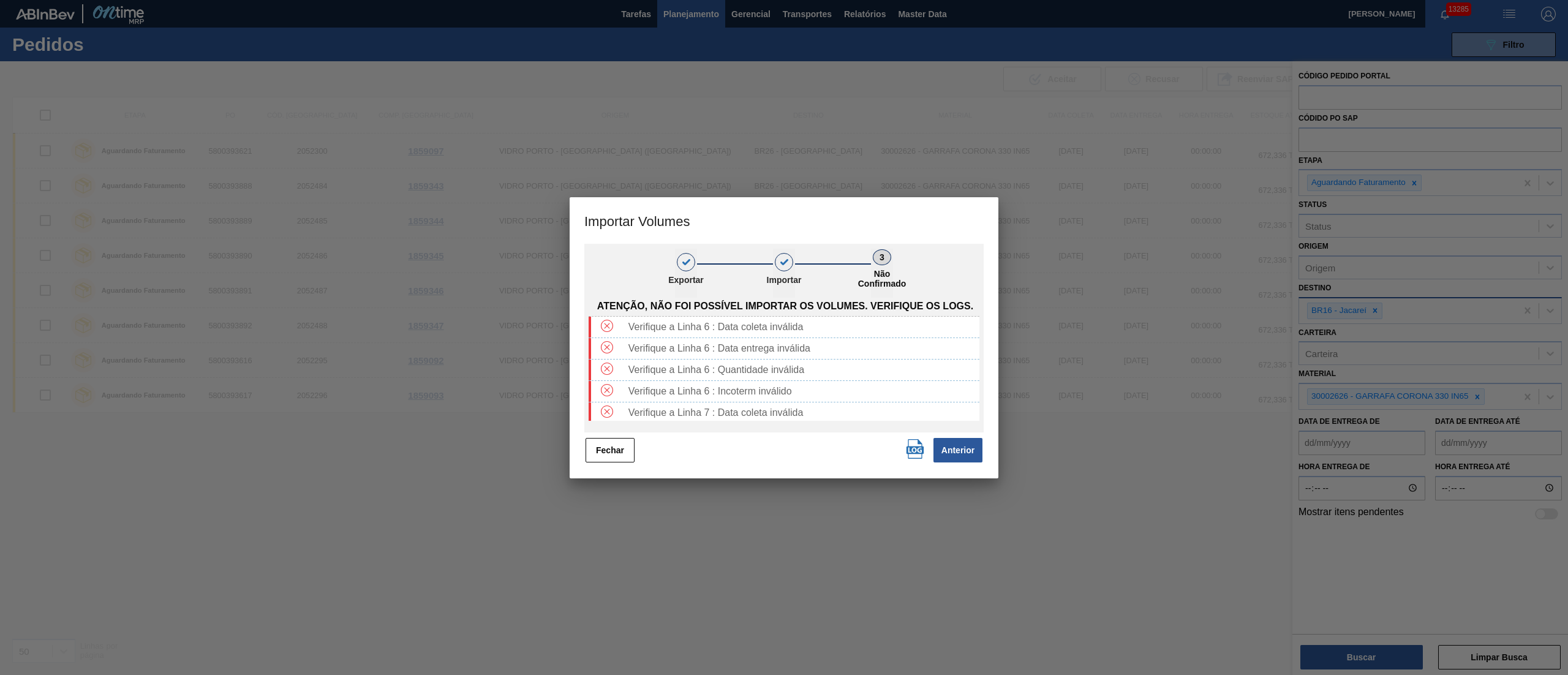
click at [1025, 126] on div at bounding box center [784, 338] width 1568 height 675
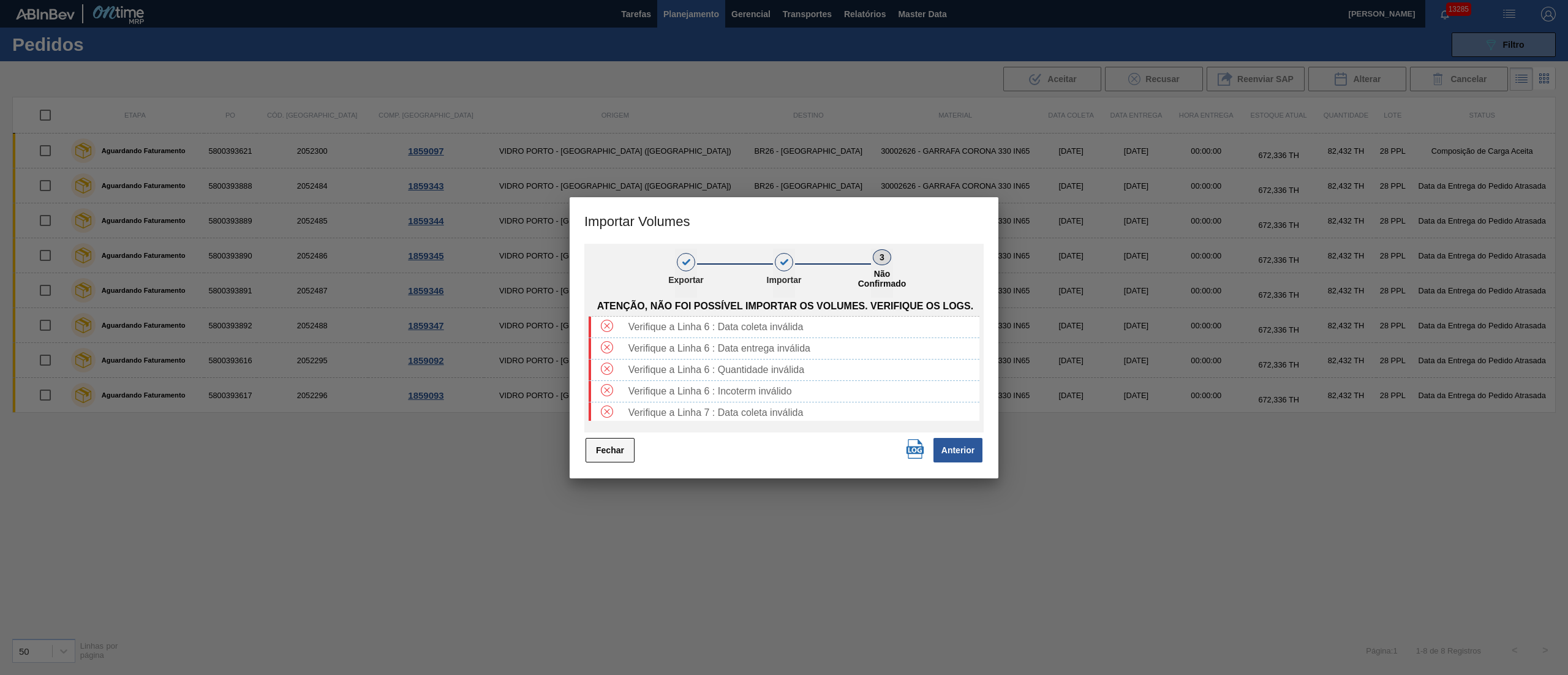
click at [600, 450] on button "Fechar" at bounding box center [610, 450] width 49 height 25
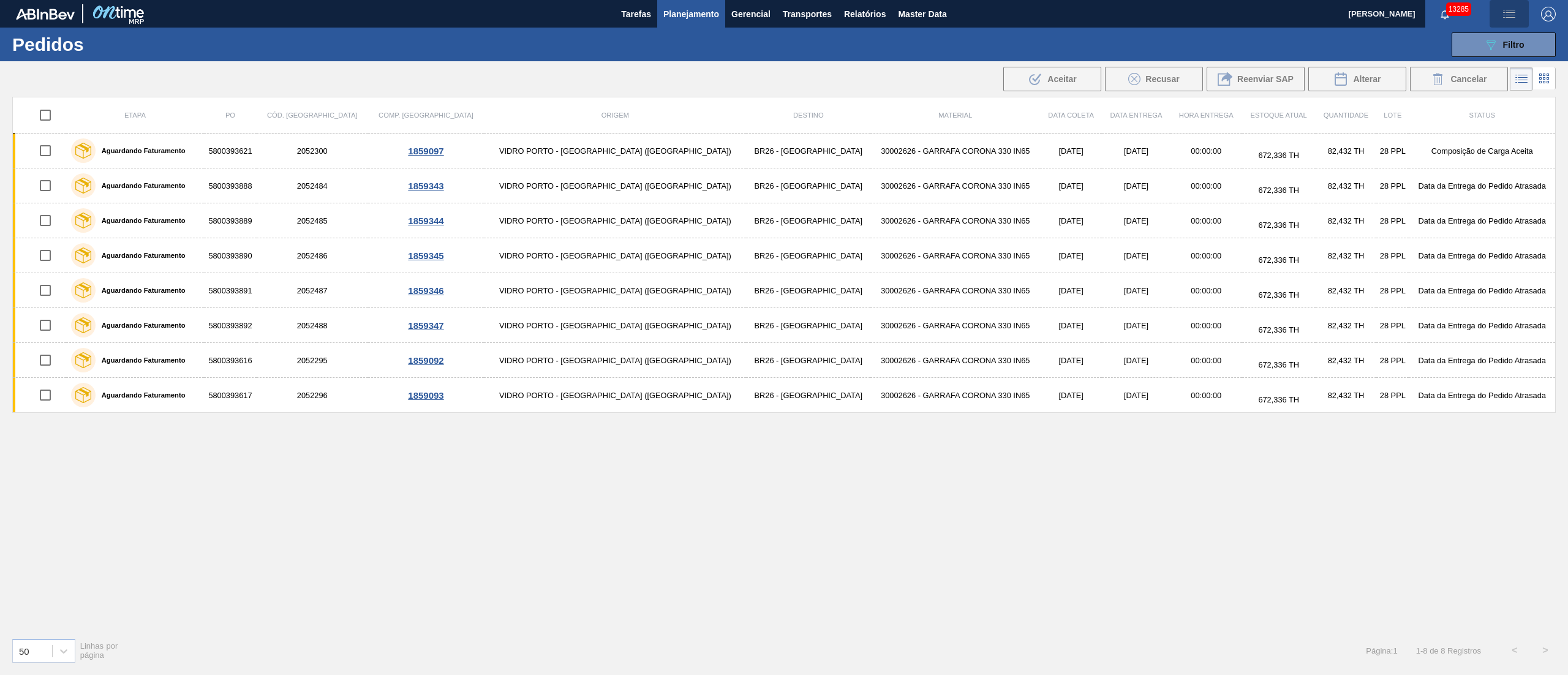
click at [1508, 11] on img "button" at bounding box center [1509, 14] width 15 height 15
click at [1506, 36] on li "Upload de Volumes" at bounding box center [1505, 44] width 106 height 22
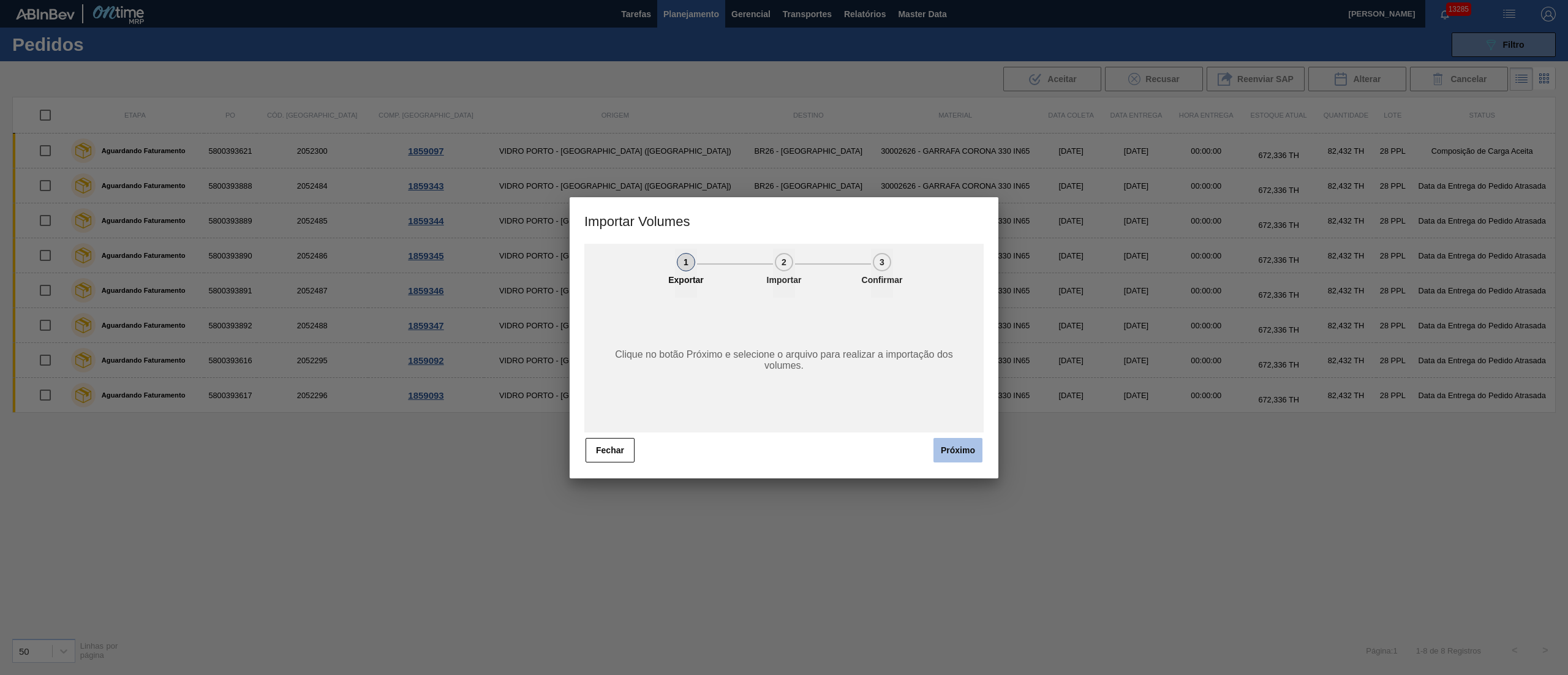
click at [964, 445] on button "Próximo" at bounding box center [958, 450] width 49 height 25
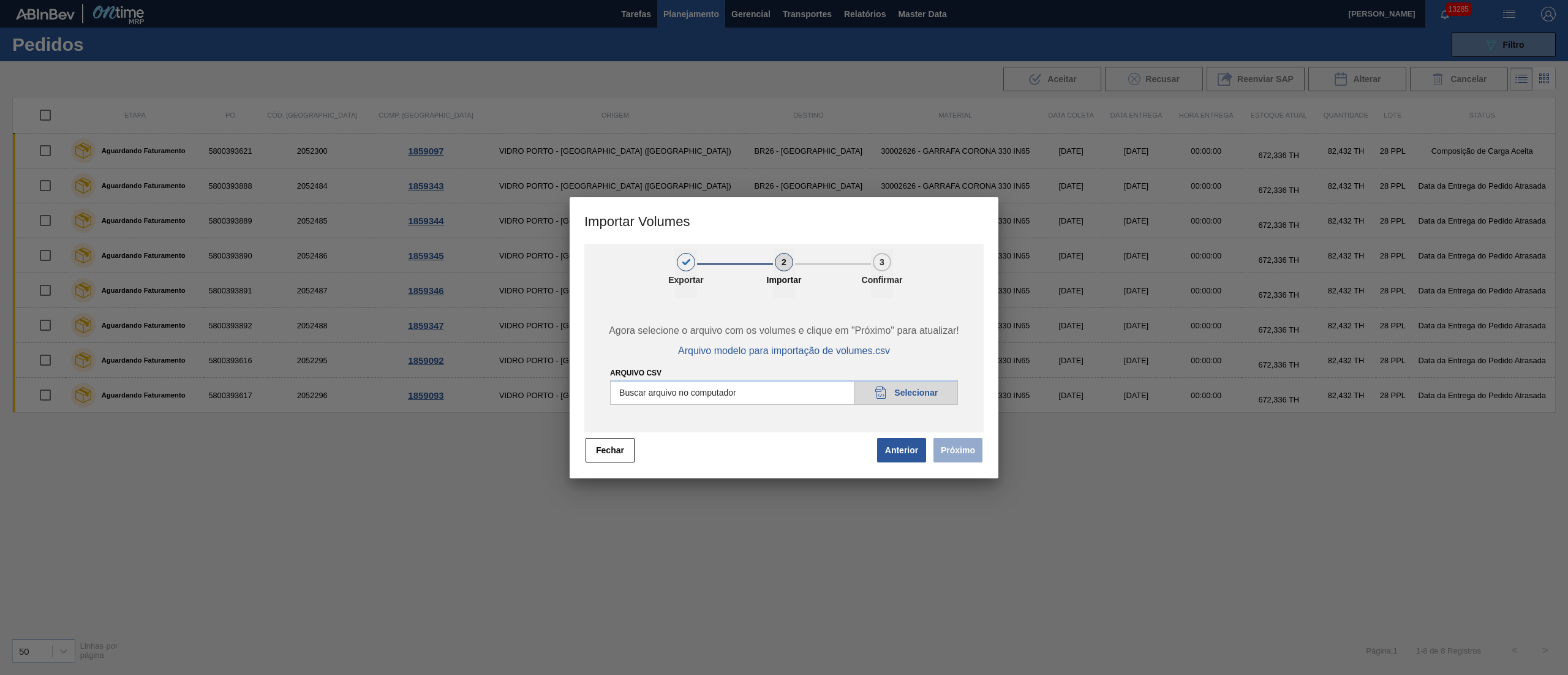
click at [902, 401] on input "Arquivo csv" at bounding box center [784, 393] width 348 height 25
type input "C:\fakepath\PedidoVolumeModeloImportacao (81).csv"
click at [951, 448] on button "Próximo" at bounding box center [958, 450] width 49 height 25
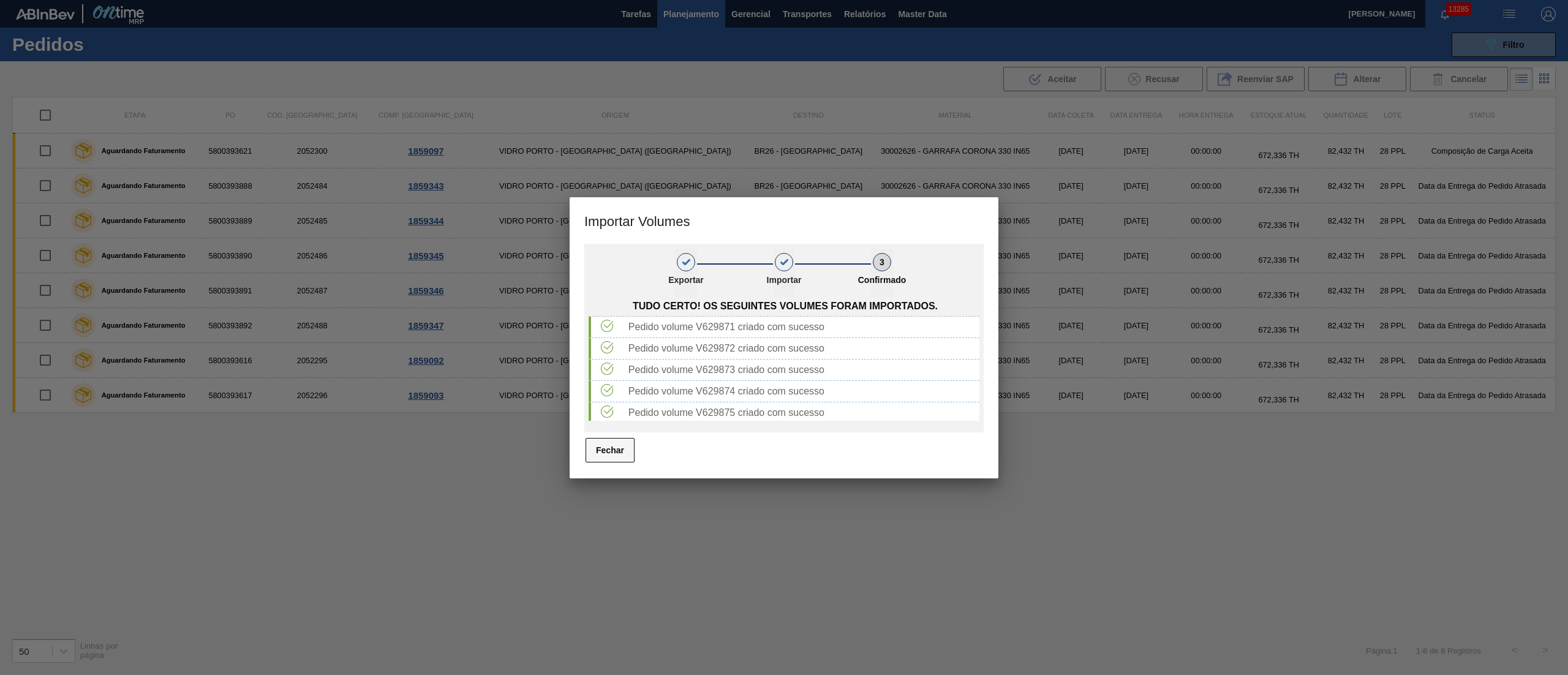
click at [593, 450] on button "Fechar" at bounding box center [610, 450] width 49 height 25
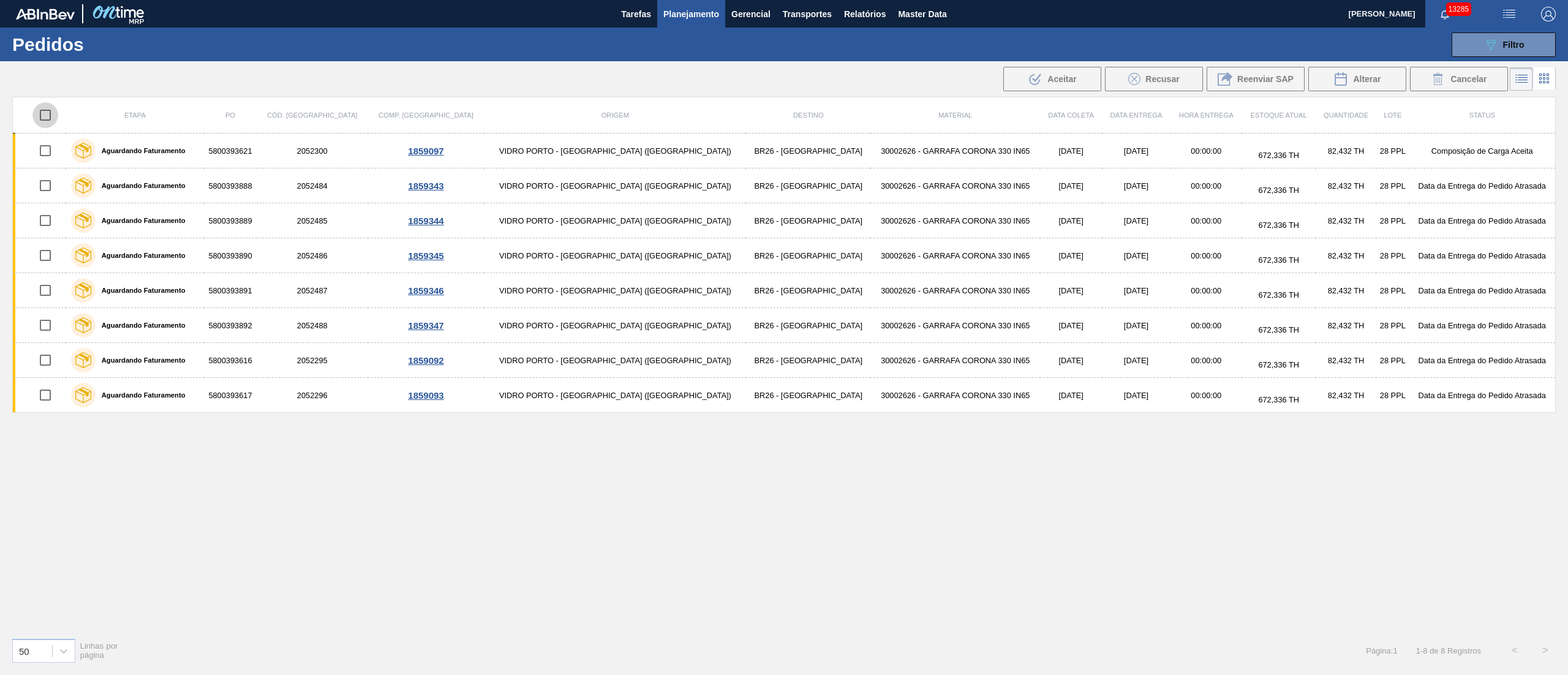
click at [55, 114] on input "checkbox" at bounding box center [45, 115] width 26 height 26
checkbox input "true"
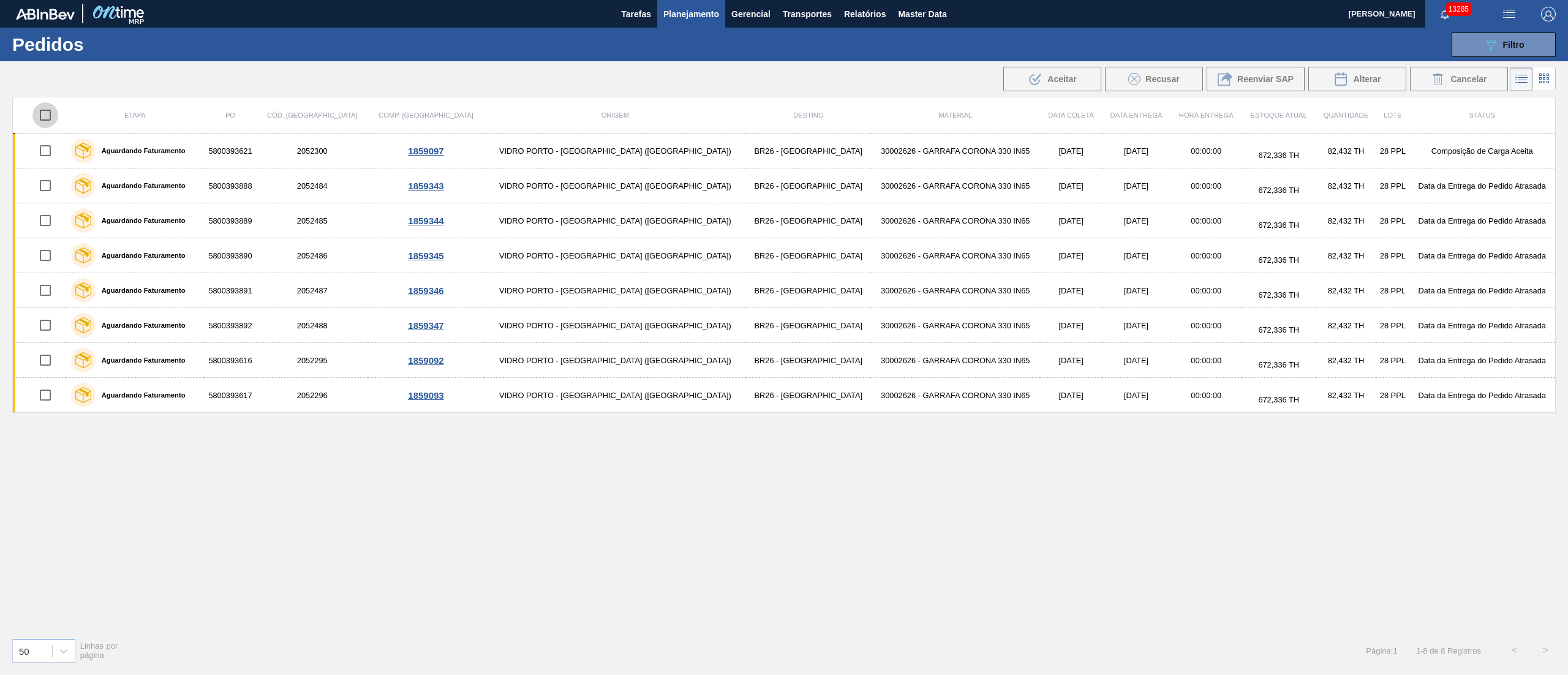
checkbox input "true"
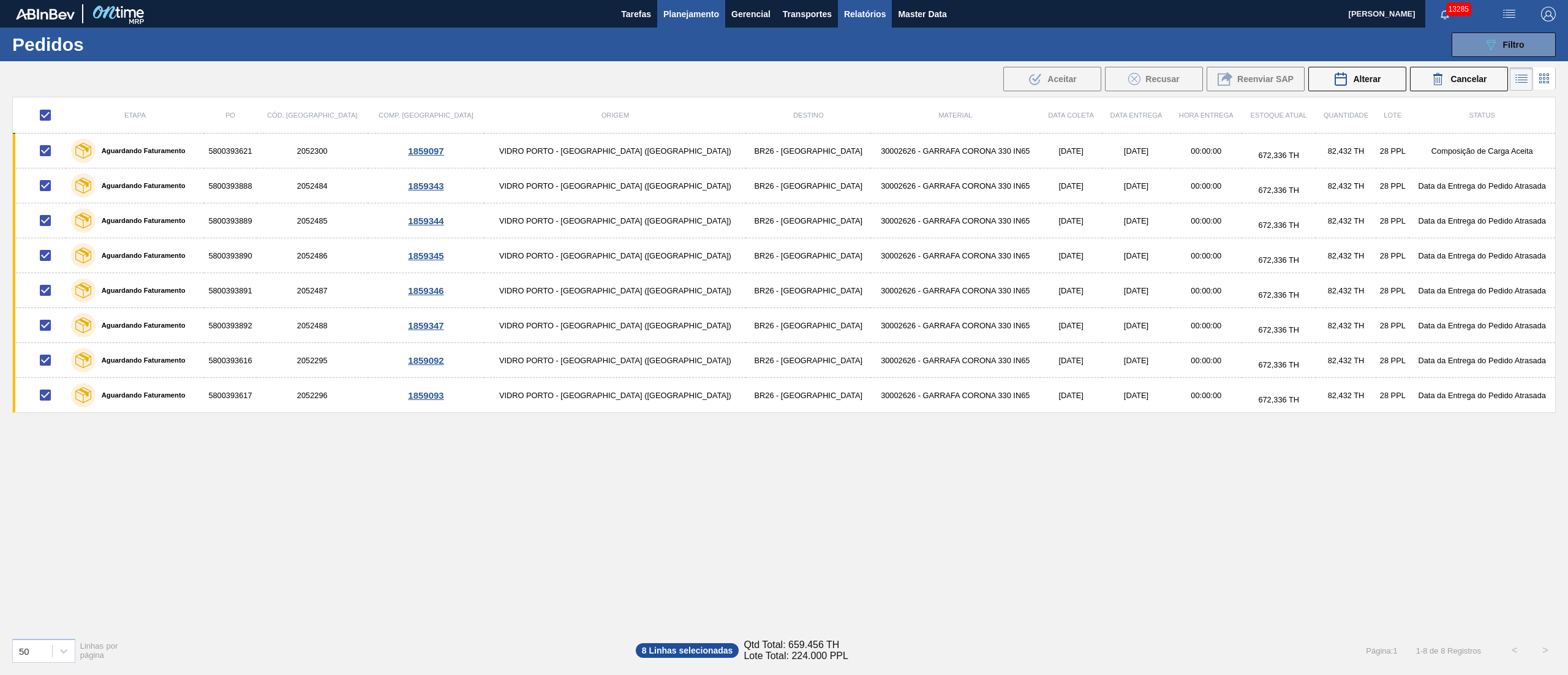
click at [876, 16] on span "Relatórios" at bounding box center [865, 14] width 42 height 15
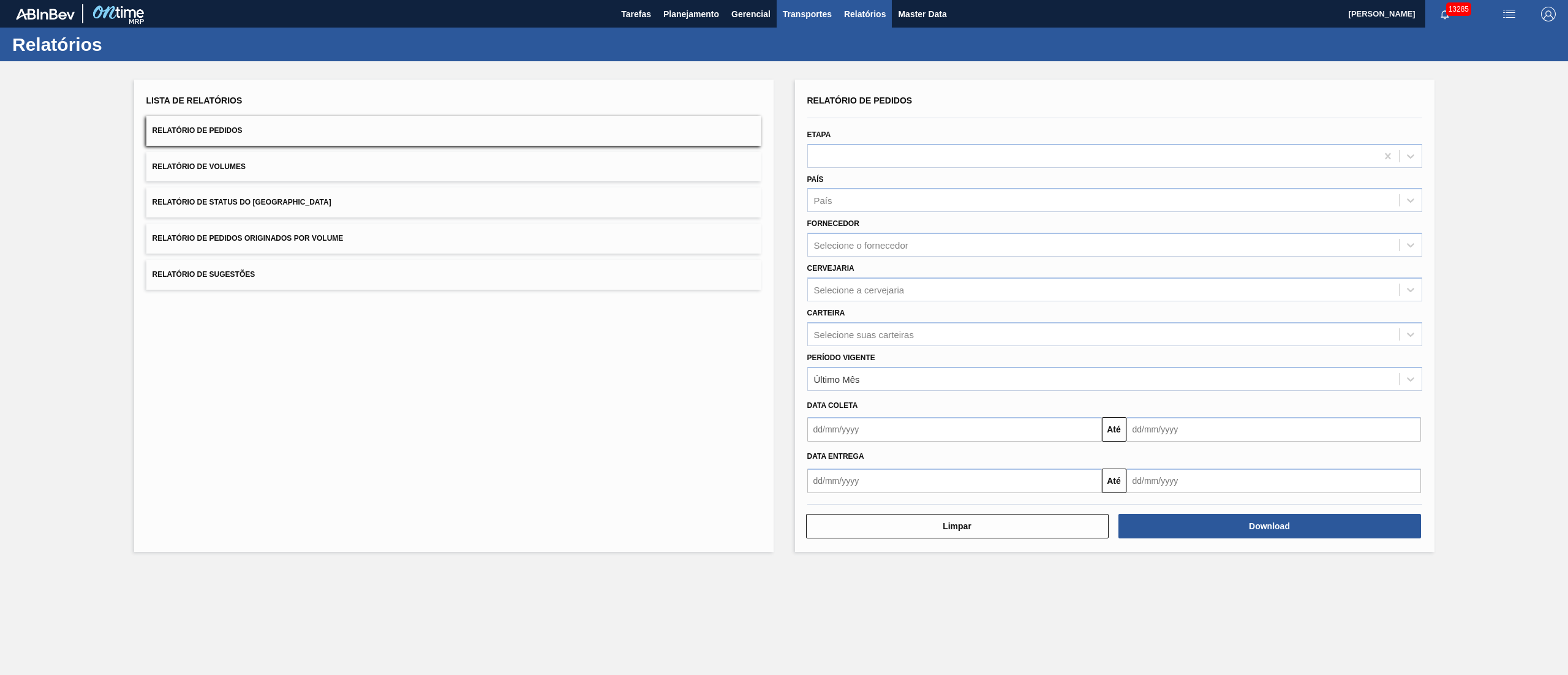
click at [799, 17] on span "Transportes" at bounding box center [807, 14] width 49 height 15
click at [782, 61] on li "Otimização de Carga" at bounding box center [807, 61] width 100 height 19
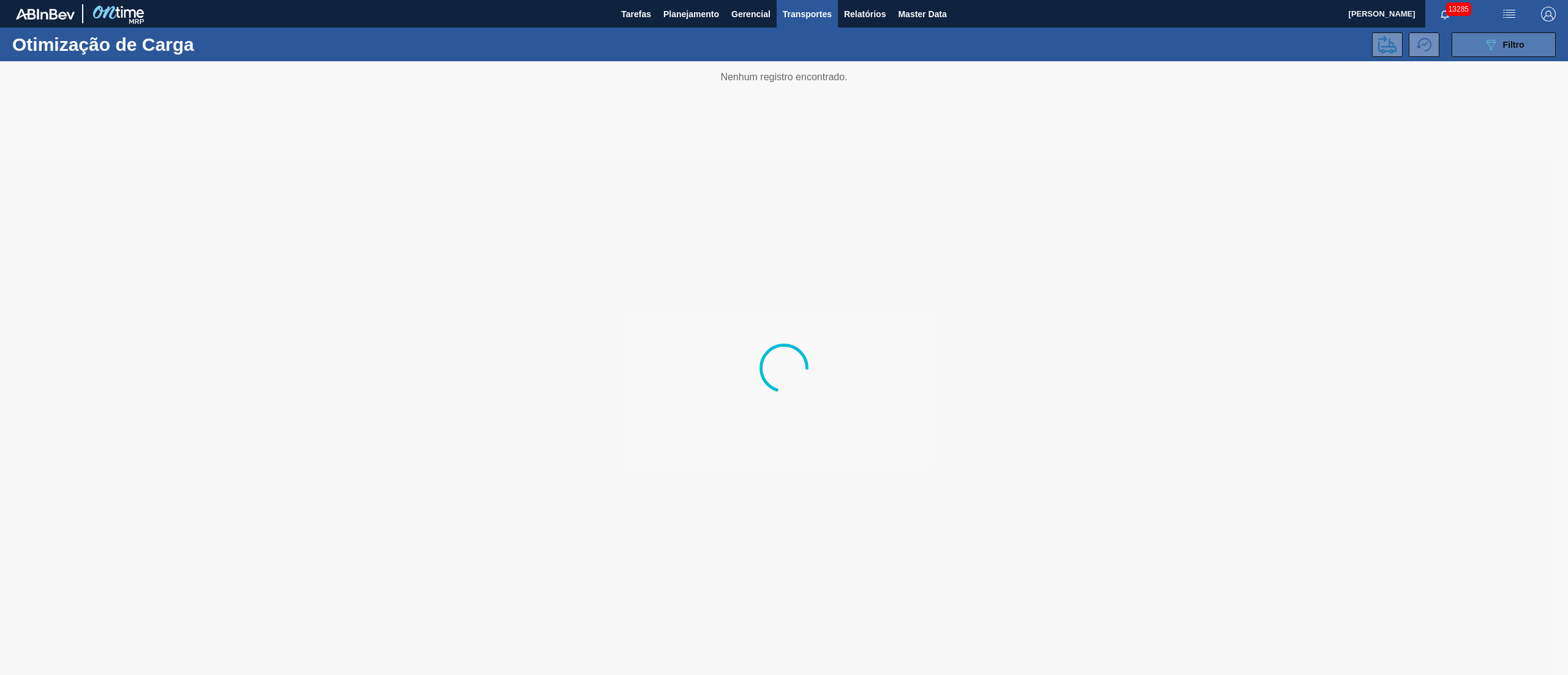
click at [1494, 48] on icon "089F7B8B-B2A5-4AFE-B5C0-19BA573D28AC" at bounding box center [1491, 45] width 15 height 15
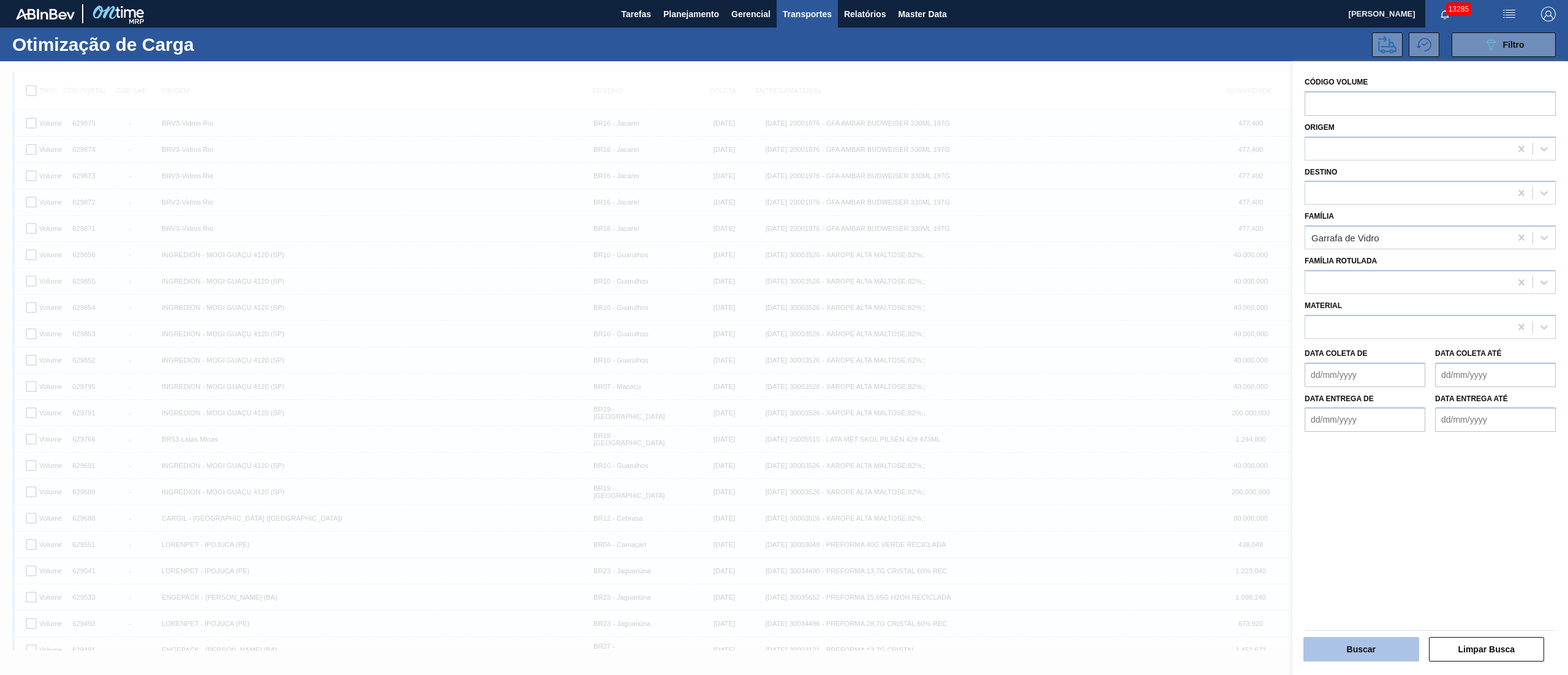
click at [1345, 658] on button "Buscar" at bounding box center [1361, 649] width 116 height 25
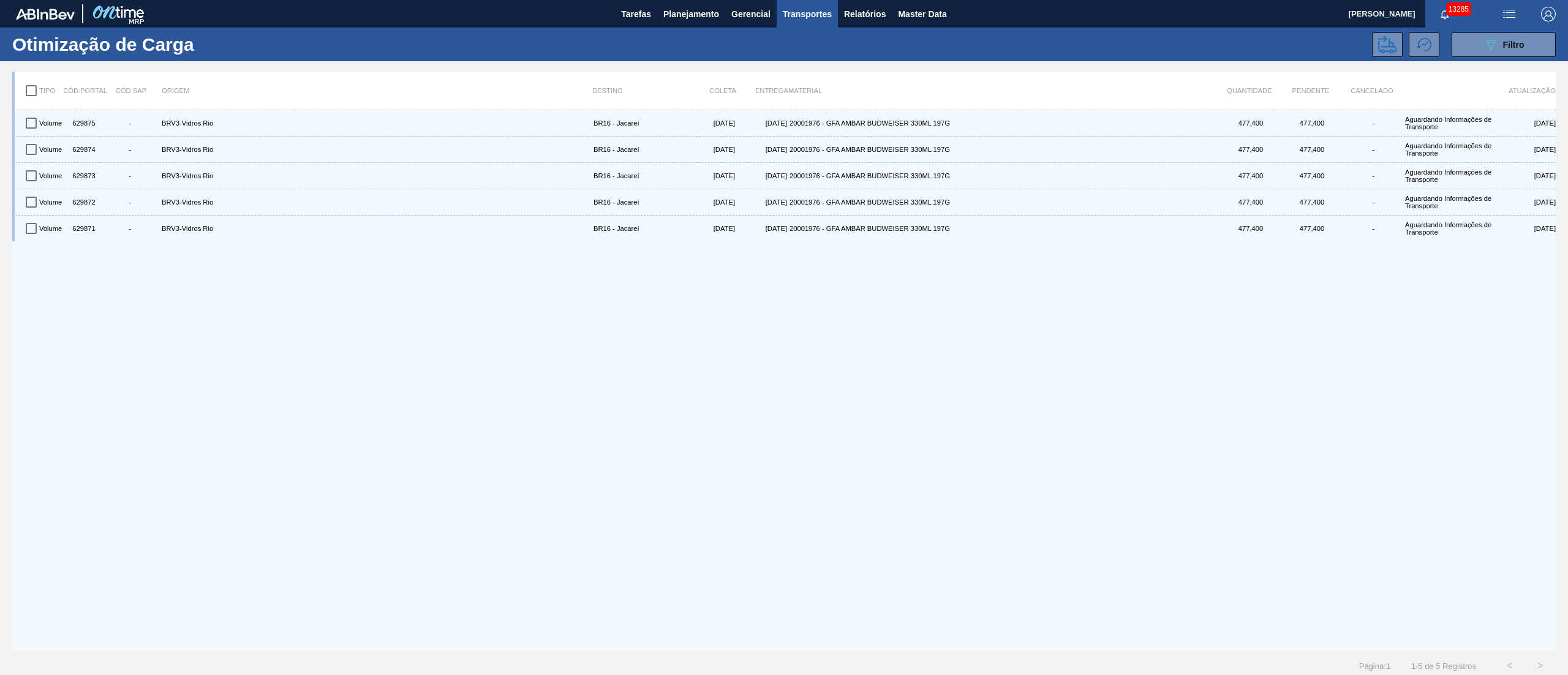
click at [38, 85] on input "checkbox" at bounding box center [31, 91] width 26 height 26
checkbox input "true"
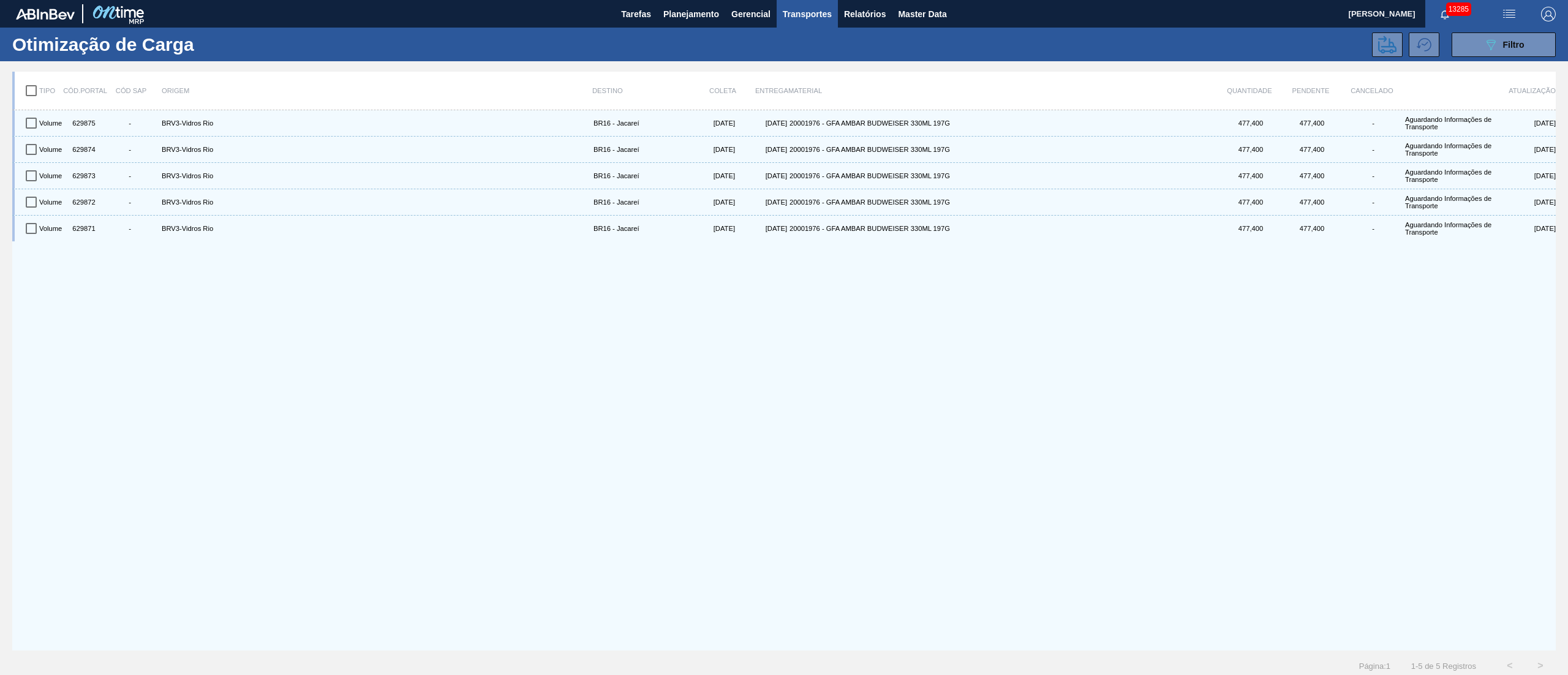
checkbox input "true"
click at [1393, 45] on icon at bounding box center [1387, 45] width 19 height 18
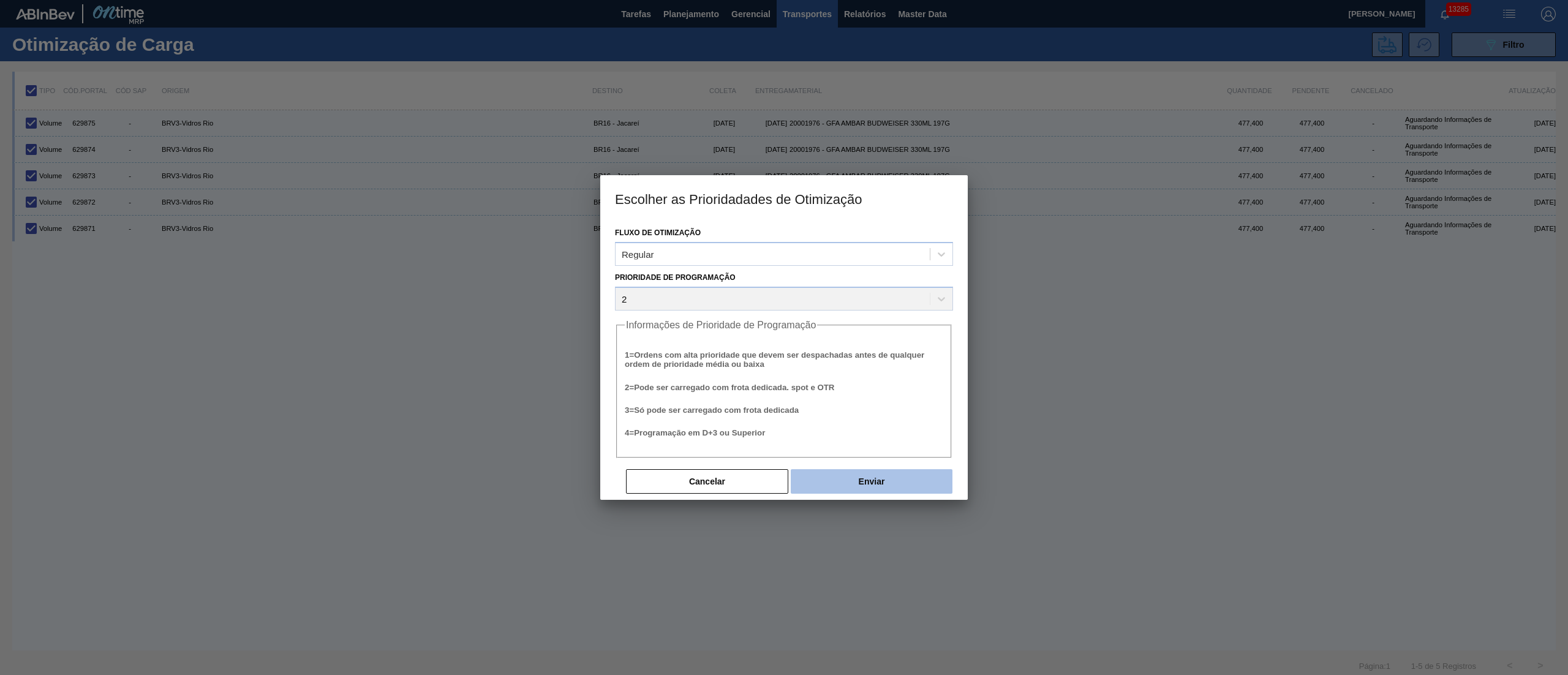
click at [865, 475] on button "Enviar" at bounding box center [872, 481] width 162 height 25
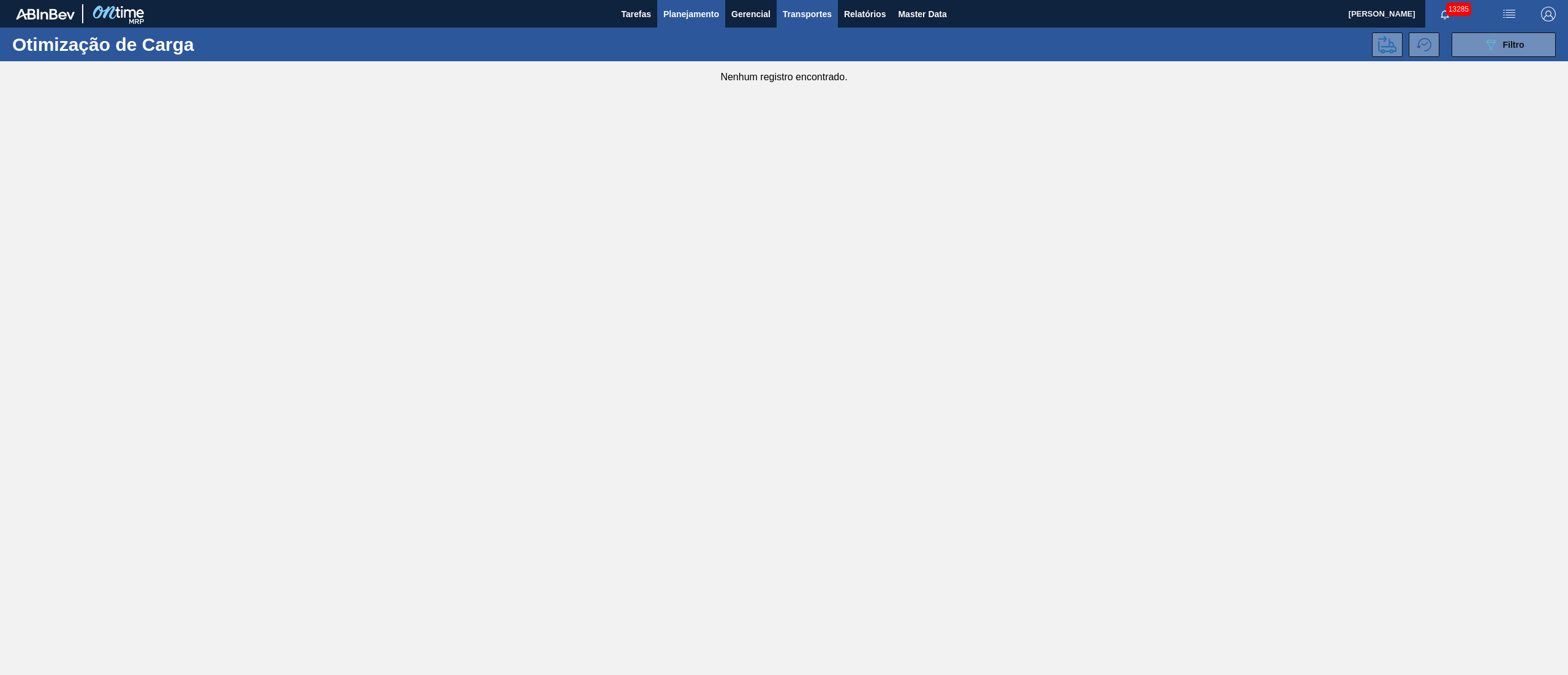
click at [671, 19] on span "Planejamento" at bounding box center [691, 14] width 56 height 15
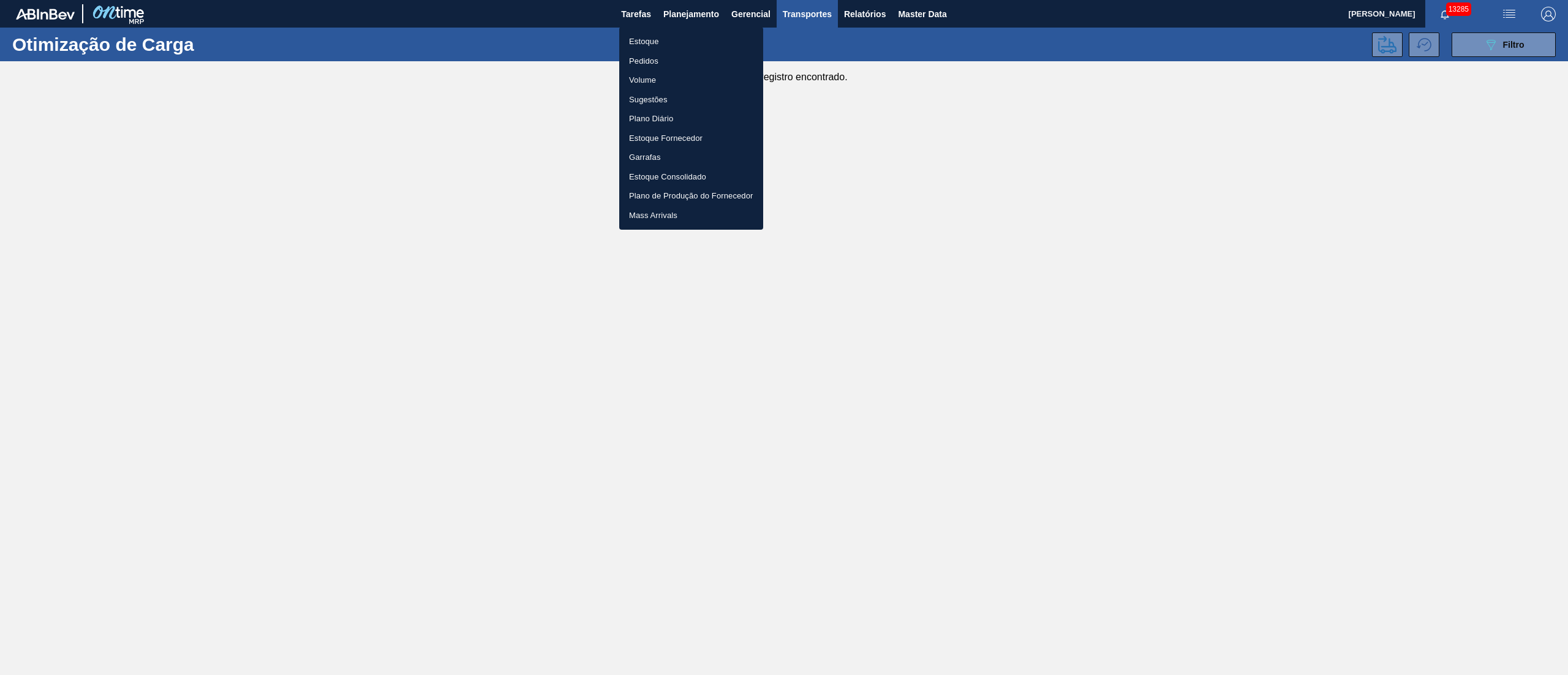
click at [647, 58] on li "Pedidos" at bounding box center [691, 61] width 144 height 19
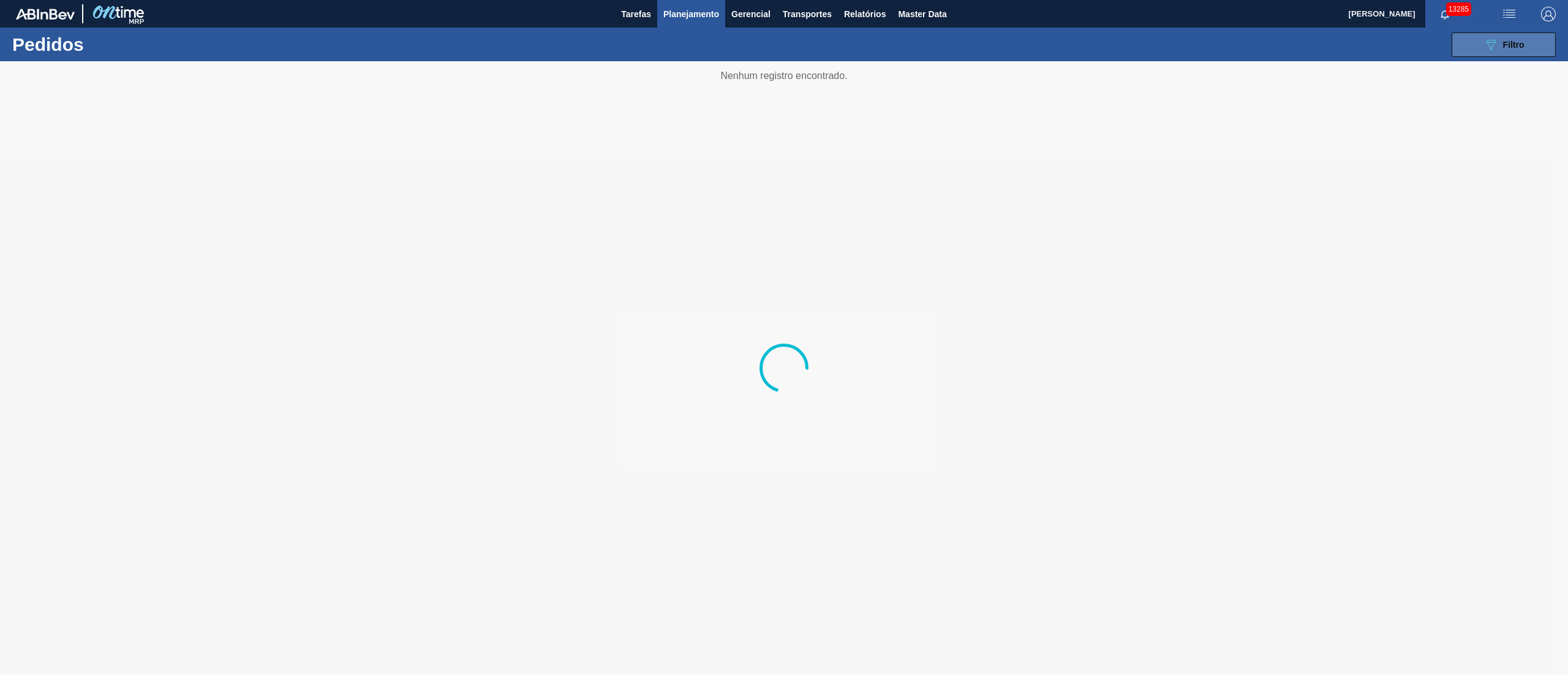
click at [1528, 48] on button "089F7B8B-B2A5-4AFE-B5C0-19BA573D28AC Filtro" at bounding box center [1504, 45] width 104 height 25
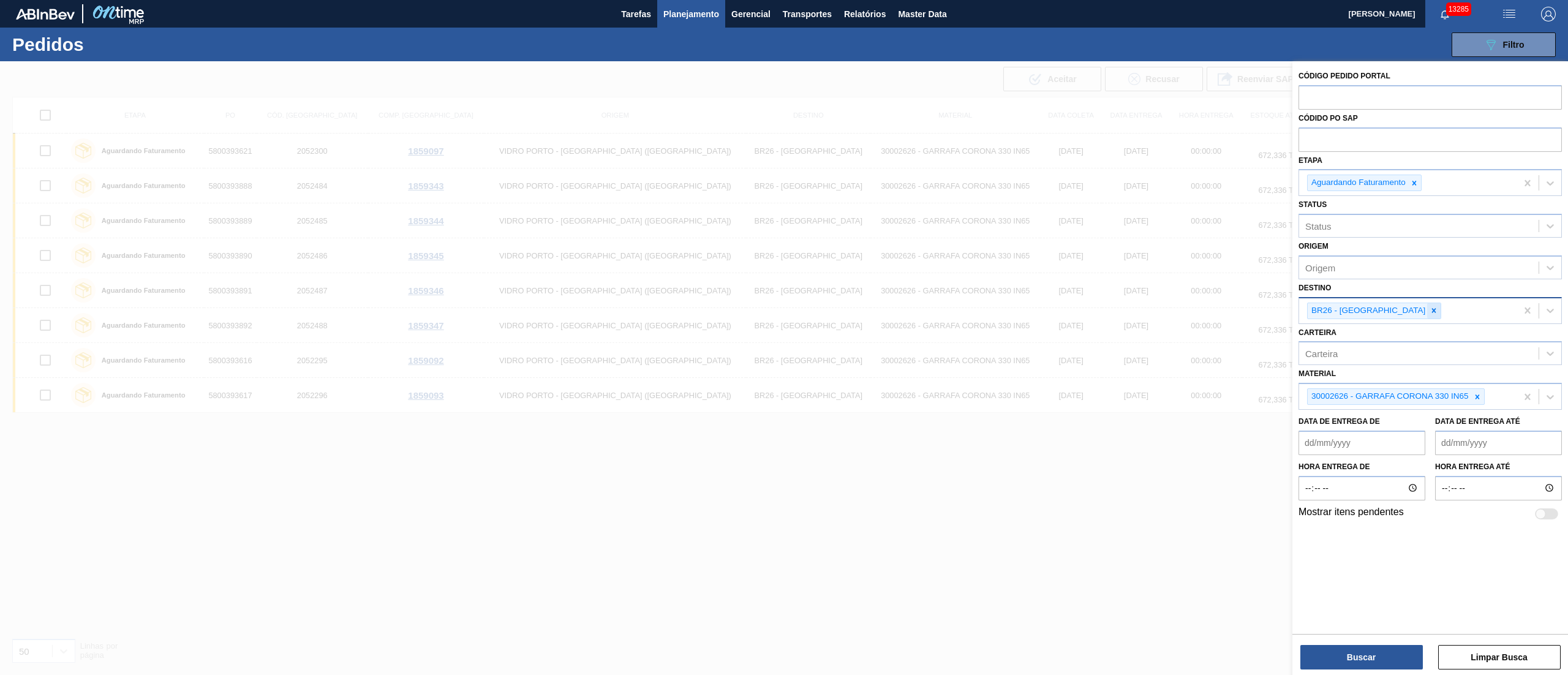
click at [1427, 315] on div at bounding box center [1434, 311] width 13 height 16
click at [1473, 390] on icon at bounding box center [1477, 394] width 9 height 9
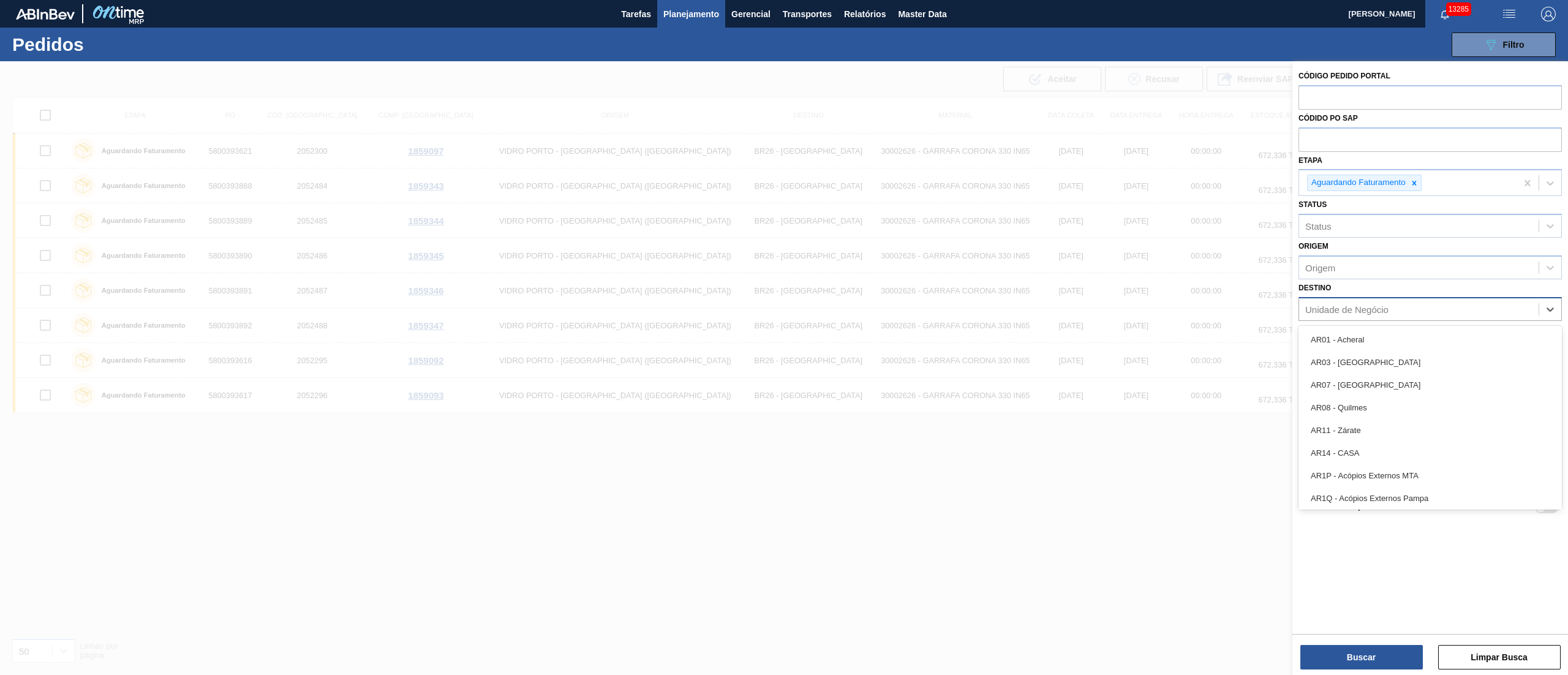
click at [1349, 315] on div "Unidade de Negócio" at bounding box center [1419, 309] width 239 height 18
type input "16"
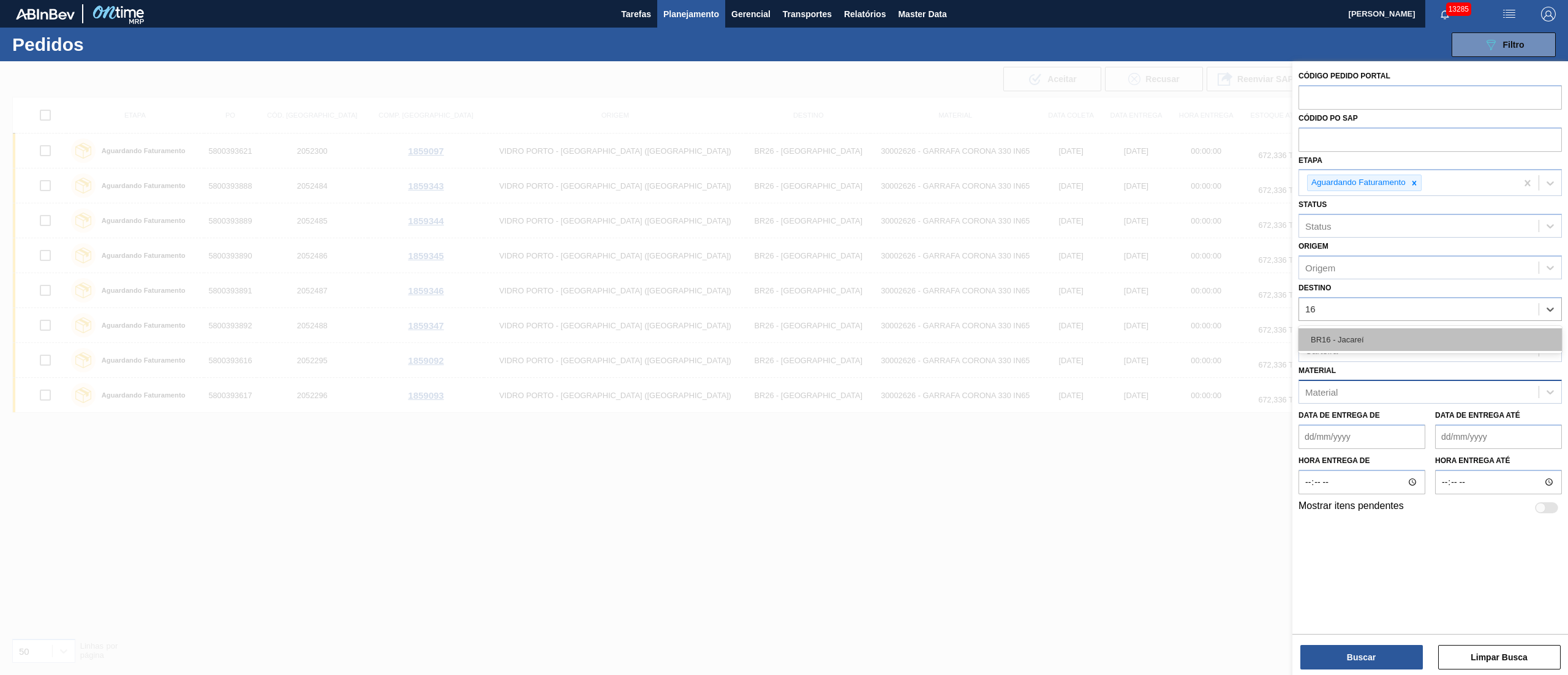
click at [1334, 337] on div "BR16 - Jacareí" at bounding box center [1430, 340] width 263 height 22
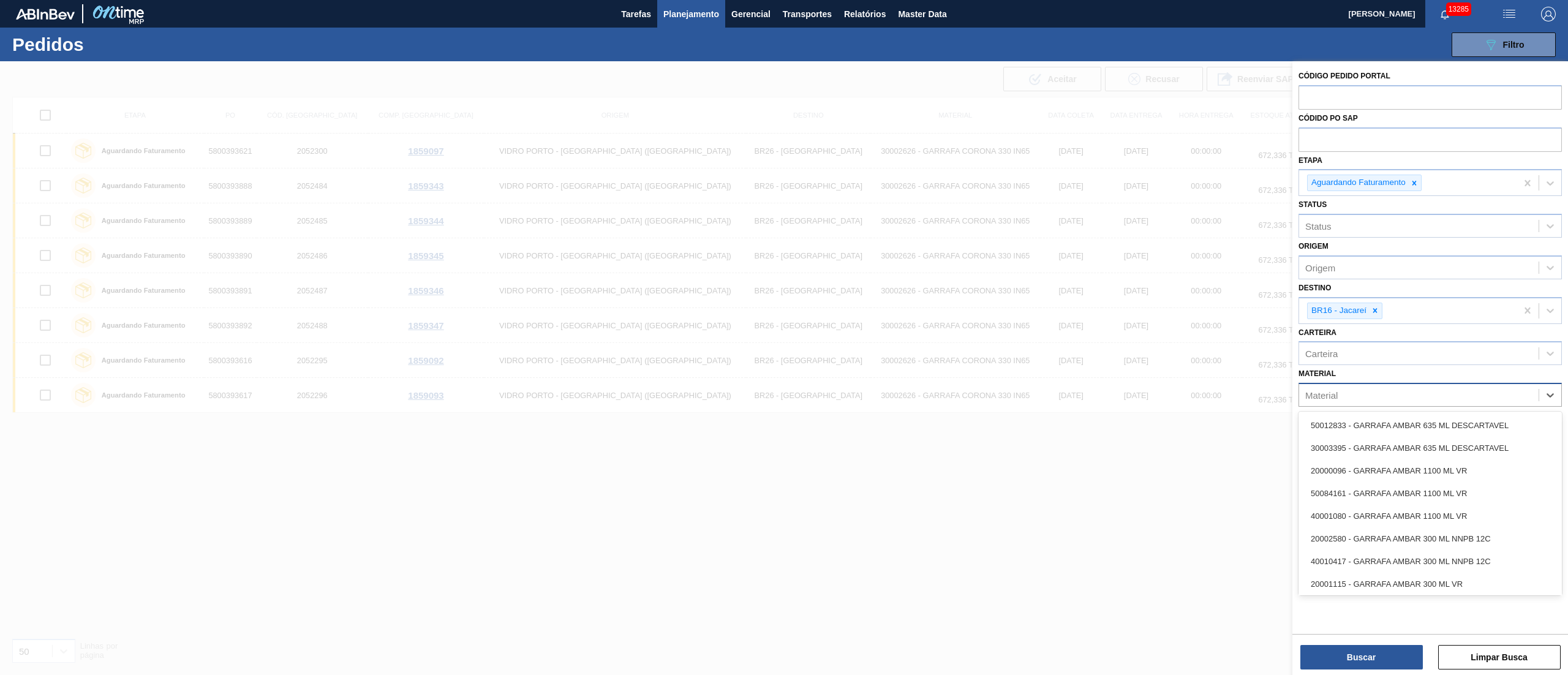
click at [1318, 399] on div "Material" at bounding box center [1419, 395] width 239 height 18
type input "gt"
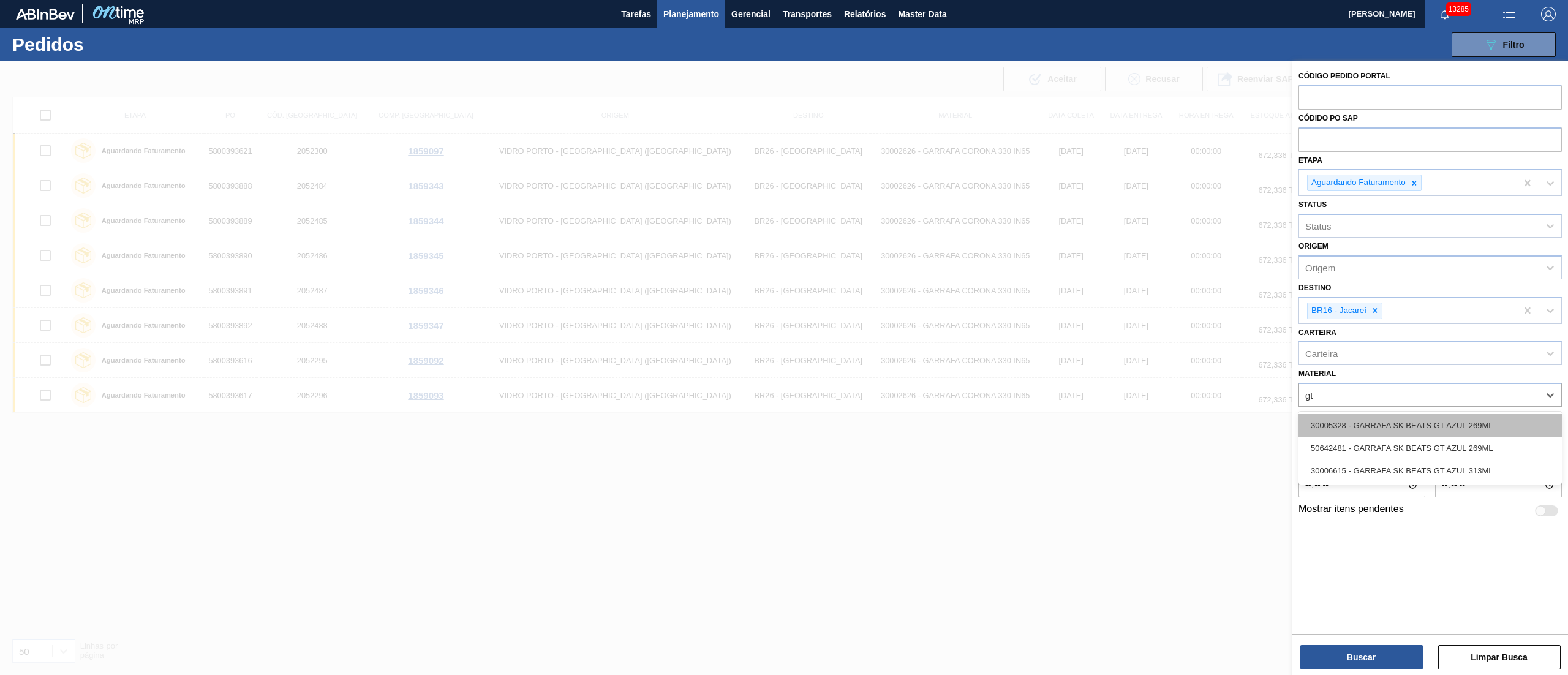
click at [1434, 435] on div "30005328 - GARRAFA SK BEATS GT AZUL 269ML" at bounding box center [1430, 425] width 263 height 22
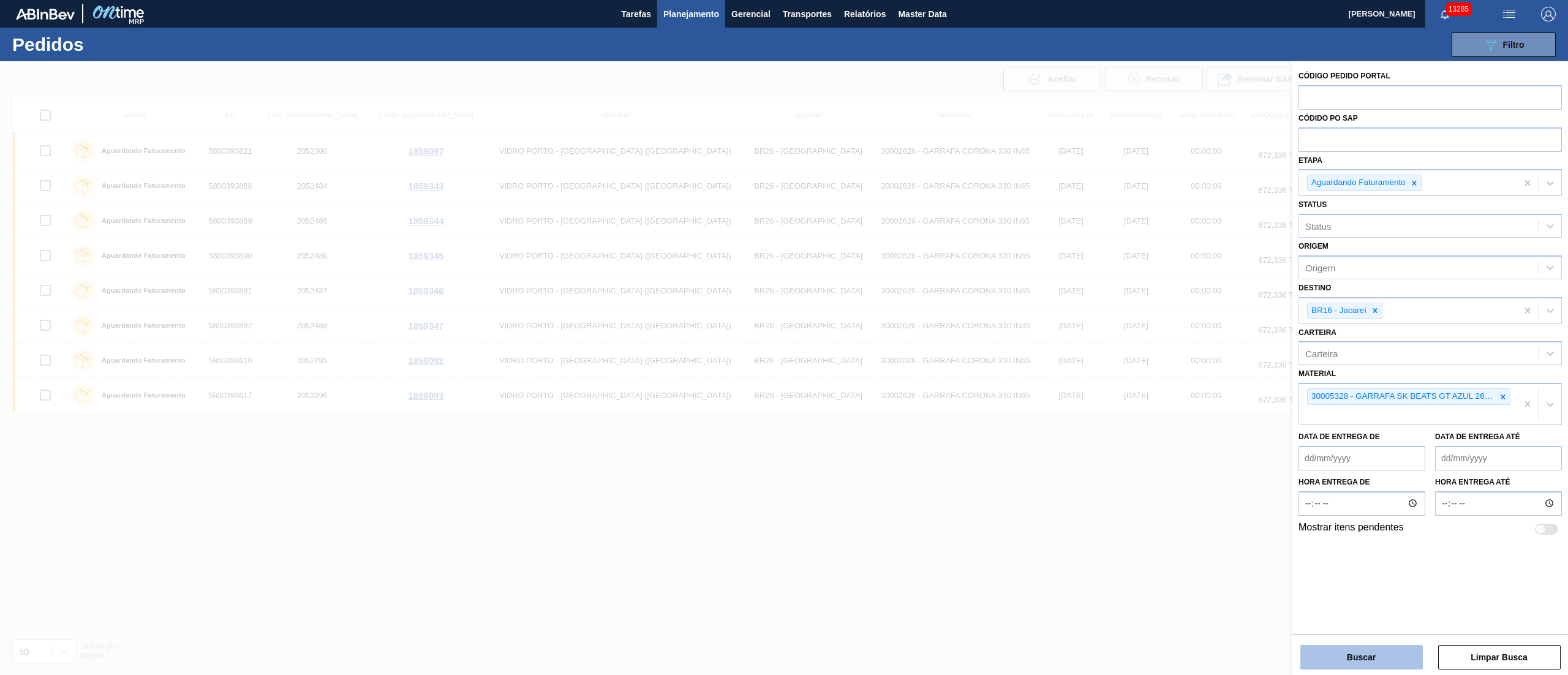
click at [1382, 650] on button "Buscar" at bounding box center [1361, 657] width 123 height 25
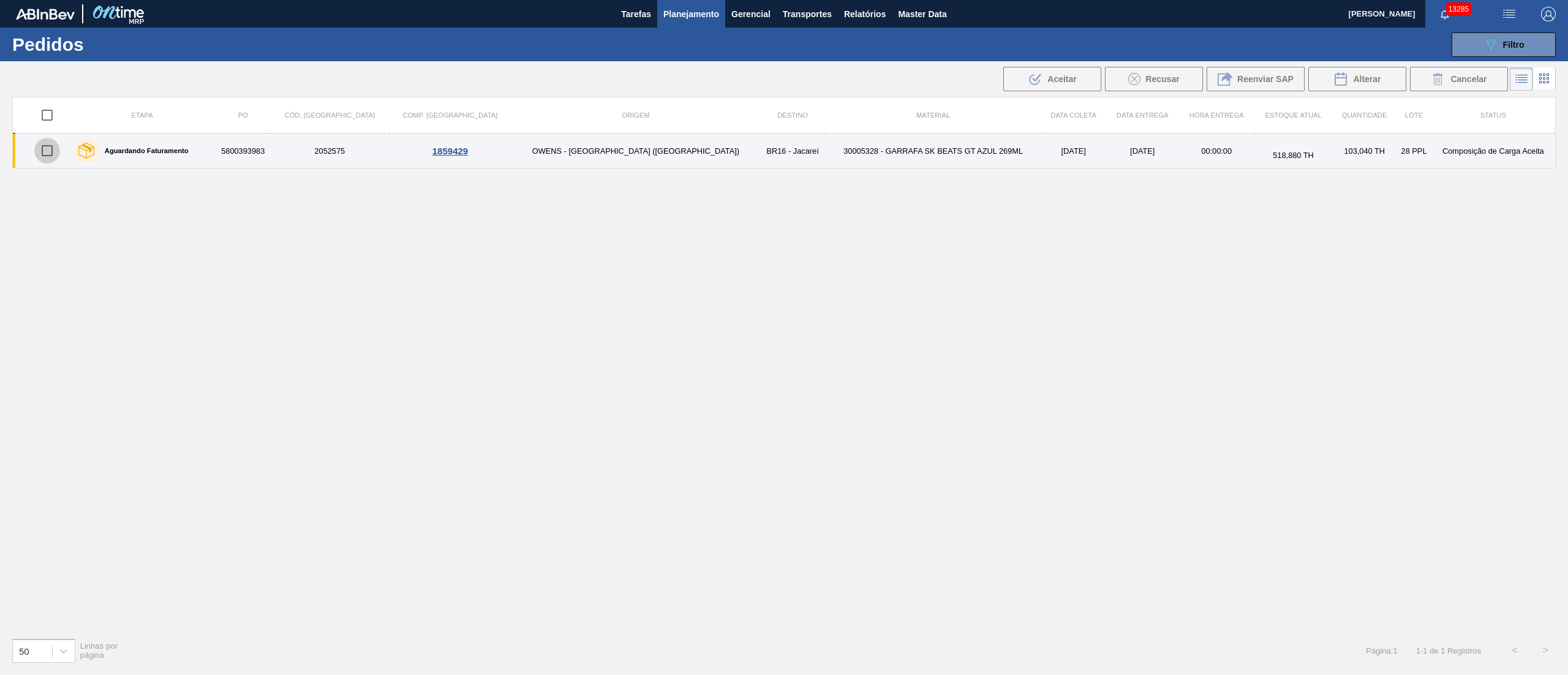
click at [51, 159] on input "checkbox" at bounding box center [47, 150] width 26 height 26
checkbox input "true"
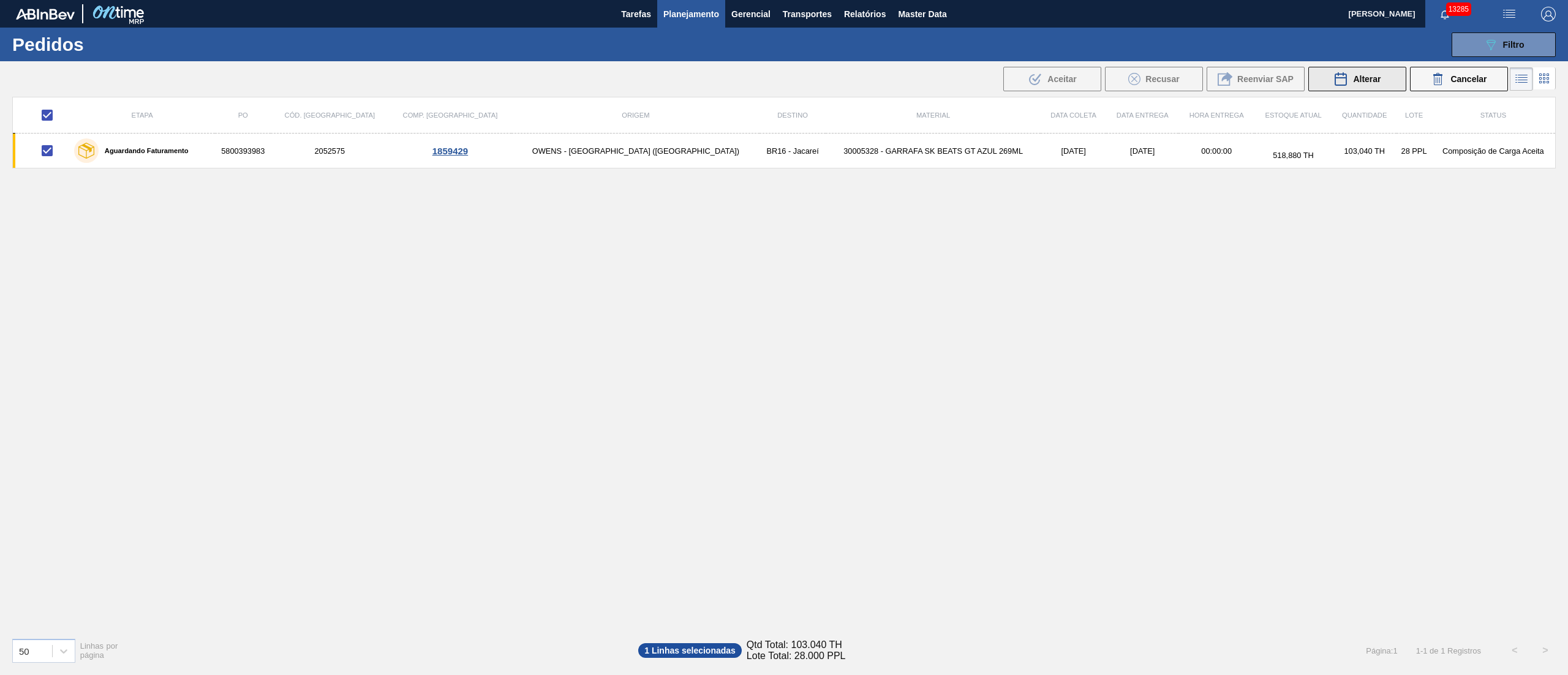
click at [1367, 75] on span "Alterar" at bounding box center [1367, 79] width 28 height 10
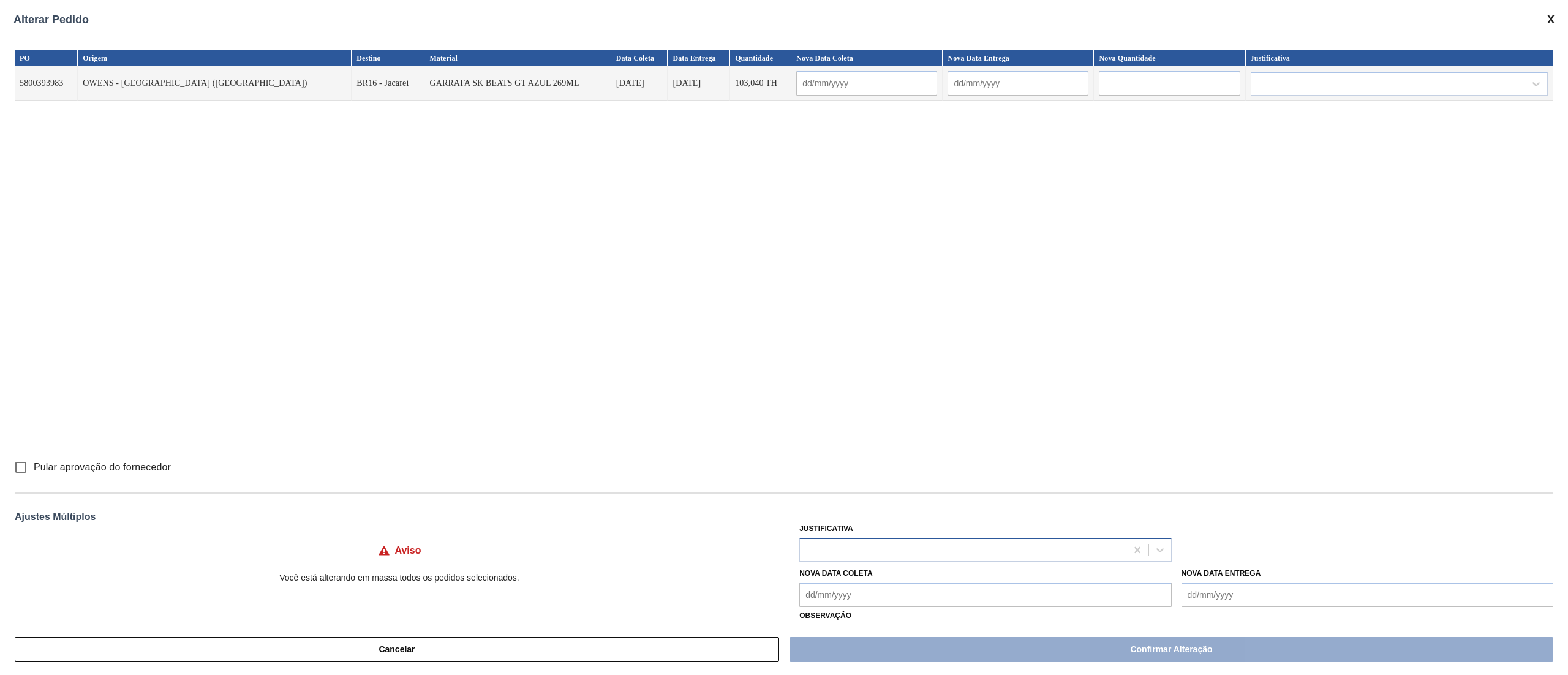
click at [866, 548] on div at bounding box center [963, 549] width 326 height 18
type input "ou"
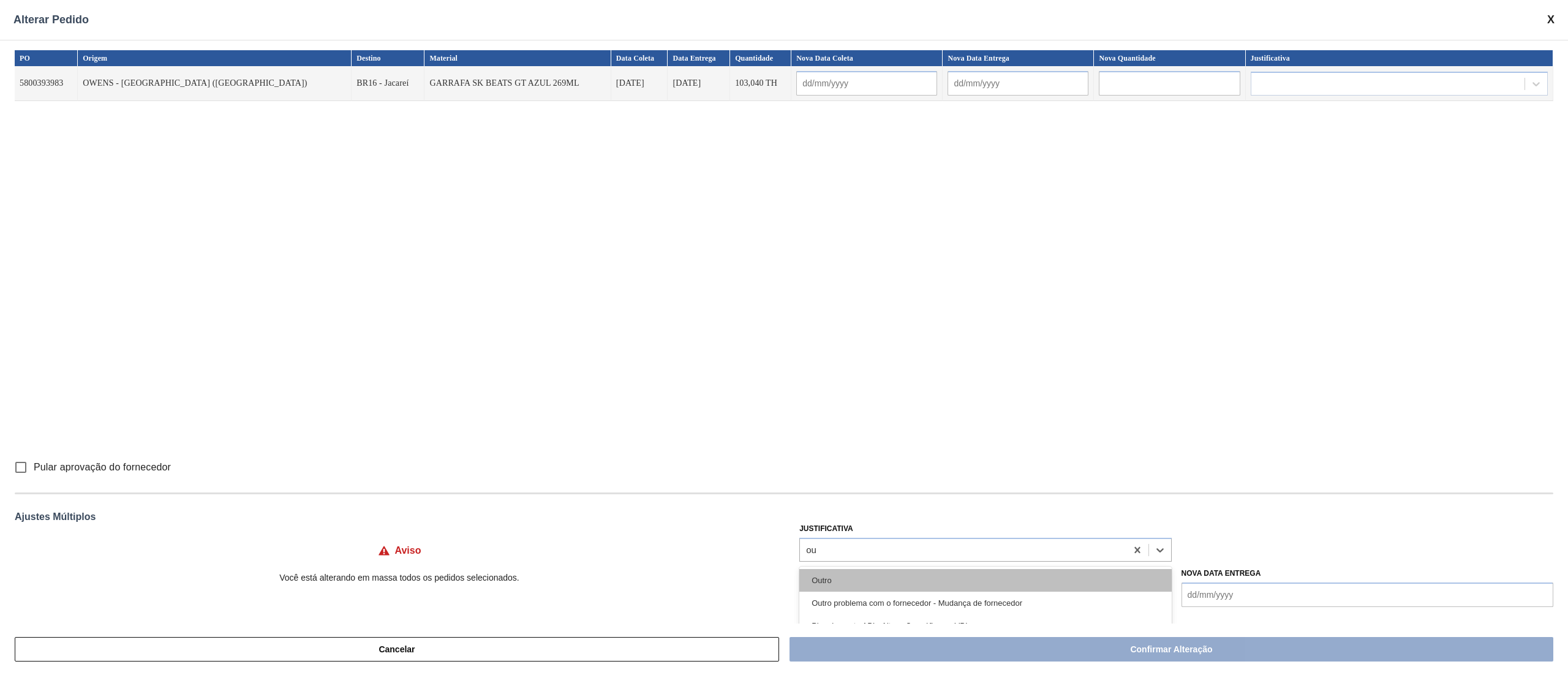
click at [836, 582] on div "Outro" at bounding box center [985, 580] width 372 height 22
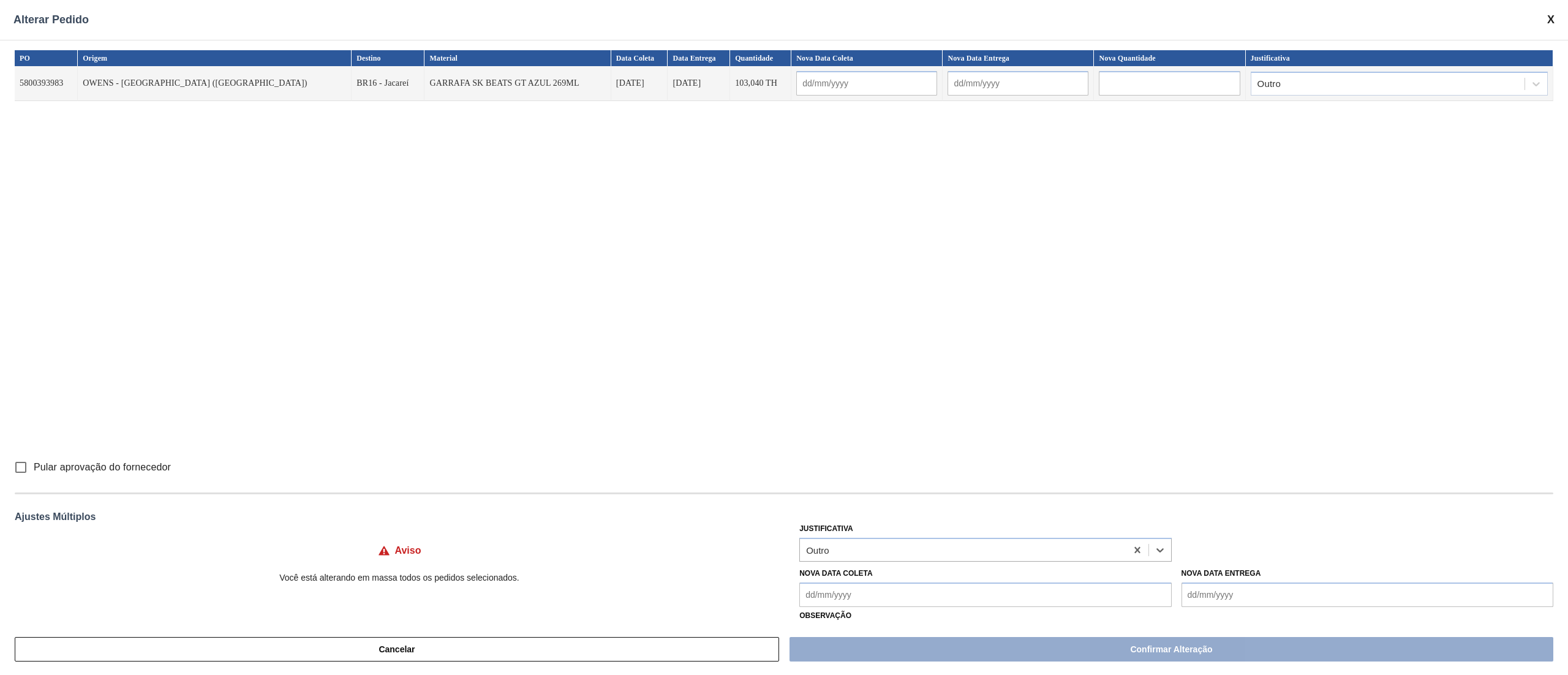
click at [16, 468] on input "Pular aprovação do fornecedor" at bounding box center [21, 467] width 26 height 26
checkbox input "true"
click at [829, 600] on Coleta "Nova Data Coleta" at bounding box center [985, 595] width 372 height 25
click at [855, 518] on div "14" at bounding box center [854, 519] width 16 height 16
type Coleta "[DATE]"
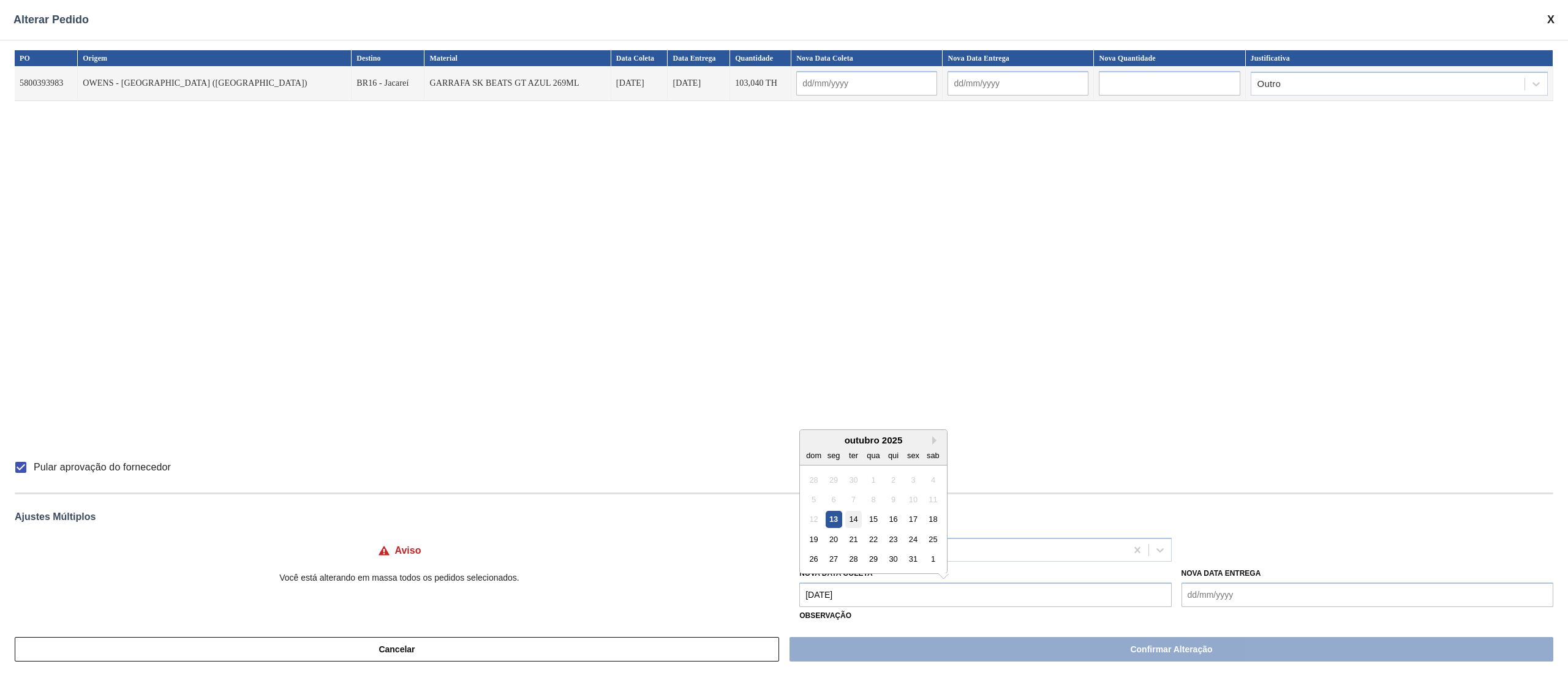
type input "[DATE]"
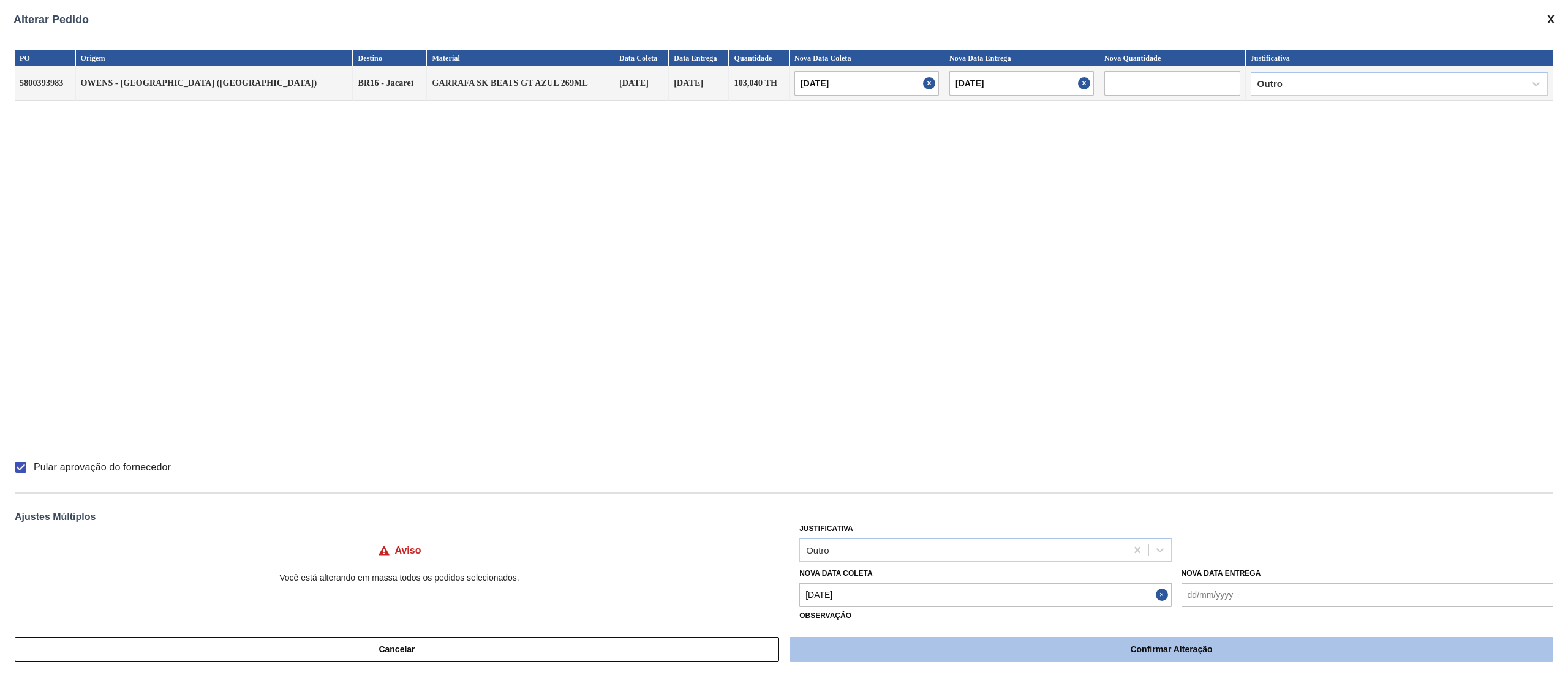
click at [1123, 652] on button "Confirmar Alteração" at bounding box center [1171, 649] width 764 height 25
checkbox input "false"
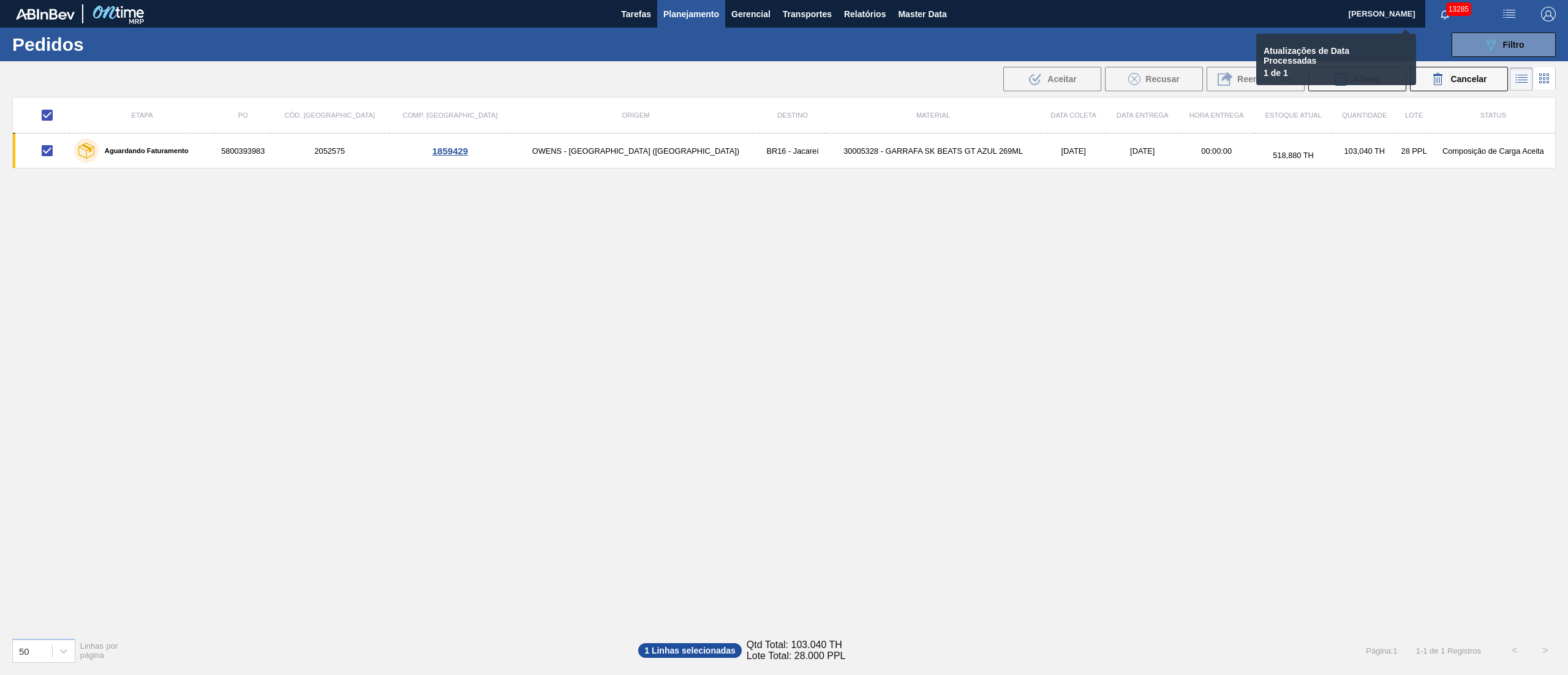
checkbox input "false"
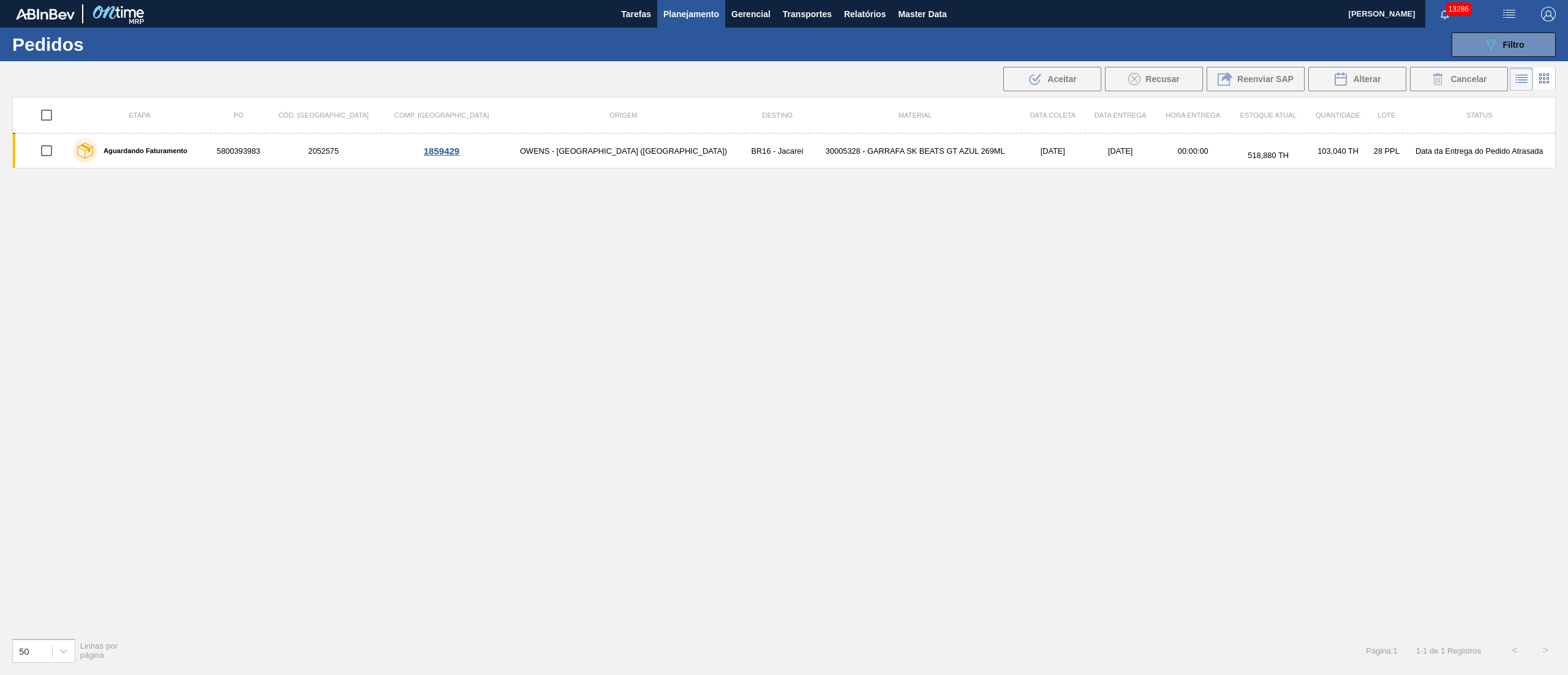
click at [1508, 15] on img "button" at bounding box center [1509, 14] width 15 height 15
click at [1477, 43] on li "Upload de Volumes" at bounding box center [1505, 44] width 106 height 22
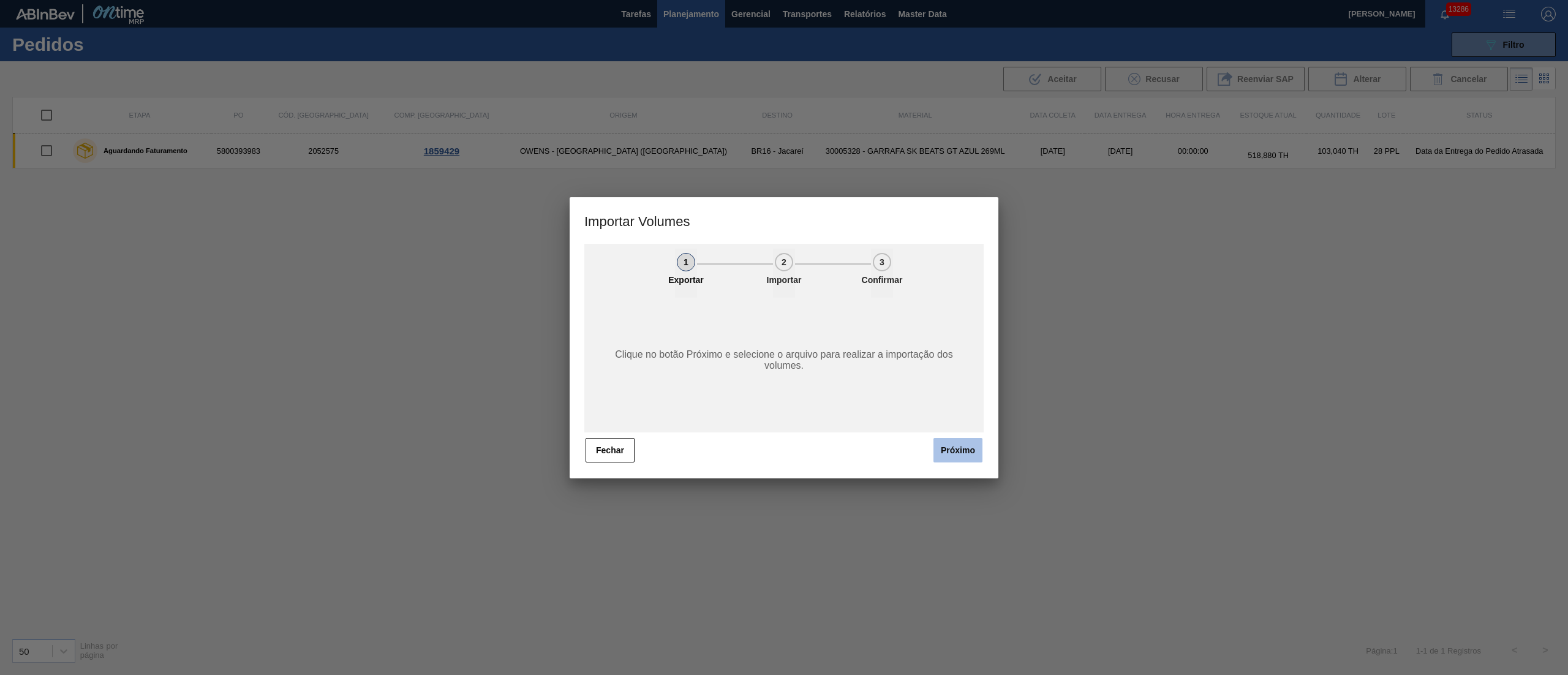
click at [944, 442] on button "Próximo" at bounding box center [958, 450] width 49 height 25
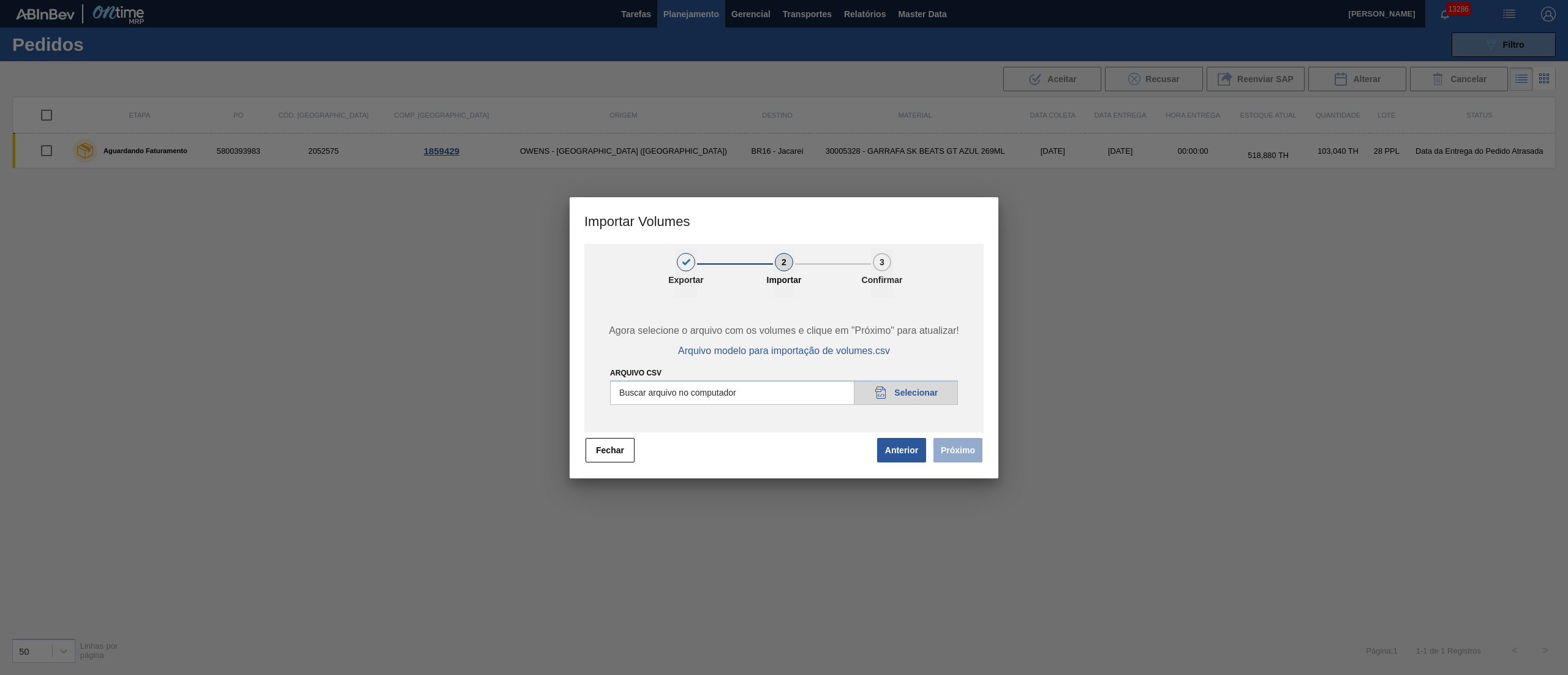
click at [925, 391] on input "Arquivo csv" at bounding box center [784, 393] width 348 height 25
type input "C:\fakepath\PedidoVolumeModeloImportacao (83).csv"
click at [947, 446] on button "Próximo" at bounding box center [958, 450] width 49 height 25
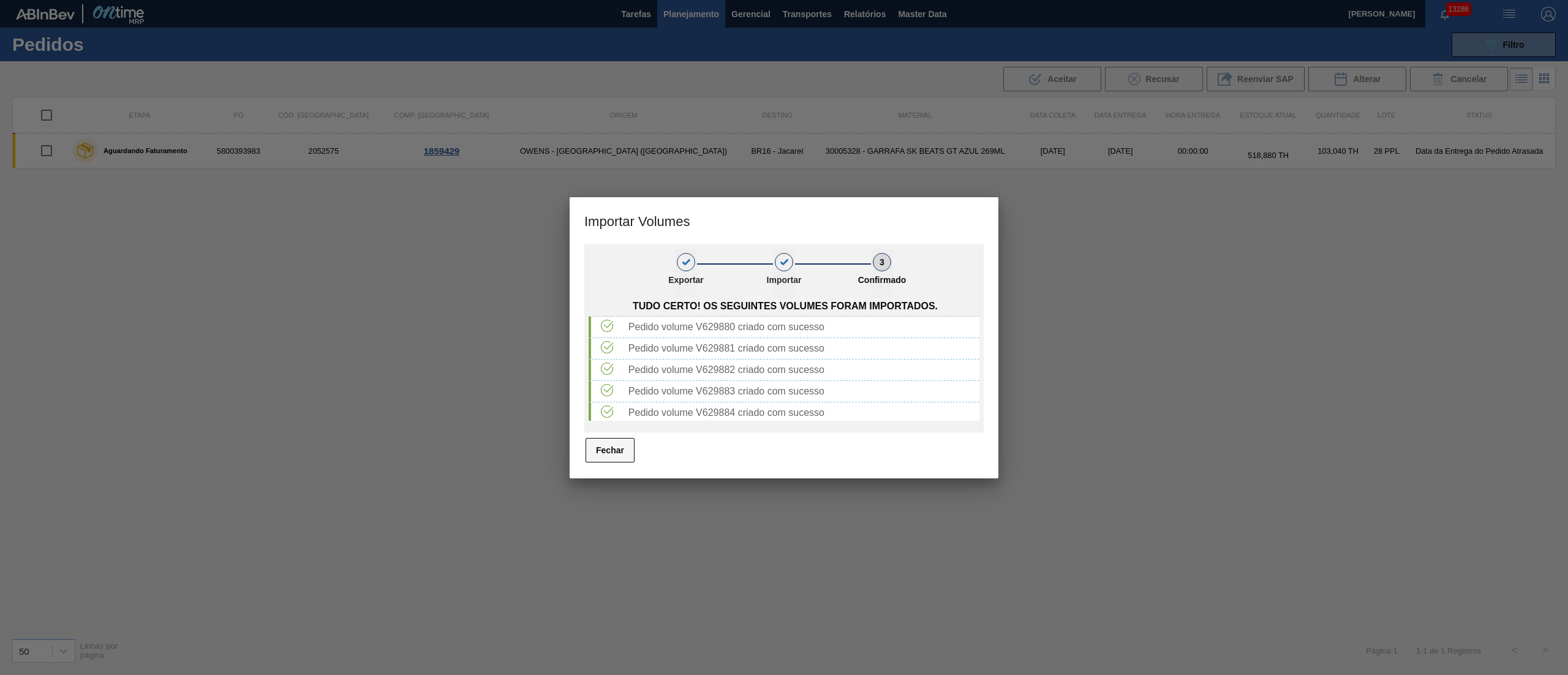
click at [620, 447] on button "Fechar" at bounding box center [610, 450] width 49 height 25
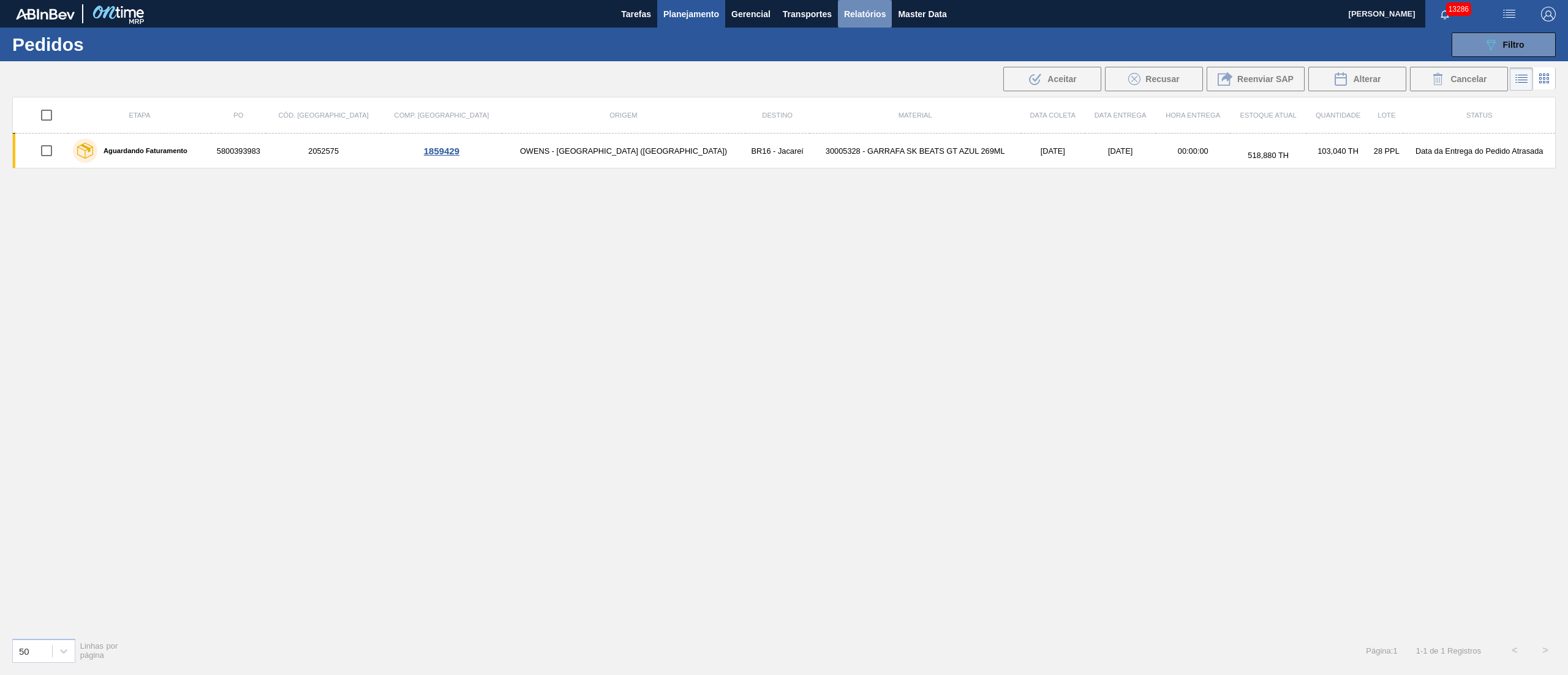
click at [865, 7] on span "Relatórios" at bounding box center [865, 14] width 42 height 15
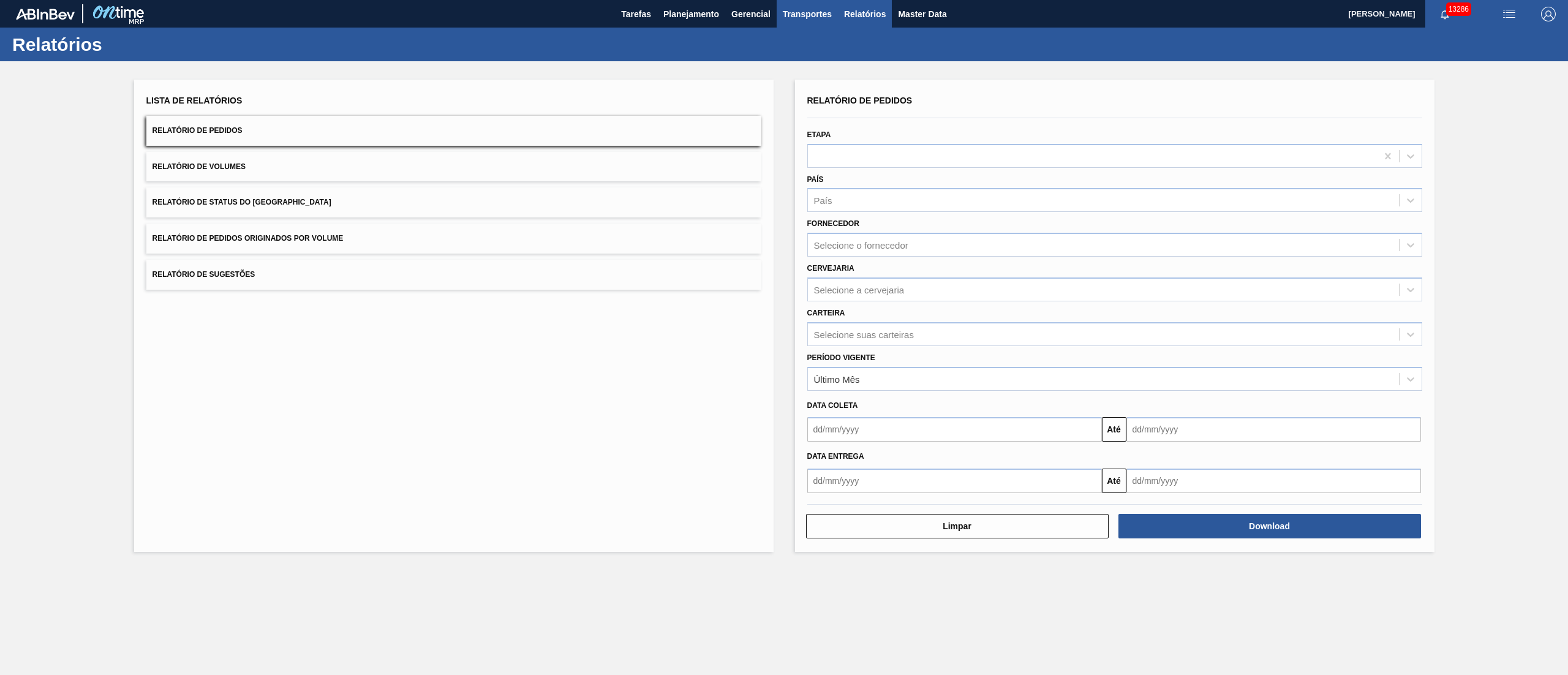
click at [814, 12] on span "Transportes" at bounding box center [807, 14] width 49 height 15
click at [787, 58] on li "Otimização de Carga" at bounding box center [807, 61] width 100 height 19
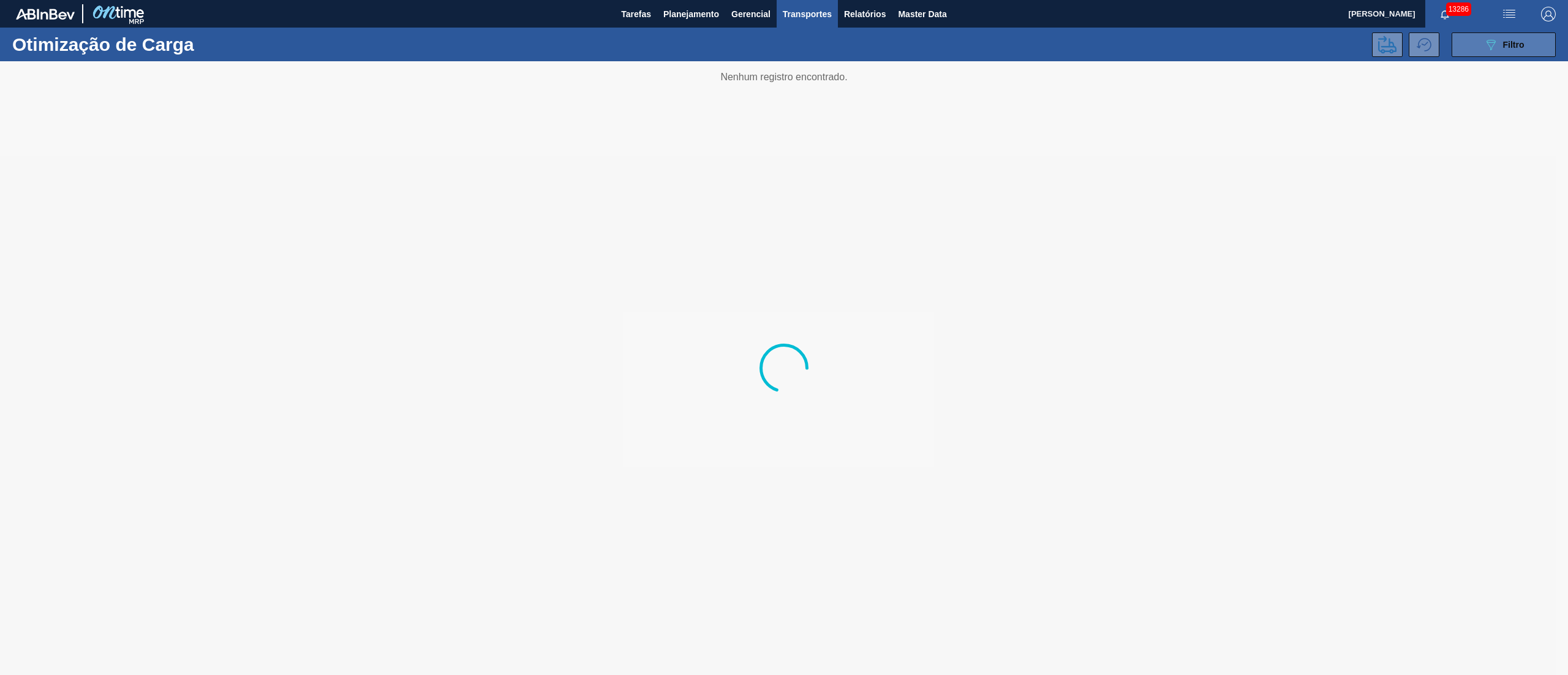
click at [1500, 41] on div "089F7B8B-B2A5-4AFE-B5C0-19BA573D28AC Filtro" at bounding box center [1503, 45] width 41 height 15
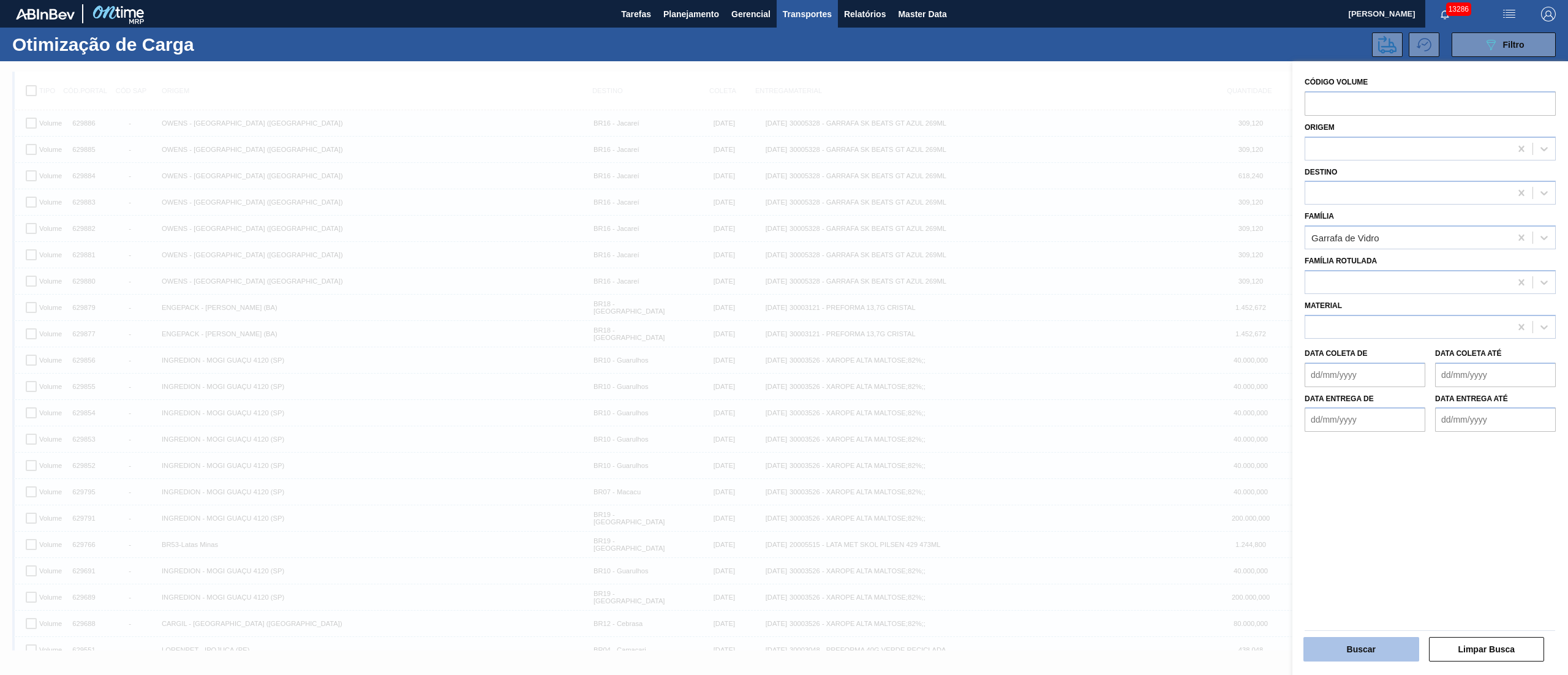
click at [1383, 642] on button "Buscar" at bounding box center [1361, 649] width 116 height 25
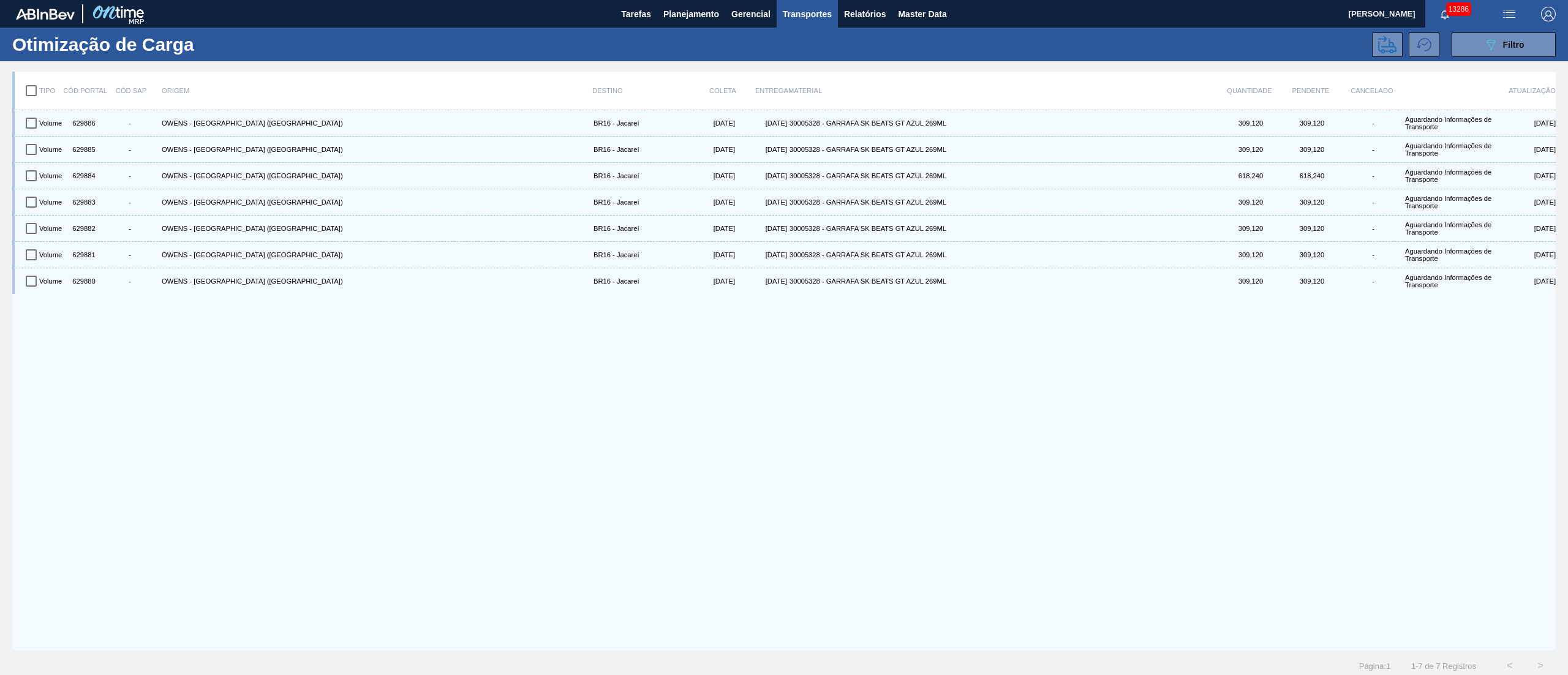
click at [28, 95] on input "checkbox" at bounding box center [31, 91] width 26 height 26
checkbox input "true"
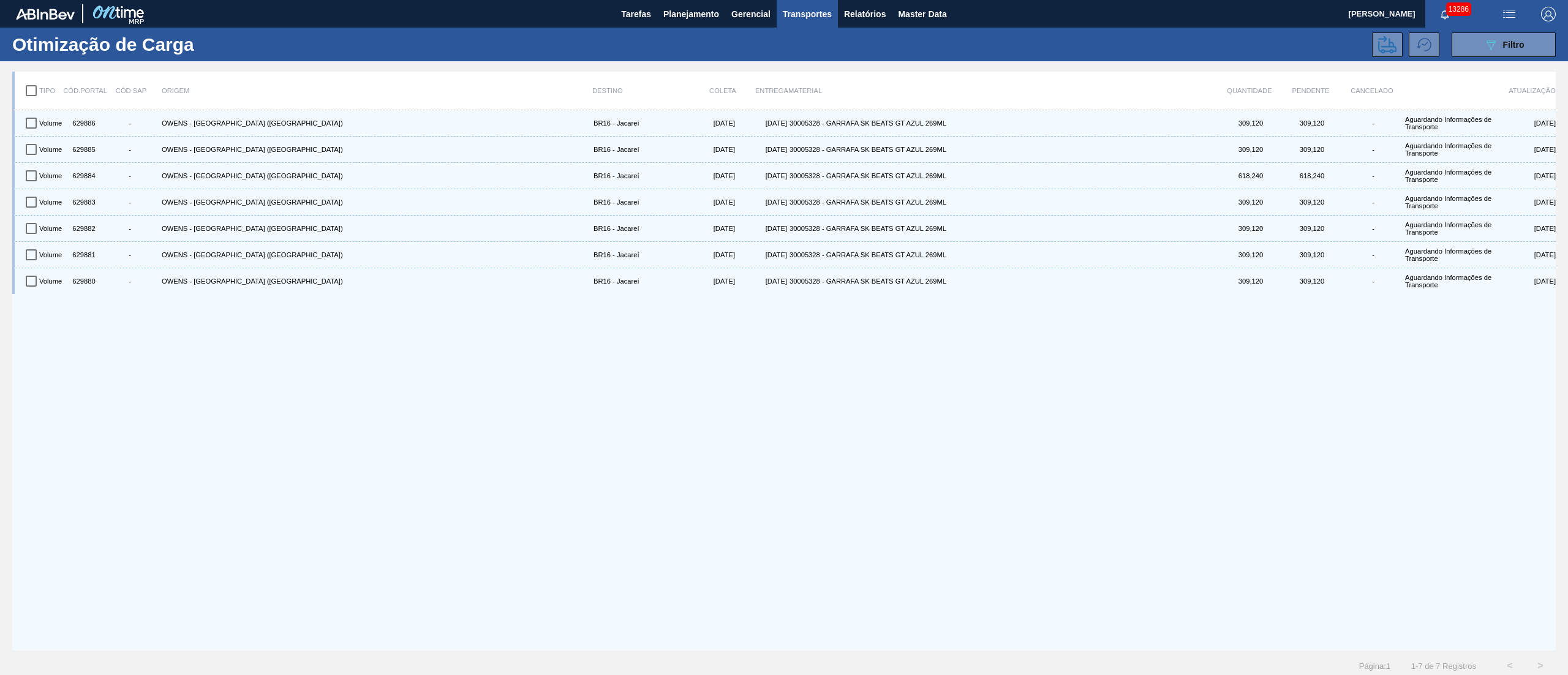
checkbox input "true"
click at [1390, 43] on icon at bounding box center [1387, 45] width 19 height 18
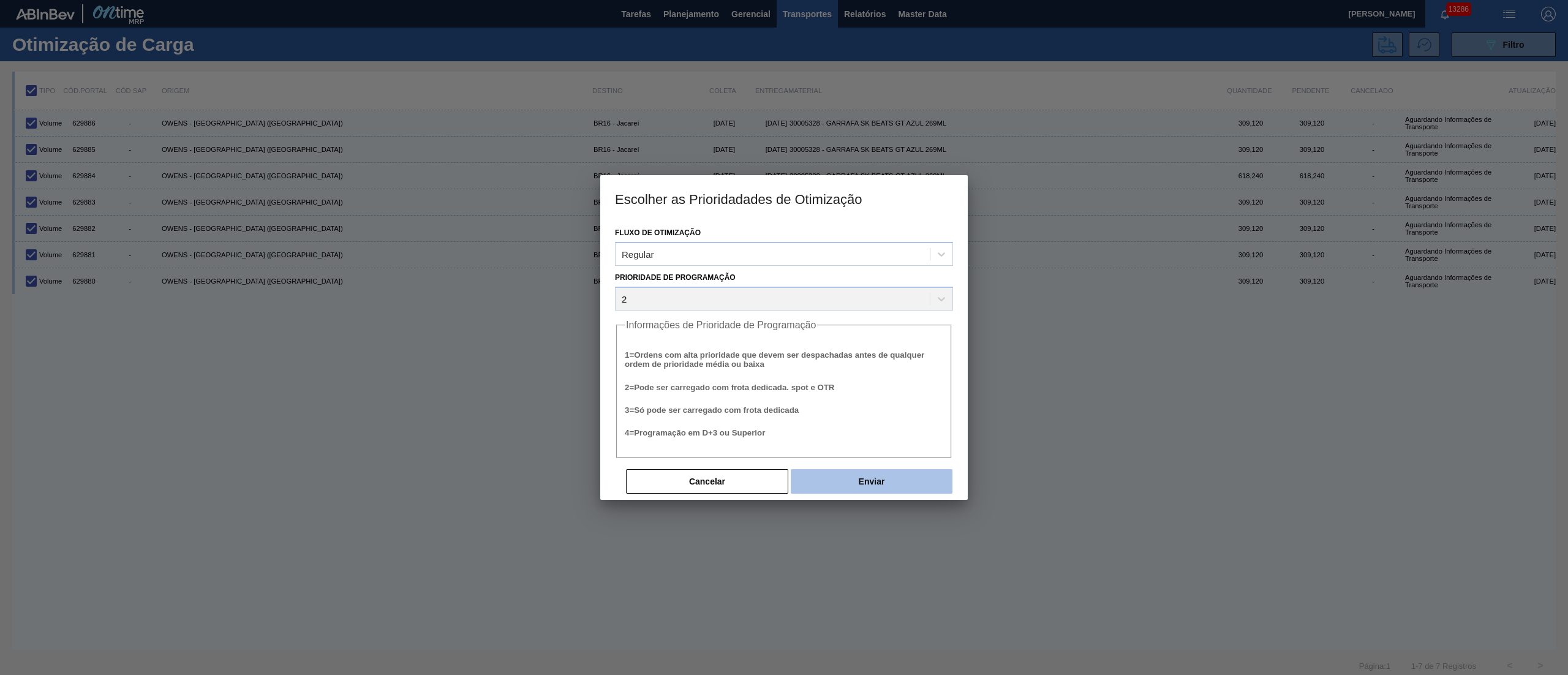
click at [894, 471] on button "Enviar" at bounding box center [872, 481] width 162 height 25
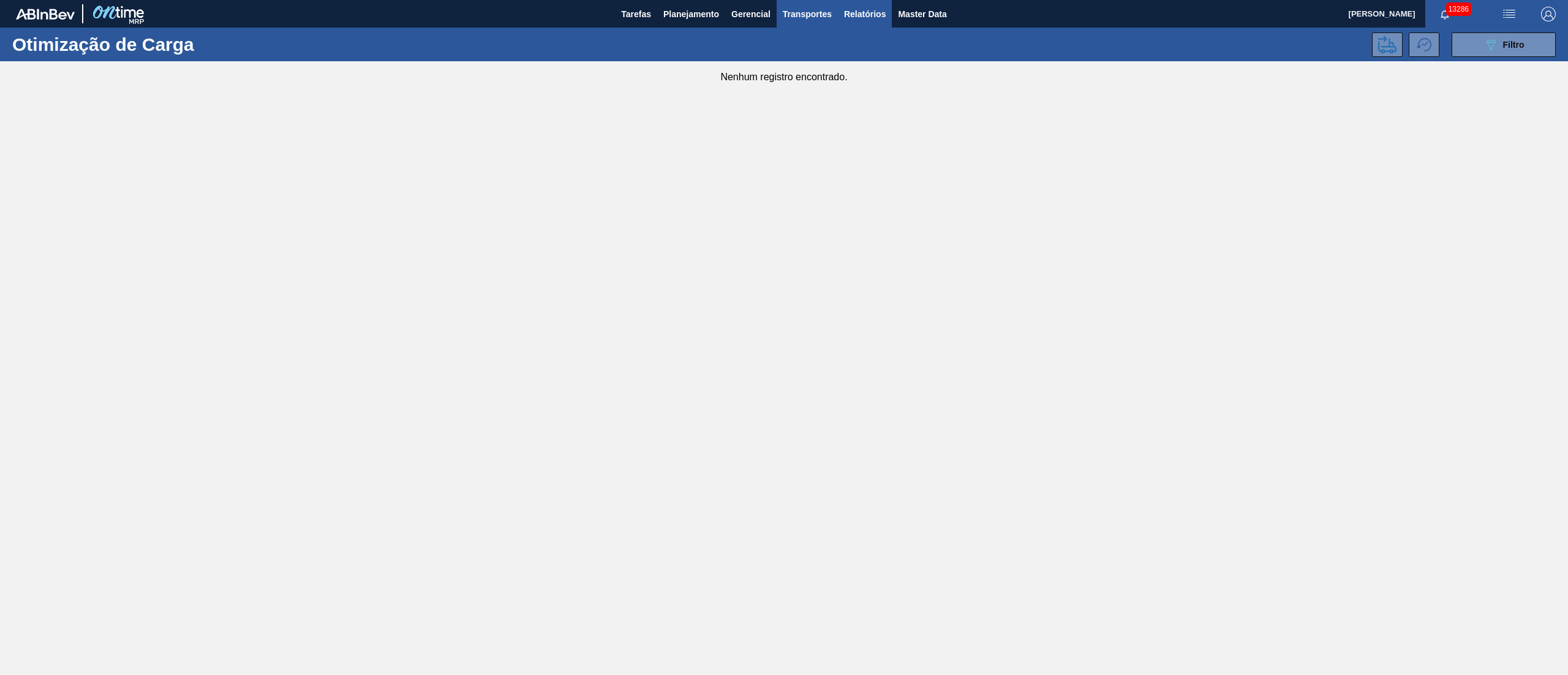
click at [866, 14] on span "Relatórios" at bounding box center [865, 14] width 42 height 15
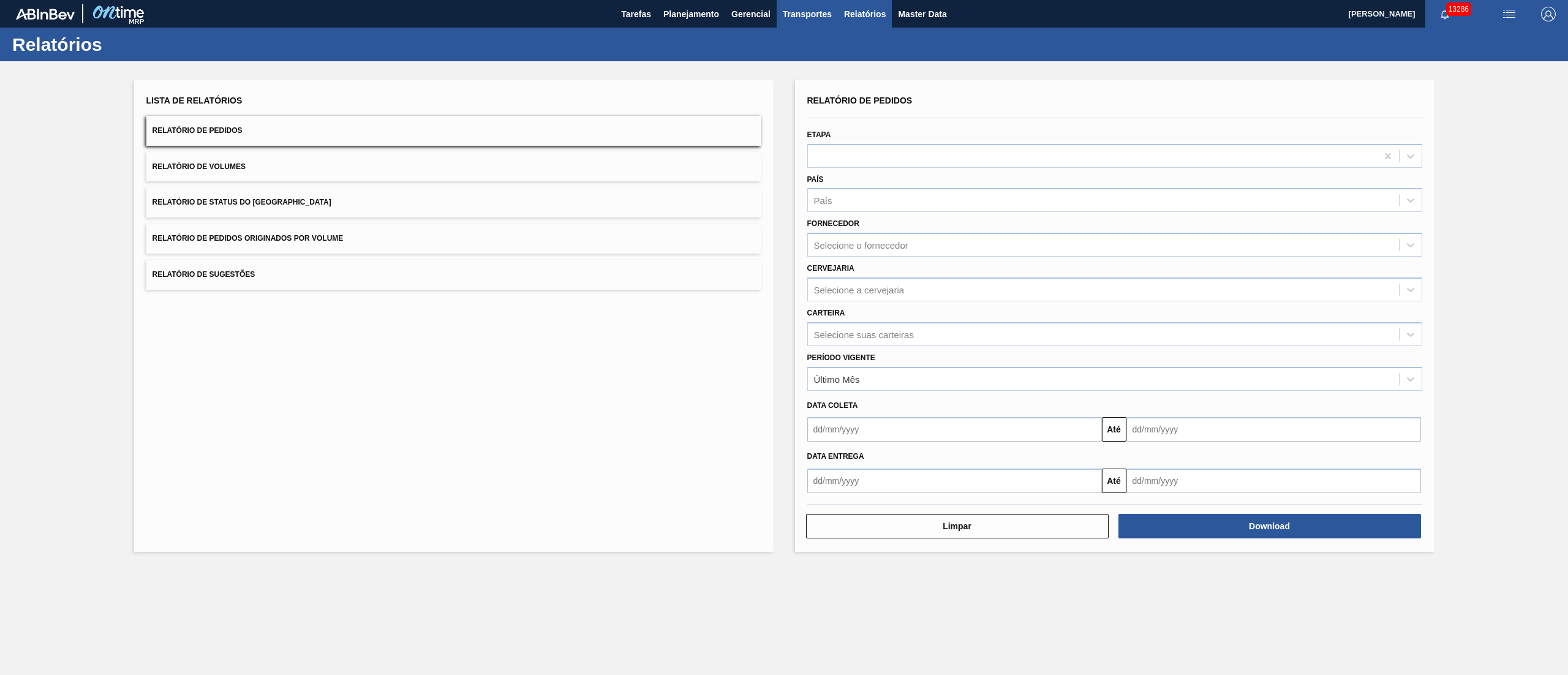
click at [797, 19] on span "Transportes" at bounding box center [807, 14] width 49 height 15
click at [794, 65] on li "Otimização de Carga" at bounding box center [807, 61] width 100 height 19
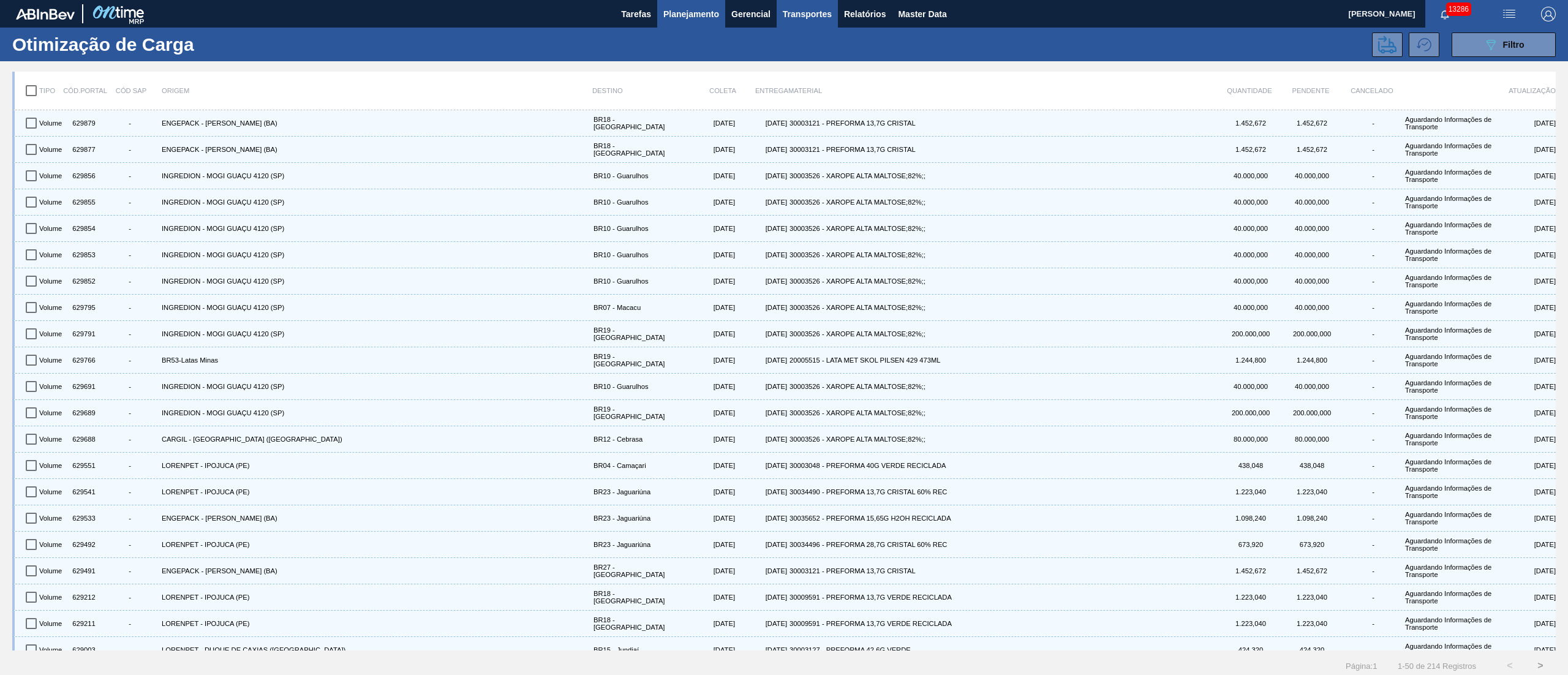
click at [698, 19] on span "Planejamento" at bounding box center [691, 14] width 56 height 15
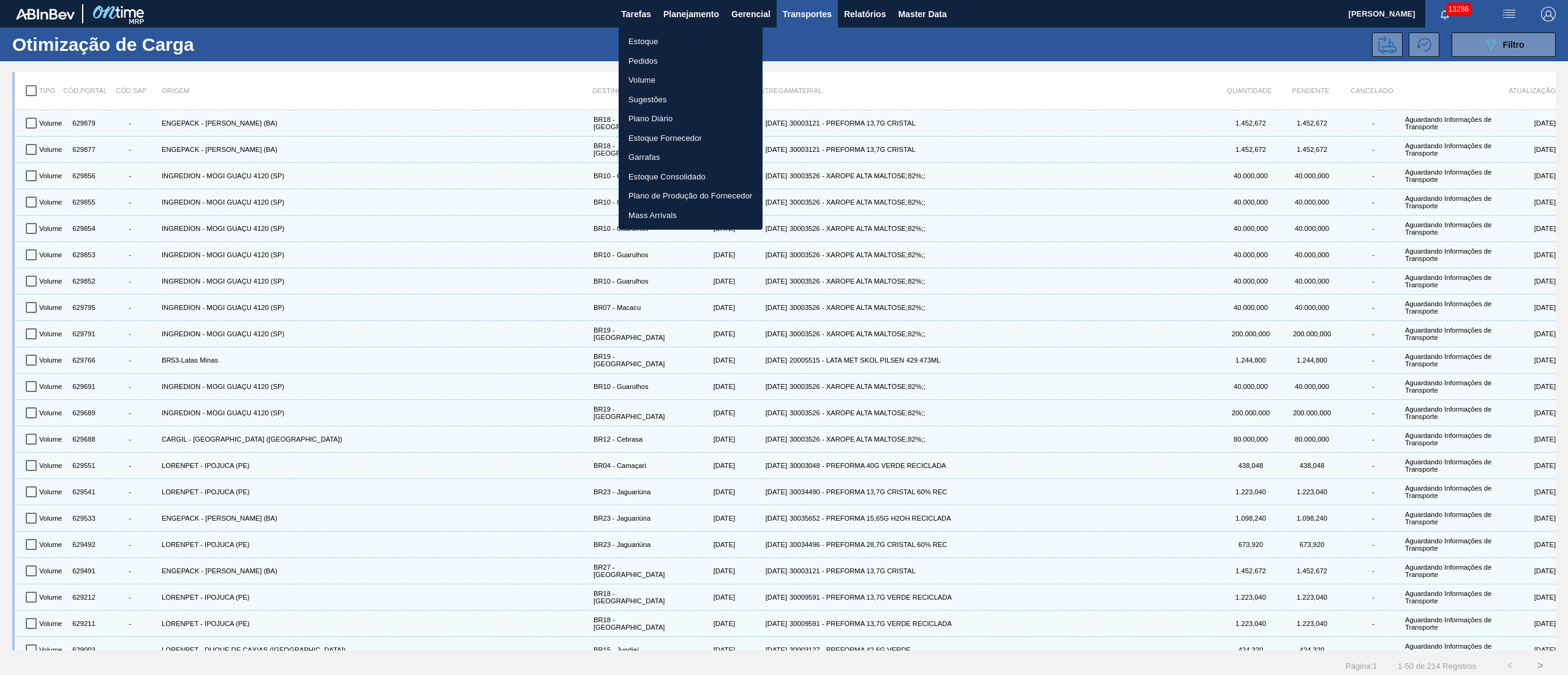
click at [627, 57] on li "Pedidos" at bounding box center [691, 61] width 144 height 19
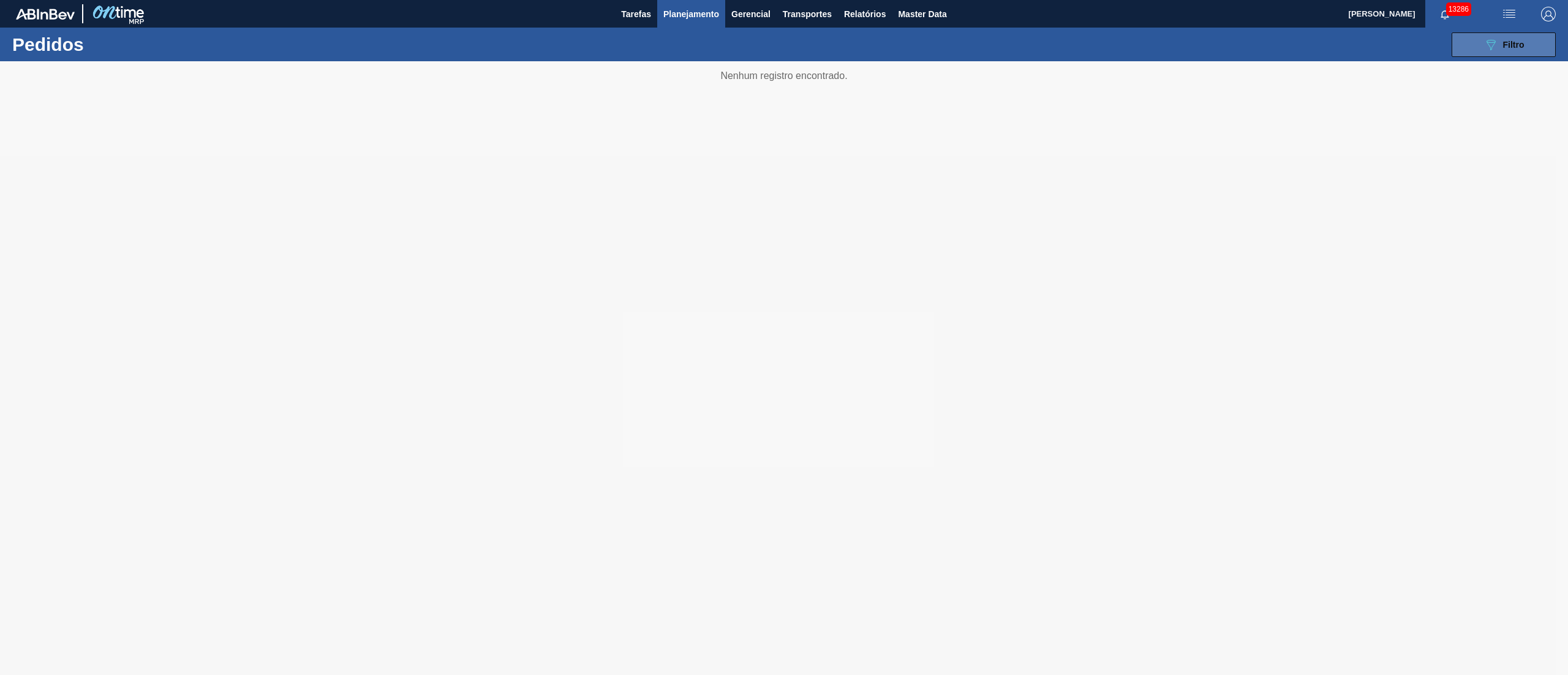
click at [1495, 55] on button "089F7B8B-B2A5-4AFE-B5C0-19BA573D28AC Filtro" at bounding box center [1504, 45] width 104 height 25
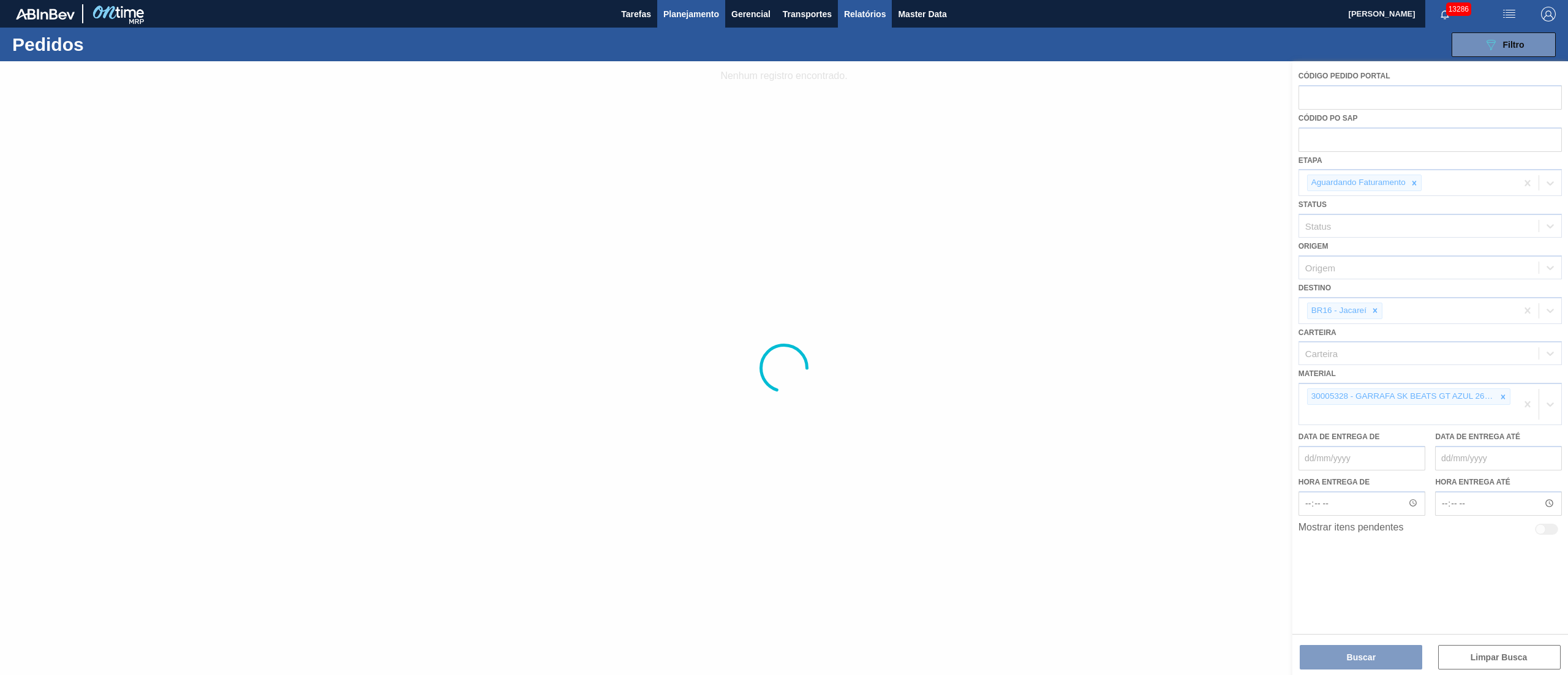
click at [868, 24] on button "Relatórios" at bounding box center [865, 13] width 54 height 28
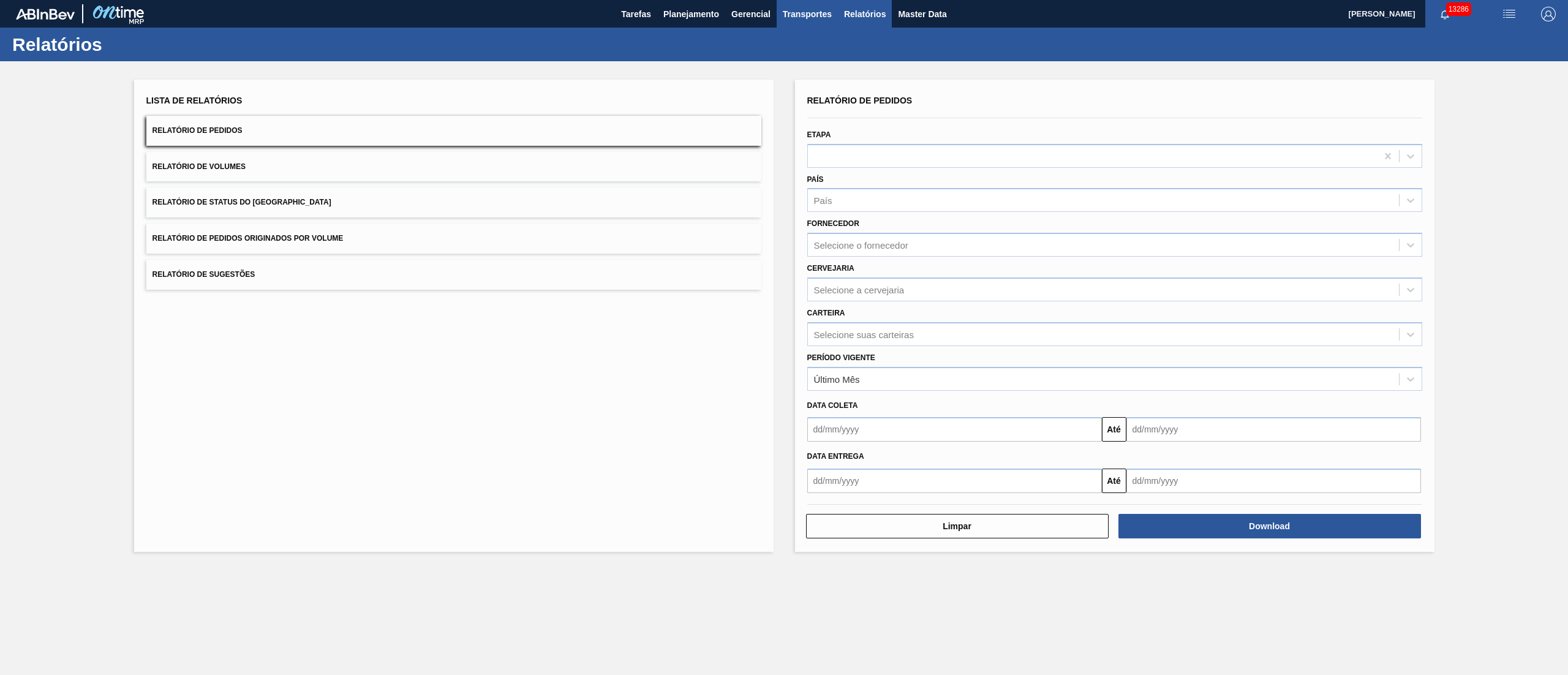
click at [814, 14] on span "Transportes" at bounding box center [807, 14] width 49 height 15
click at [787, 56] on li "Otimização de Carga" at bounding box center [807, 61] width 100 height 19
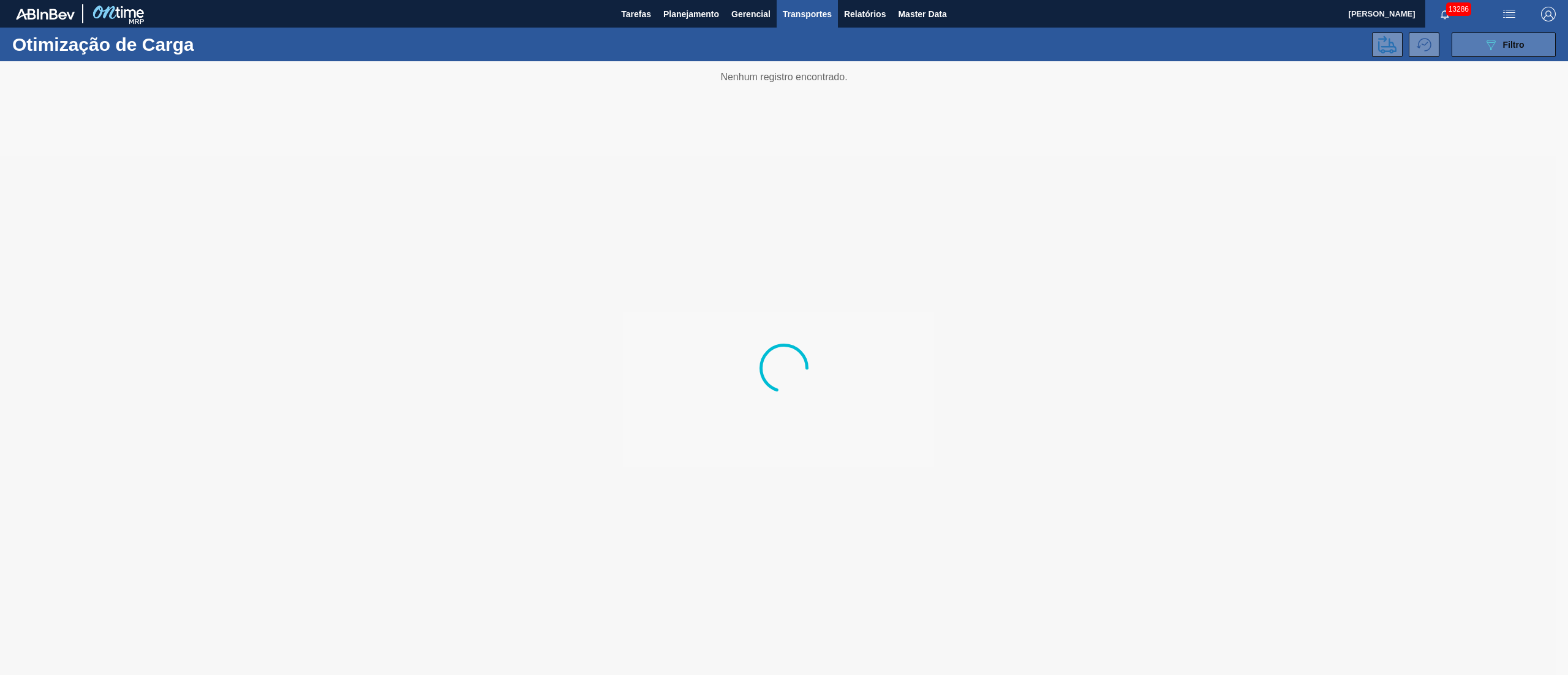
click at [1511, 43] on span "Filtro" at bounding box center [1514, 45] width 22 height 10
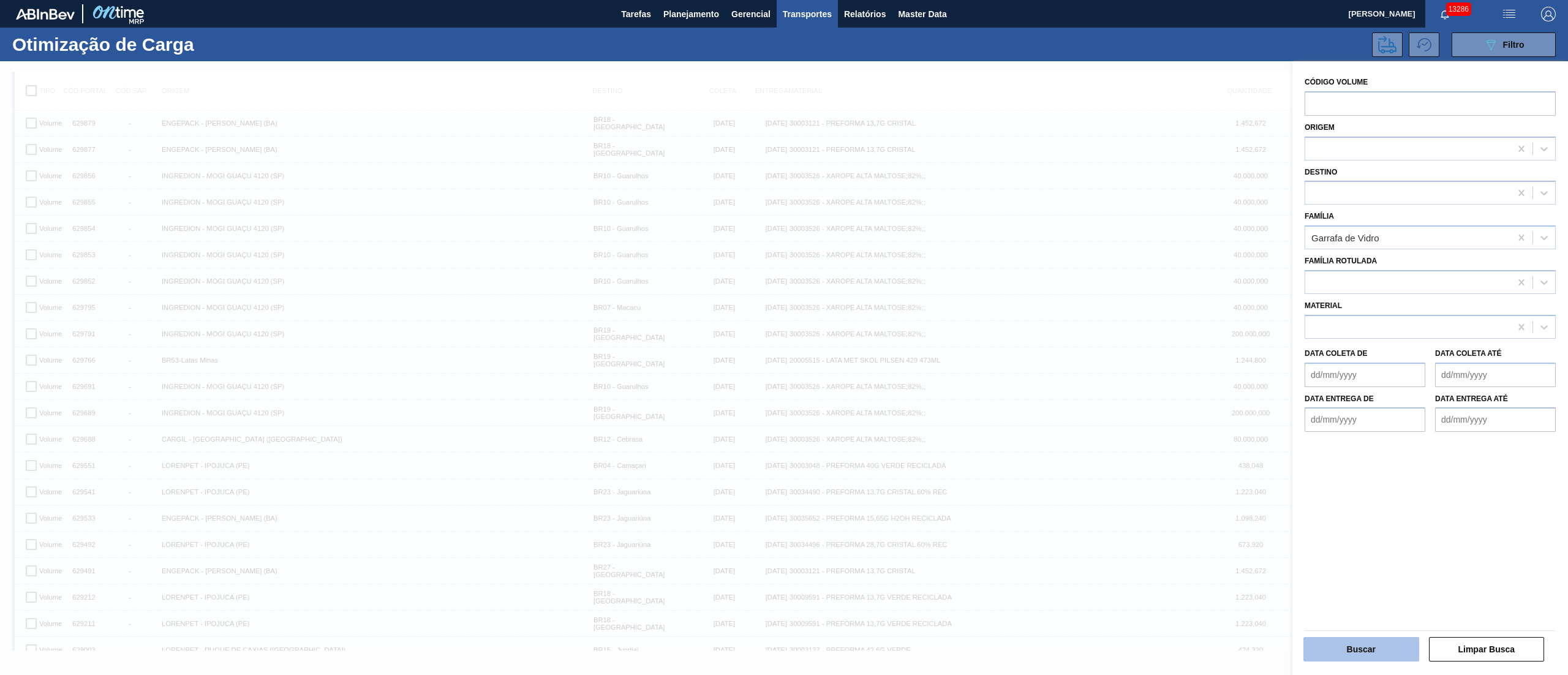
click at [1338, 648] on button "Buscar" at bounding box center [1361, 649] width 116 height 25
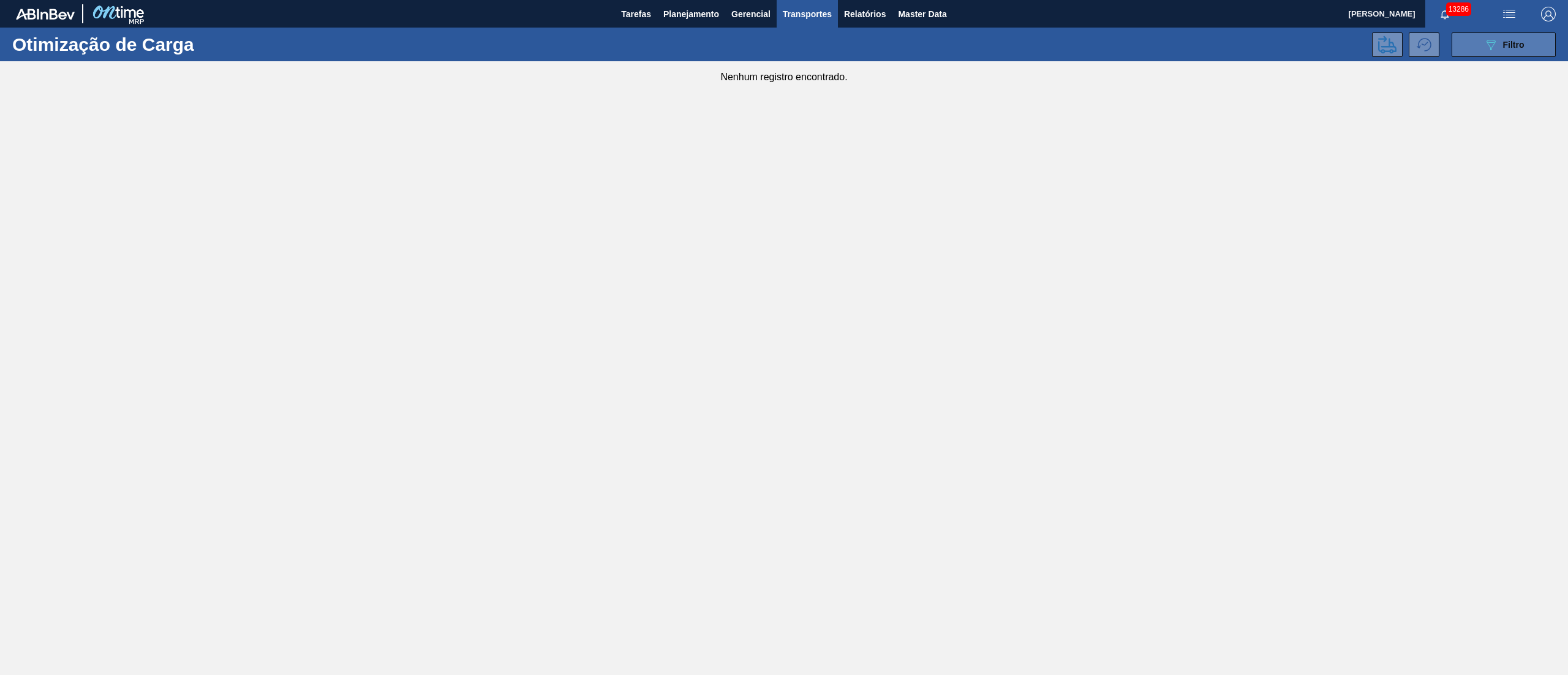
click at [1483, 37] on icon "089F7B8B-B2A5-4AFE-B5C0-19BA573D28AC" at bounding box center [1491, 45] width 15 height 15
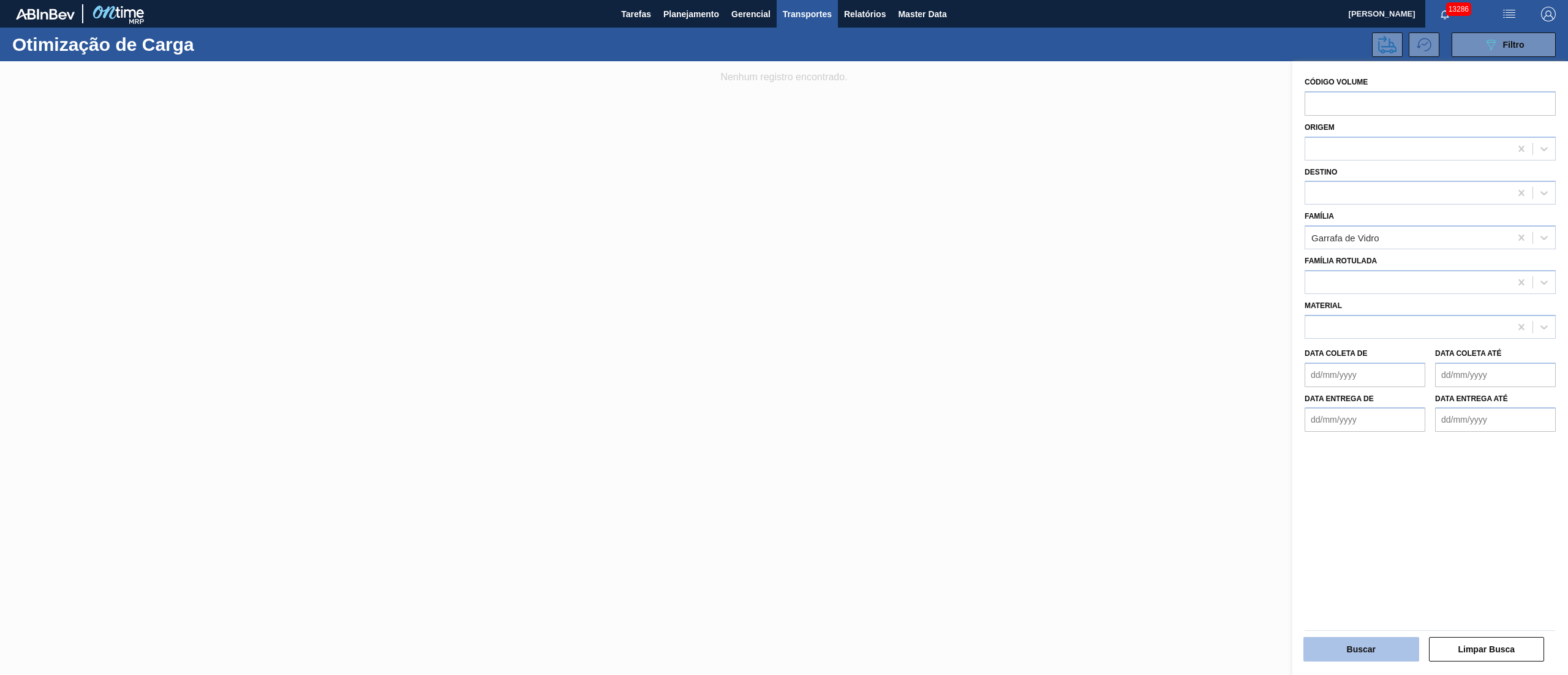
click at [1362, 660] on button "Buscar" at bounding box center [1361, 649] width 116 height 25
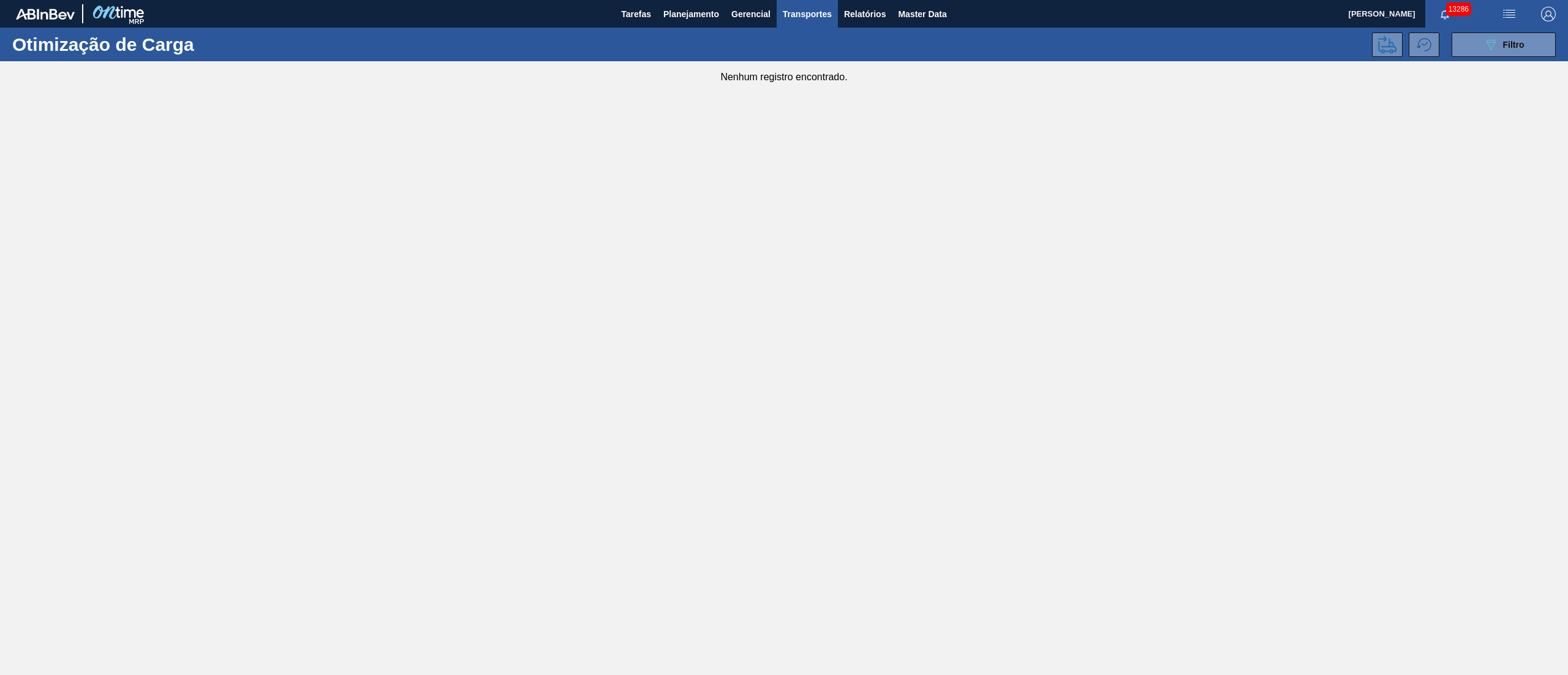
click at [746, 253] on main "Tarefas Planejamento Gerencial Transportes Relatórios Master Data [PERSON_NAME]…" at bounding box center [784, 338] width 1568 height 675
click at [696, 4] on button "Planejamento" at bounding box center [691, 13] width 68 height 28
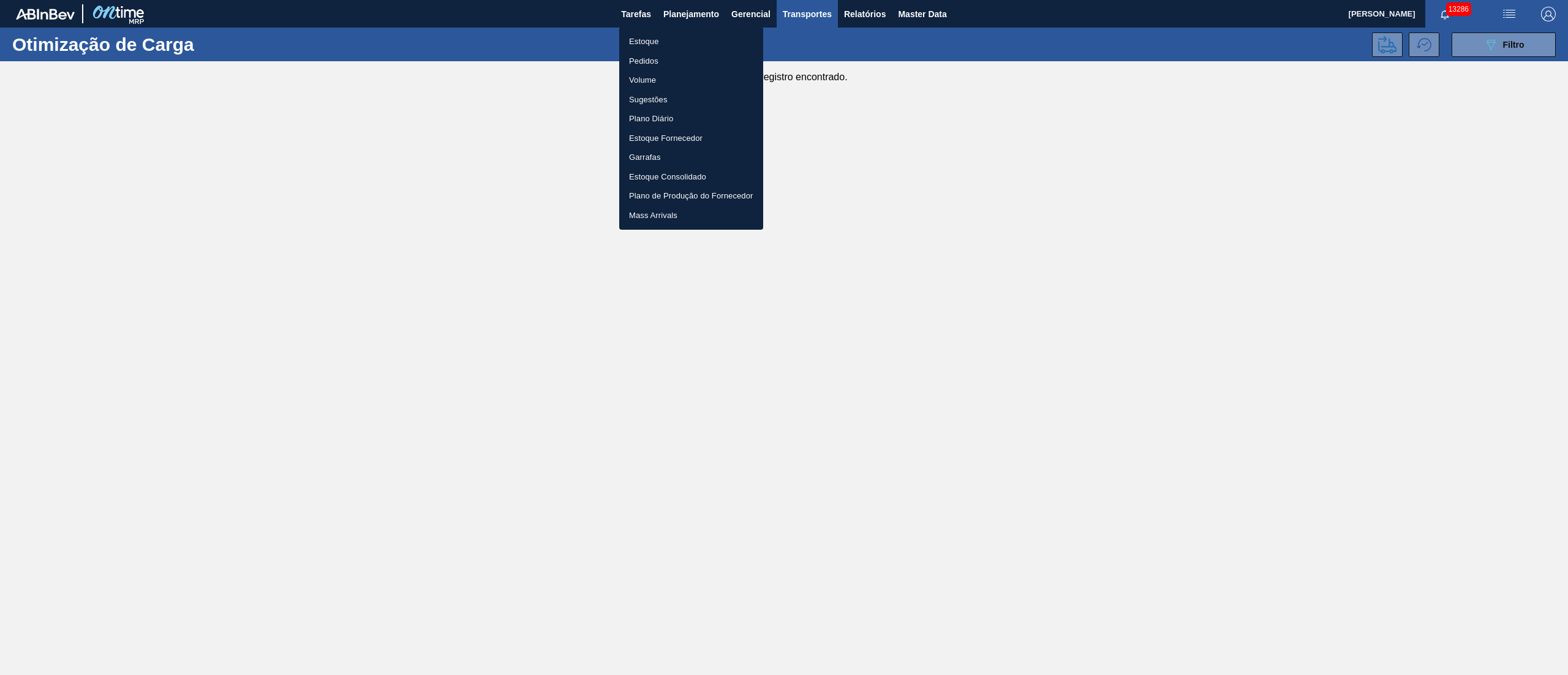
click at [639, 68] on li "Pedidos" at bounding box center [691, 61] width 144 height 19
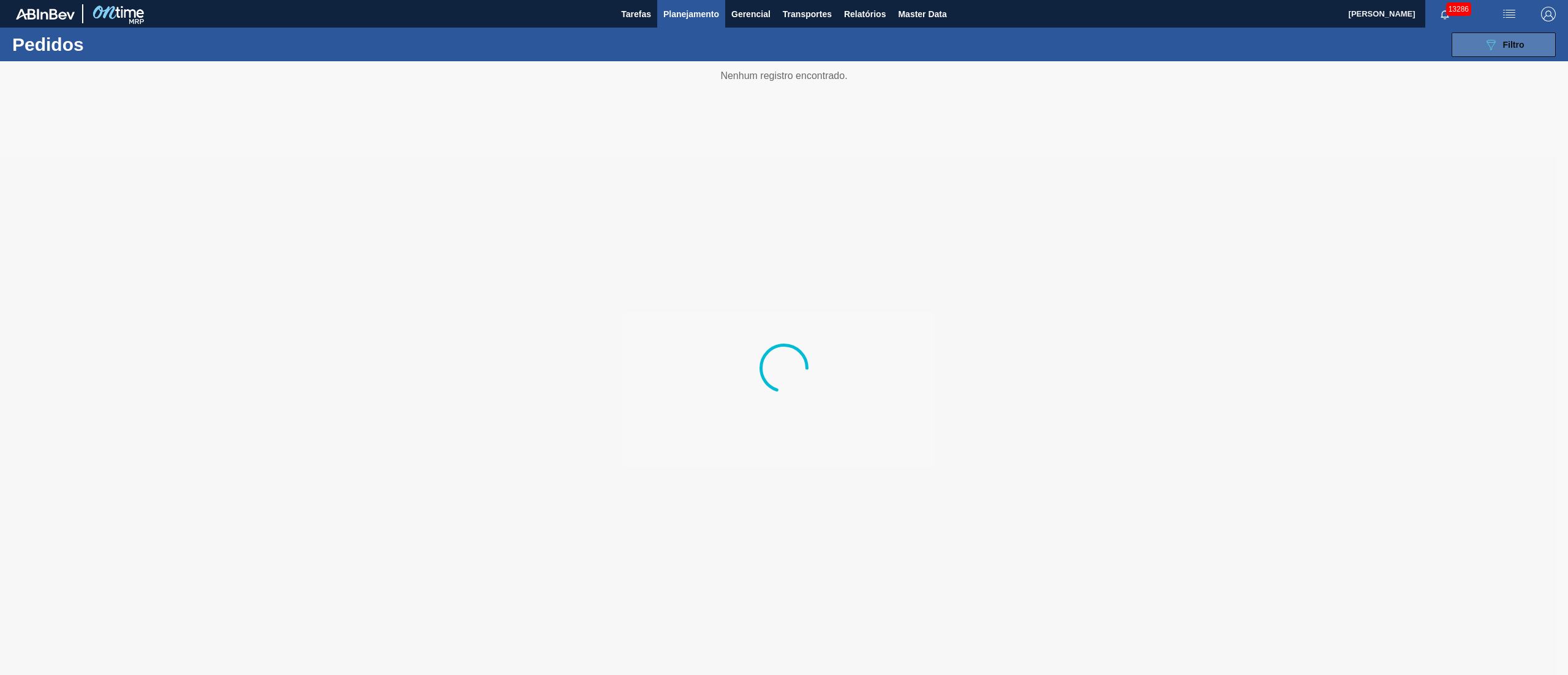
click at [1500, 34] on button "089F7B8B-B2A5-4AFE-B5C0-19BA573D28AC Filtro" at bounding box center [1504, 45] width 104 height 25
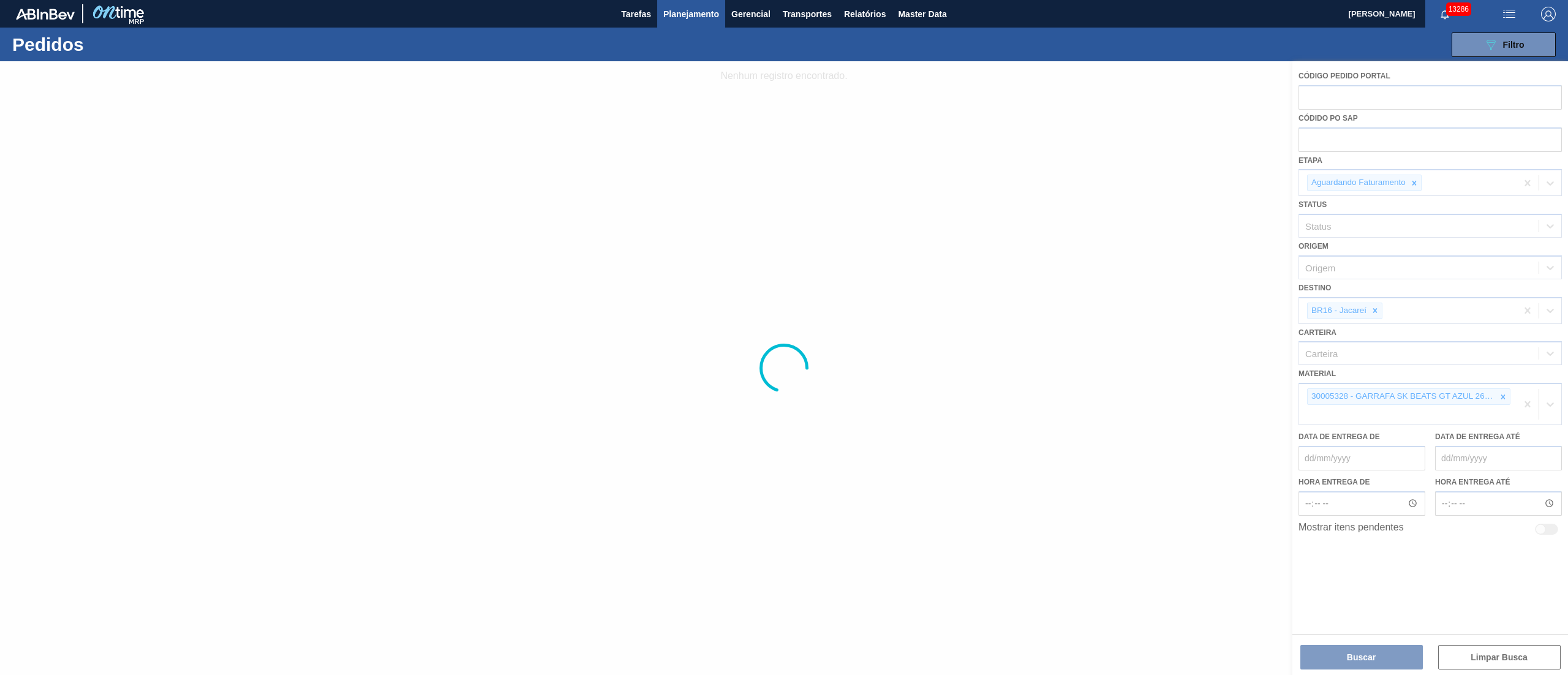
click at [685, 19] on span "Planejamento" at bounding box center [691, 14] width 56 height 15
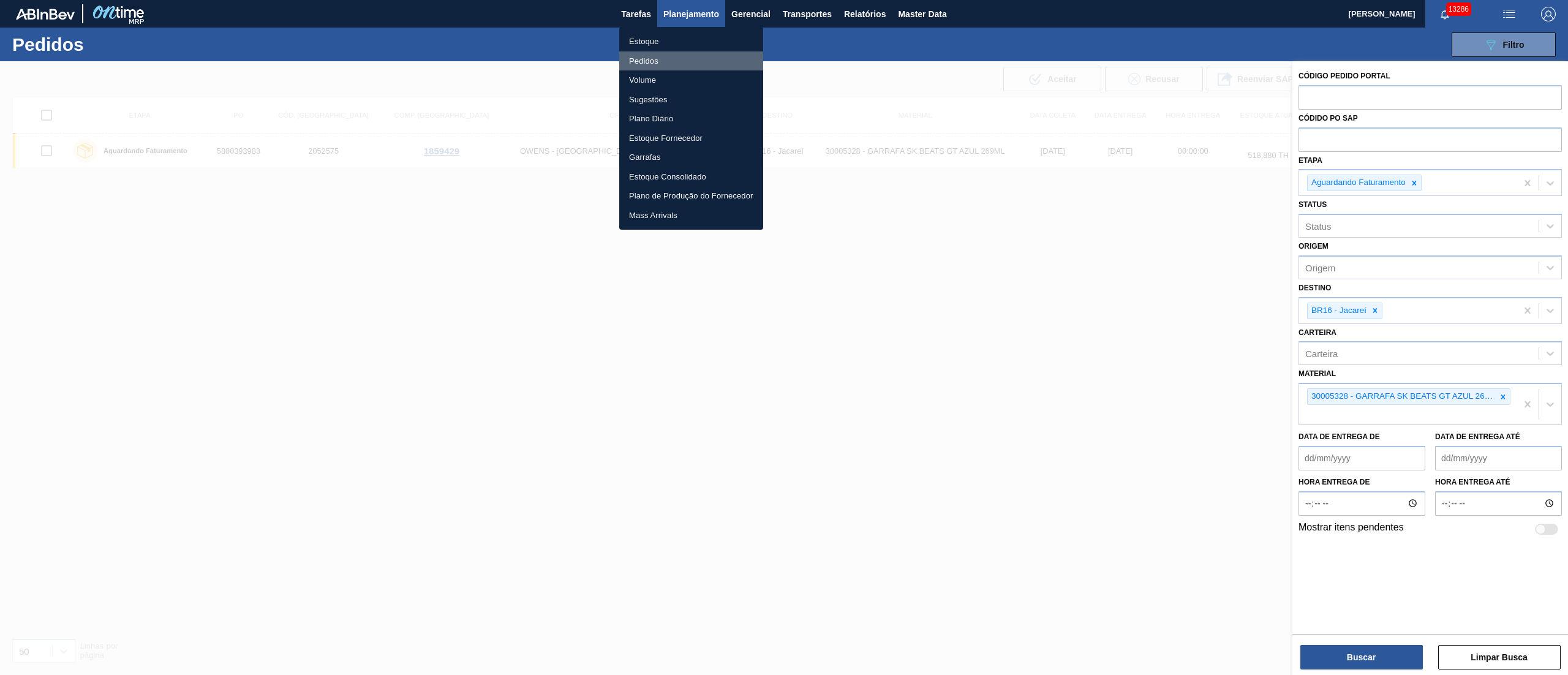
click at [650, 62] on li "Pedidos" at bounding box center [691, 61] width 144 height 19
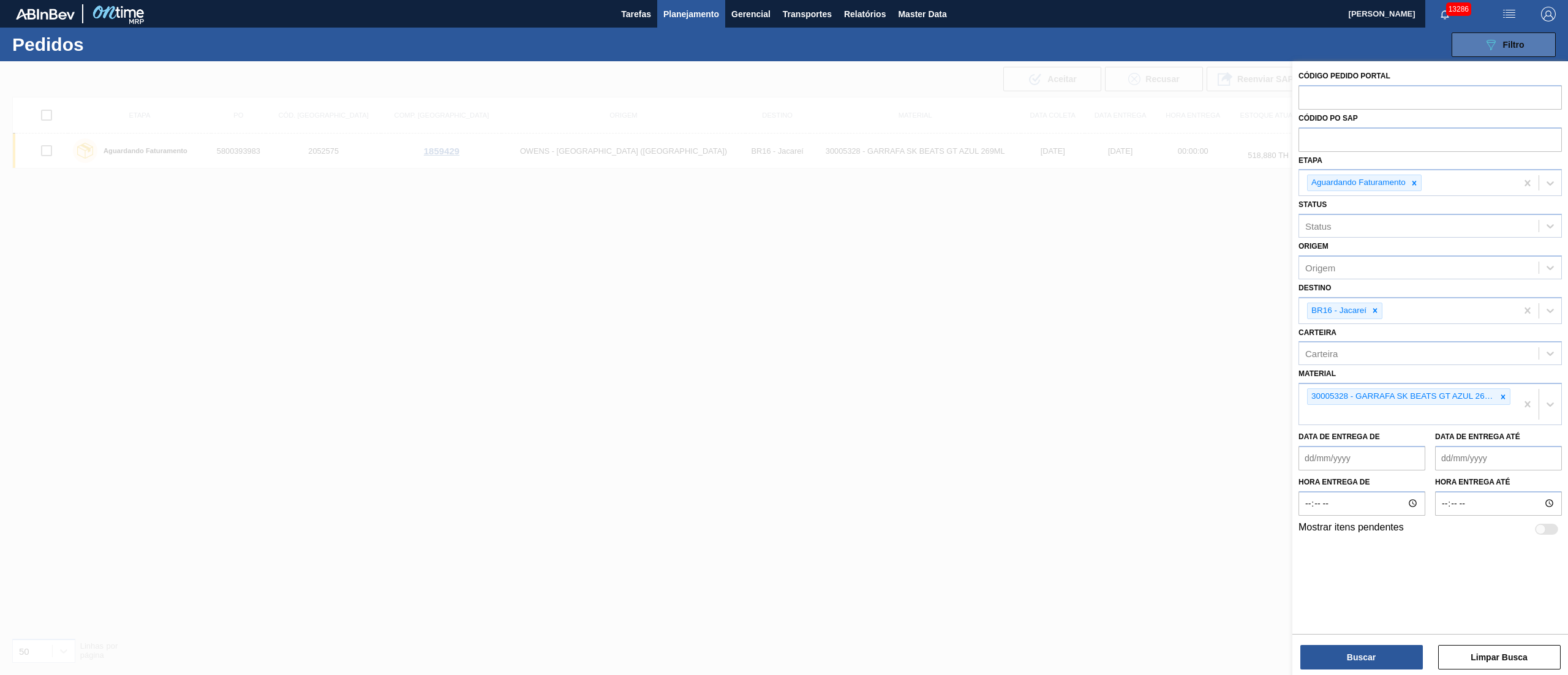
click at [1508, 37] on div "089F7B8B-B2A5-4AFE-B5C0-19BA573D28AC Filtro" at bounding box center [1503, 45] width 41 height 15
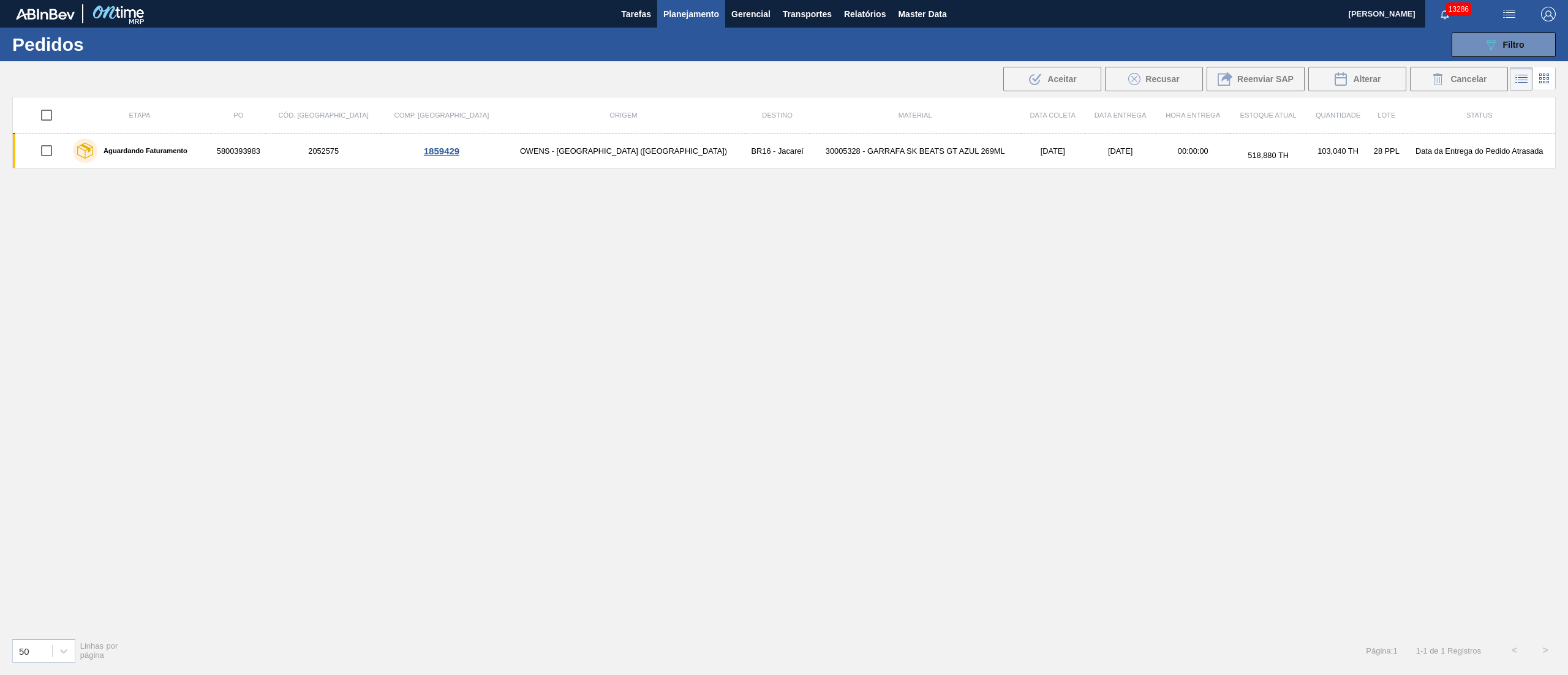
click at [703, 12] on span "Planejamento" at bounding box center [691, 14] width 56 height 15
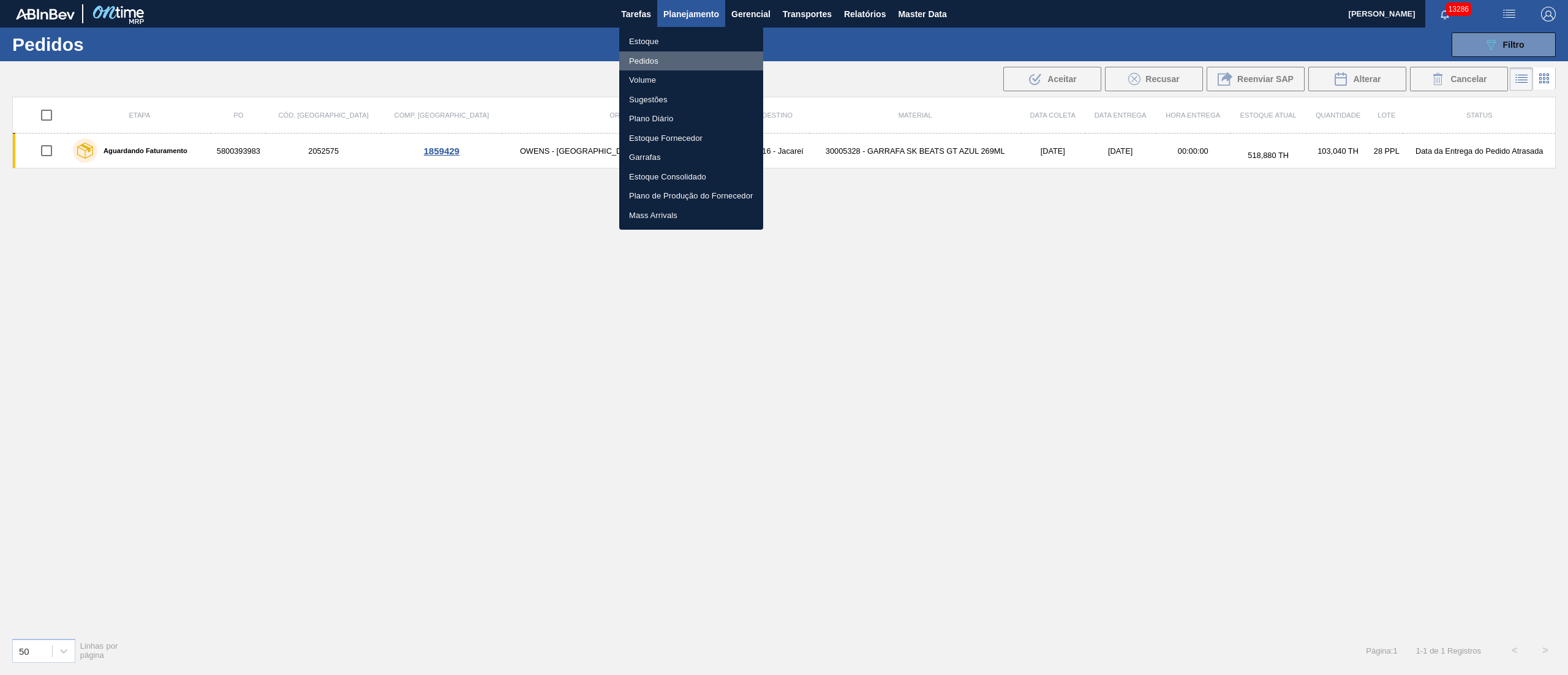
click at [642, 57] on li "Pedidos" at bounding box center [691, 61] width 144 height 19
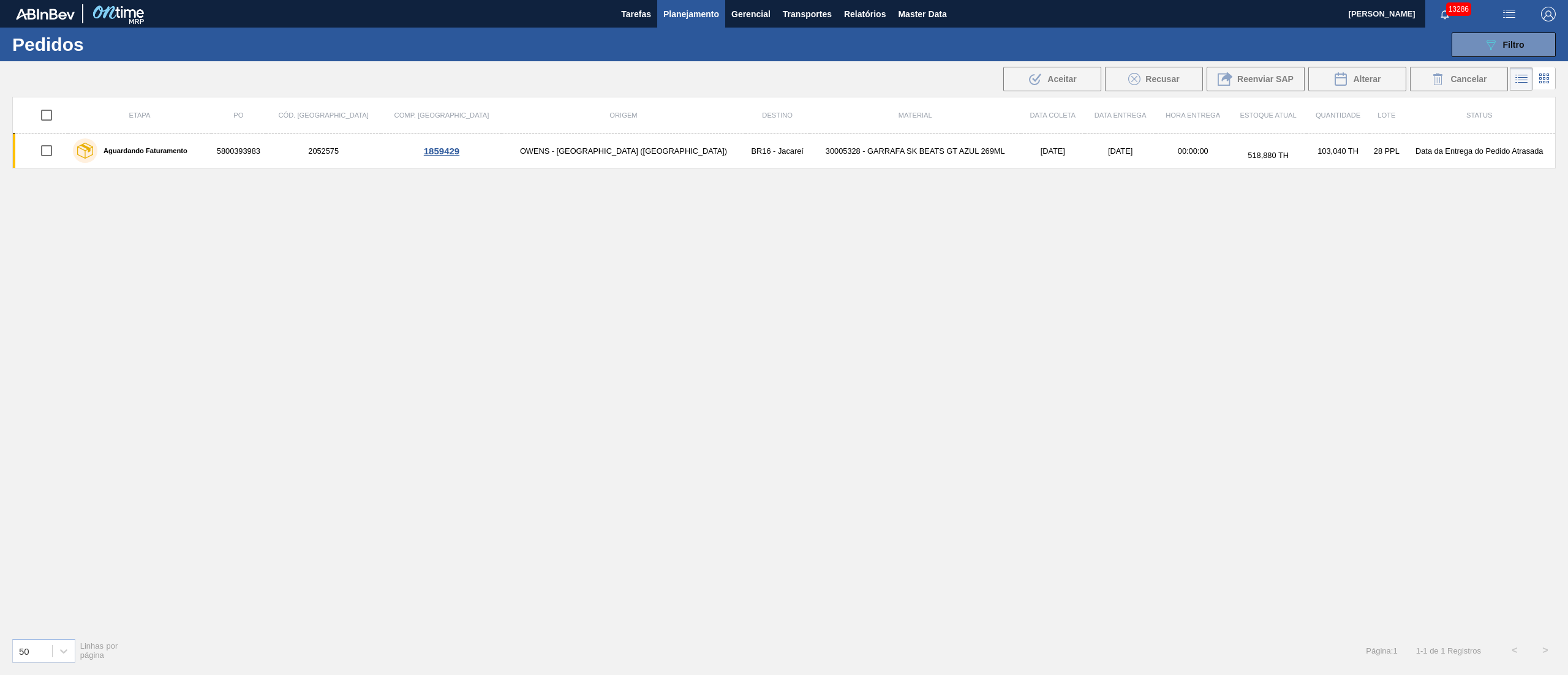
click at [670, 11] on span "Planejamento" at bounding box center [691, 14] width 56 height 15
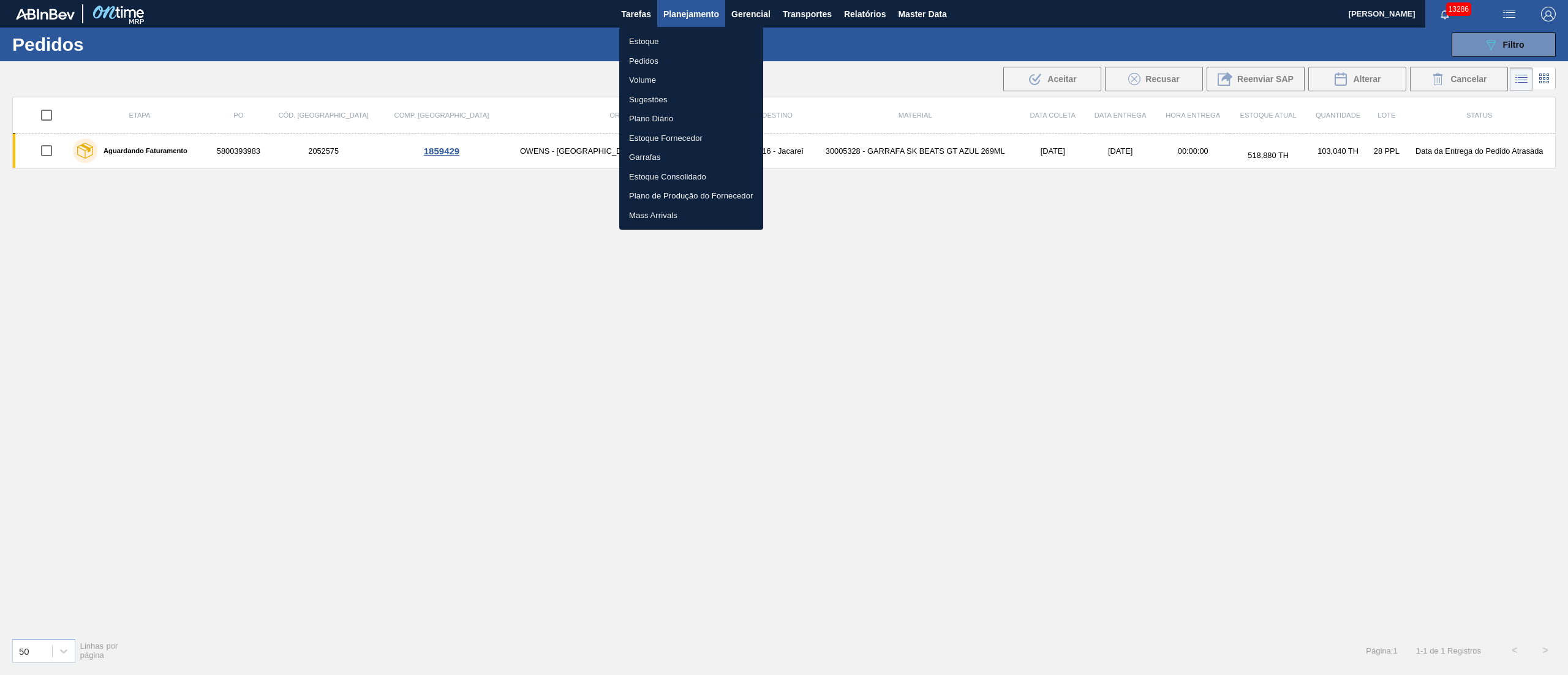
click at [642, 60] on li "Pedidos" at bounding box center [691, 61] width 144 height 19
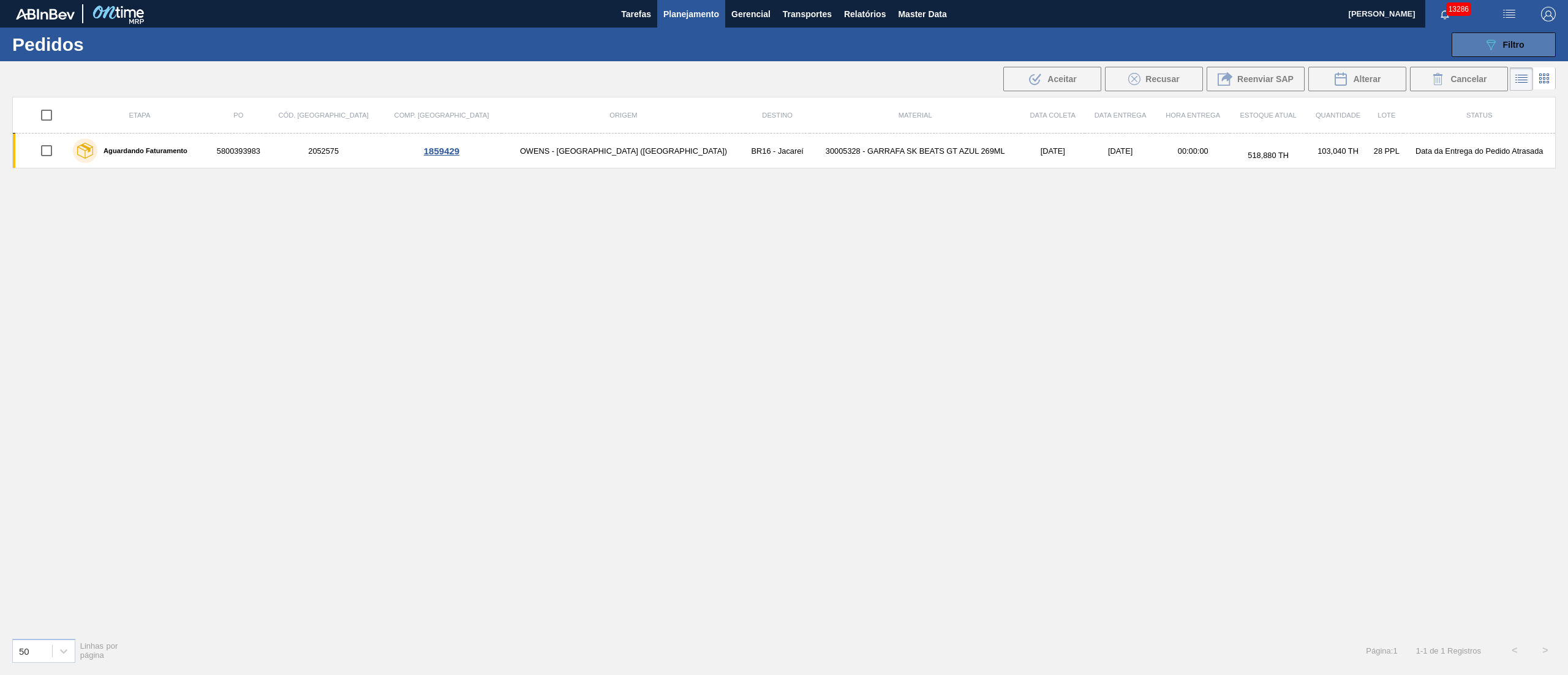
click at [1502, 54] on button "089F7B8B-B2A5-4AFE-B5C0-19BA573D28AC Filtro" at bounding box center [1504, 45] width 104 height 25
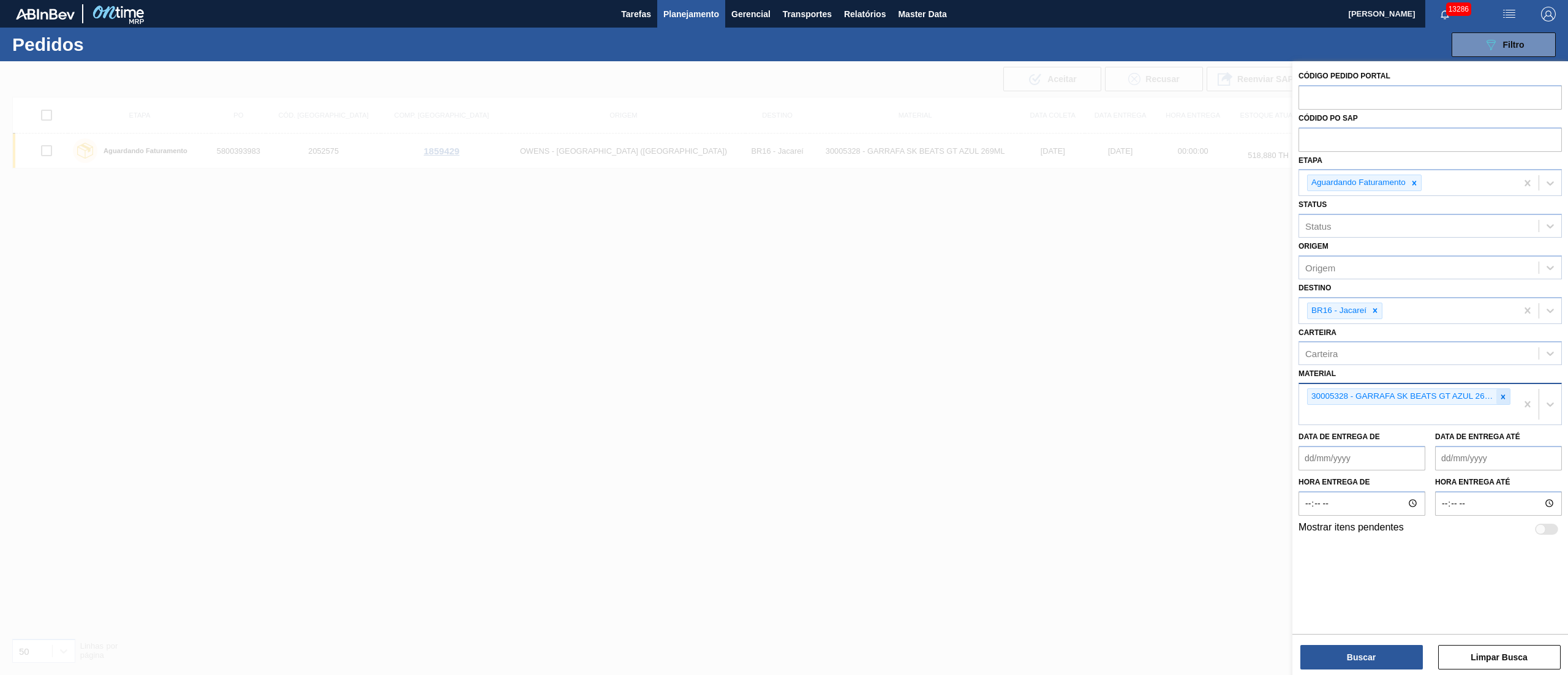
click at [1500, 398] on icon at bounding box center [1503, 397] width 9 height 9
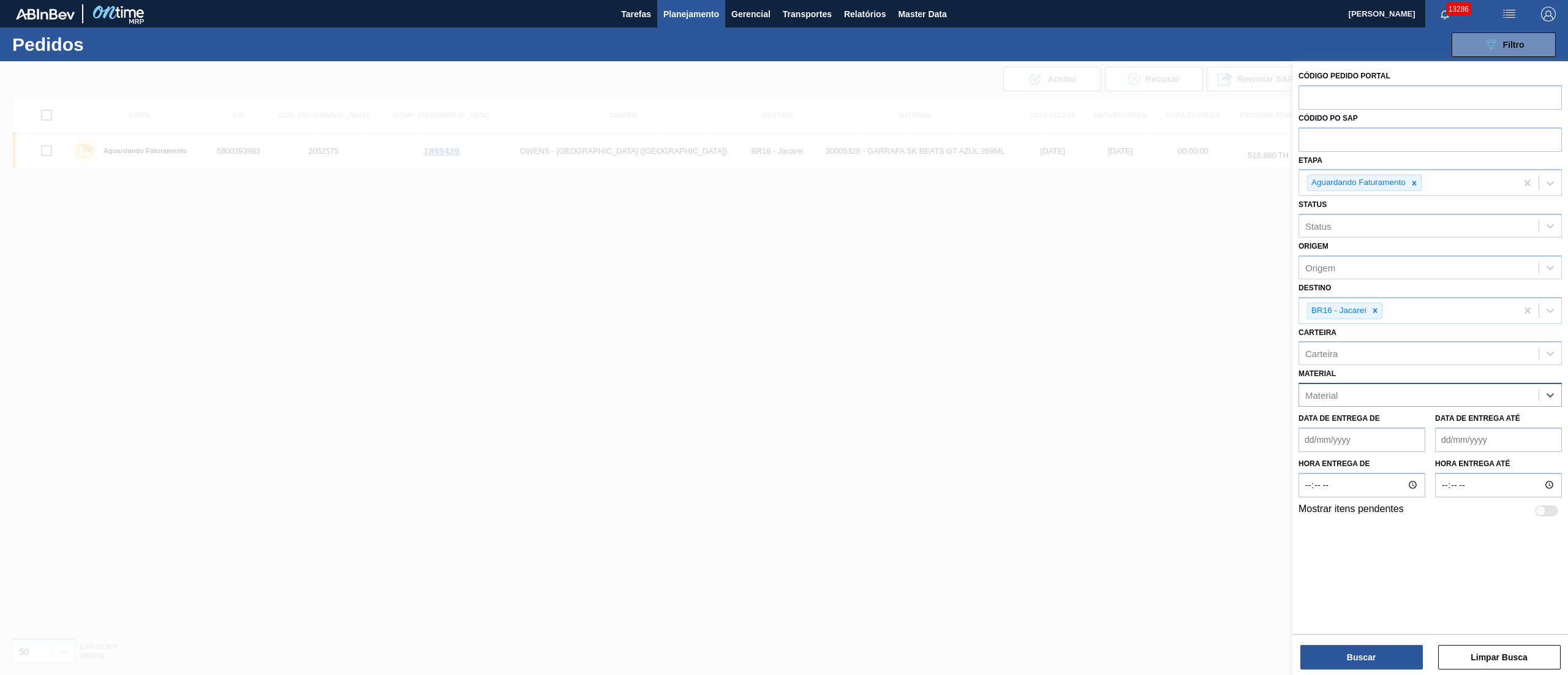
click at [1317, 395] on div "Material" at bounding box center [1322, 395] width 33 height 10
click at [1353, 391] on div "Material" at bounding box center [1419, 395] width 239 height 18
type input "3"
type input "20002046"
click at [1351, 428] on div "20002046 - GFA AMBAR BUDWEISER 330ML 3410 UN" at bounding box center [1430, 425] width 263 height 22
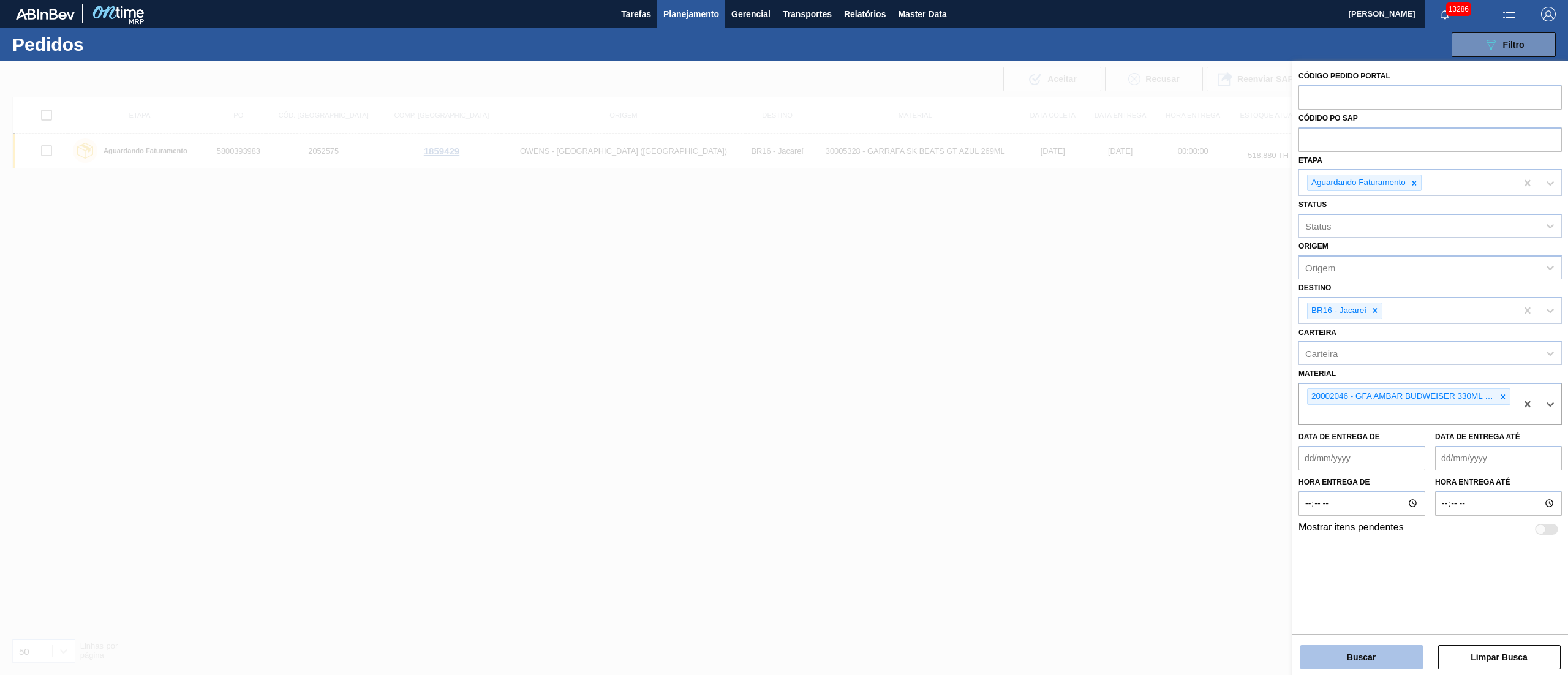
click at [1353, 661] on button "Buscar" at bounding box center [1361, 657] width 123 height 25
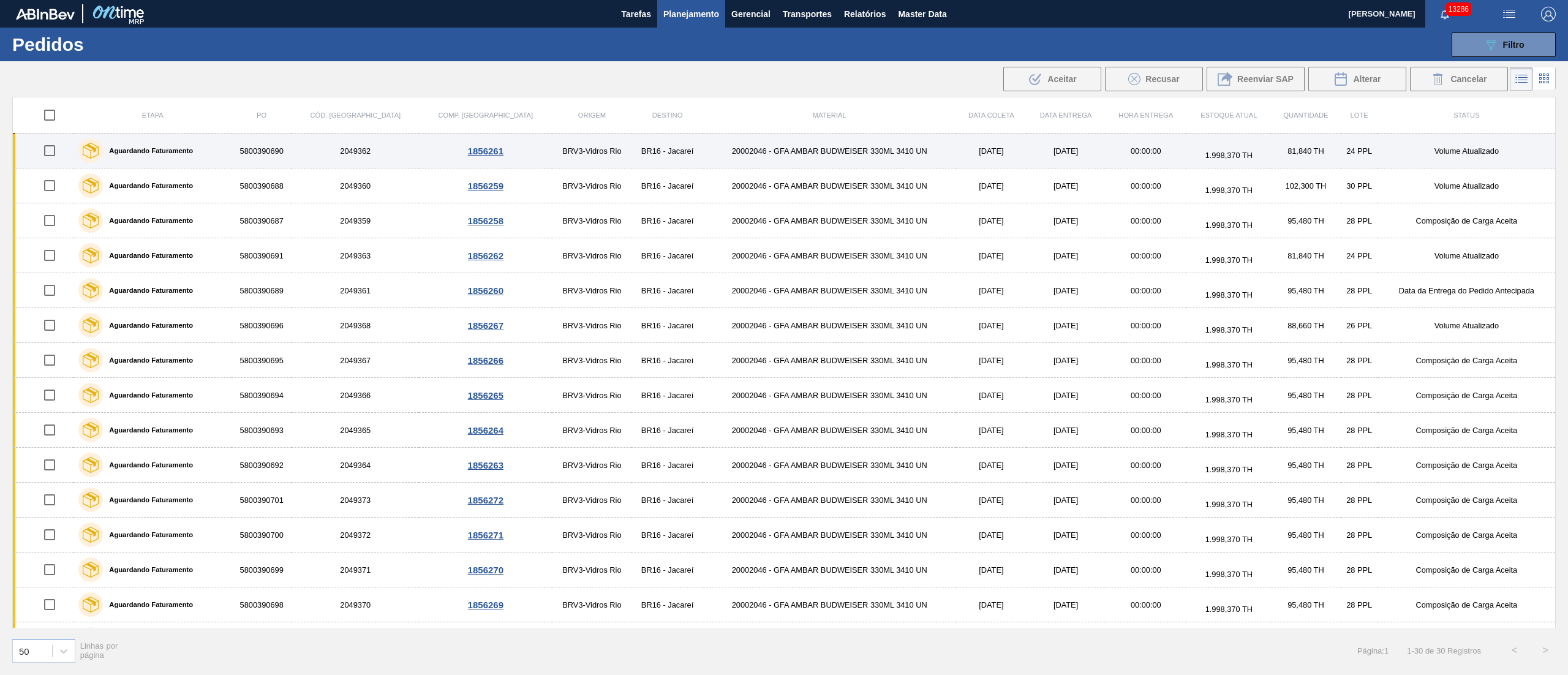
click at [552, 149] on td "BRV3-Vidros Rio" at bounding box center [591, 151] width 80 height 35
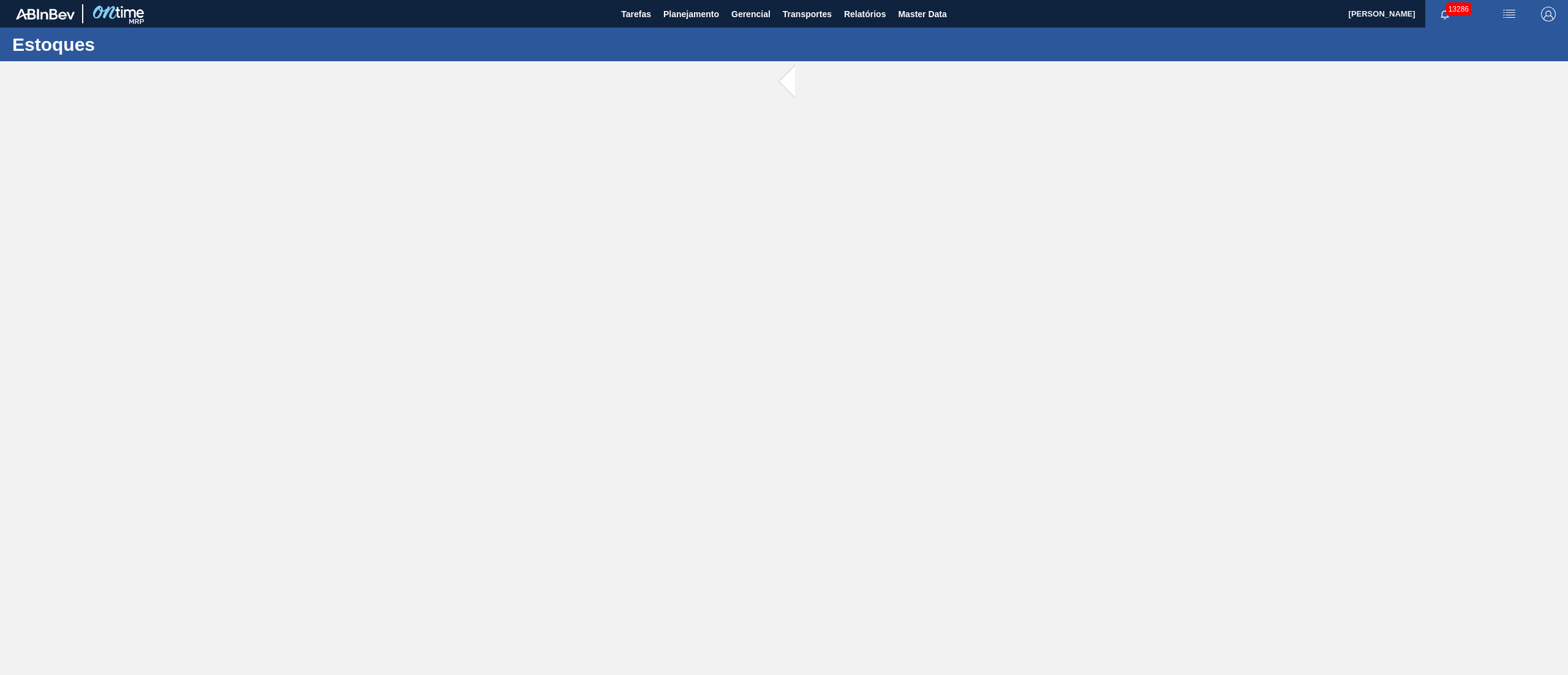
click at [530, 149] on main "Tarefas Planejamento Gerencial Transportes Relatórios Master Data [PERSON_NAME]…" at bounding box center [784, 338] width 1568 height 675
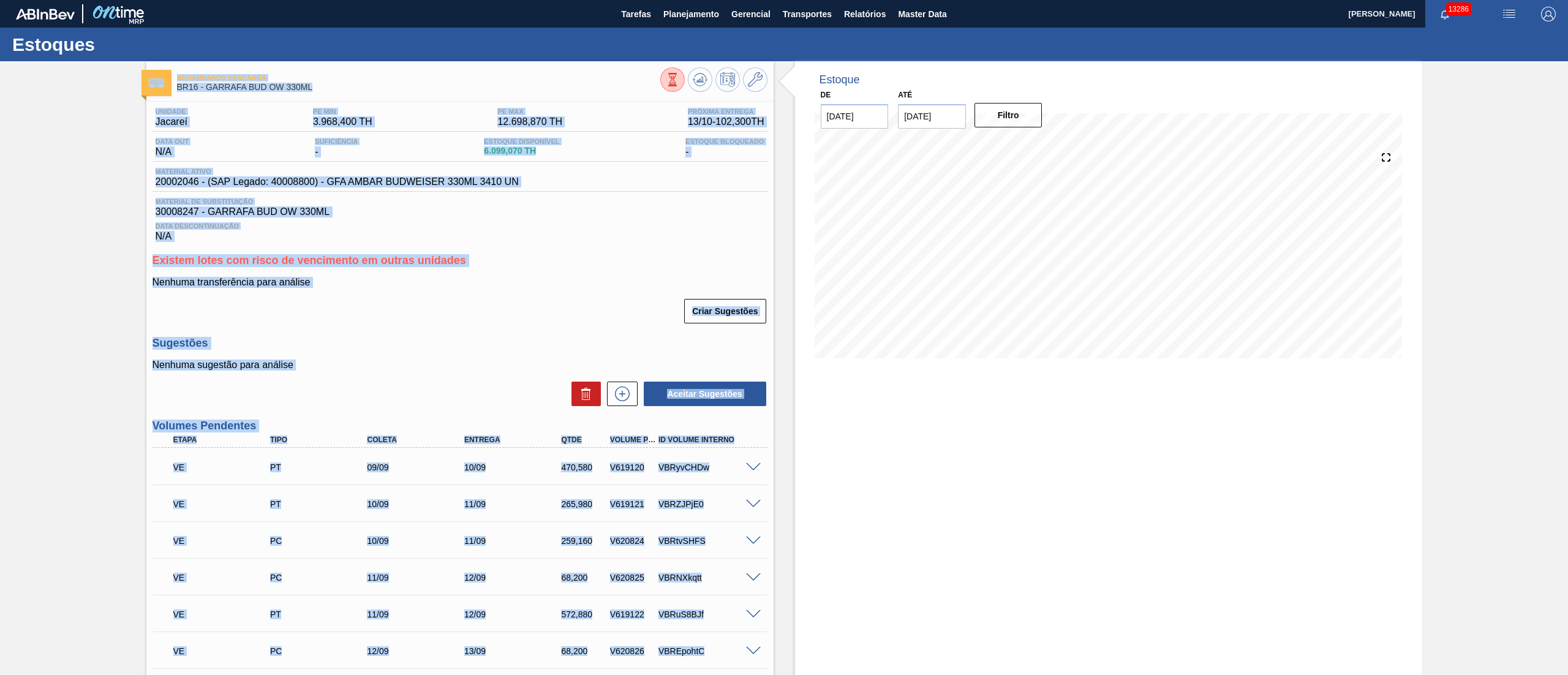
click at [500, 320] on div "Criar Sugestões" at bounding box center [459, 311] width 615 height 27
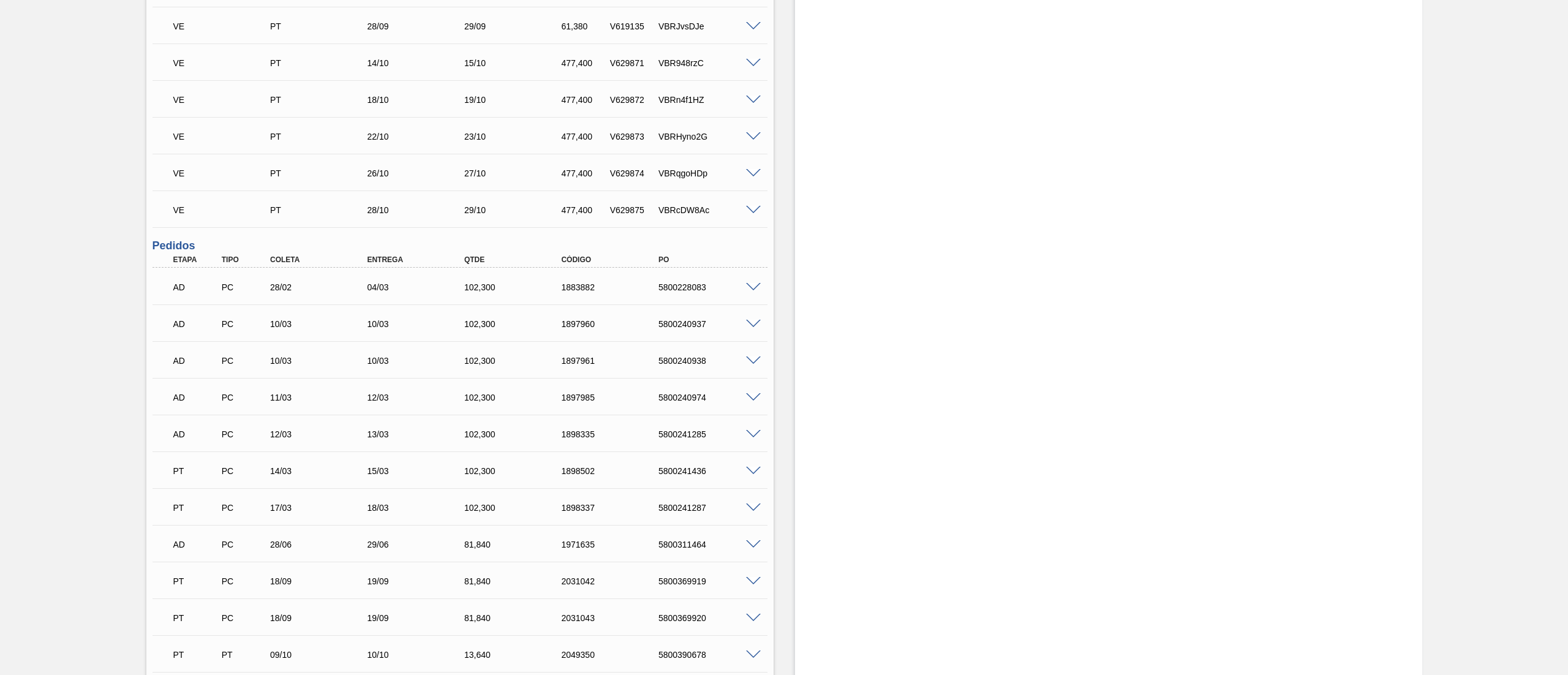
scroll to position [980, 0]
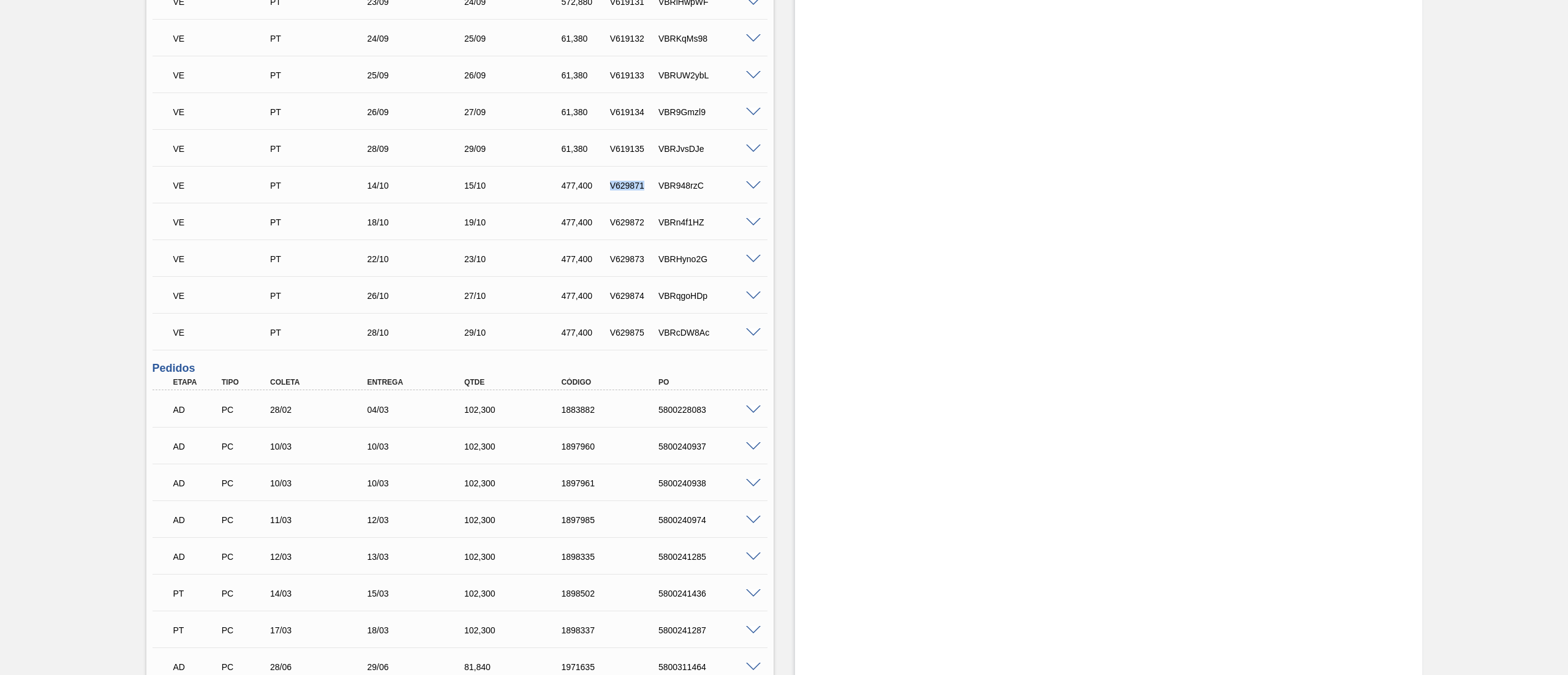
drag, startPoint x: 648, startPoint y: 190, endPoint x: 608, endPoint y: 190, distance: 40.0
click at [608, 190] on div "V629871" at bounding box center [633, 185] width 53 height 10
copy div "V629871"
